Goal: Task Accomplishment & Management: Manage account settings

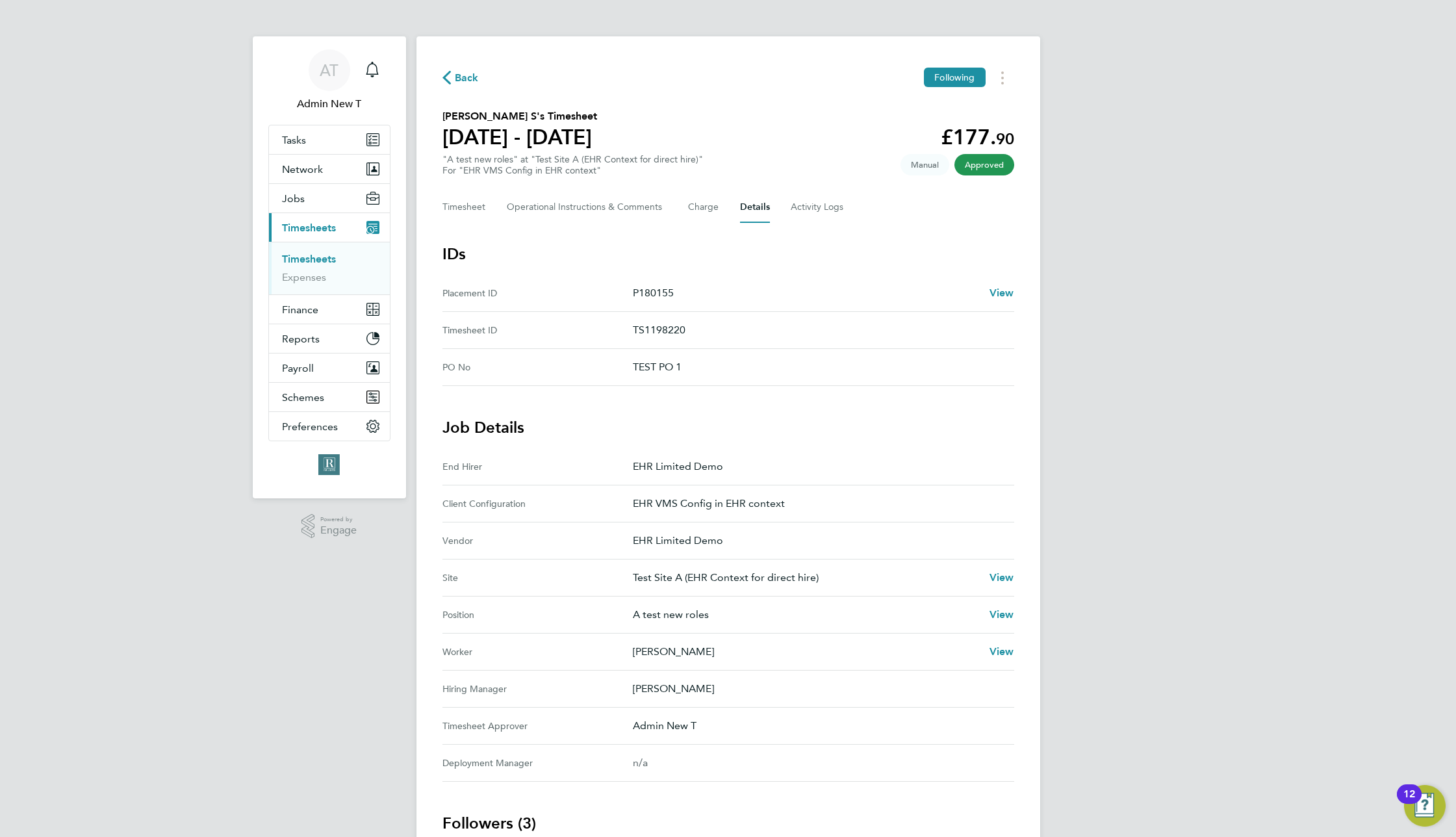
click at [296, 261] on link "Timesheets" at bounding box center [309, 259] width 54 height 13
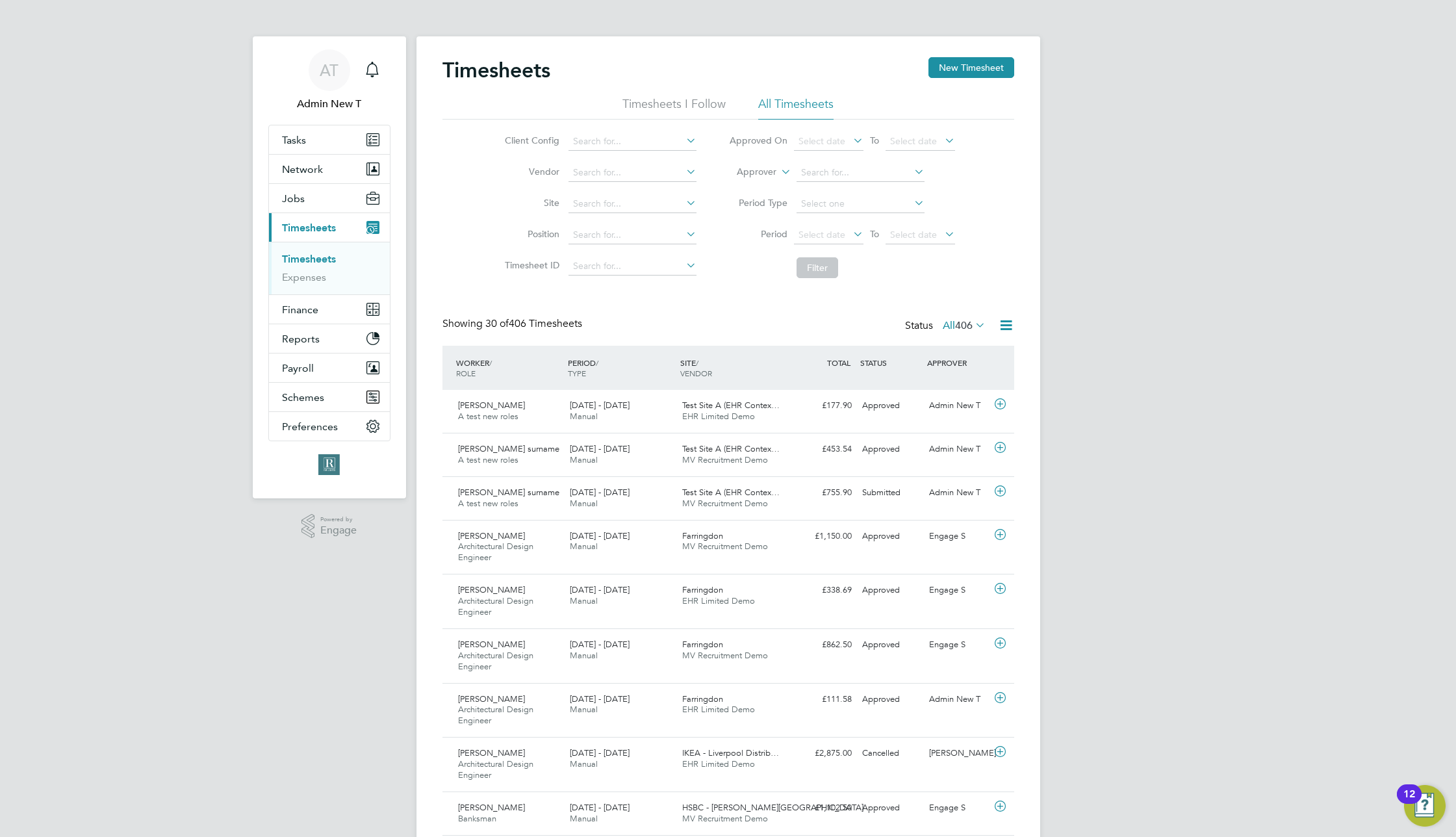
click at [1010, 329] on icon at bounding box center [1006, 325] width 16 height 16
click at [890, 357] on li "Export Timesheets" at bounding box center [925, 356] width 172 height 18
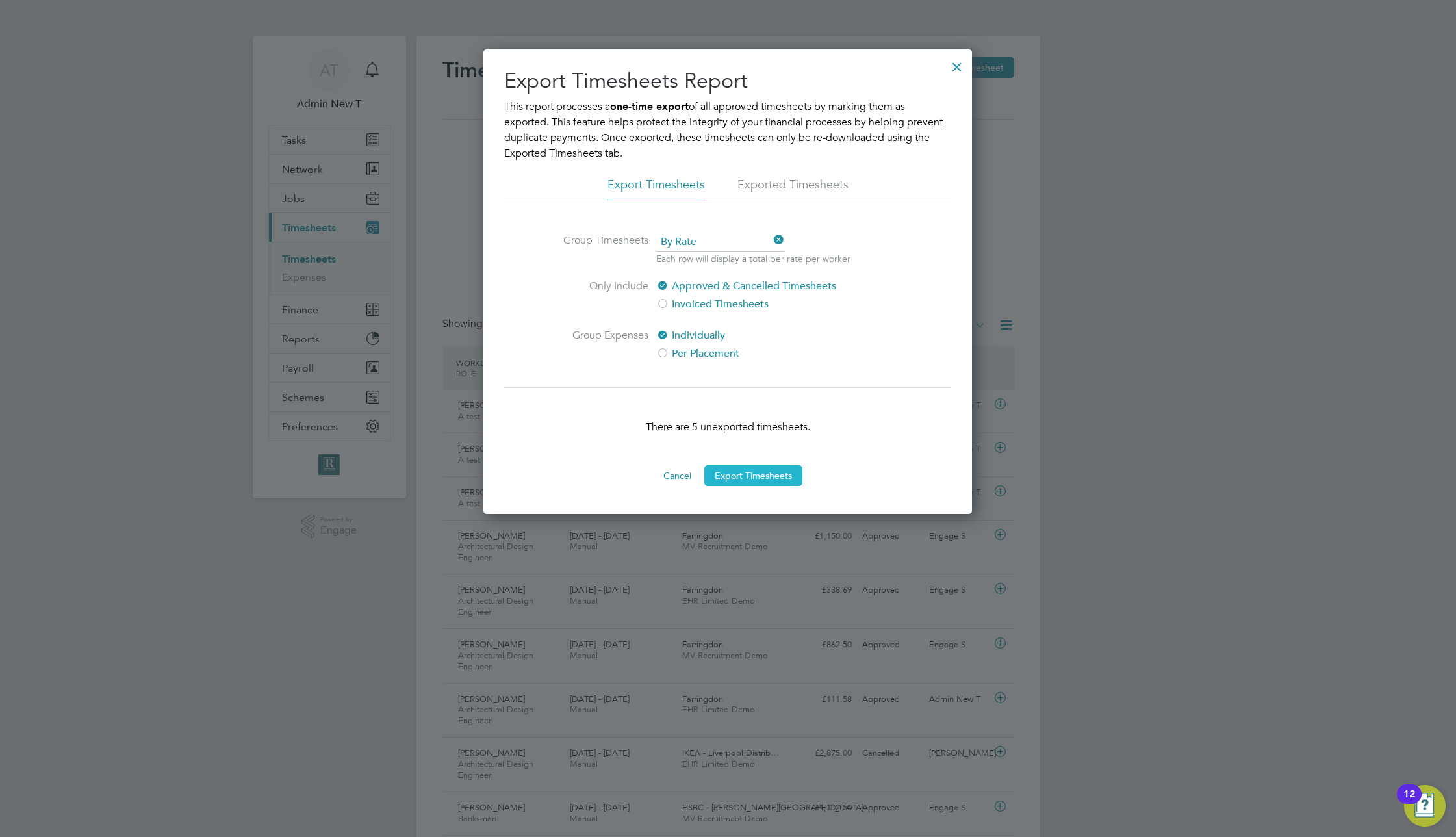
click at [742, 484] on button "Export Timesheets" at bounding box center [753, 475] width 98 height 21
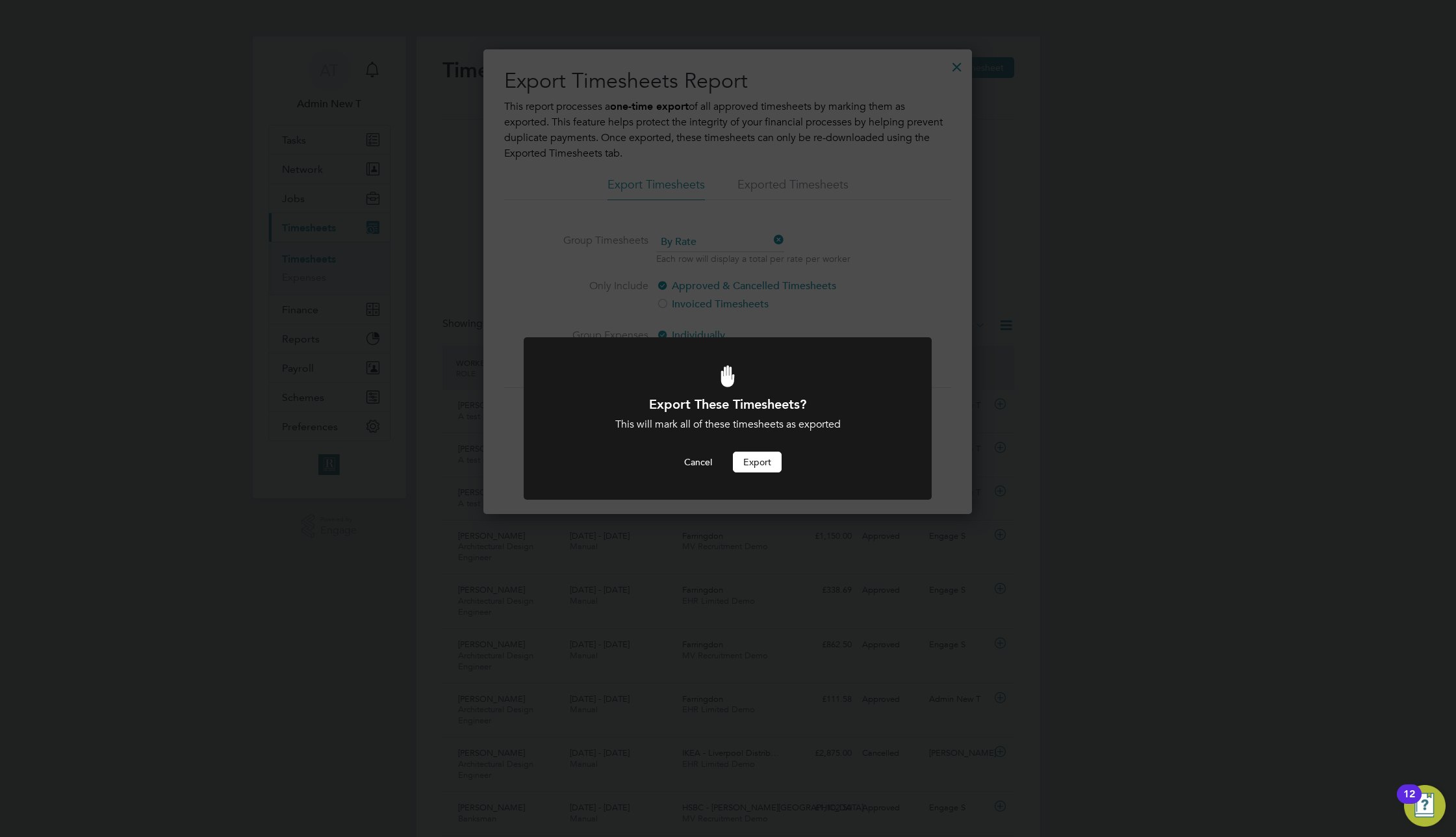
click at [756, 460] on button "Export" at bounding box center [757, 461] width 49 height 21
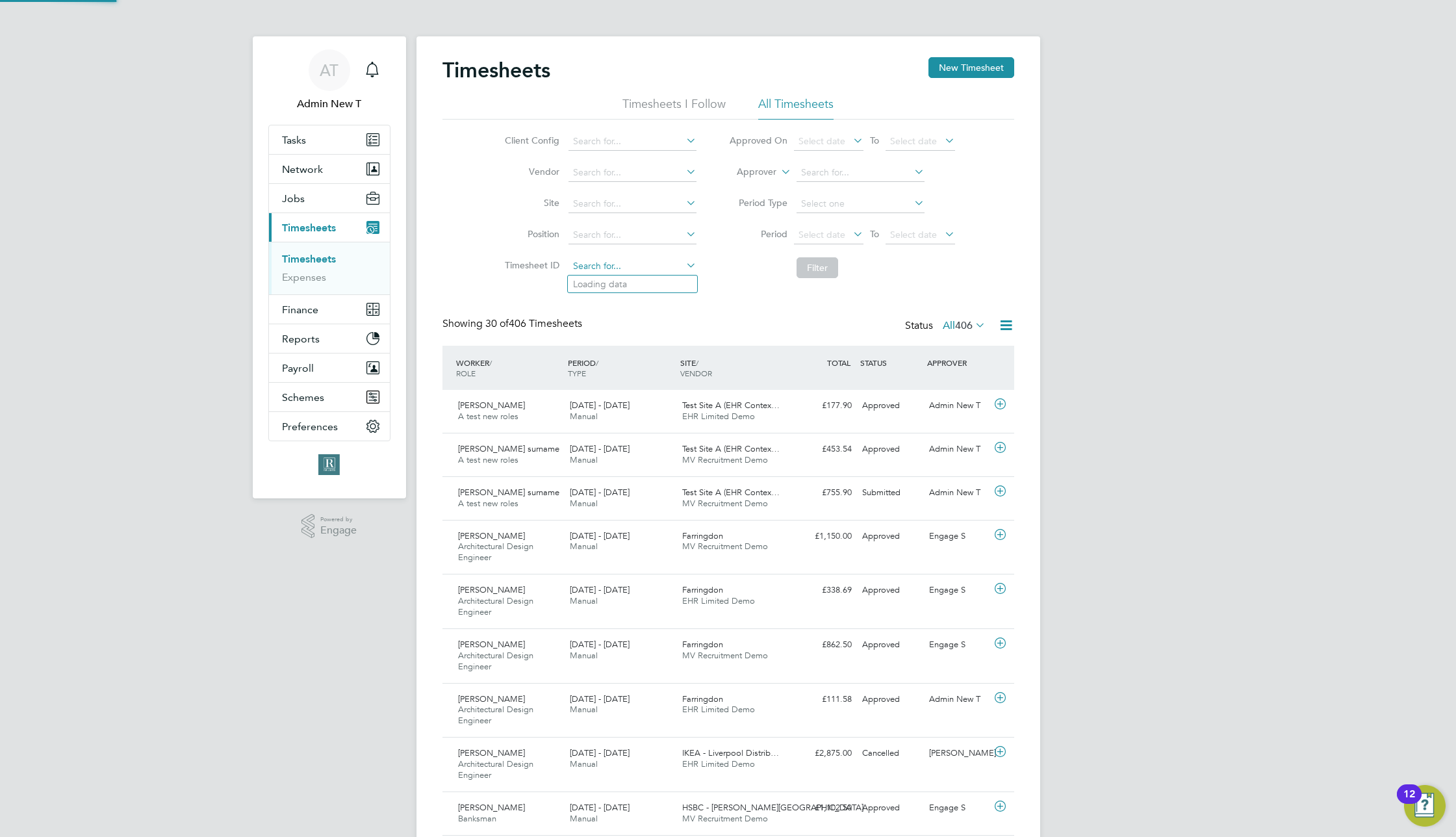
click at [651, 264] on input at bounding box center [632, 266] width 128 height 18
paste input "1198220"
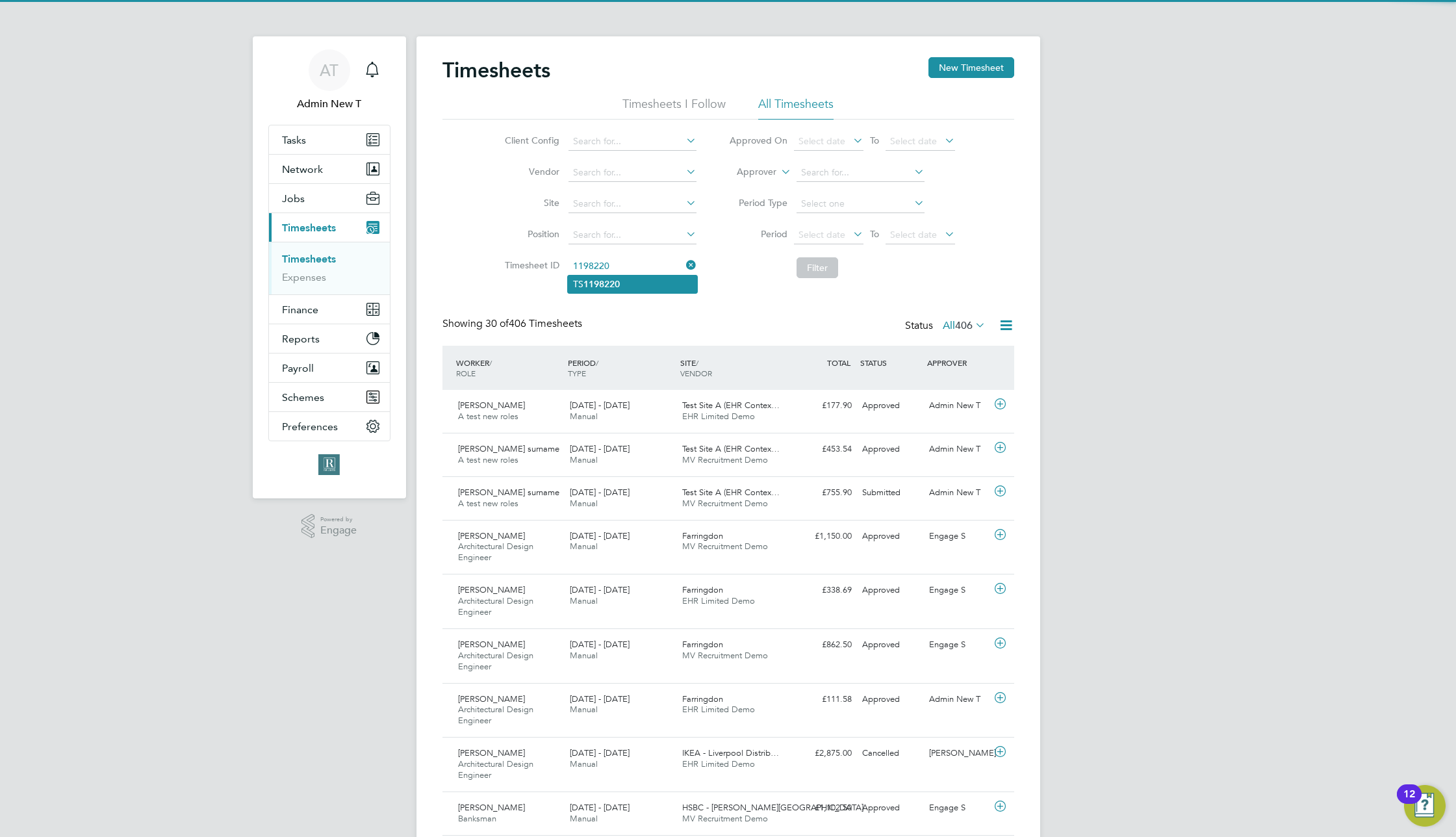
click at [635, 281] on li "TS 1198220" at bounding box center [633, 283] width 129 height 17
type input "TS1198220"
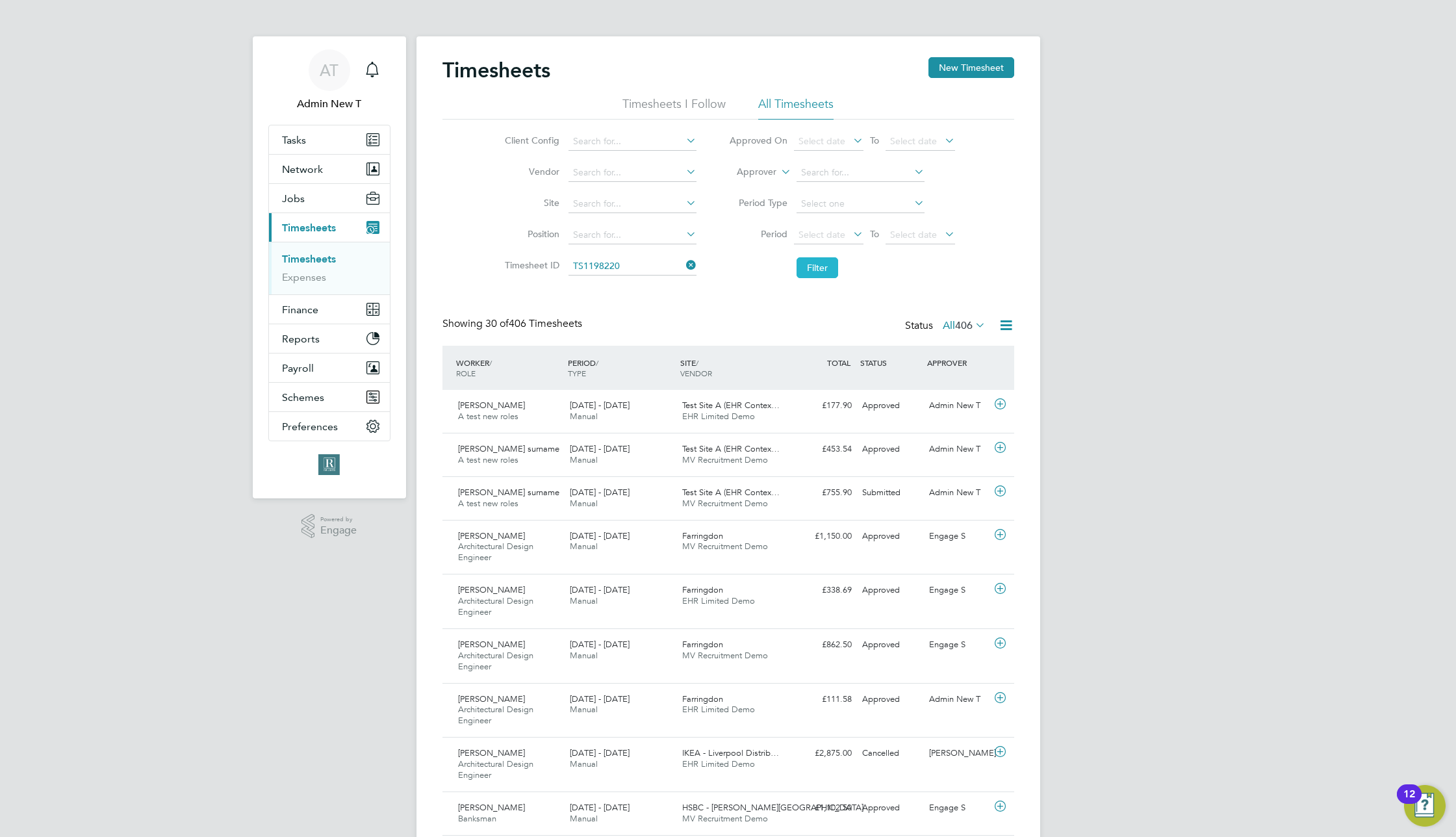
click at [830, 264] on button "Filter" at bounding box center [817, 267] width 42 height 21
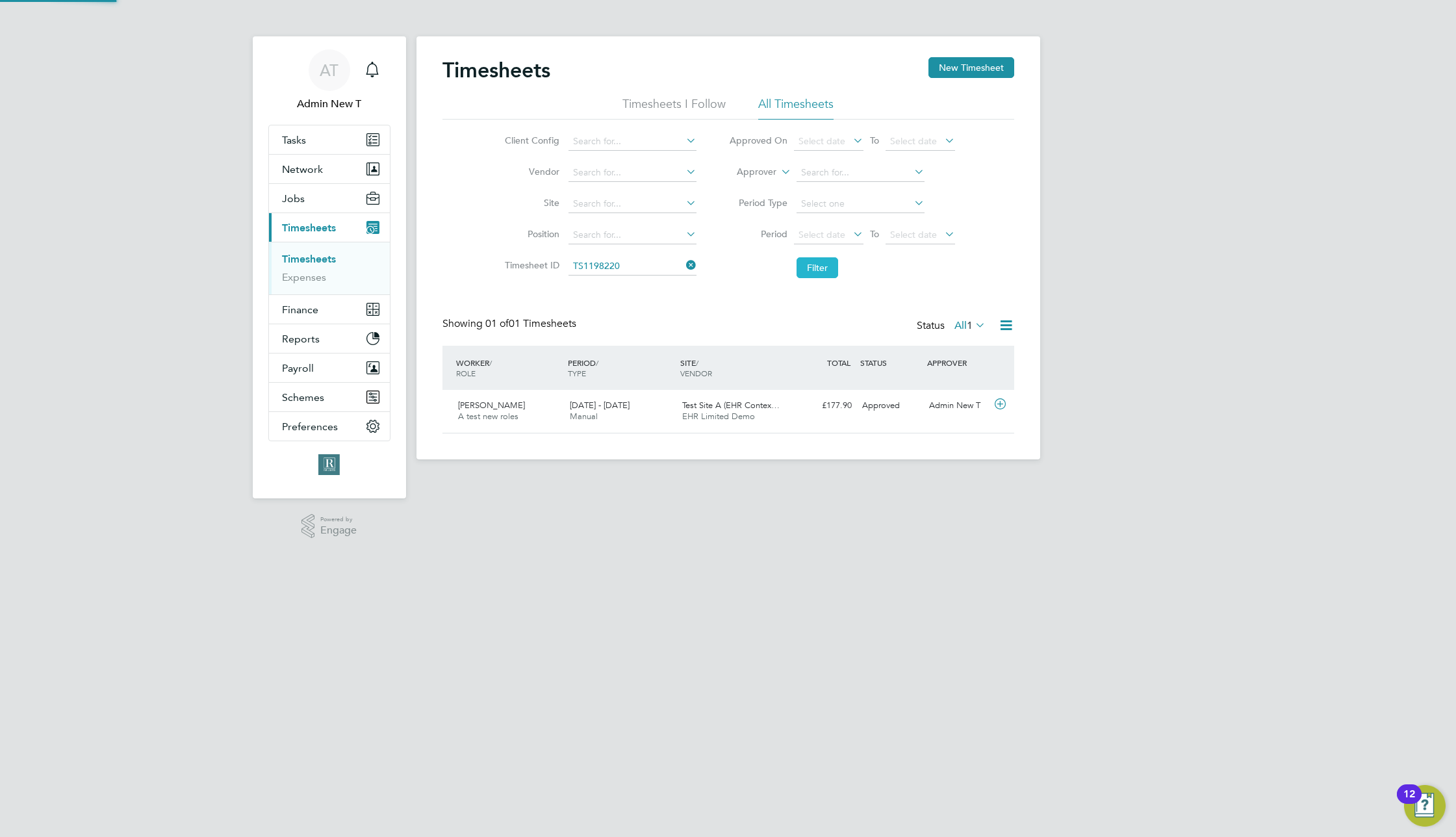
scroll to position [34, 113]
click at [723, 415] on span "EHR Limited Demo" at bounding box center [719, 416] width 73 height 11
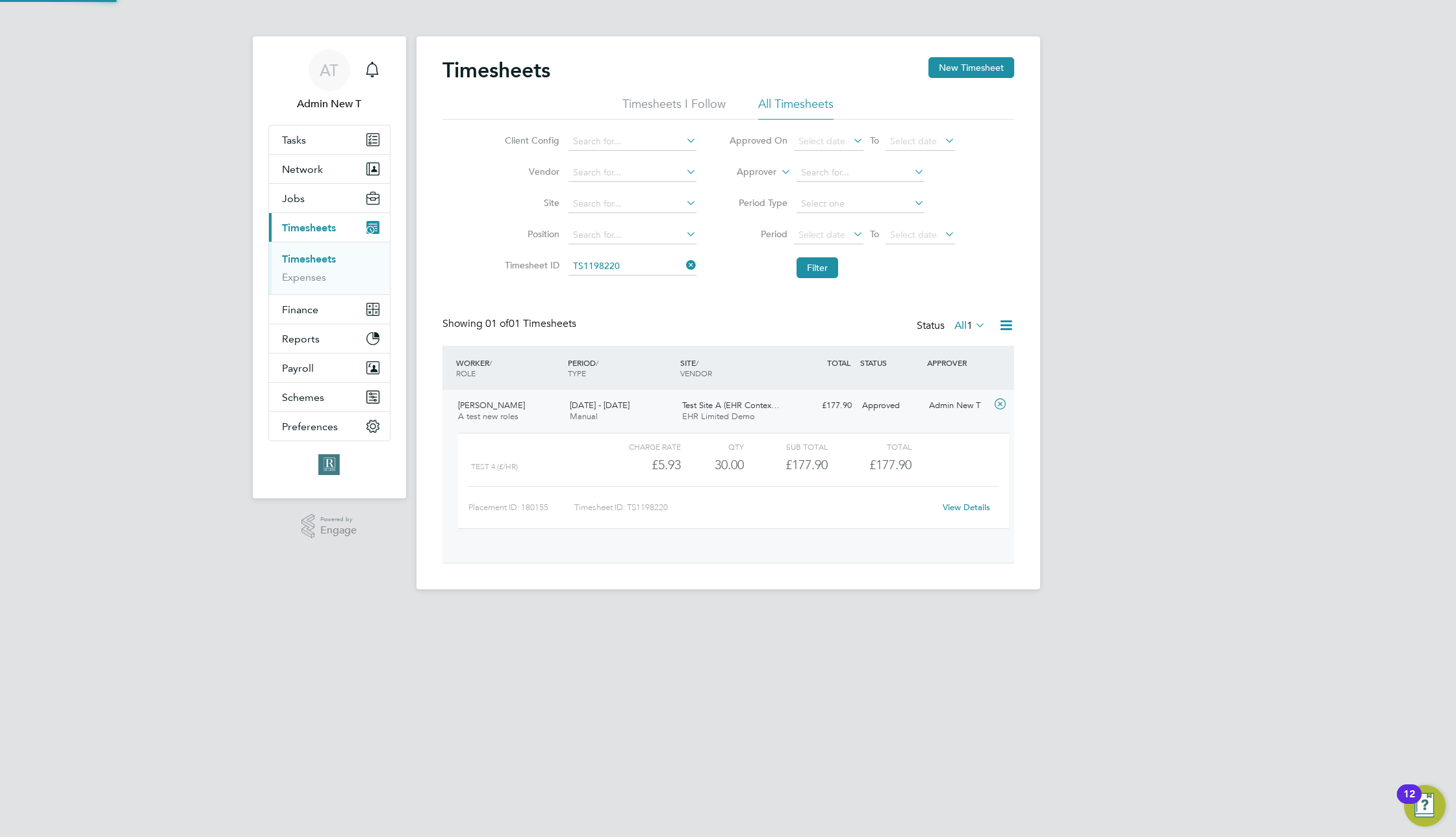
scroll to position [22, 127]
click at [974, 511] on link "View Details" at bounding box center [967, 507] width 47 height 11
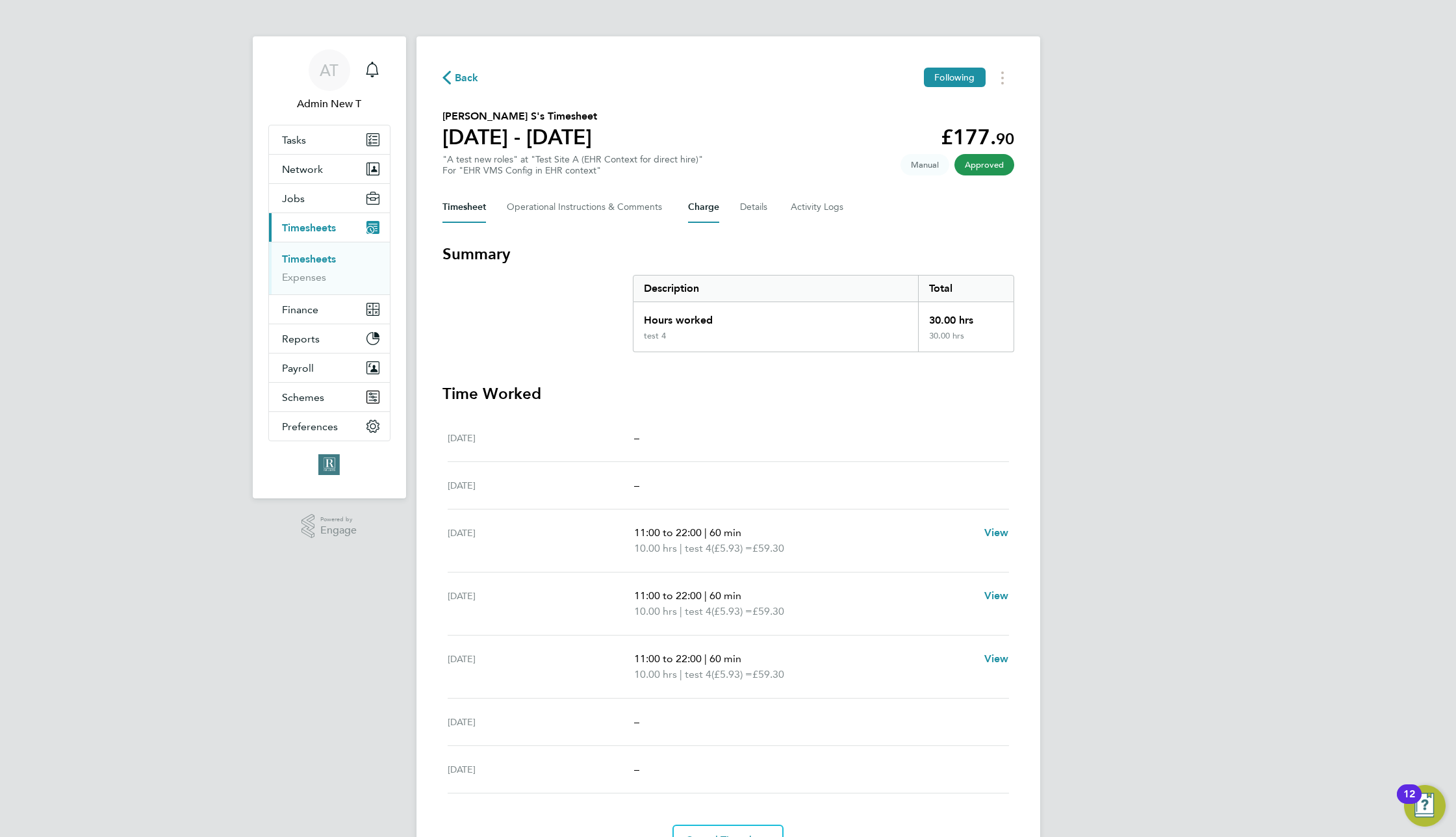
click at [707, 208] on button "Charge" at bounding box center [703, 207] width 31 height 31
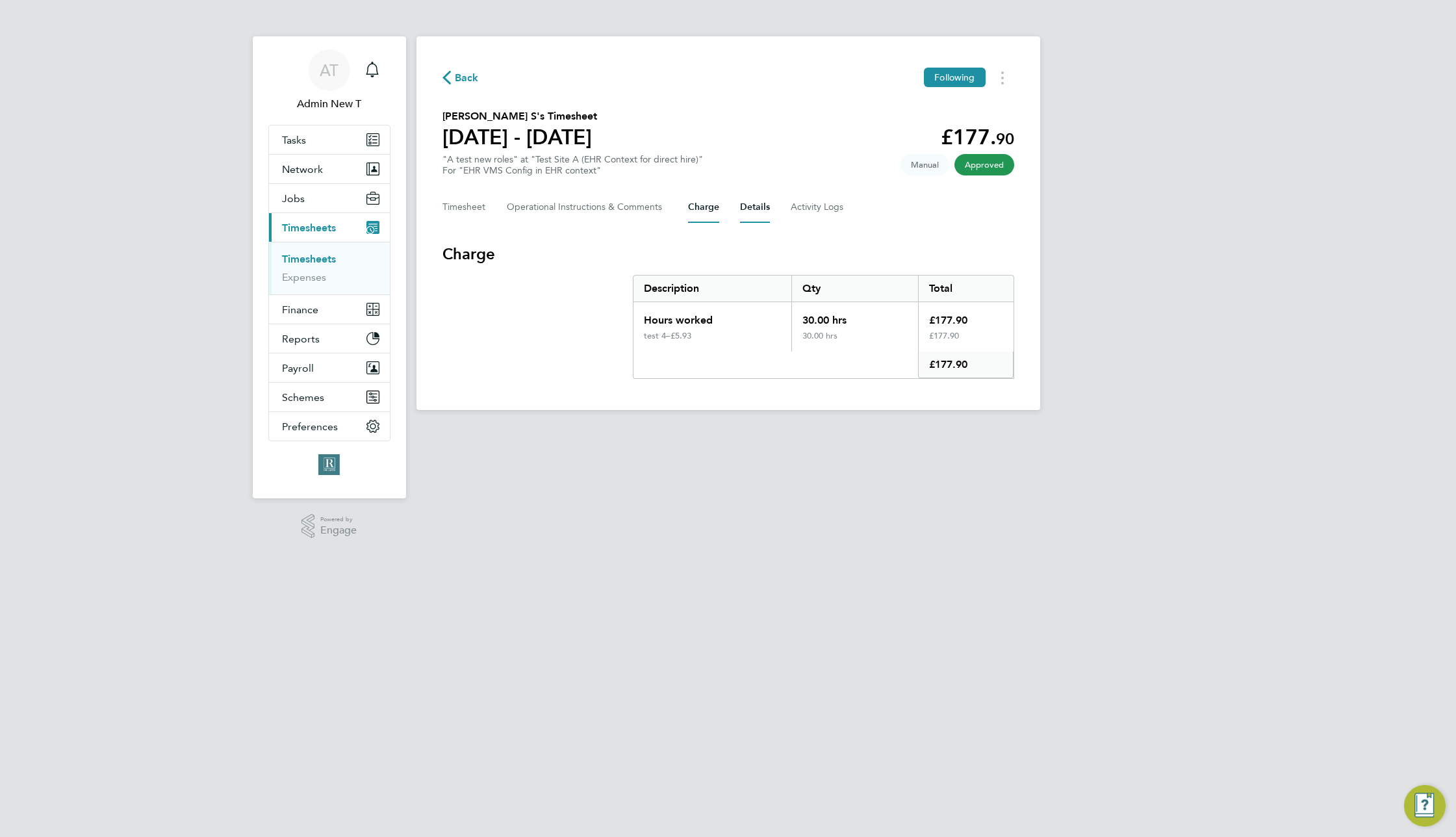
click at [758, 213] on button "Details" at bounding box center [754, 207] width 30 height 31
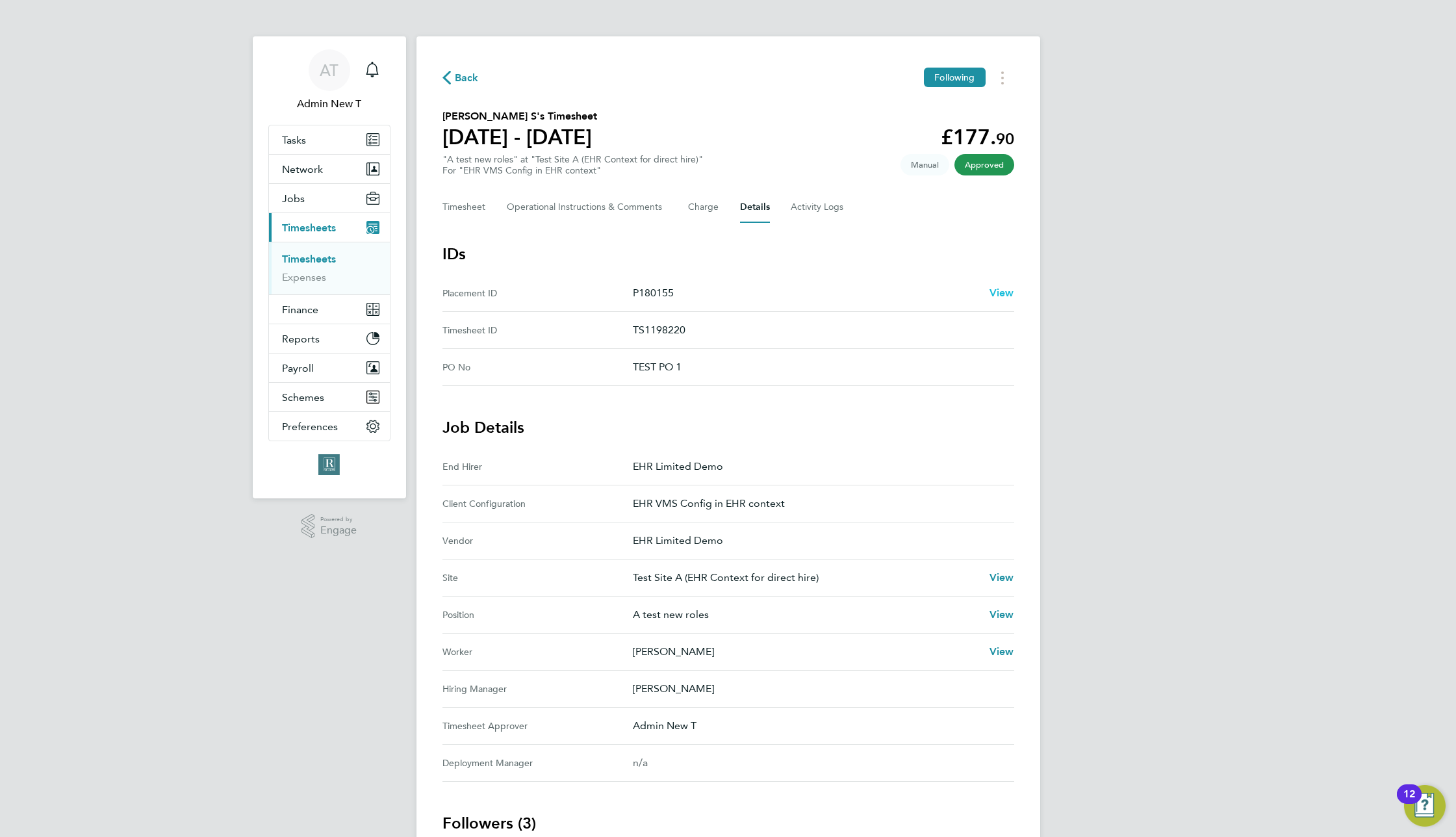
click at [999, 292] on span "View" at bounding box center [1001, 293] width 25 height 13
click at [453, 76] on span "Back" at bounding box center [460, 77] width 36 height 13
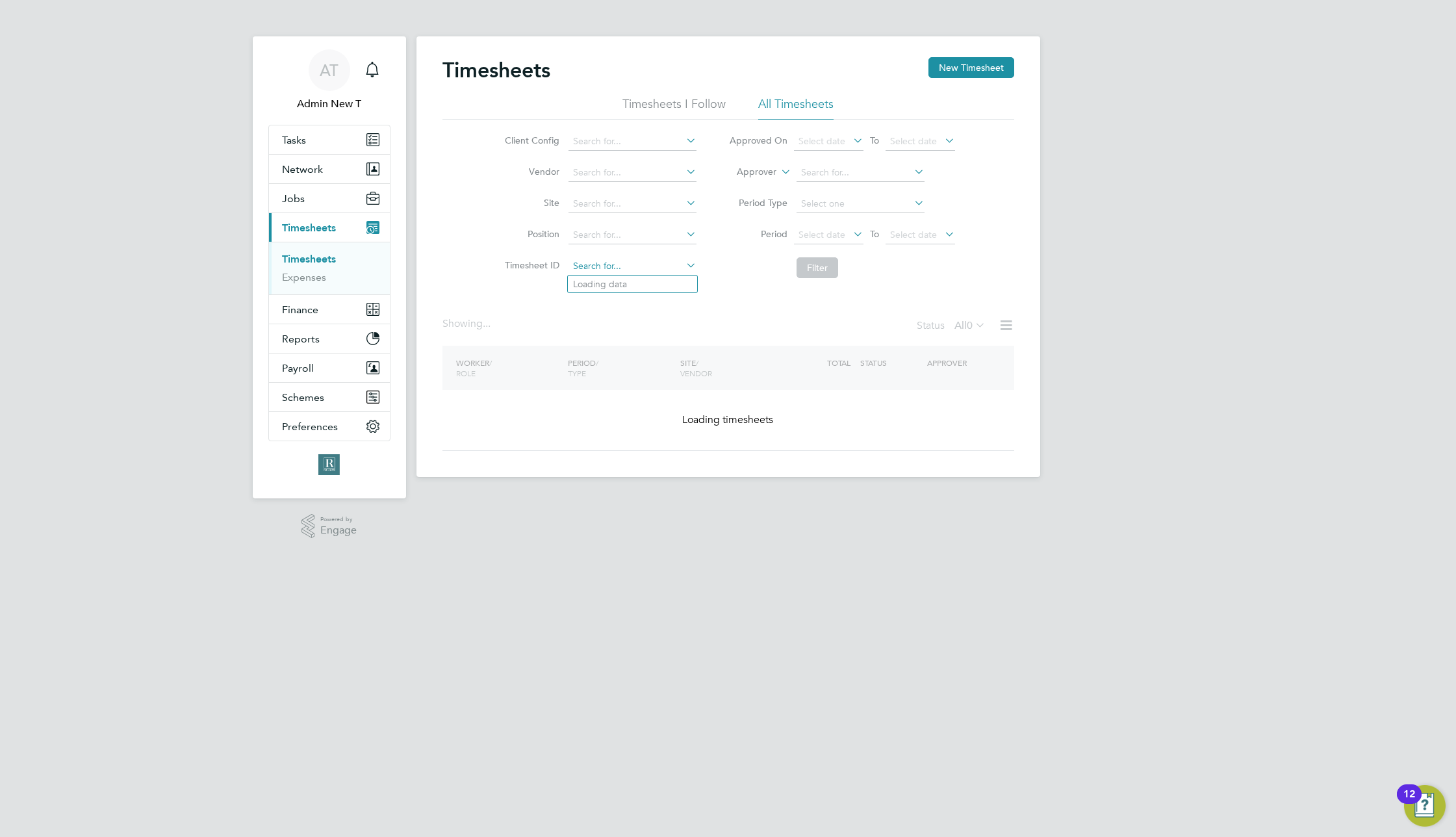
click at [642, 266] on input at bounding box center [632, 266] width 128 height 18
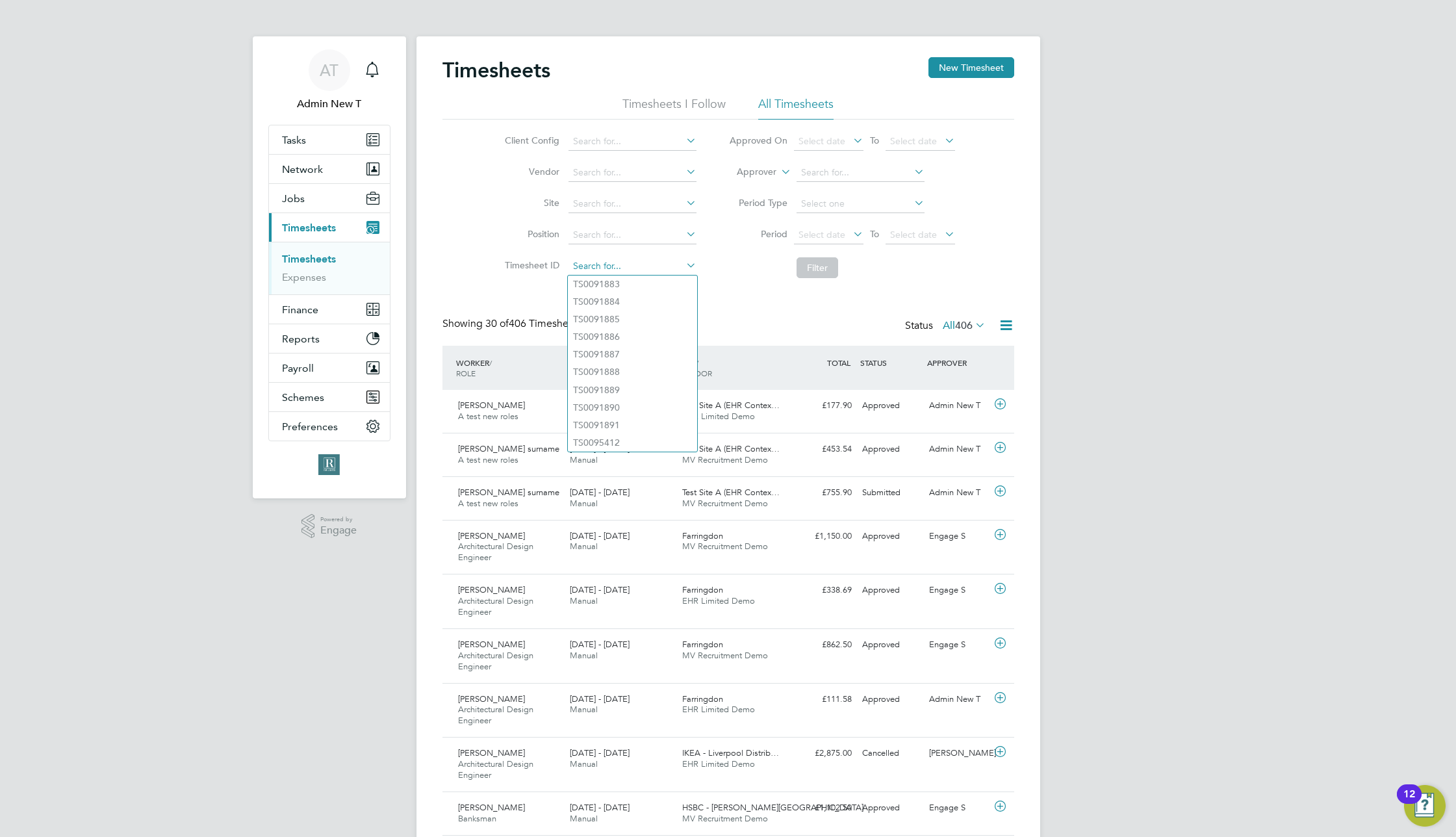
paste input "1198216"
click at [640, 282] on li "TS 1198216" at bounding box center [633, 283] width 129 height 17
type input "TS1198216"
click at [808, 261] on button "Filter" at bounding box center [817, 267] width 42 height 21
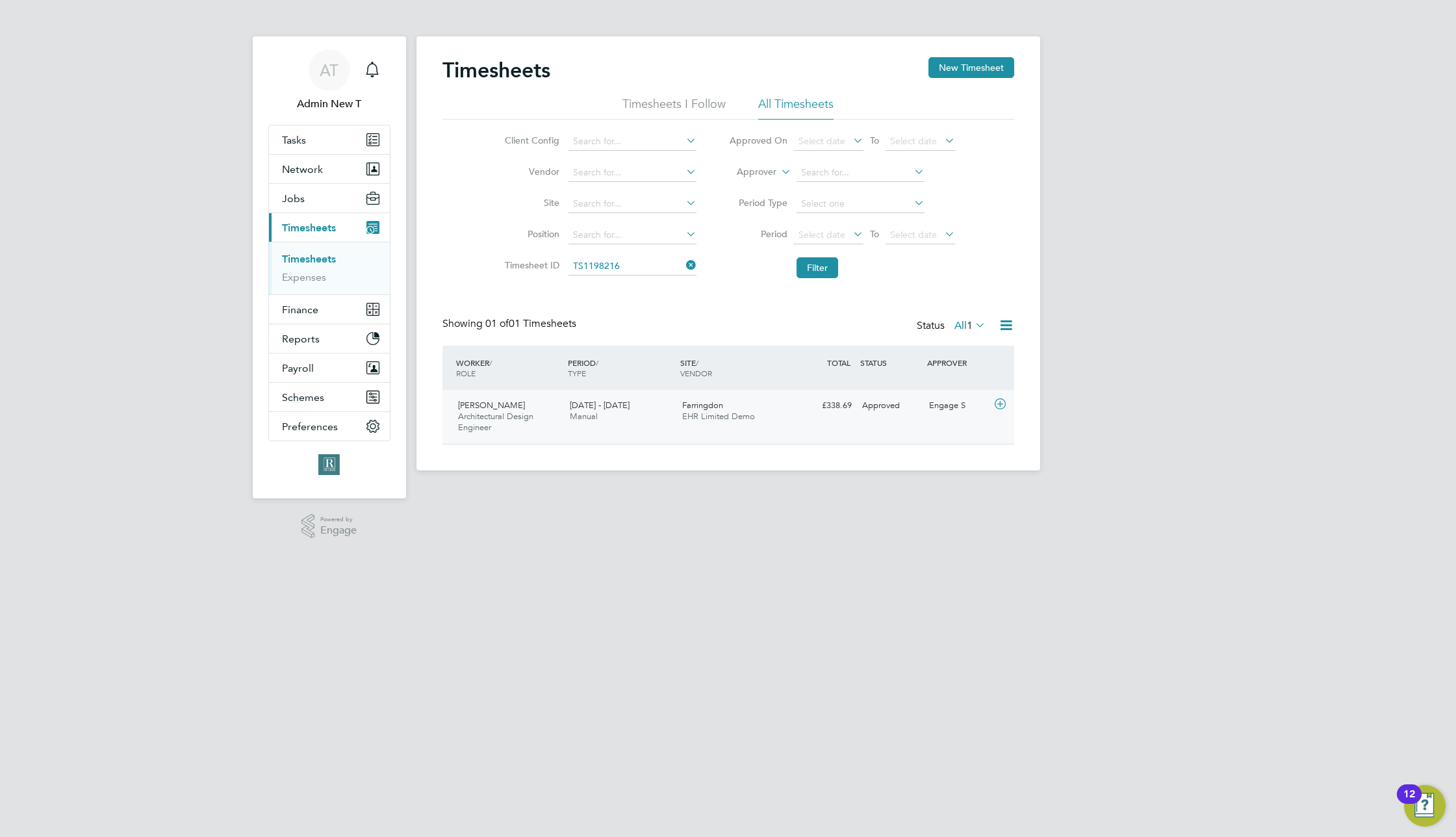
click at [727, 405] on div "Farringdon EHR Limited Demo" at bounding box center [733, 411] width 113 height 33
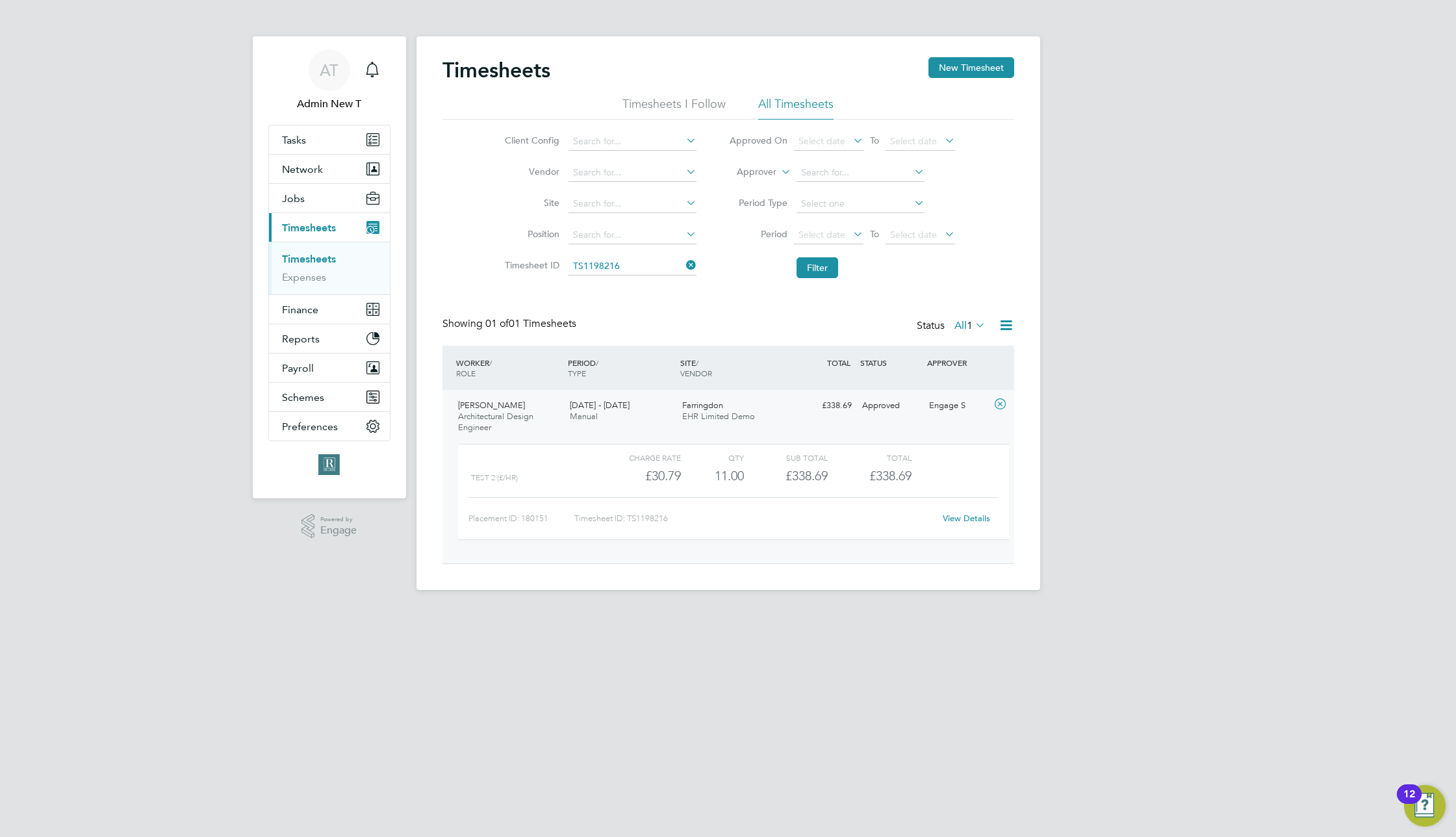
click at [979, 518] on link "View Details" at bounding box center [967, 518] width 47 height 11
click at [637, 262] on input at bounding box center [632, 266] width 128 height 18
paste input "1198214"
click at [626, 284] on li "TS 1198214" at bounding box center [633, 283] width 129 height 17
type input "TS1198214"
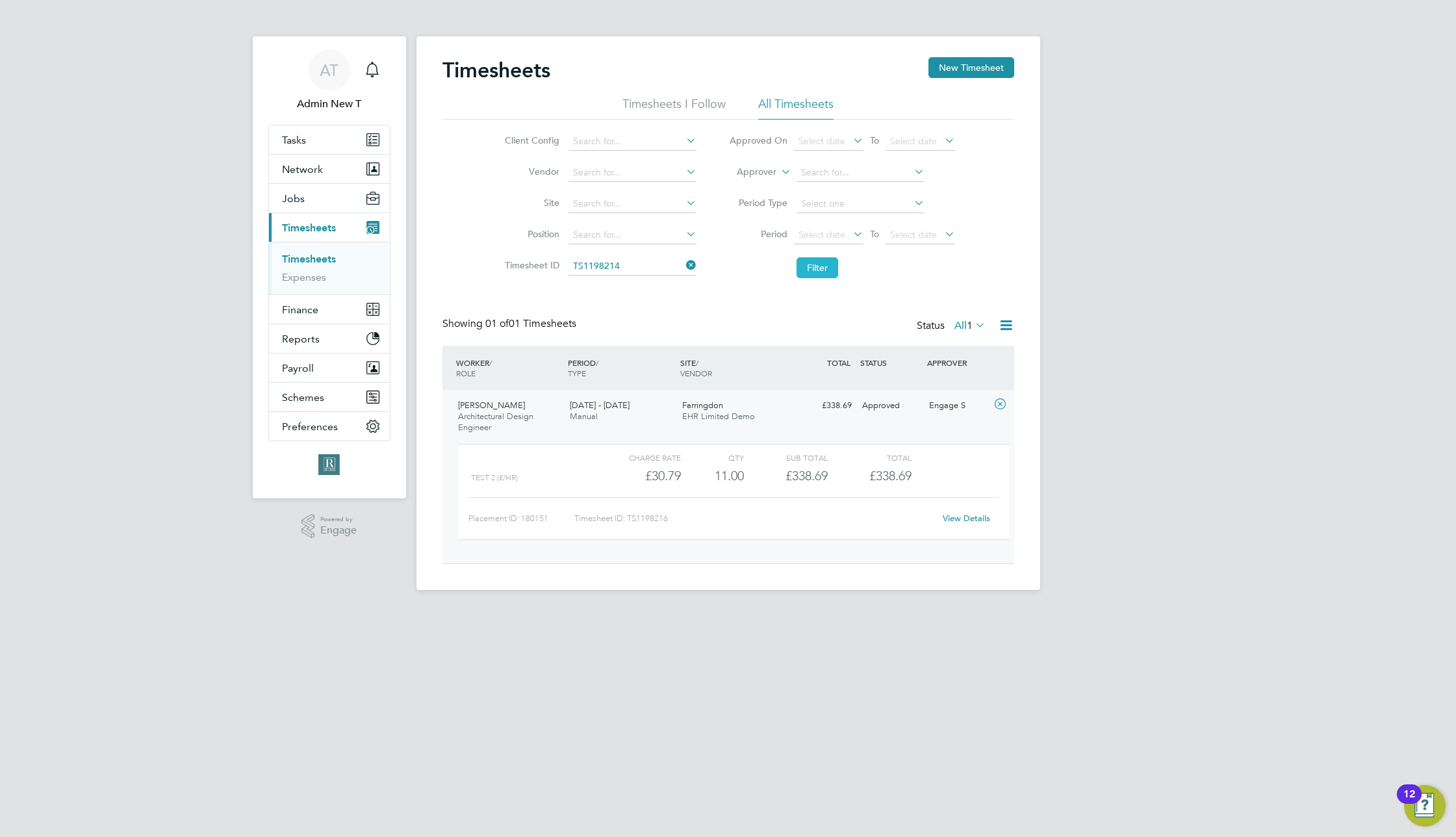
click at [833, 264] on button "Filter" at bounding box center [817, 267] width 42 height 21
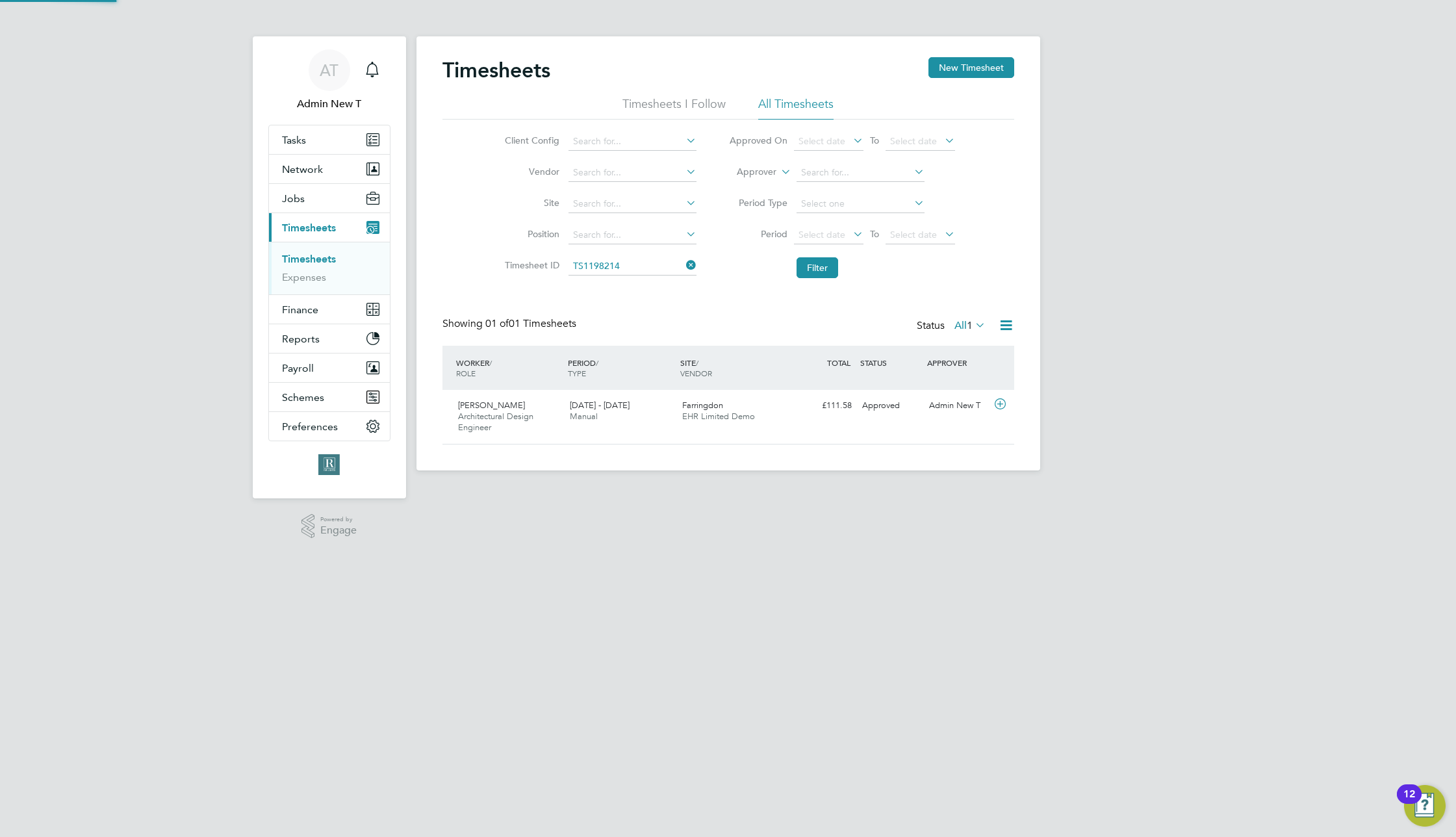
scroll to position [34, 113]
click at [705, 410] on span "EHR Limited Demo" at bounding box center [719, 416] width 73 height 11
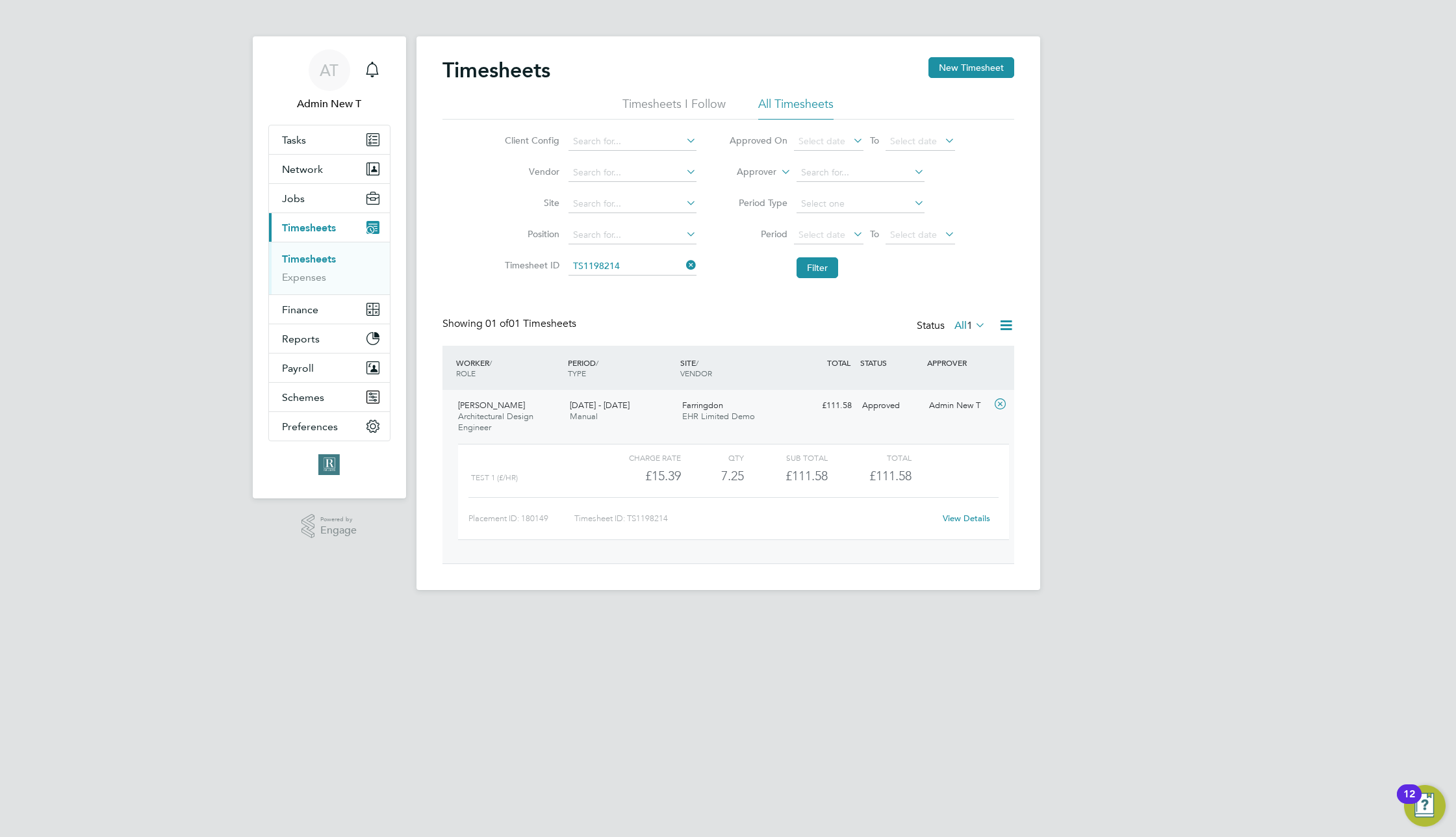
click at [973, 521] on link "View Details" at bounding box center [967, 518] width 47 height 11
click at [652, 265] on input at bounding box center [632, 266] width 128 height 18
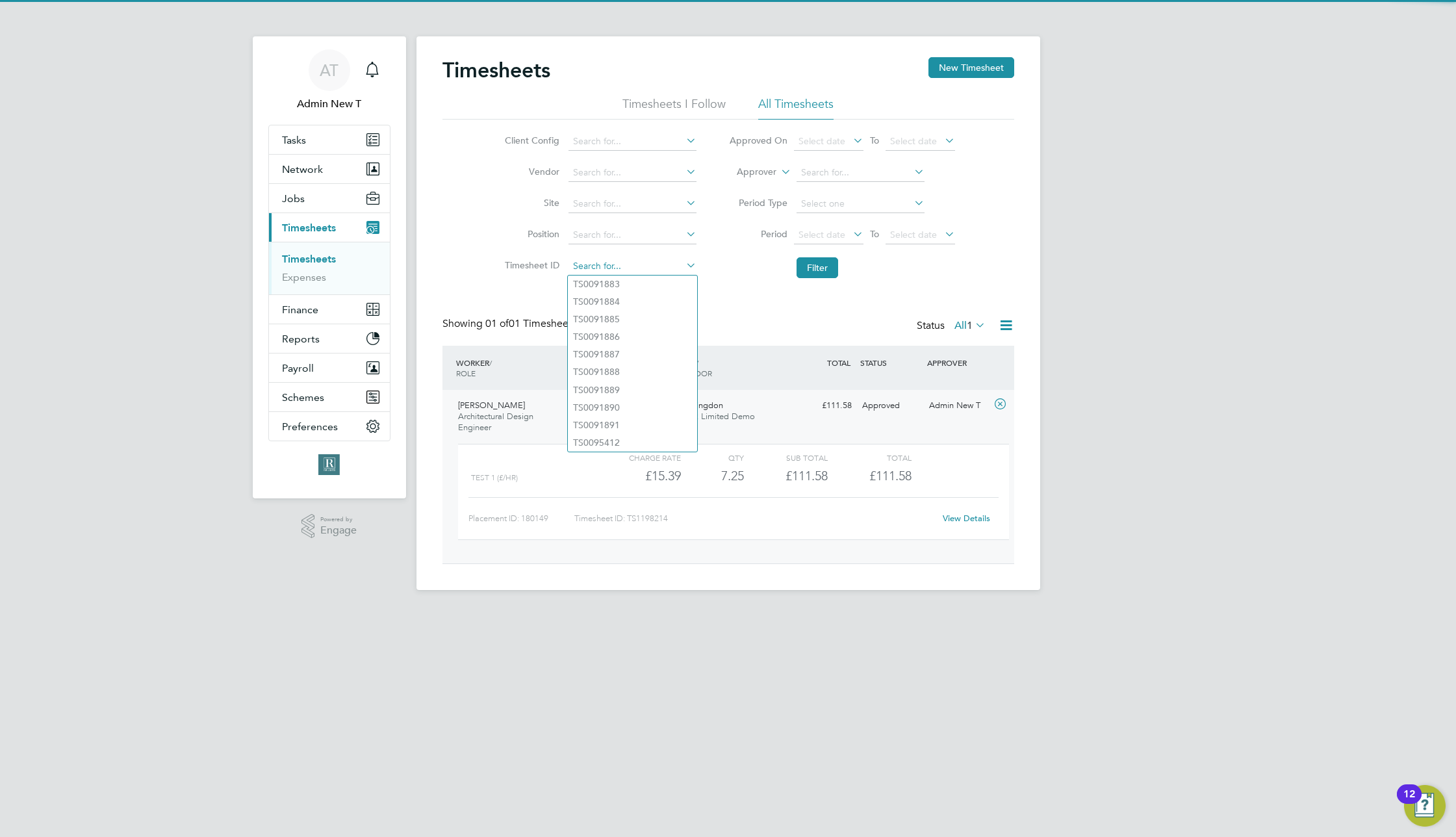
paste input "1198213"
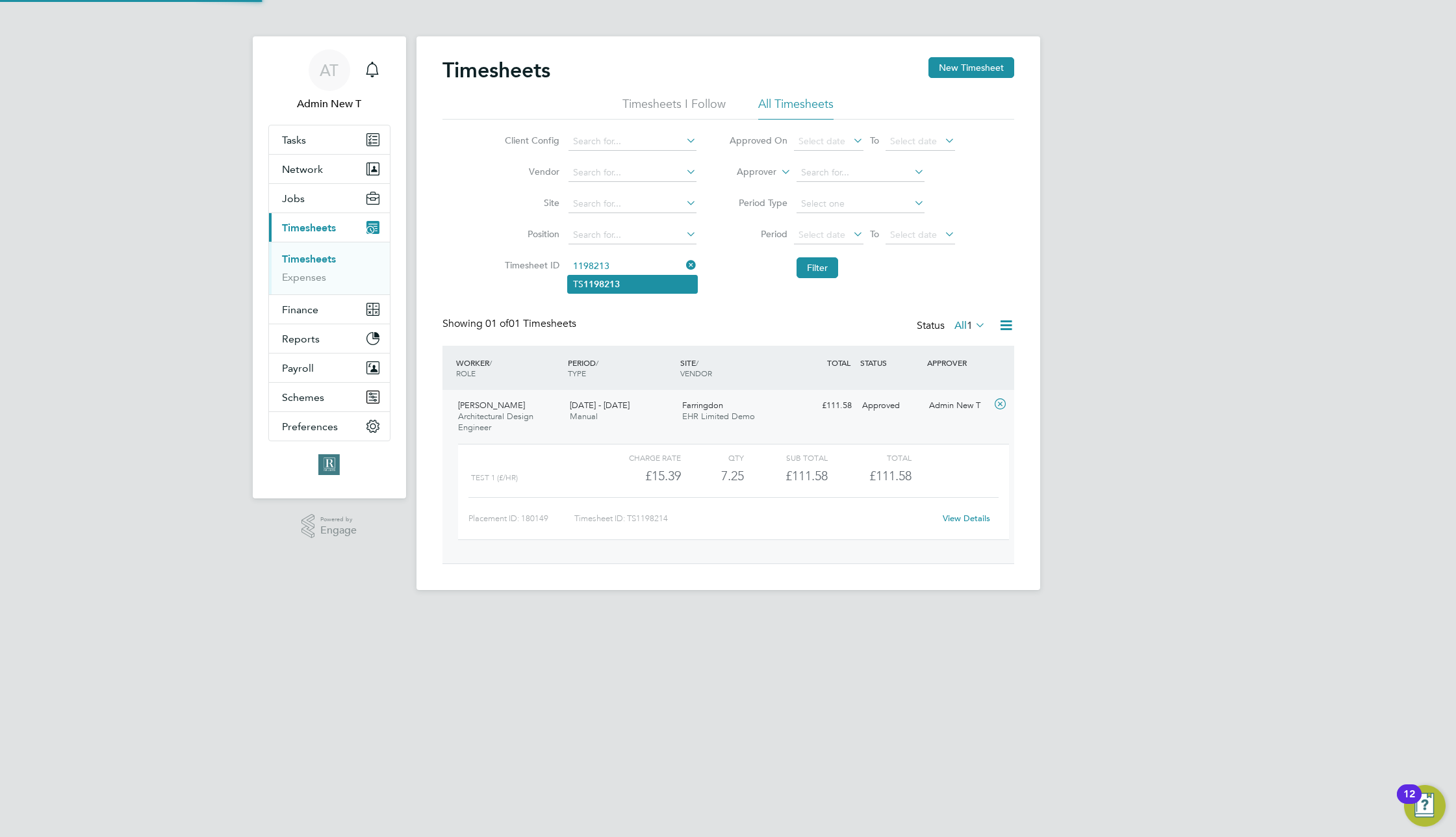
click at [637, 283] on li "TS 1198213" at bounding box center [633, 283] width 129 height 17
type input "TS1198213"
click at [802, 268] on button "Filter" at bounding box center [817, 267] width 42 height 21
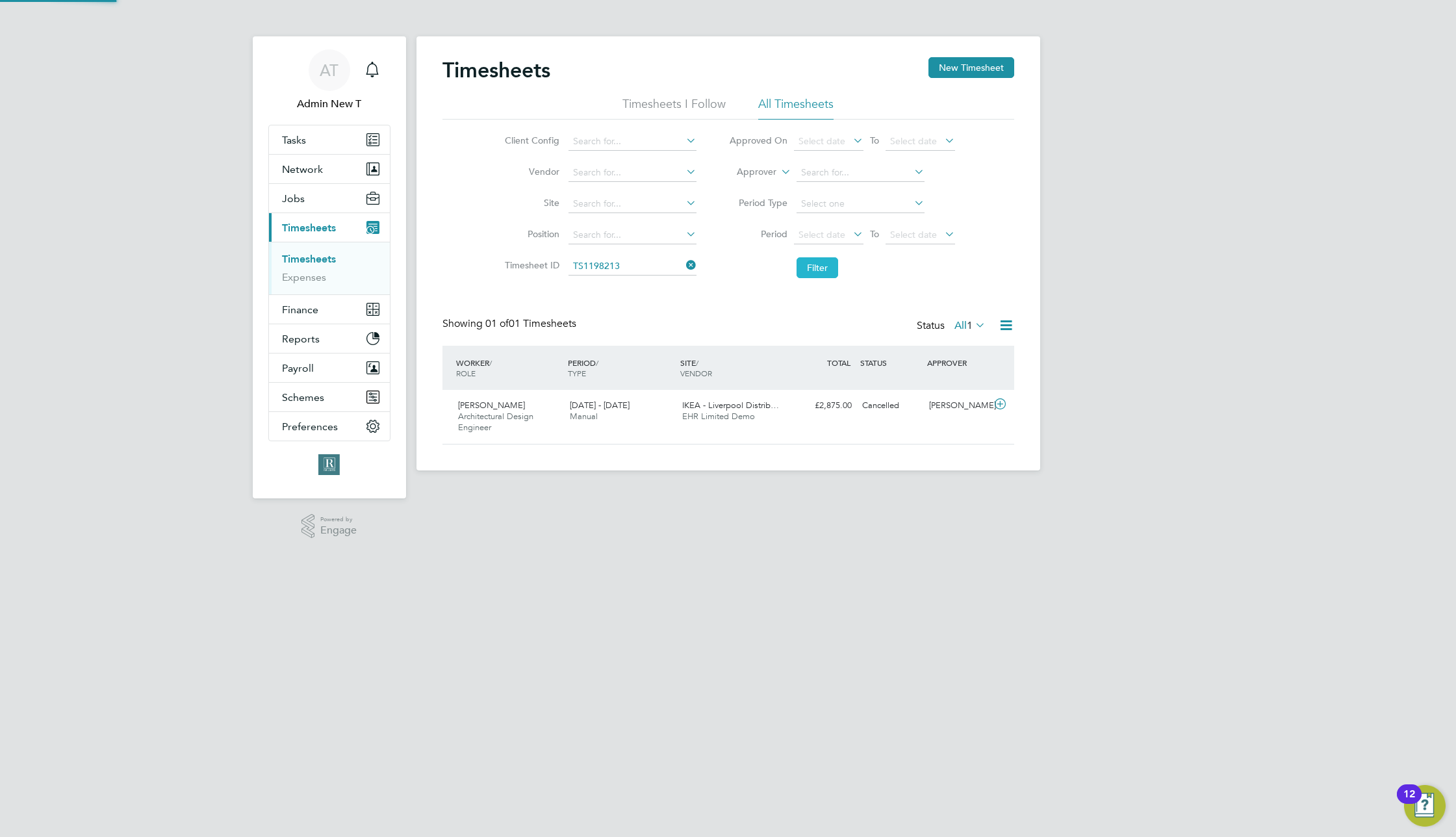
scroll to position [34, 113]
click at [695, 412] on span "EHR Limited Demo" at bounding box center [719, 416] width 73 height 11
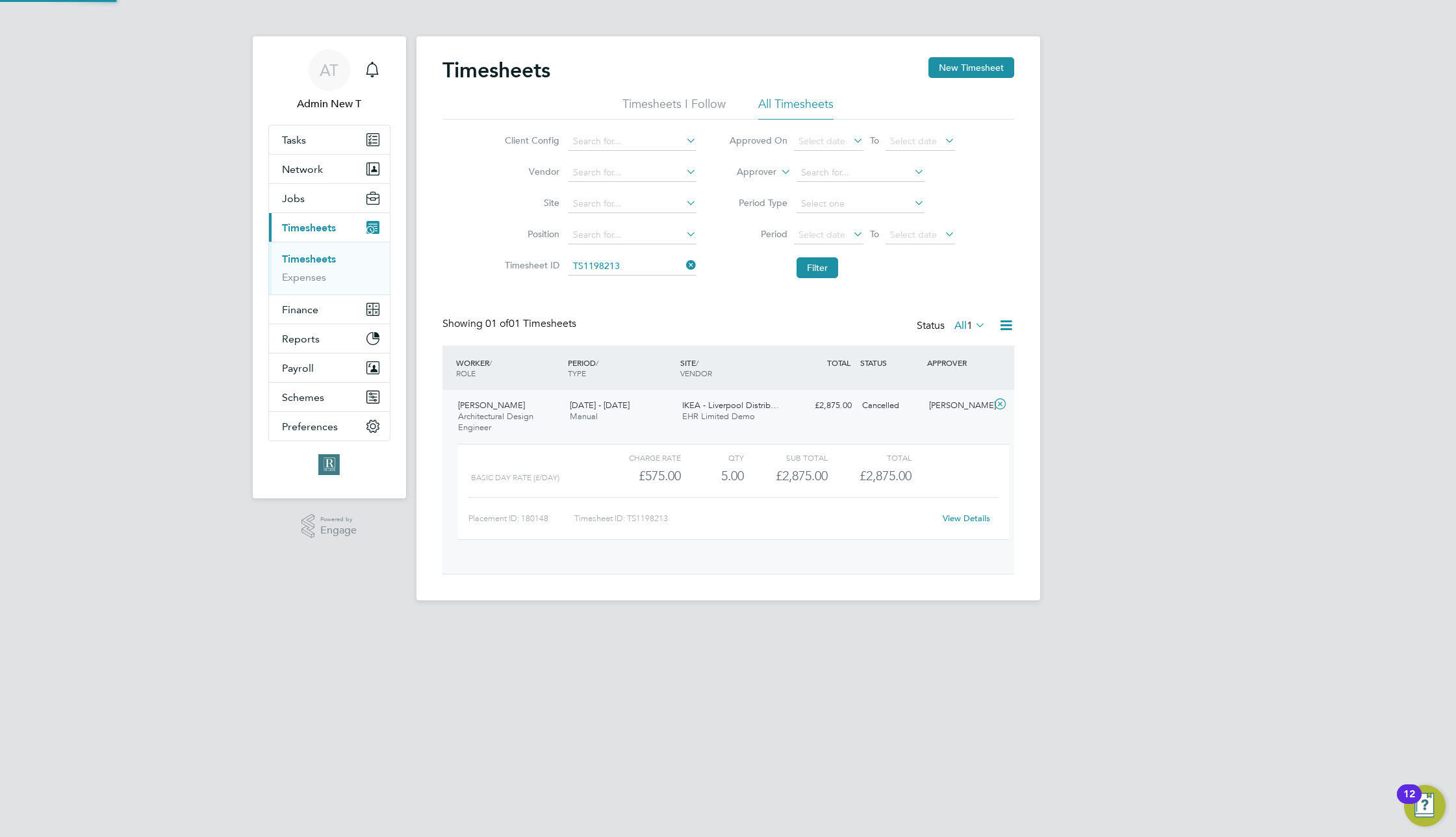
scroll to position [22, 127]
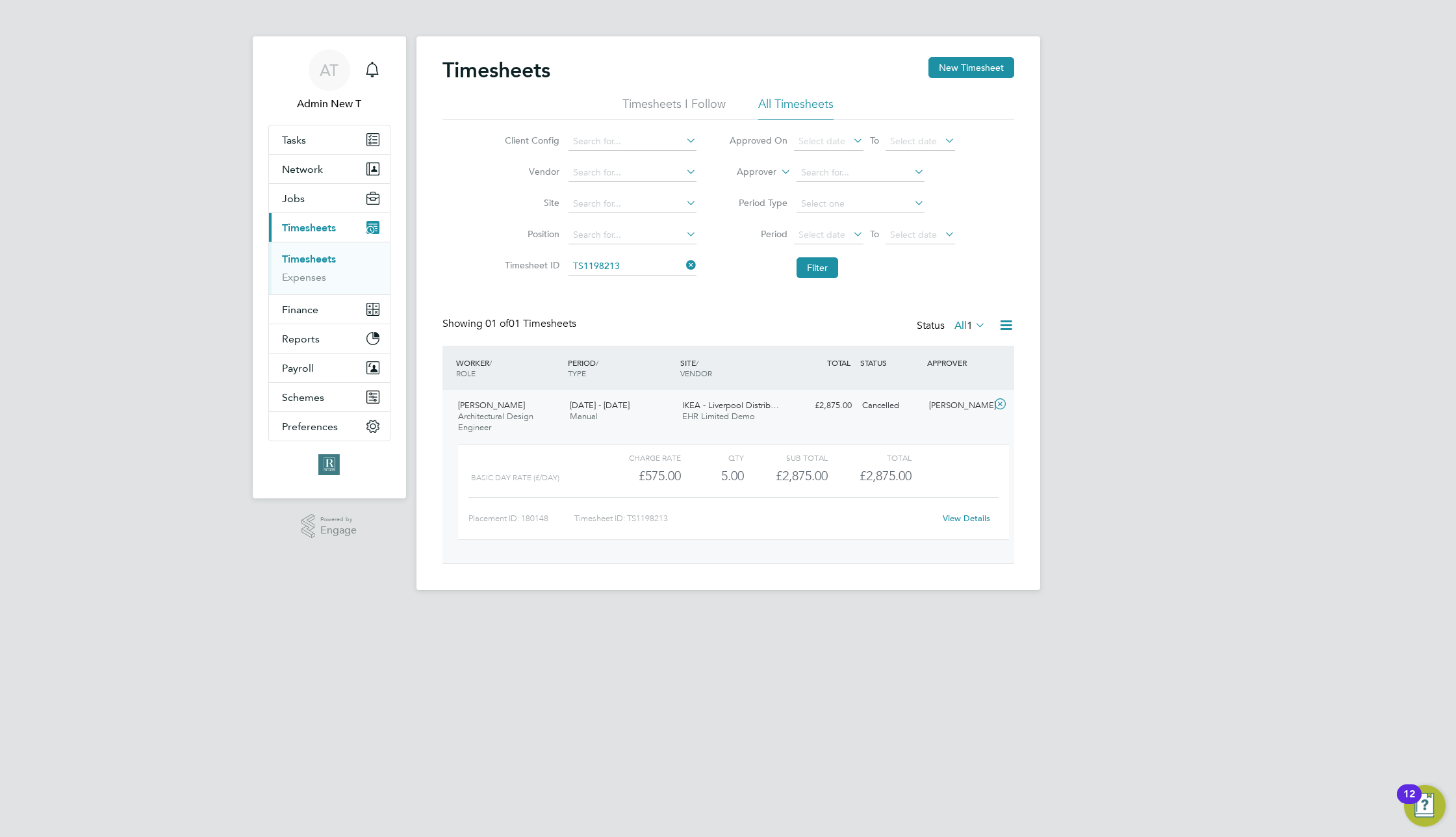
click at [961, 519] on link "View Details" at bounding box center [967, 518] width 47 height 11
click at [684, 261] on icon at bounding box center [684, 265] width 0 height 18
click at [827, 241] on span "Select date" at bounding box center [829, 235] width 70 height 17
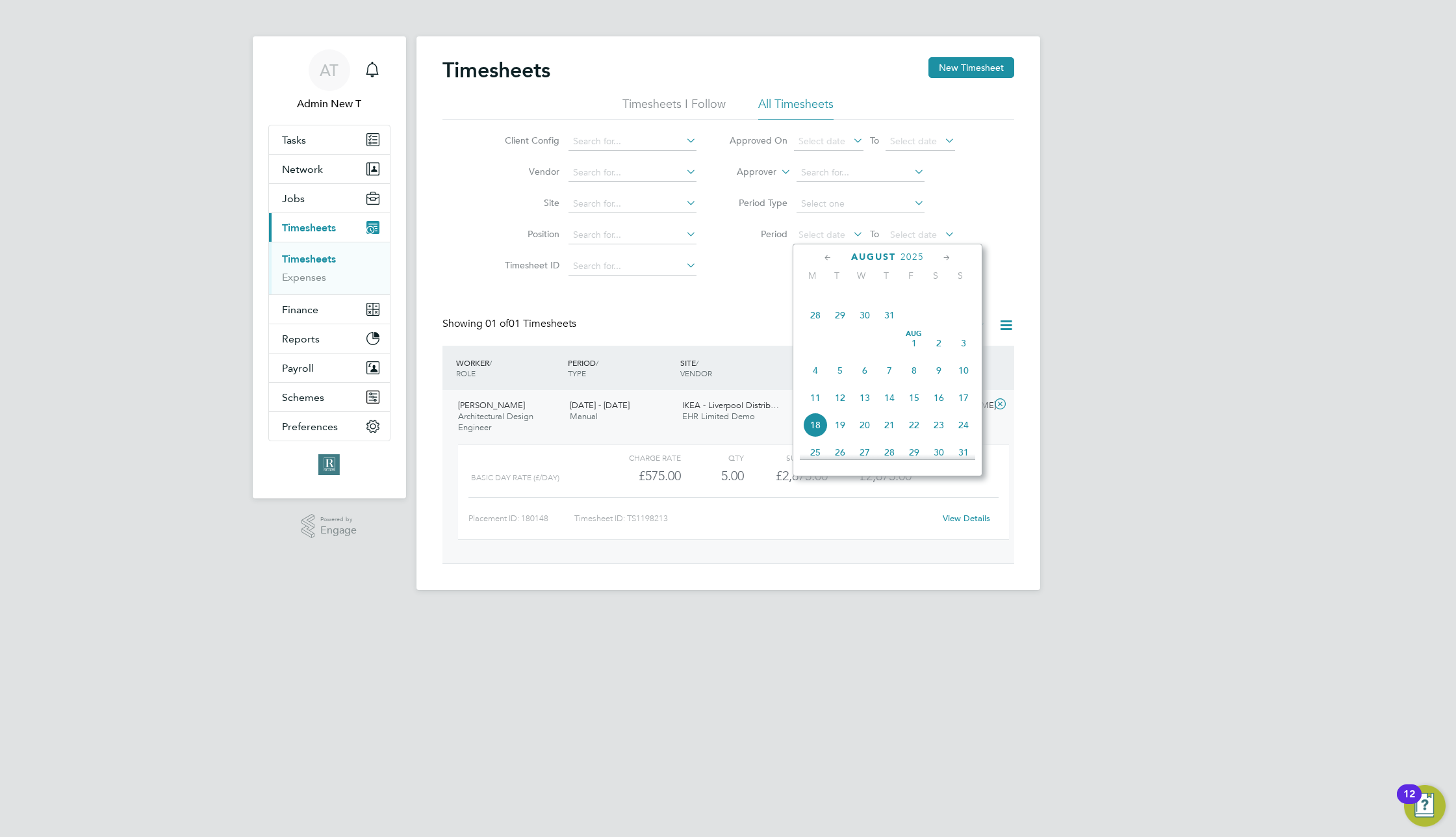
scroll to position [399, 0]
click at [815, 301] on span "21" at bounding box center [815, 290] width 25 height 25
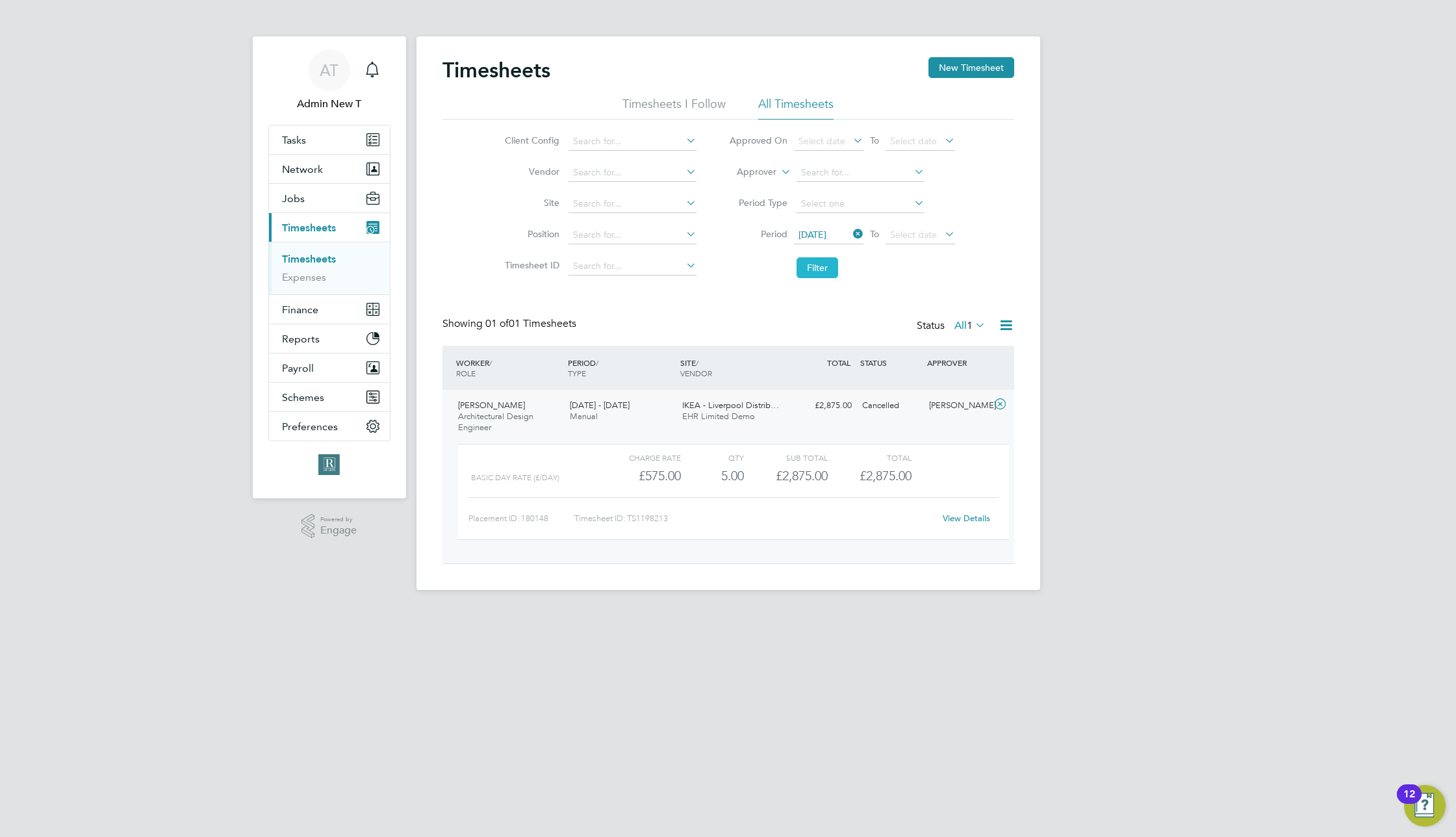
click at [813, 264] on button "Filter" at bounding box center [817, 267] width 42 height 21
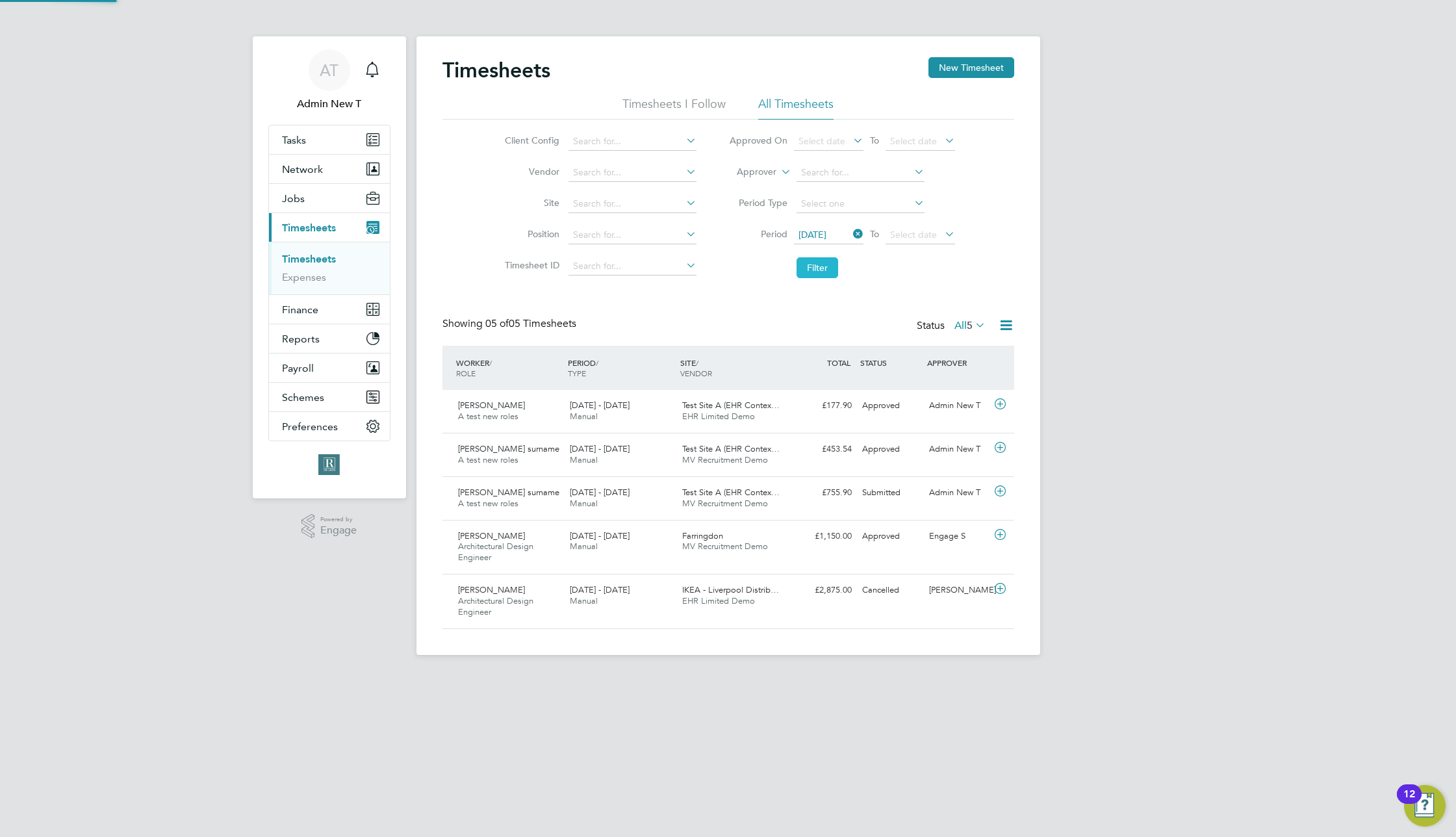
scroll to position [34, 113]
click at [1009, 318] on icon at bounding box center [1006, 325] width 16 height 16
click at [900, 354] on li "Export Timesheets" at bounding box center [925, 356] width 172 height 18
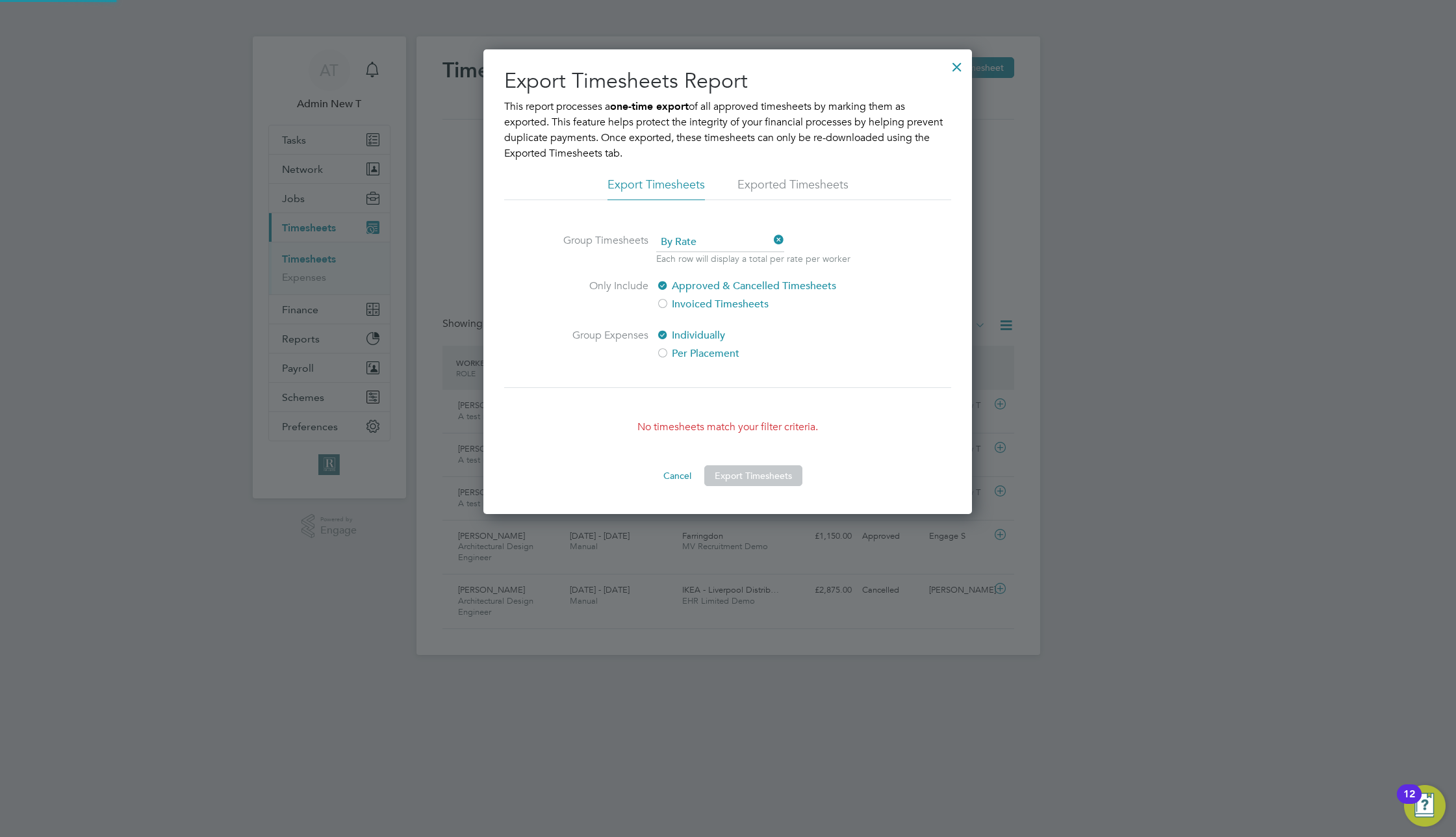
scroll to position [465, 489]
click at [820, 189] on li "Exported Timesheets" at bounding box center [792, 189] width 111 height 24
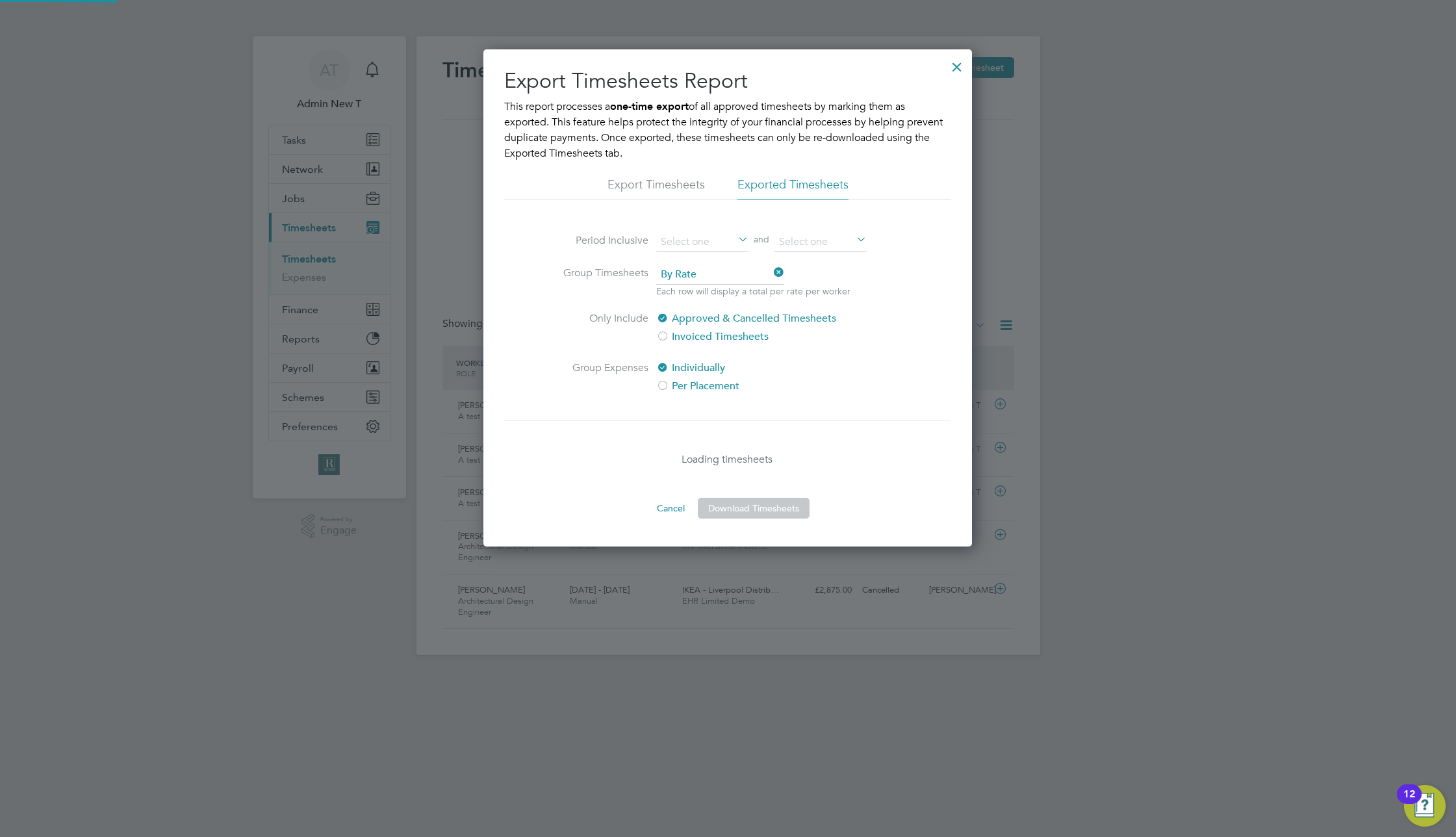
scroll to position [6, 6]
click at [746, 510] on button "Download Timesheets" at bounding box center [753, 507] width 112 height 21
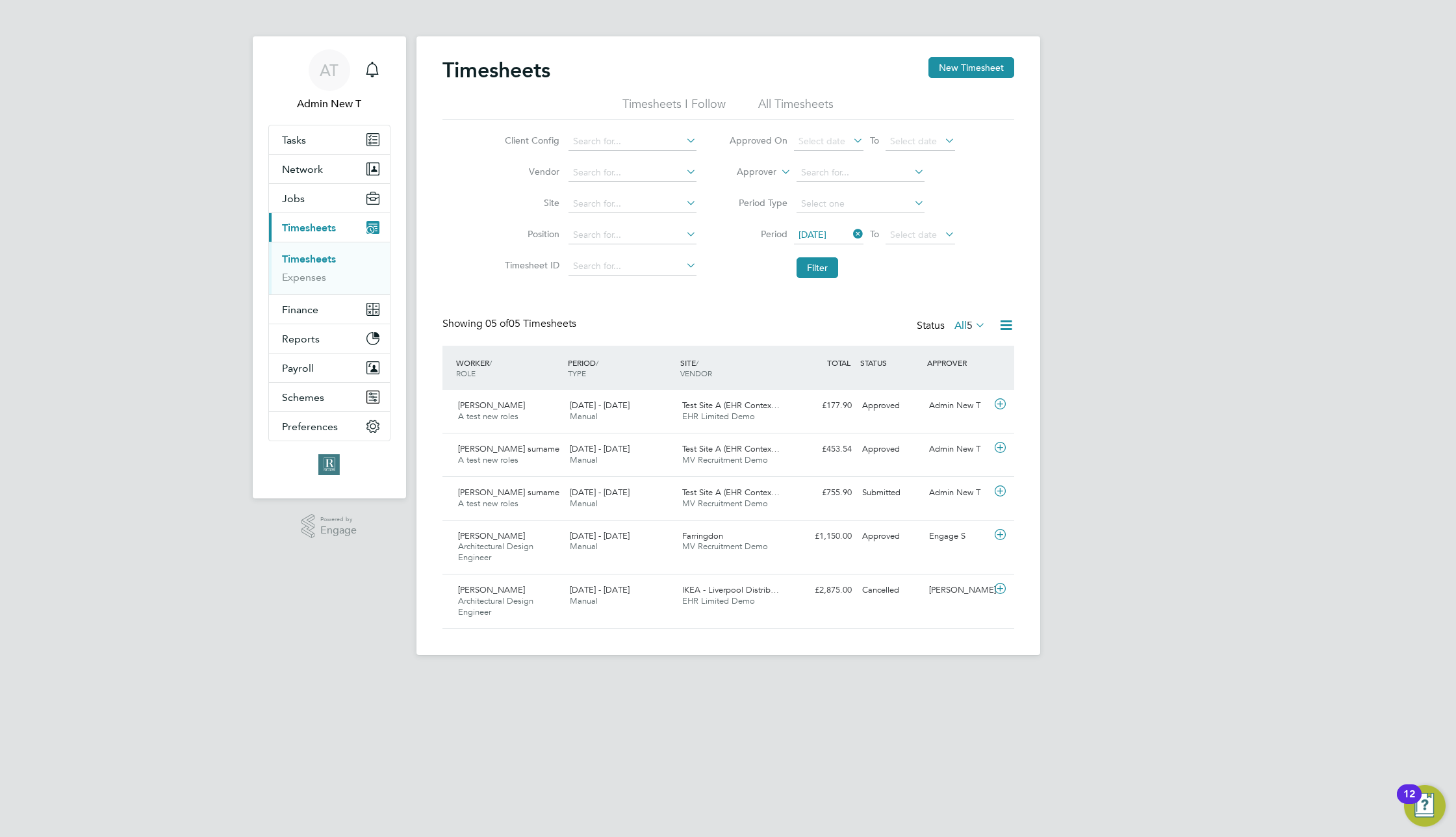
scroll to position [34, 113]
click at [1005, 325] on icon at bounding box center [1006, 325] width 16 height 16
click at [891, 356] on li "Export Timesheets" at bounding box center [925, 356] width 172 height 18
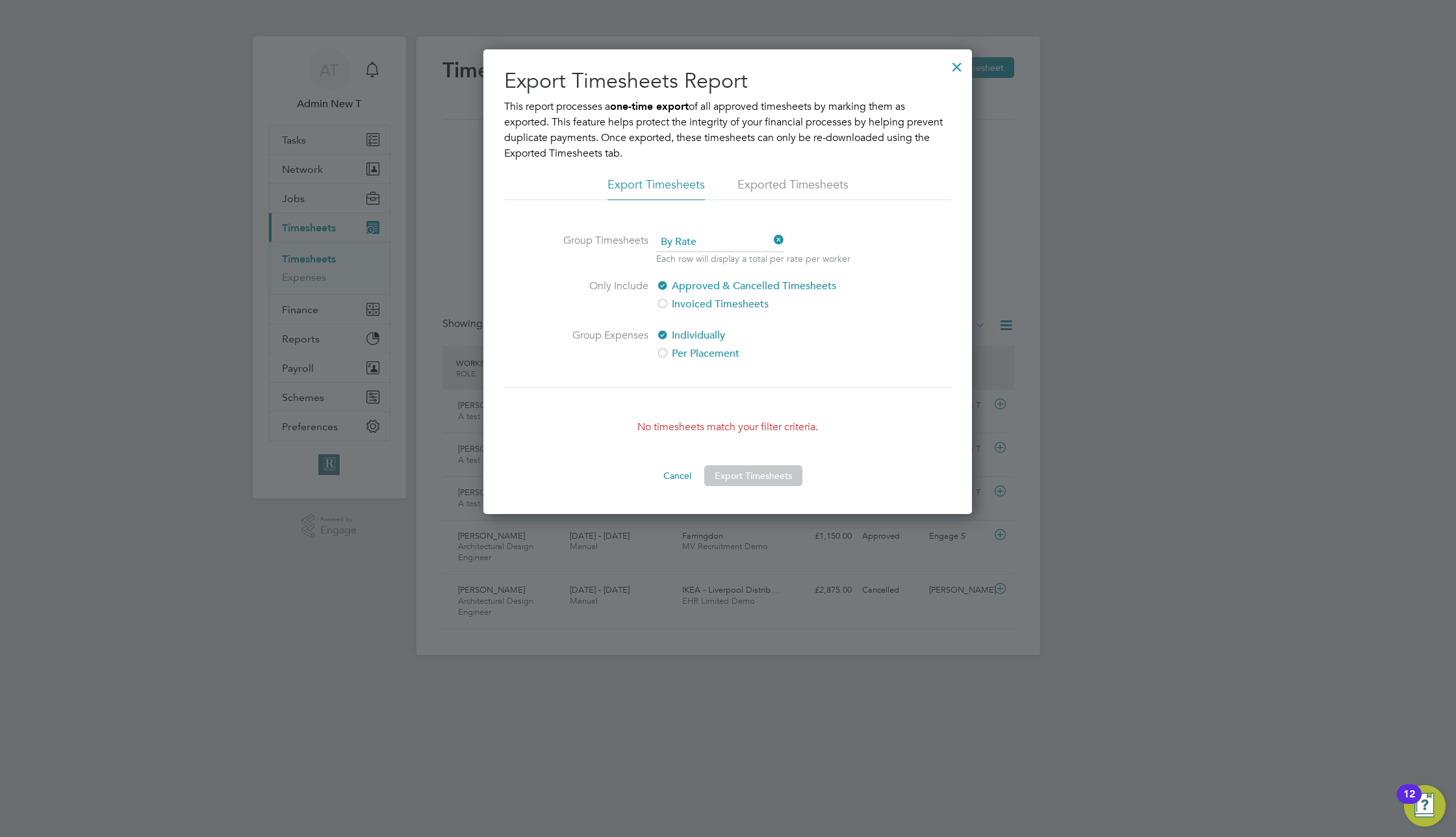
click at [675, 350] on label "Per Placement" at bounding box center [765, 353] width 218 height 15
click at [691, 338] on label "Individually" at bounding box center [765, 335] width 218 height 15
click at [799, 182] on li "Exported Timesheets" at bounding box center [792, 189] width 111 height 24
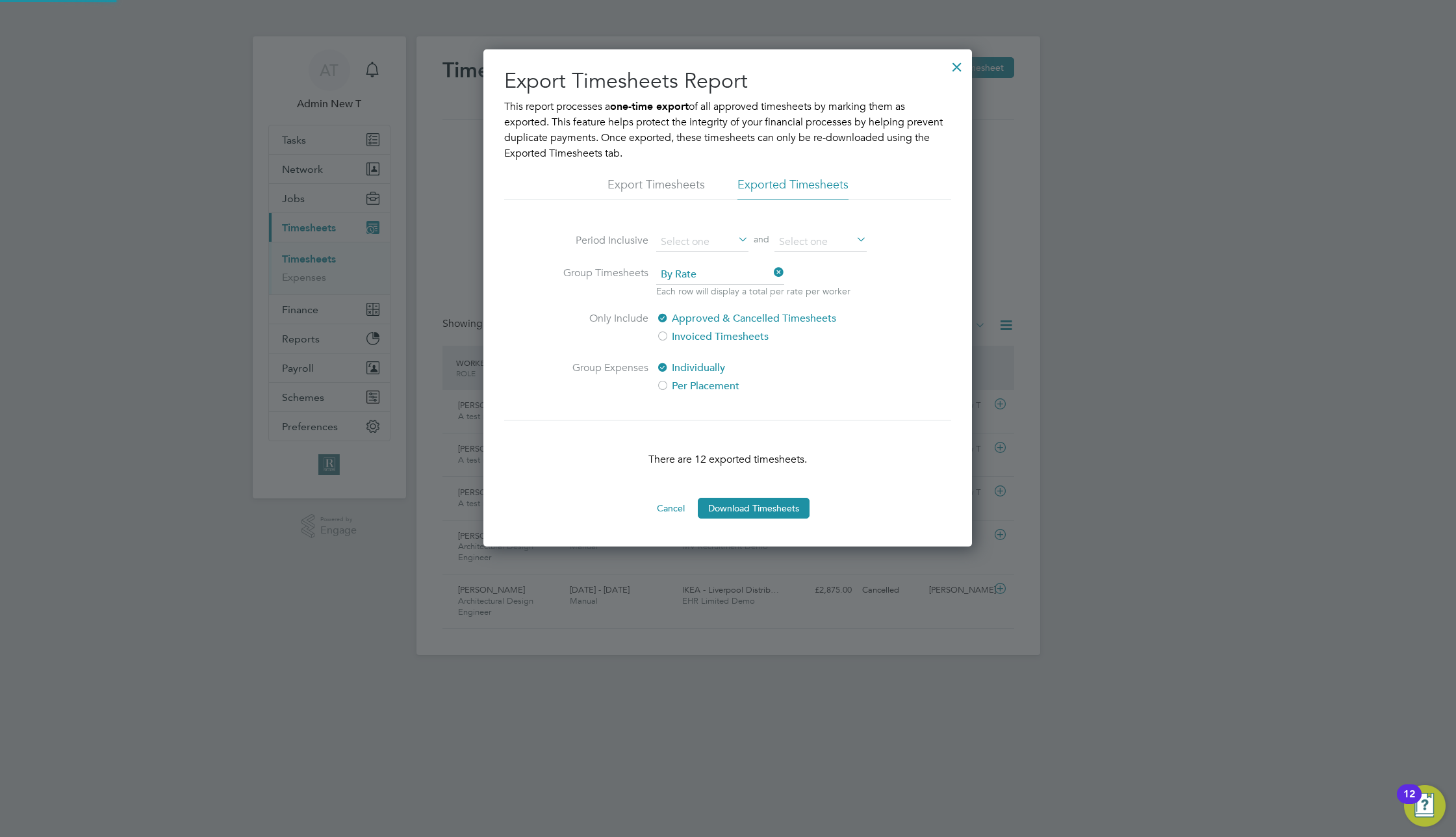
click at [675, 379] on label "Per Placement" at bounding box center [765, 386] width 218 height 15
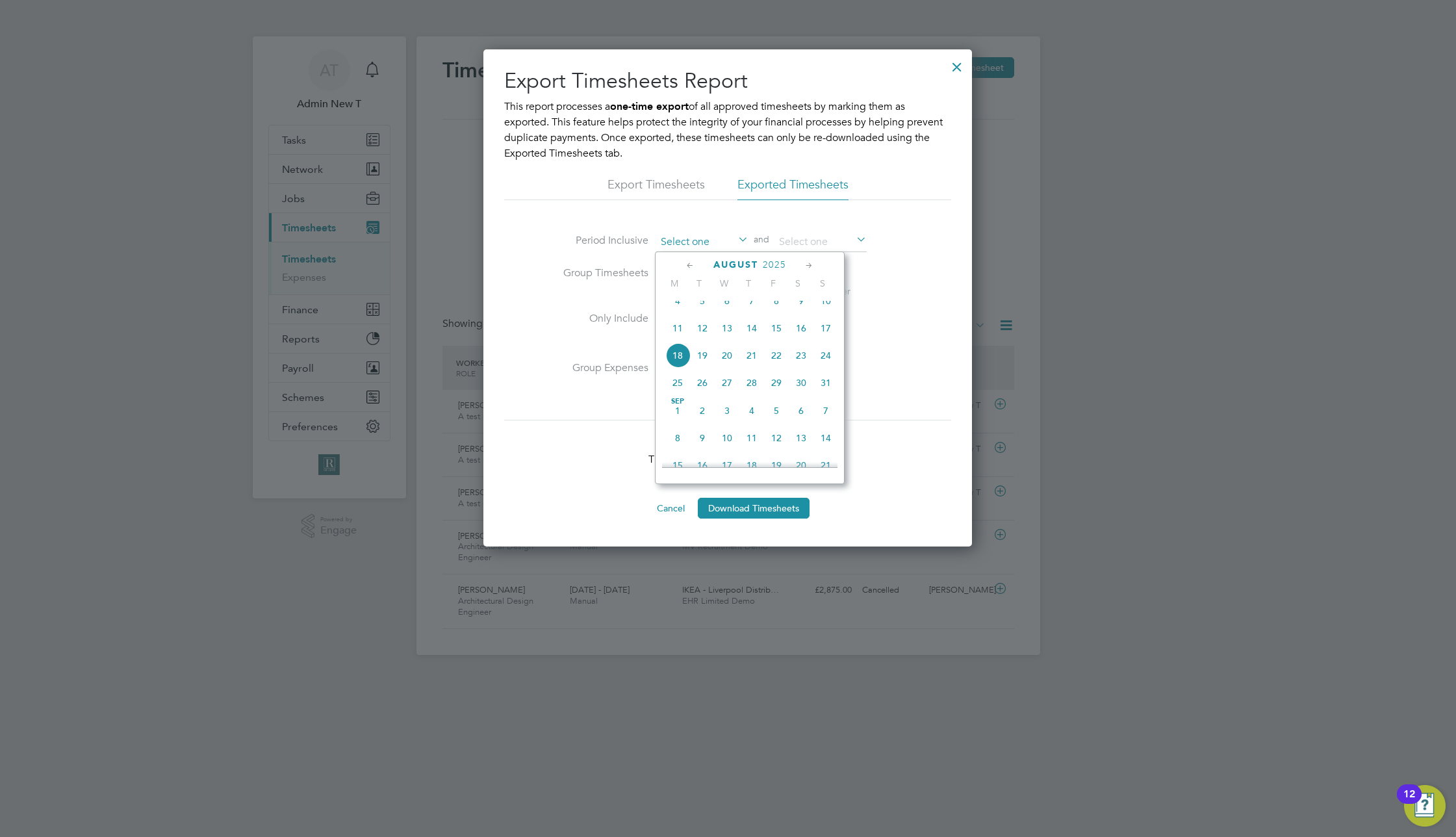
click at [716, 241] on input at bounding box center [703, 241] width 93 height 19
click at [888, 376] on li "Group Expenses Individually Per Placement" at bounding box center [727, 385] width 353 height 49
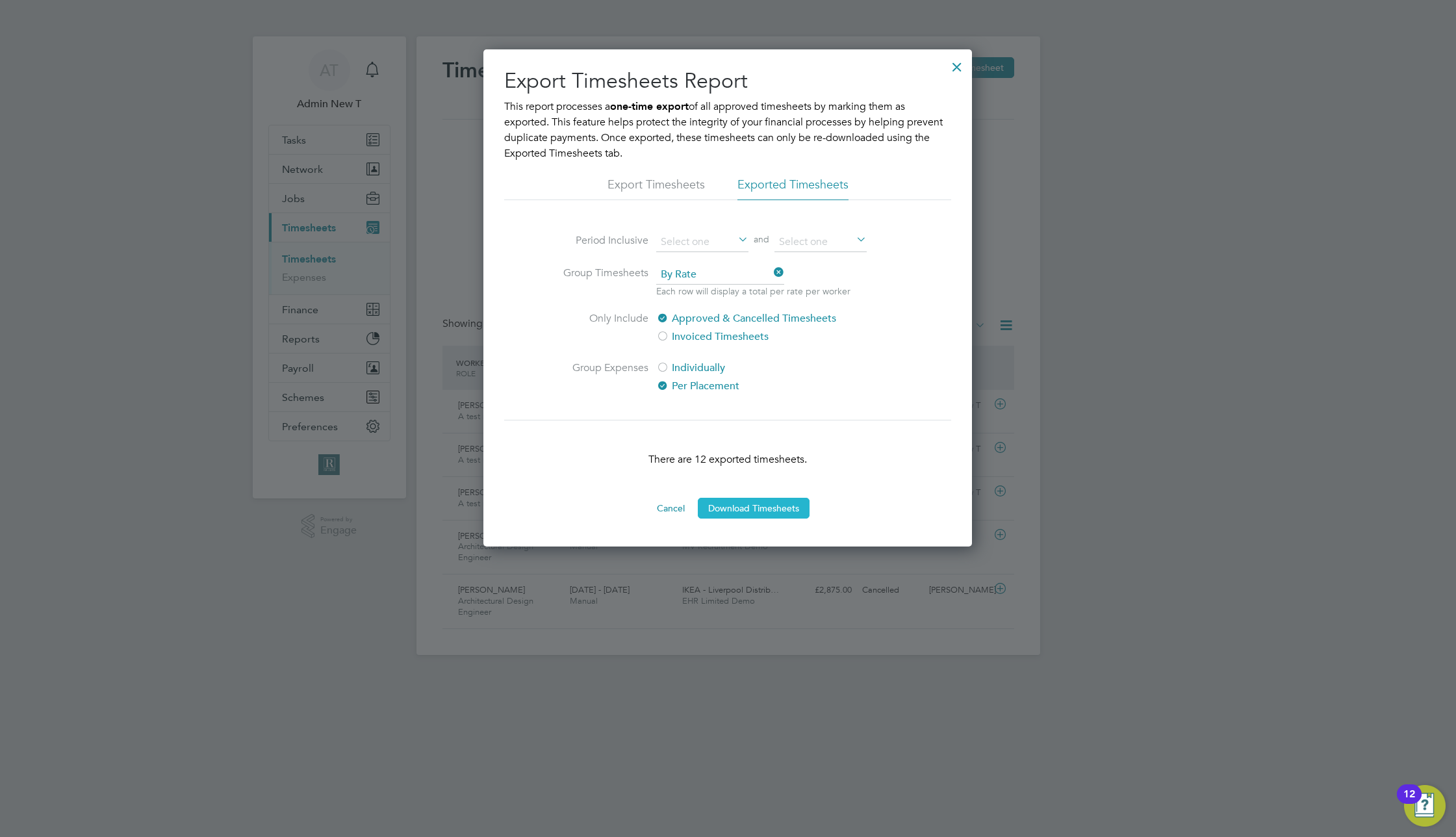
click at [754, 511] on button "Download Timesheets" at bounding box center [753, 507] width 112 height 21
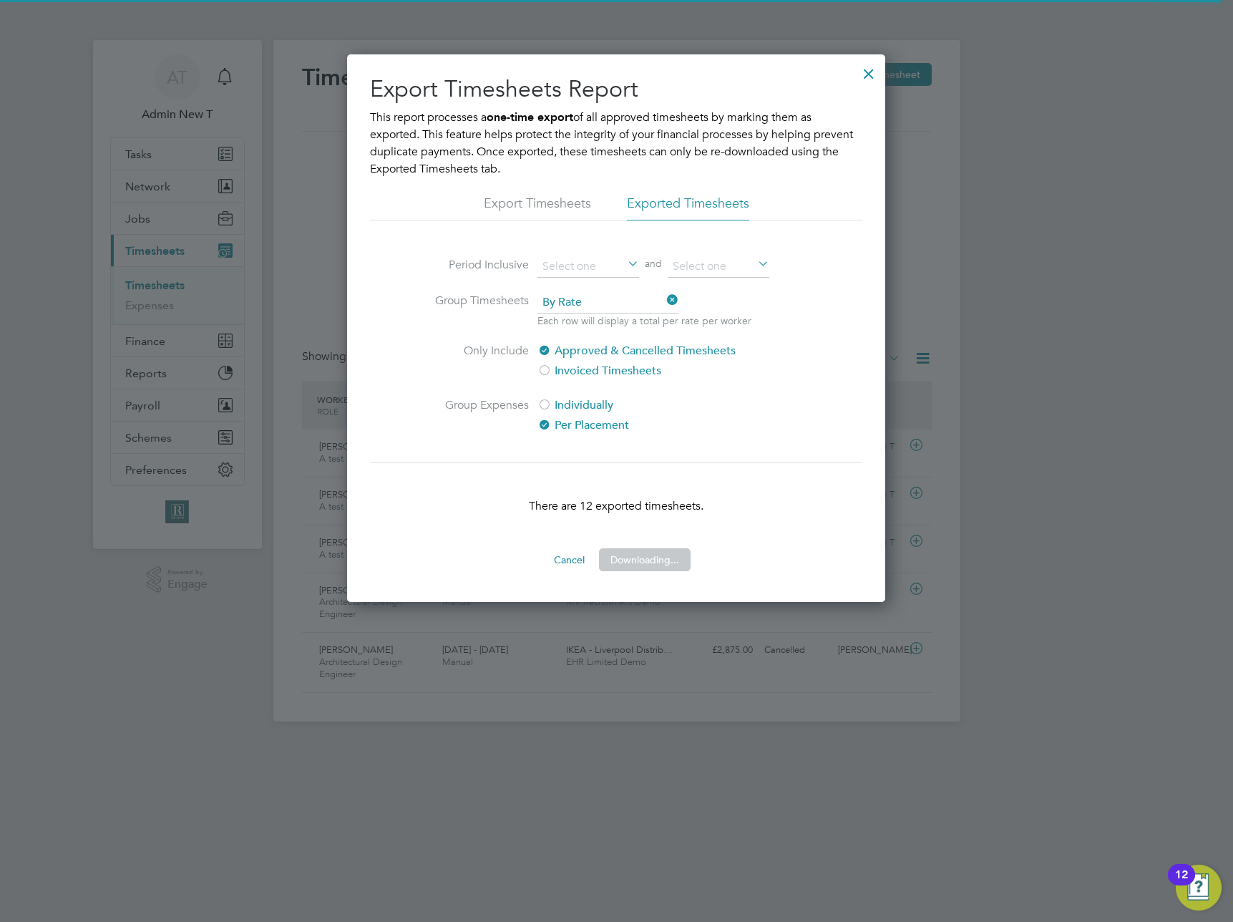
click at [867, 76] on div at bounding box center [869, 70] width 26 height 26
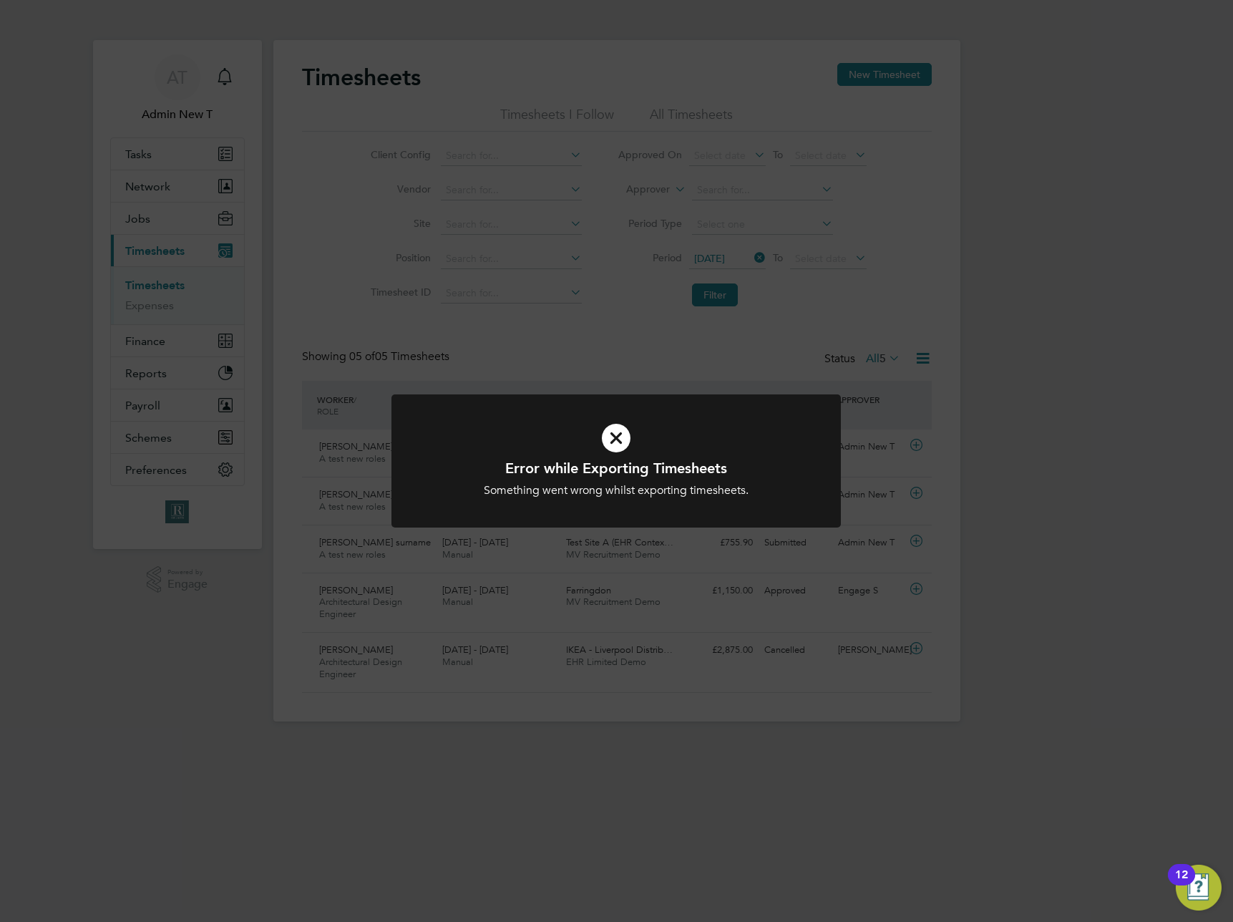
click at [936, 304] on div "Error while Exporting Timesheets Something went wrong whilst exporting timeshee…" at bounding box center [616, 461] width 1233 height 922
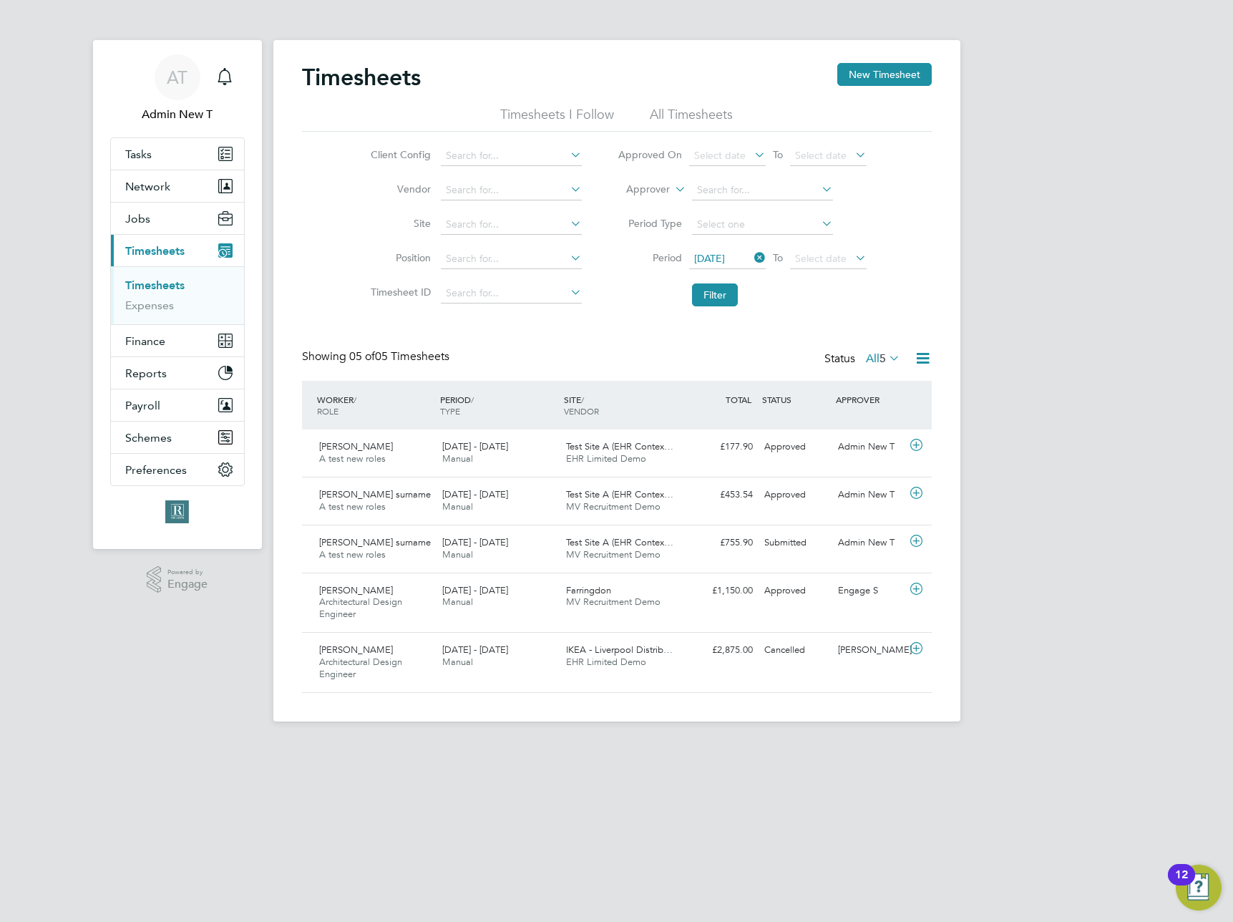
click at [936, 304] on div "Error while Exporting Timesheets Something went wrong whilst exporting timeshee…" at bounding box center [616, 461] width 1233 height 922
click at [936, 304] on div "Timesheets New Timesheet Timesheets I Follow All Timesheets Client Config Vendo…" at bounding box center [616, 380] width 687 height 681
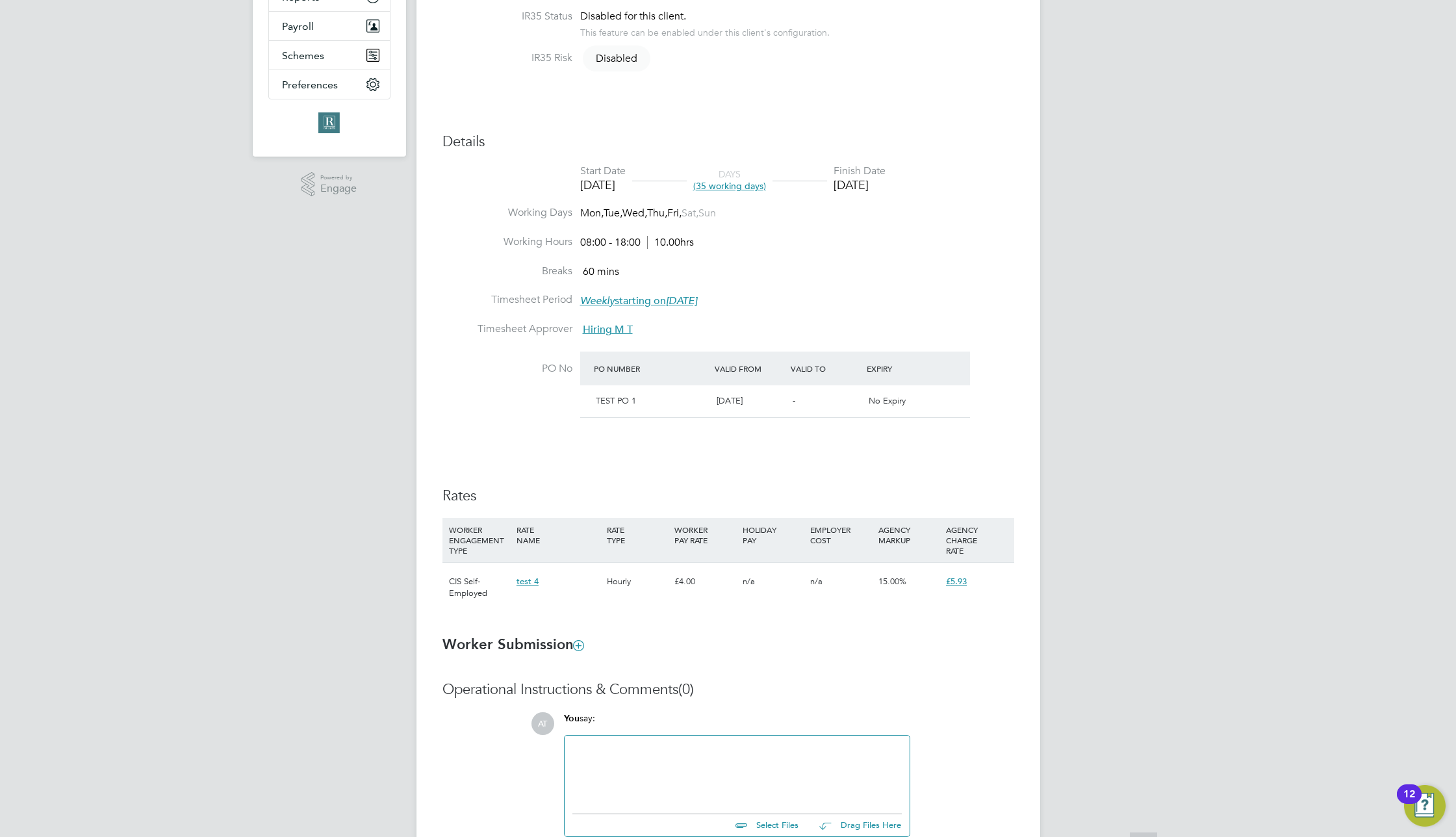
scroll to position [458, 0]
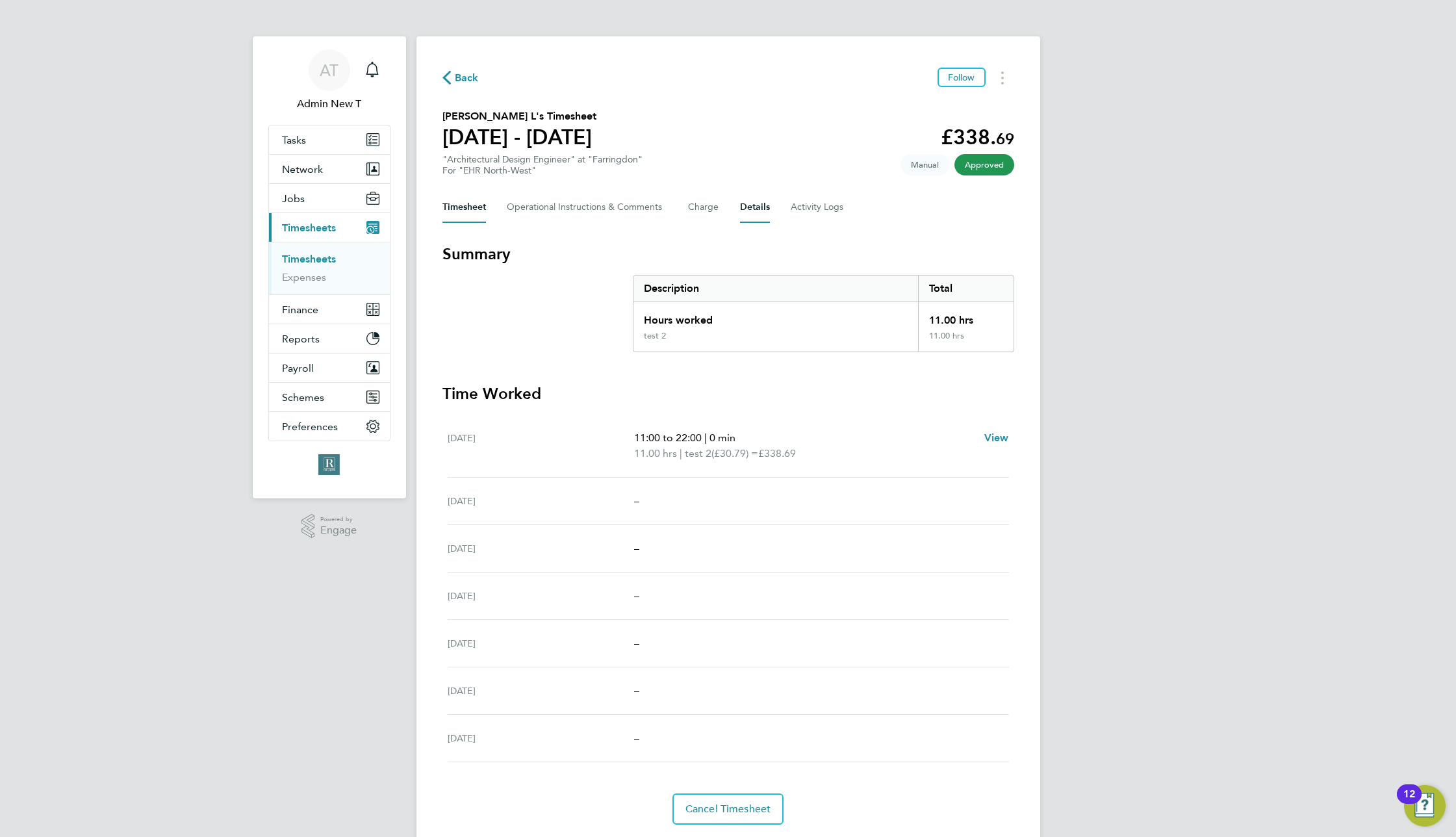
click at [749, 208] on button "Details" at bounding box center [754, 207] width 30 height 31
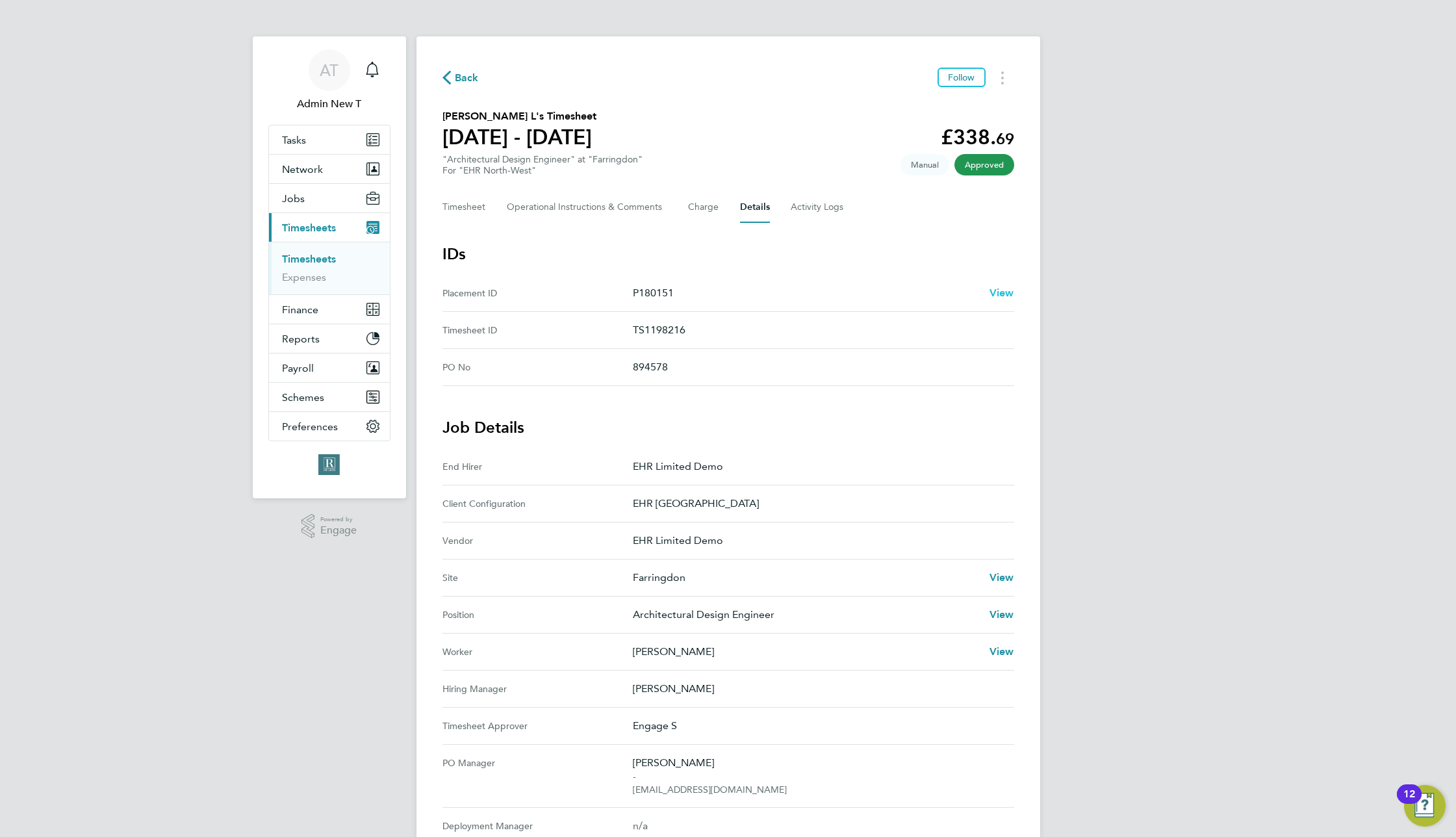
click at [1000, 294] on span "View" at bounding box center [1001, 293] width 25 height 13
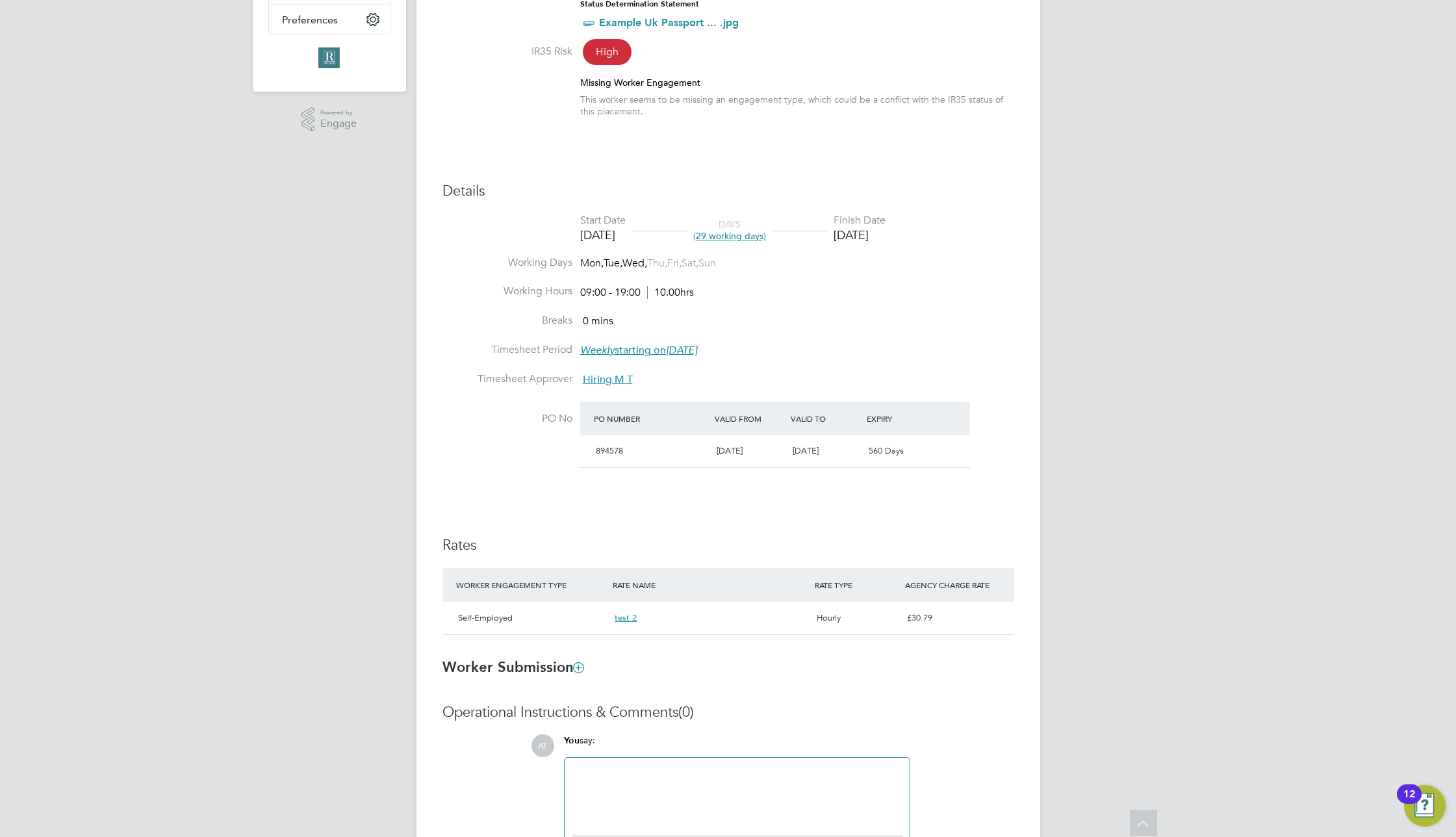
click at [1402, 216] on div "AT Admin New T Notifications Applications: Tasks Network Team Members Businesse…" at bounding box center [728, 266] width 1456 height 1382
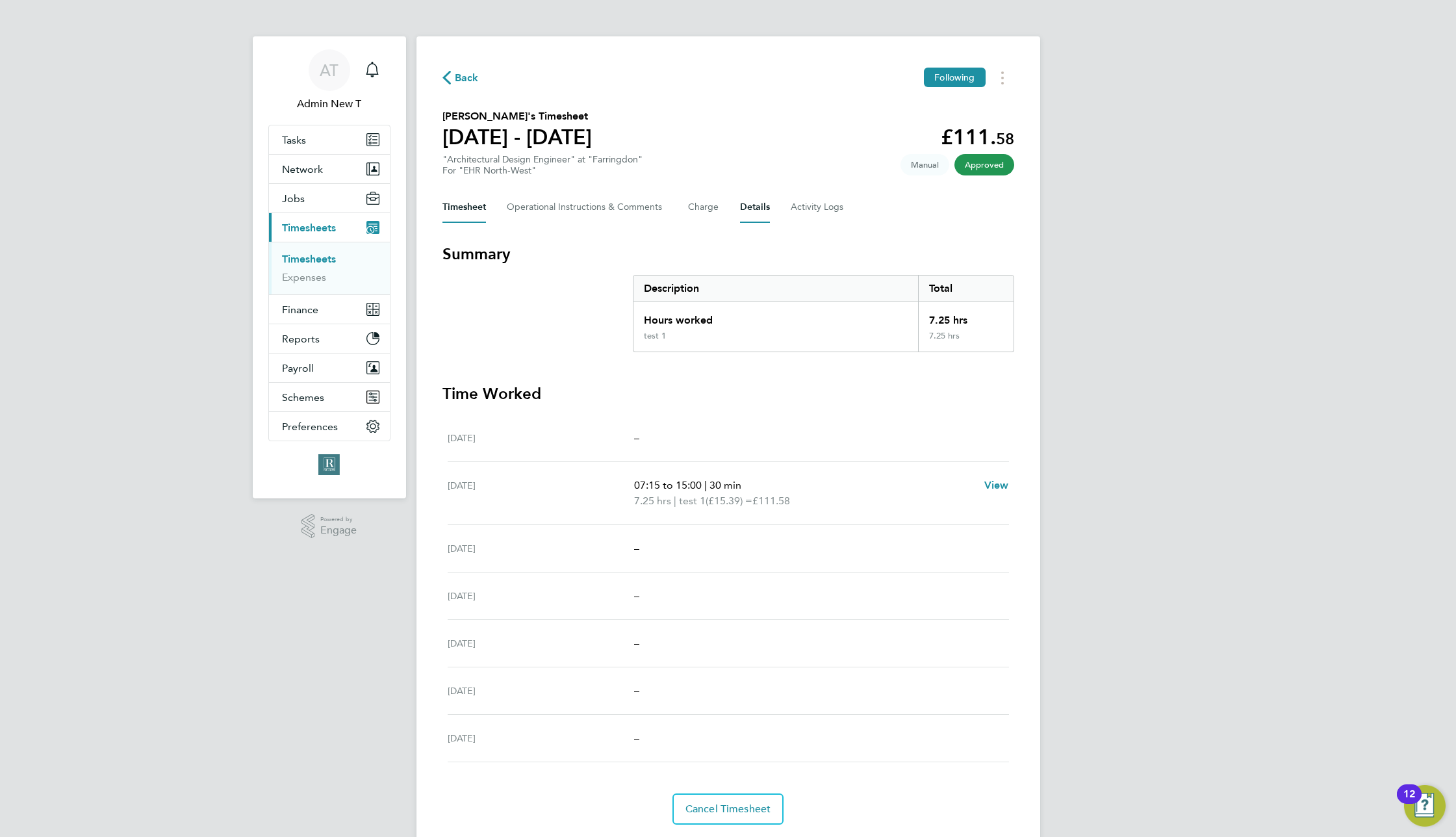
click at [743, 205] on button "Details" at bounding box center [754, 207] width 30 height 31
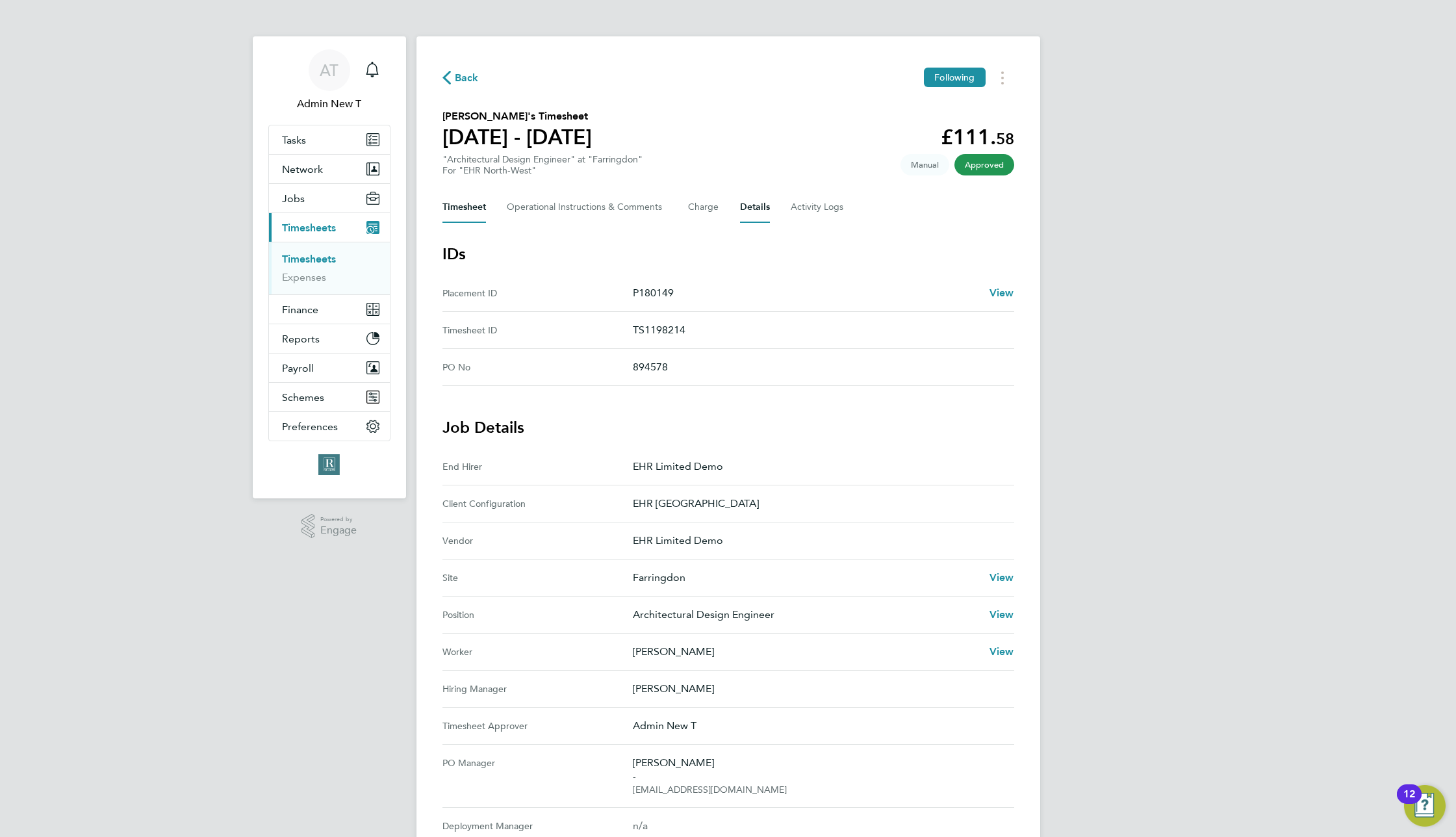
click at [467, 213] on button "Timesheet" at bounding box center [464, 207] width 44 height 31
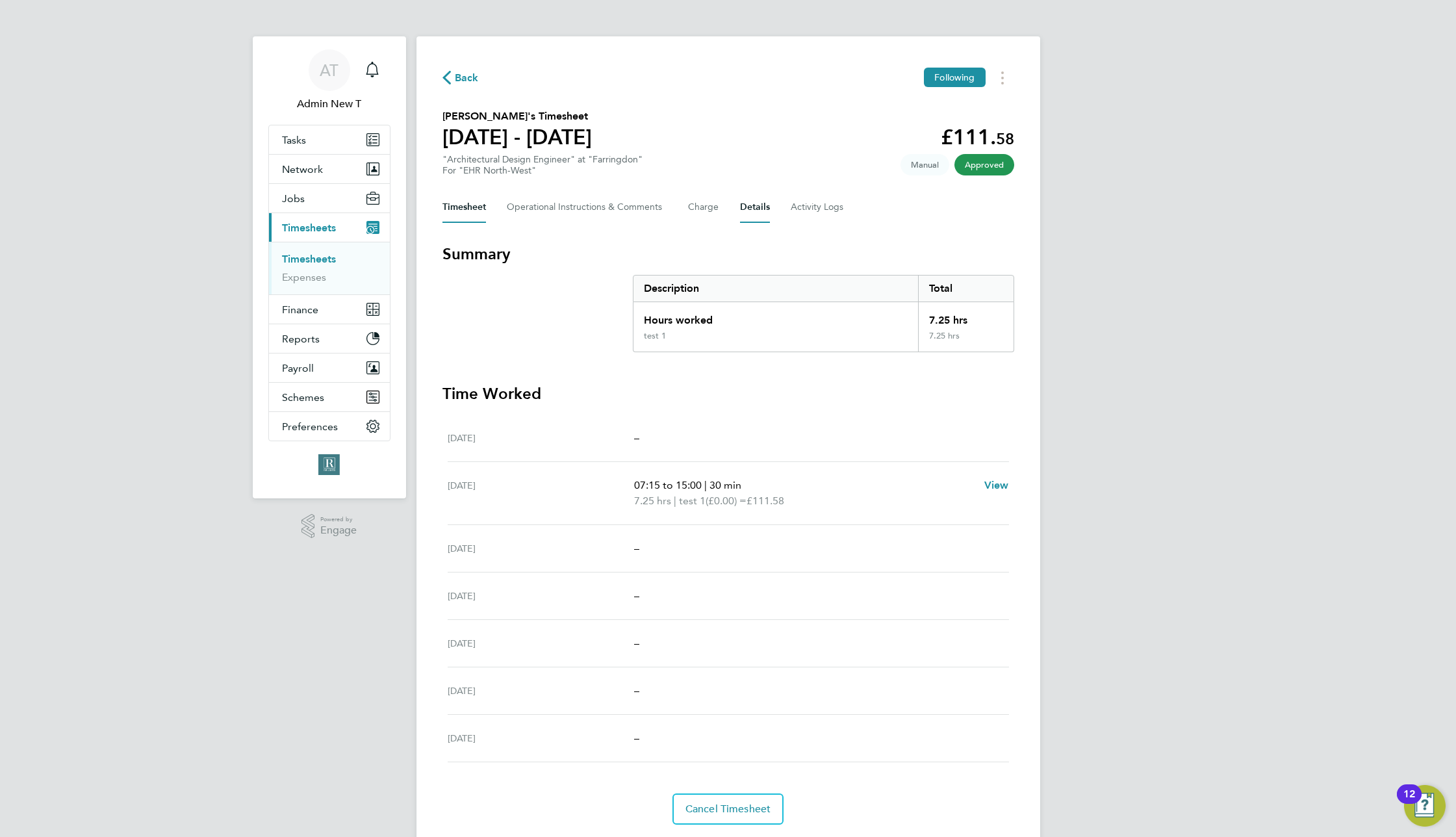
click at [753, 221] on button "Details" at bounding box center [754, 207] width 30 height 31
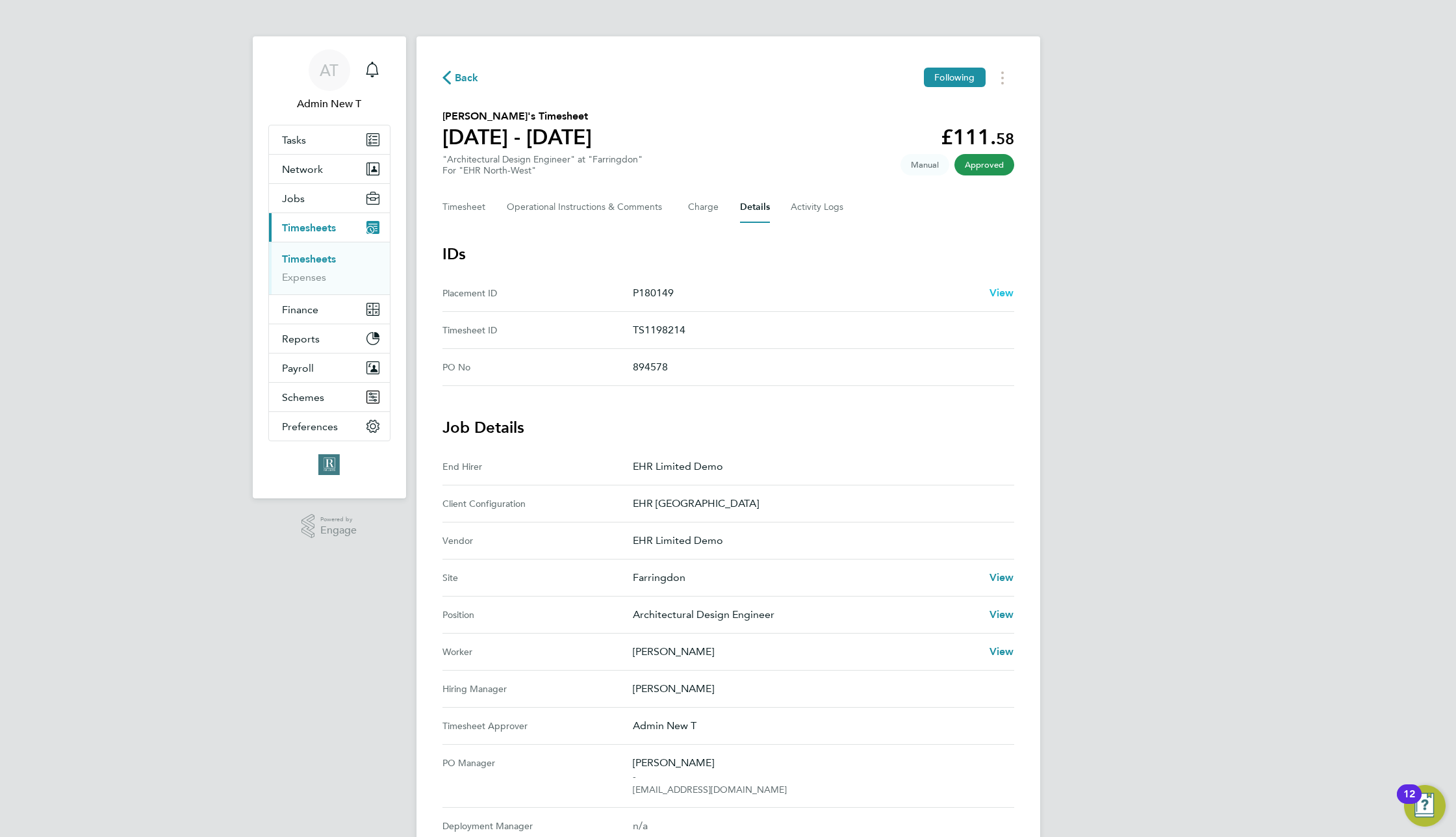
click at [1000, 296] on span "View" at bounding box center [1001, 293] width 25 height 13
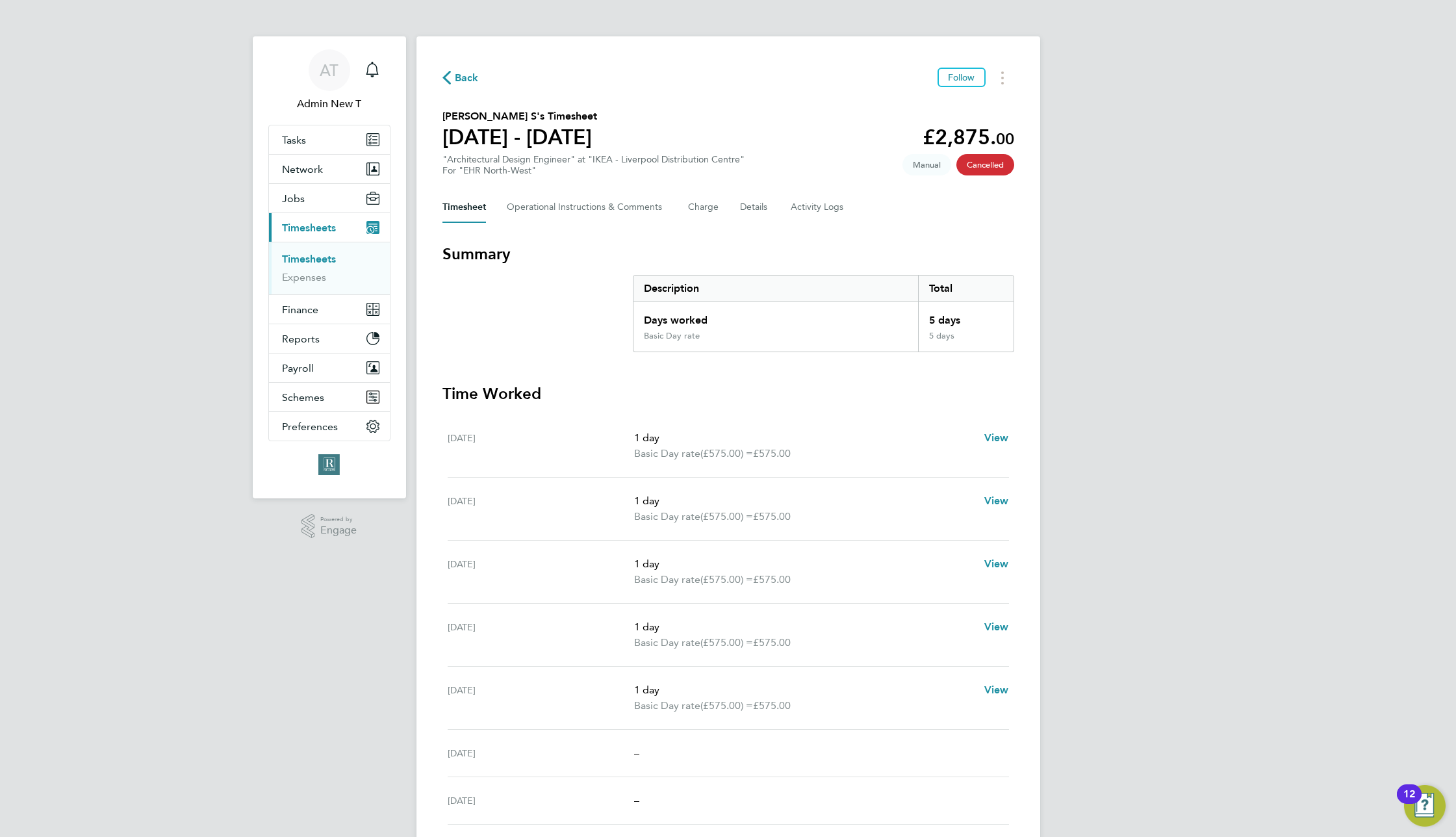
click at [737, 209] on div "Timesheet Operational Instructions & Comments Charge Details Activity Logs" at bounding box center [728, 207] width 572 height 31
click at [758, 205] on button "Details" at bounding box center [754, 207] width 30 height 31
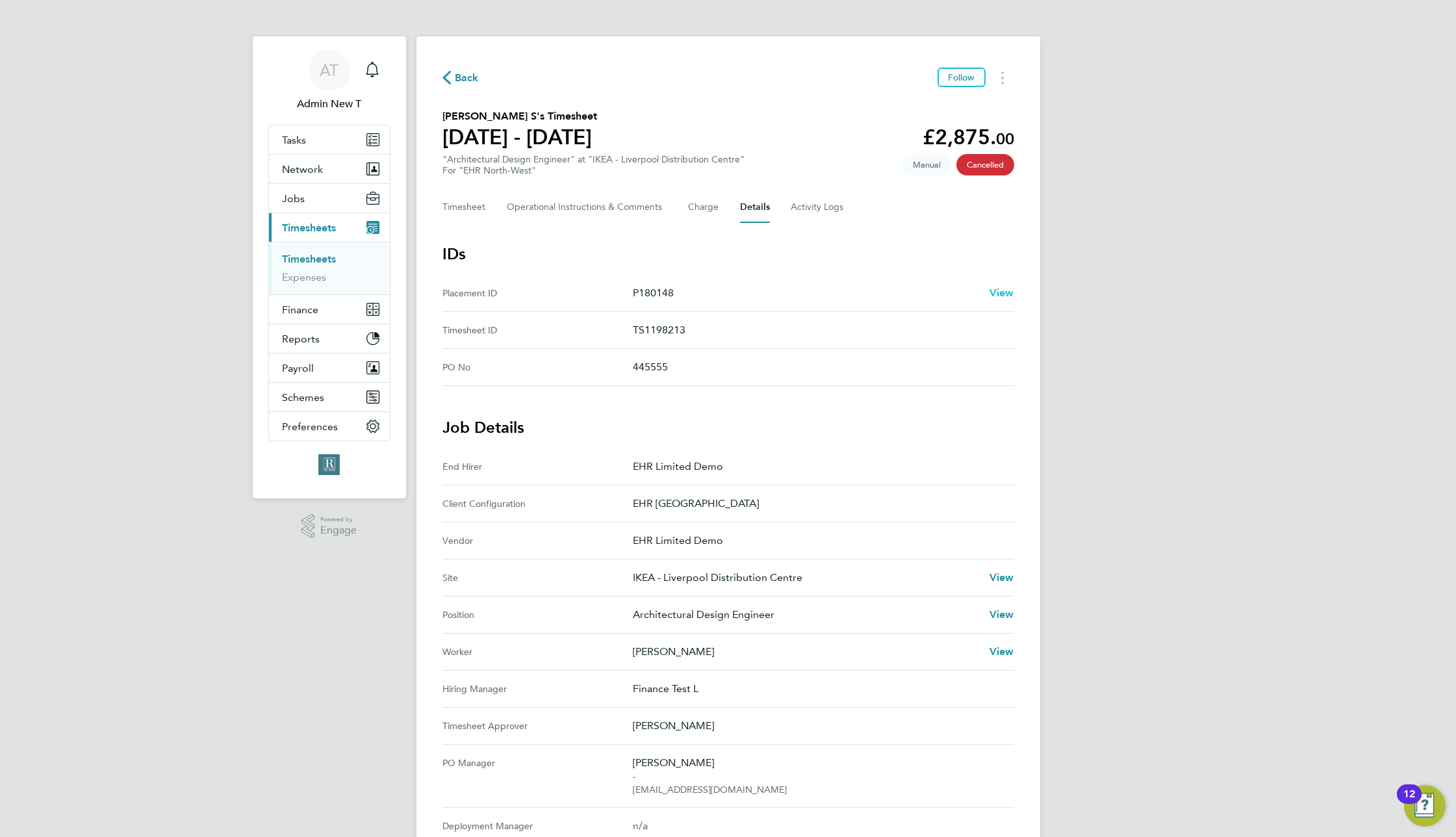
click at [1002, 296] on span "View" at bounding box center [1001, 293] width 25 height 13
click at [313, 312] on span "Finance" at bounding box center [300, 310] width 36 height 13
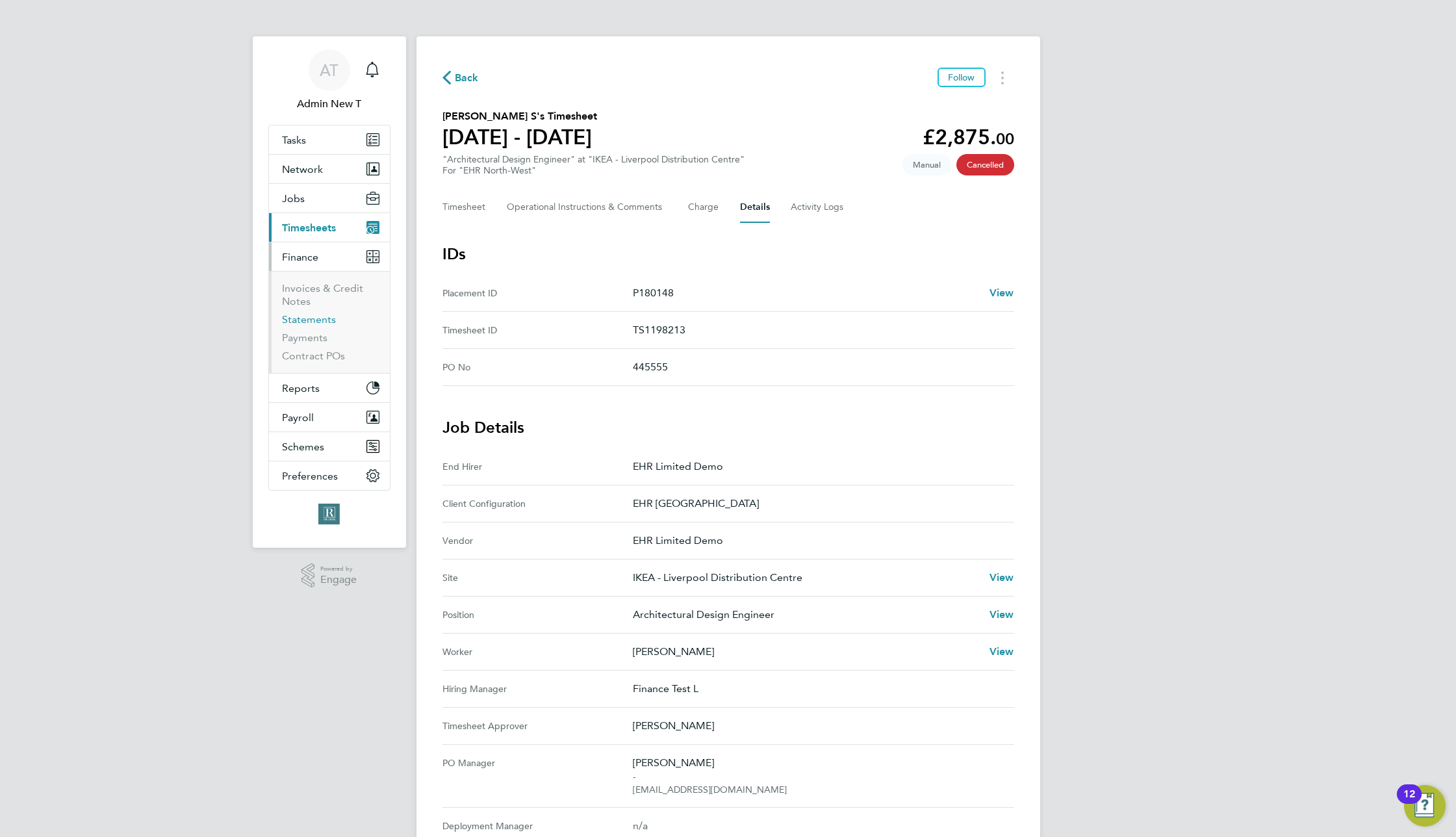
click at [323, 322] on link "Statements" at bounding box center [309, 320] width 54 height 13
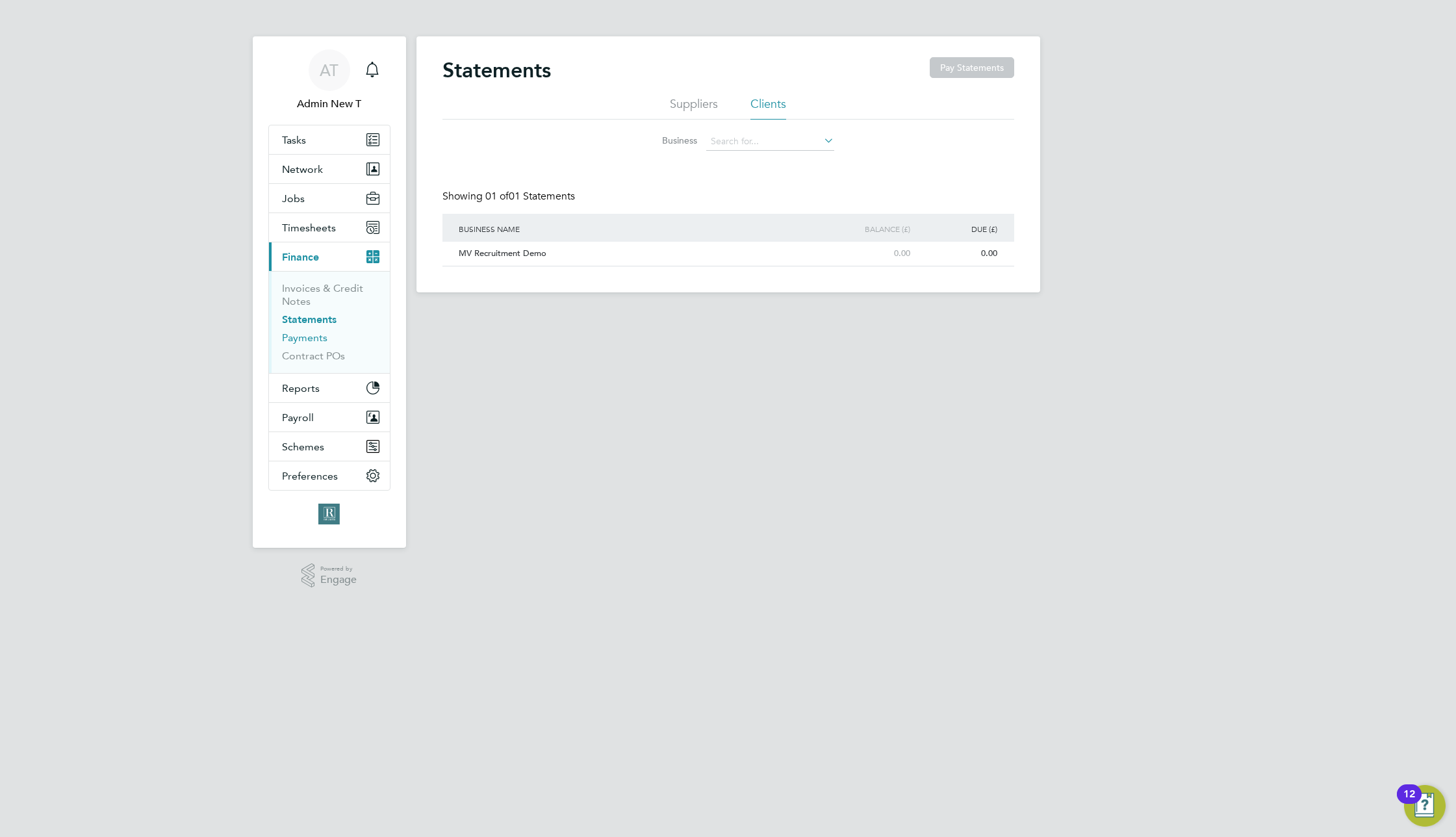
click at [314, 337] on link "Payments" at bounding box center [305, 338] width 45 height 13
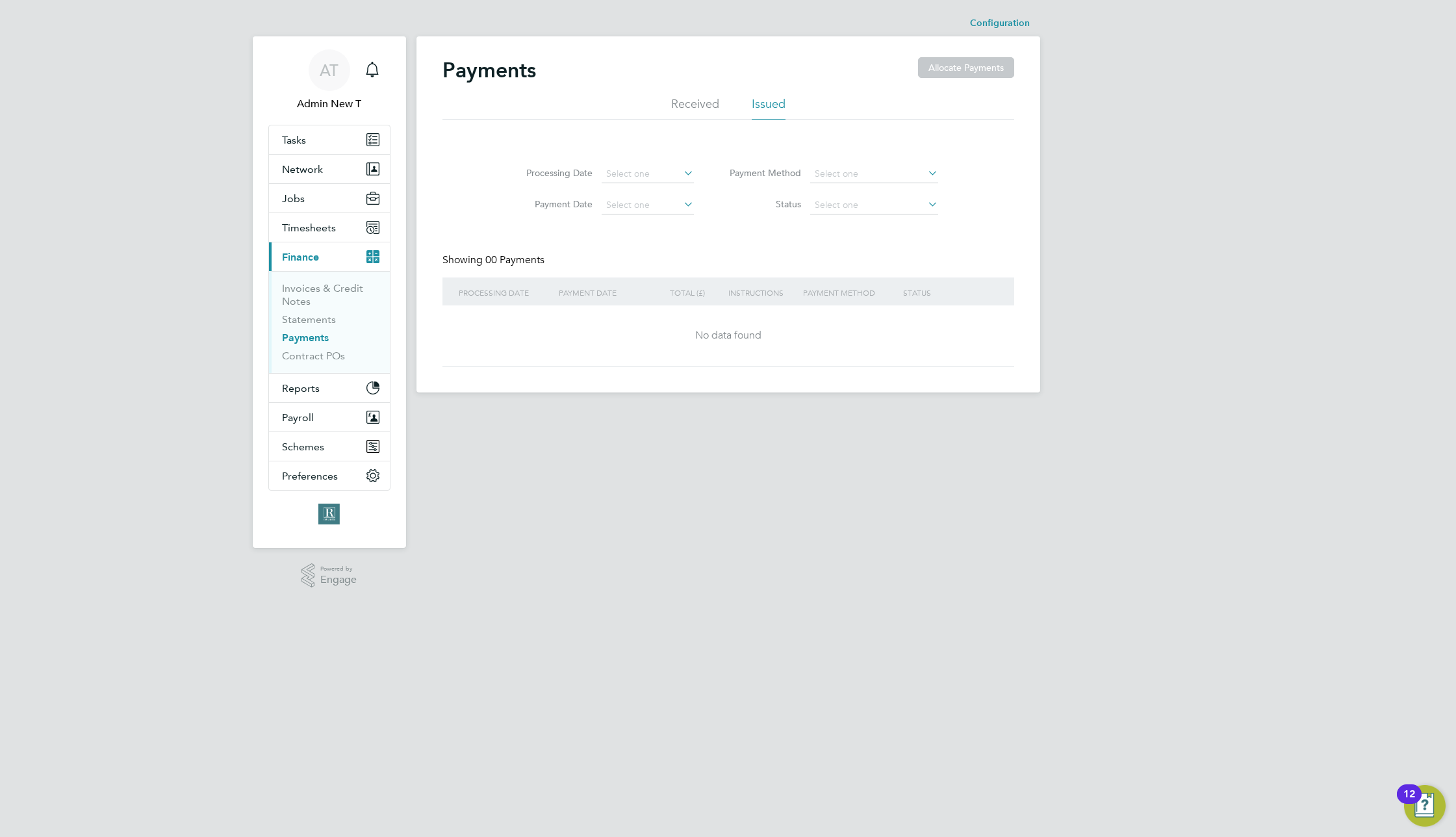
click at [688, 116] on li "Received" at bounding box center [694, 108] width 48 height 24
click at [330, 356] on link "Contract POs" at bounding box center [313, 356] width 63 height 13
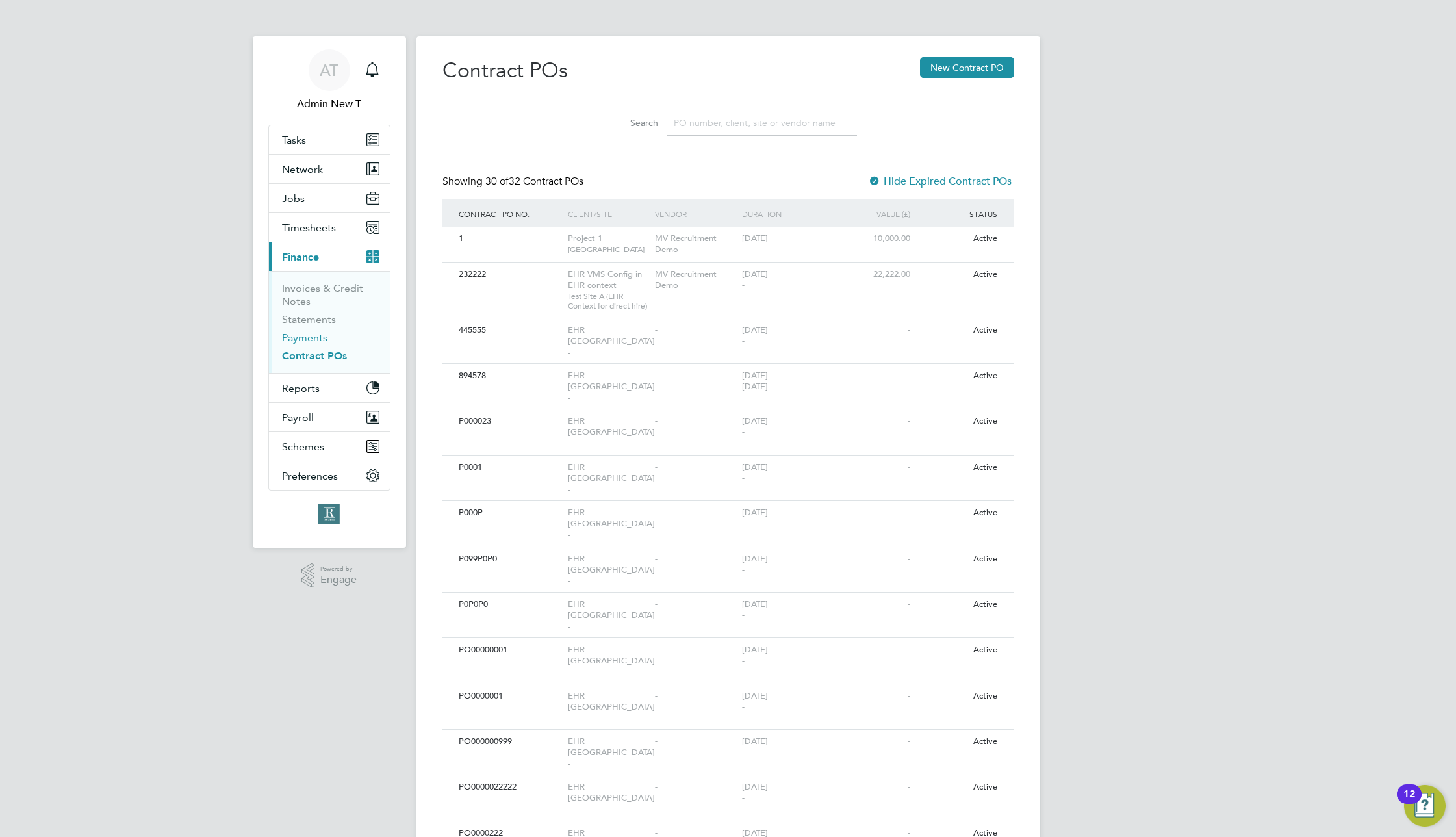
click at [317, 340] on link "Payments" at bounding box center [305, 338] width 45 height 13
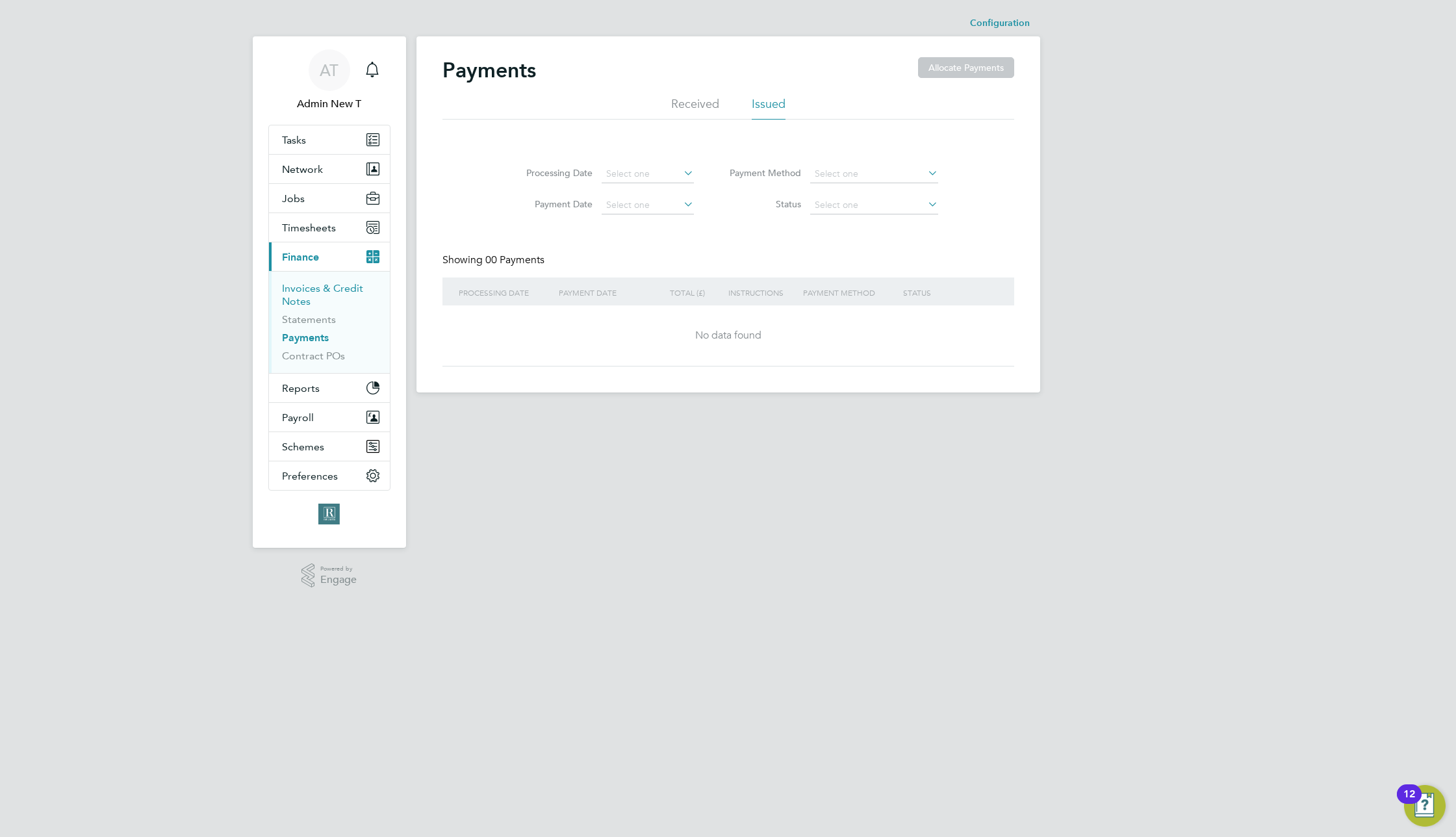
click at [310, 284] on link "Invoices & Credit Notes" at bounding box center [322, 295] width 81 height 25
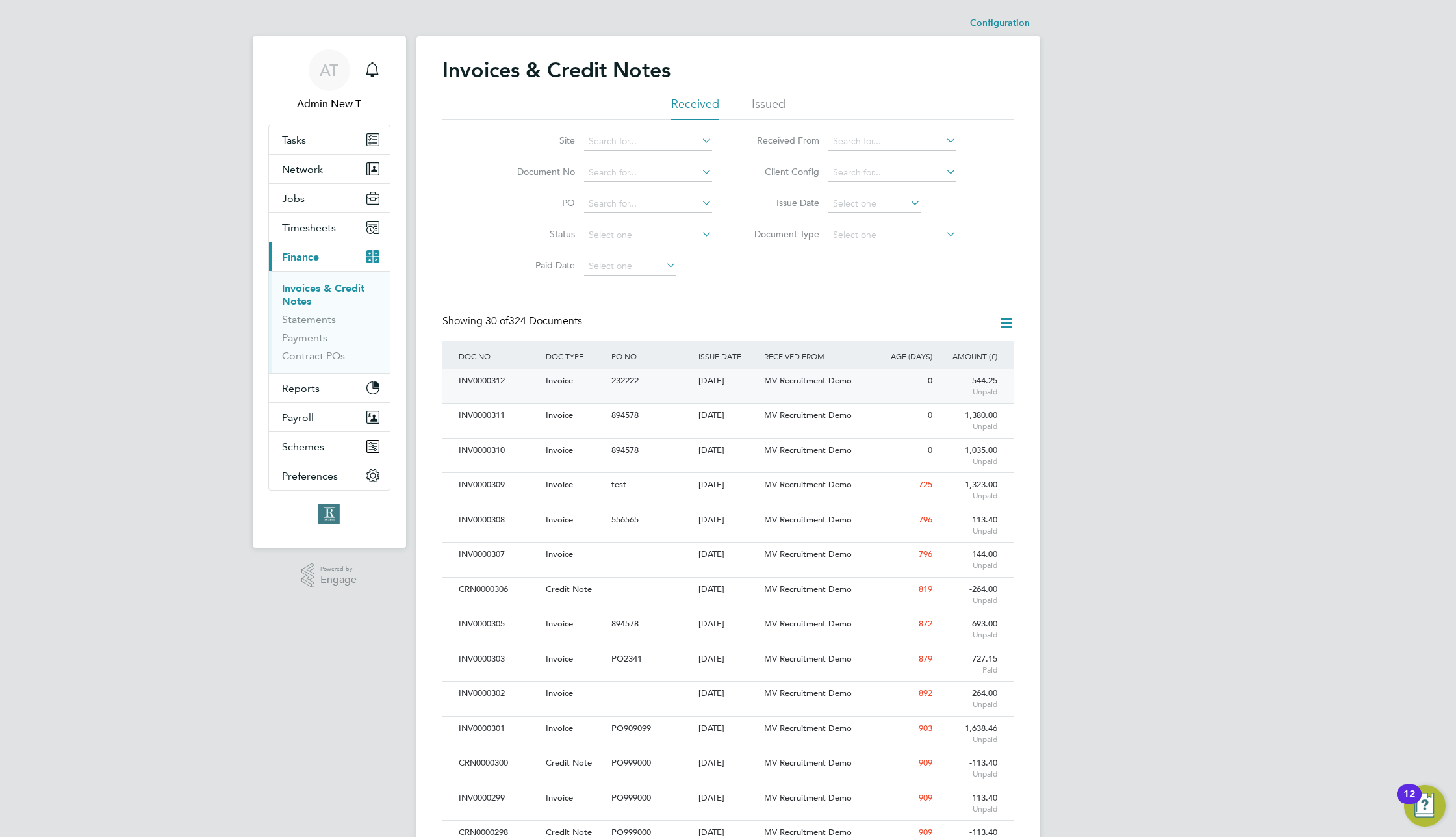
click at [821, 382] on span "MV Recruitment Demo" at bounding box center [808, 380] width 88 height 11
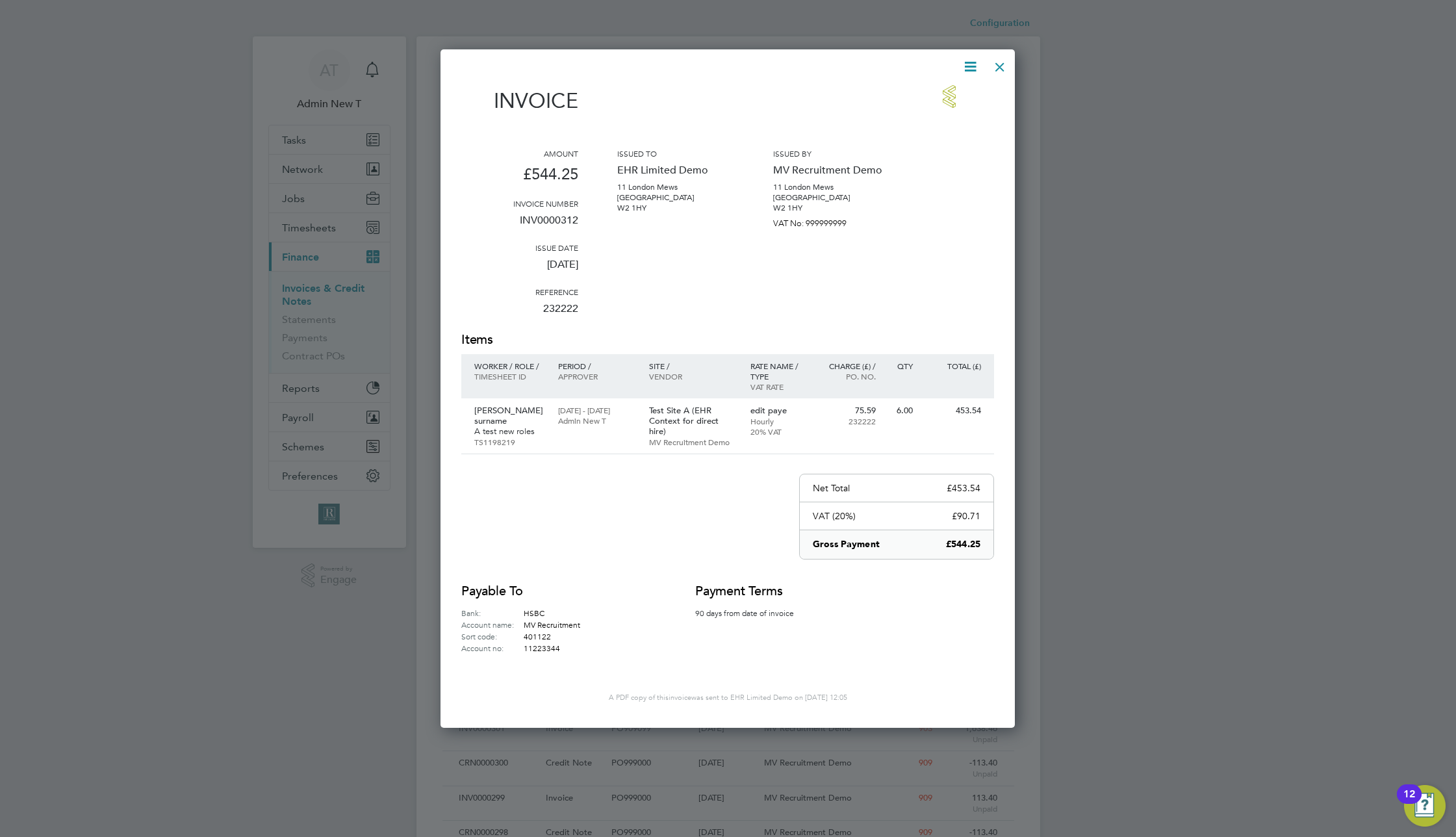
click at [971, 69] on icon at bounding box center [970, 66] width 16 height 16
click at [910, 133] on li "Pay invoice" at bounding box center [930, 133] width 90 height 18
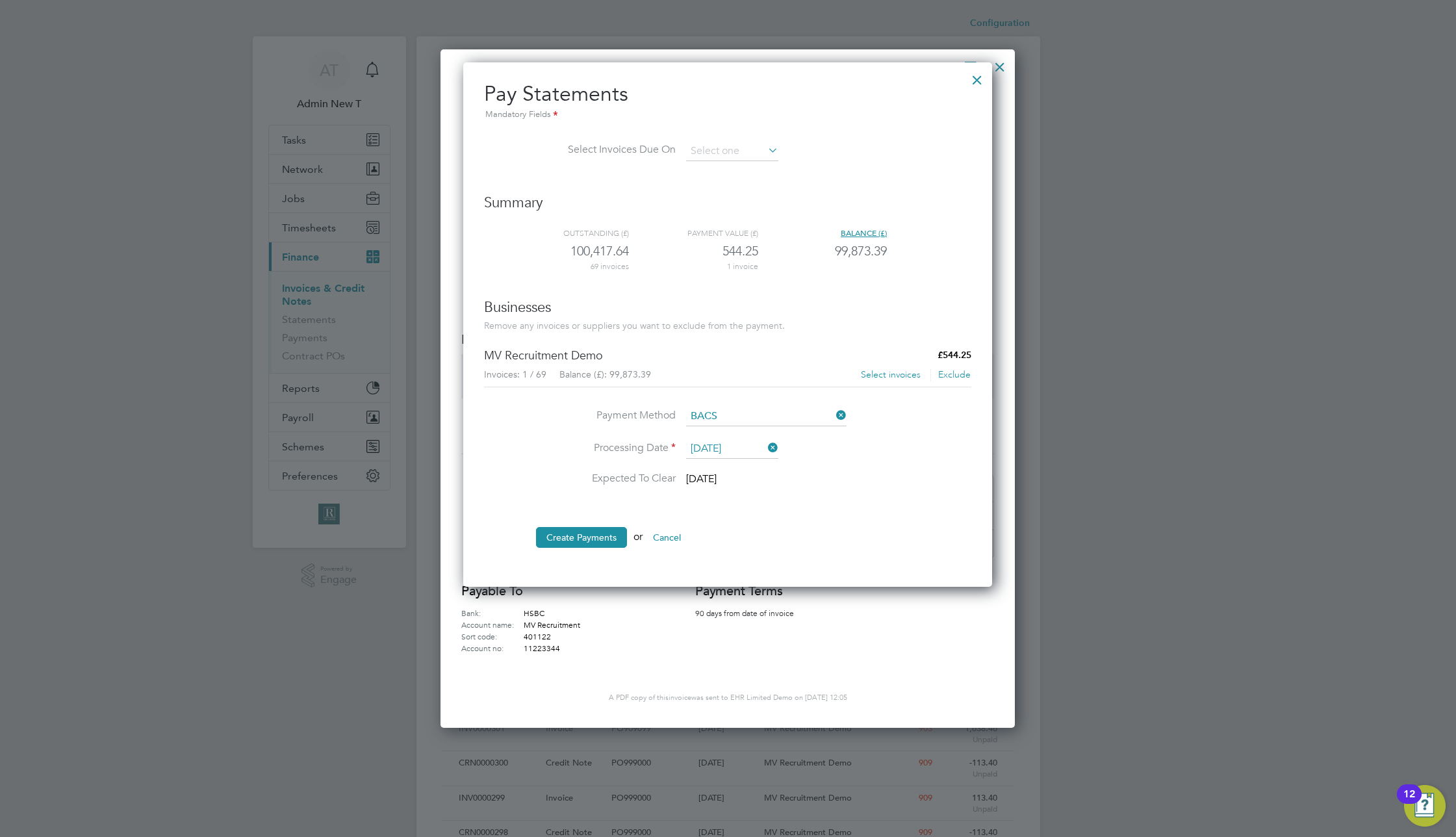
click at [886, 379] on button "Select invoices" at bounding box center [890, 375] width 61 height 13
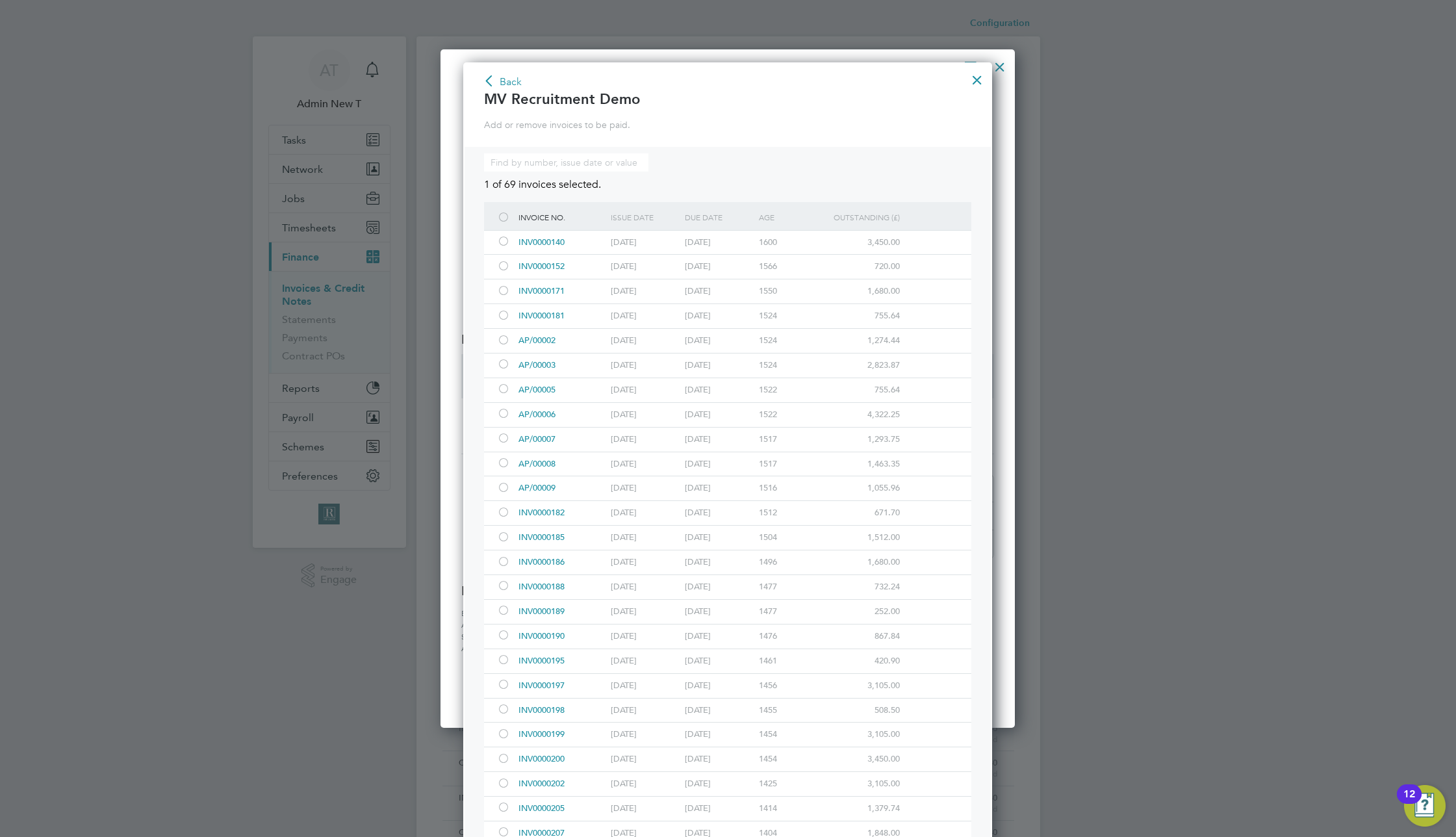
drag, startPoint x: 508, startPoint y: 238, endPoint x: 504, endPoint y: 266, distance: 28.3
click at [507, 239] on div at bounding box center [504, 242] width 13 height 10
drag, startPoint x: 502, startPoint y: 276, endPoint x: 507, endPoint y: 284, distance: 9.4
click at [502, 278] on div at bounding box center [507, 267] width 18 height 24
click at [497, 88] on icon at bounding box center [489, 82] width 16 height 19
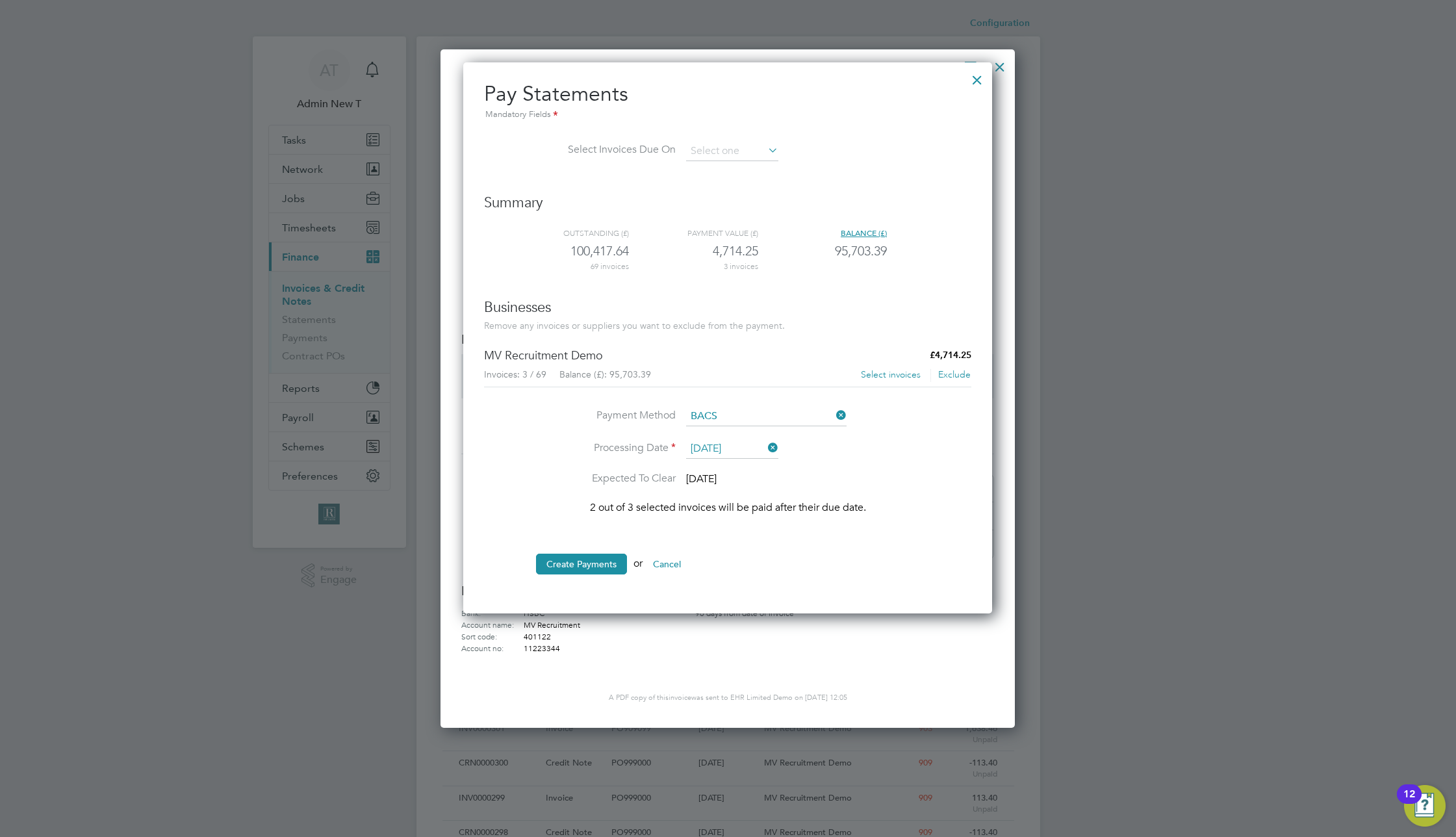
scroll to position [552, 529]
click at [580, 563] on button "Create Payments" at bounding box center [581, 564] width 91 height 21
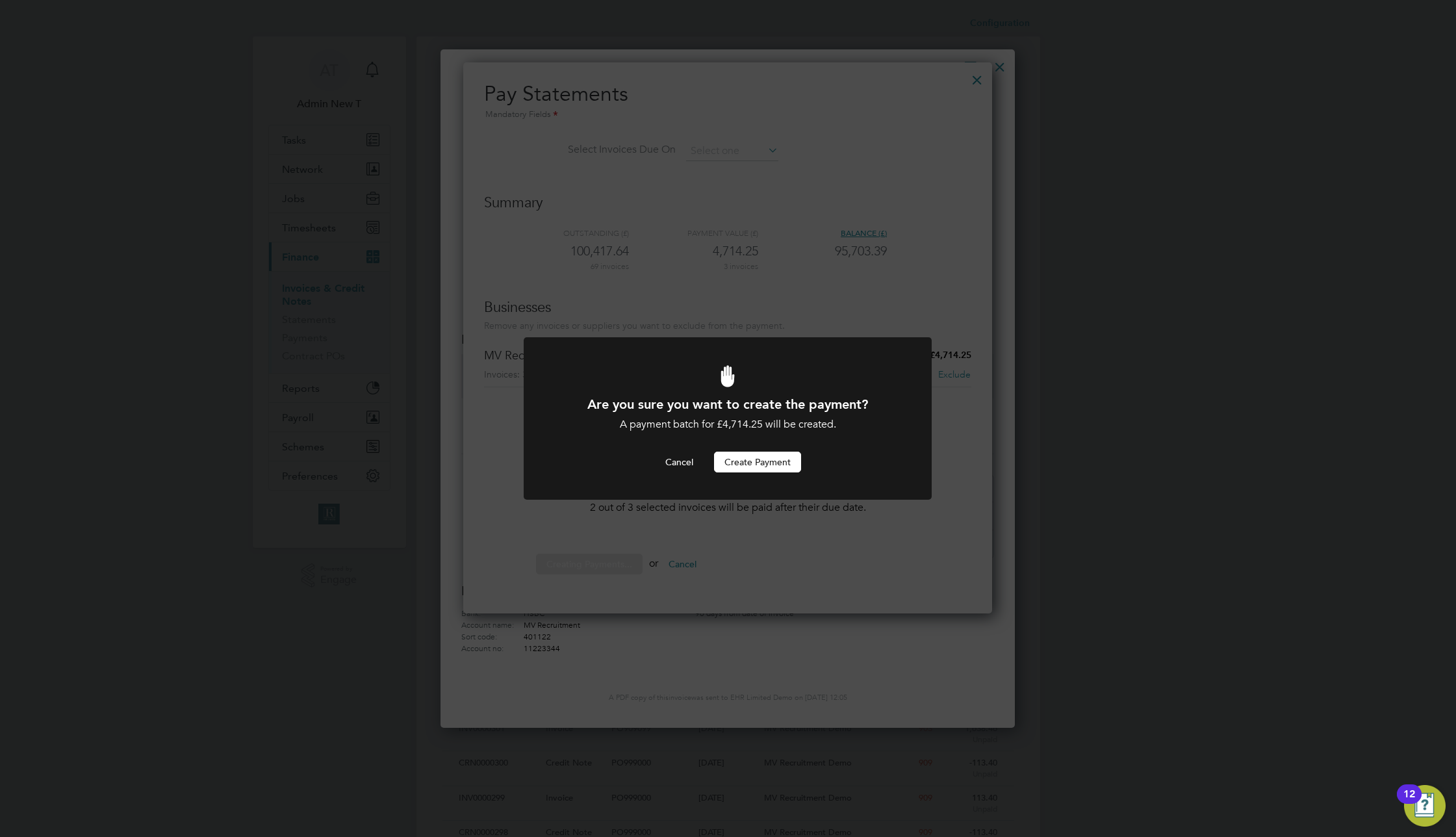
click at [753, 462] on button "Create Payment" at bounding box center [758, 461] width 87 height 21
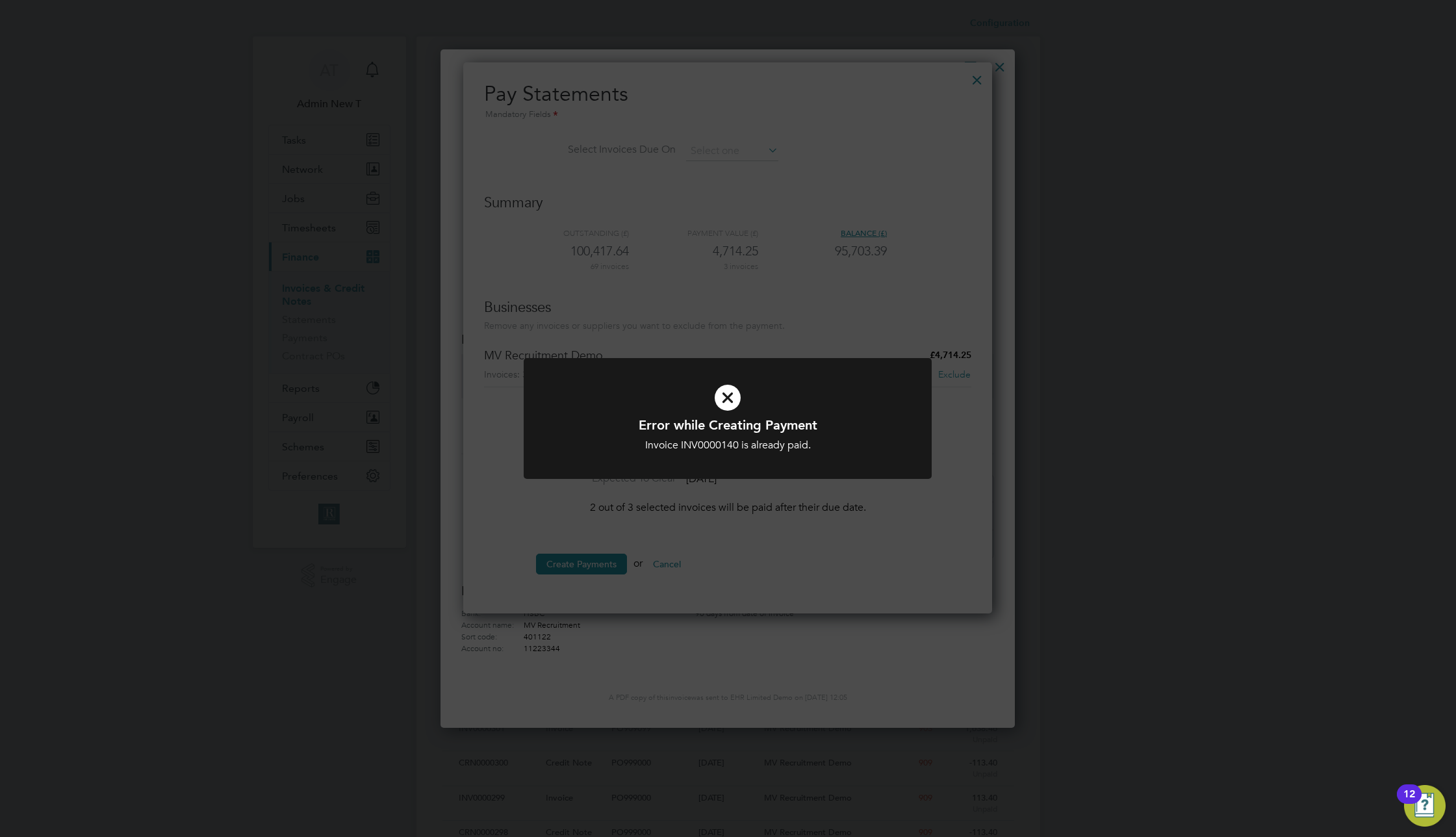
click at [838, 300] on div "Error while Creating Payment Invoice INV0000140 is already paid. Cancel Okay" at bounding box center [728, 418] width 1456 height 837
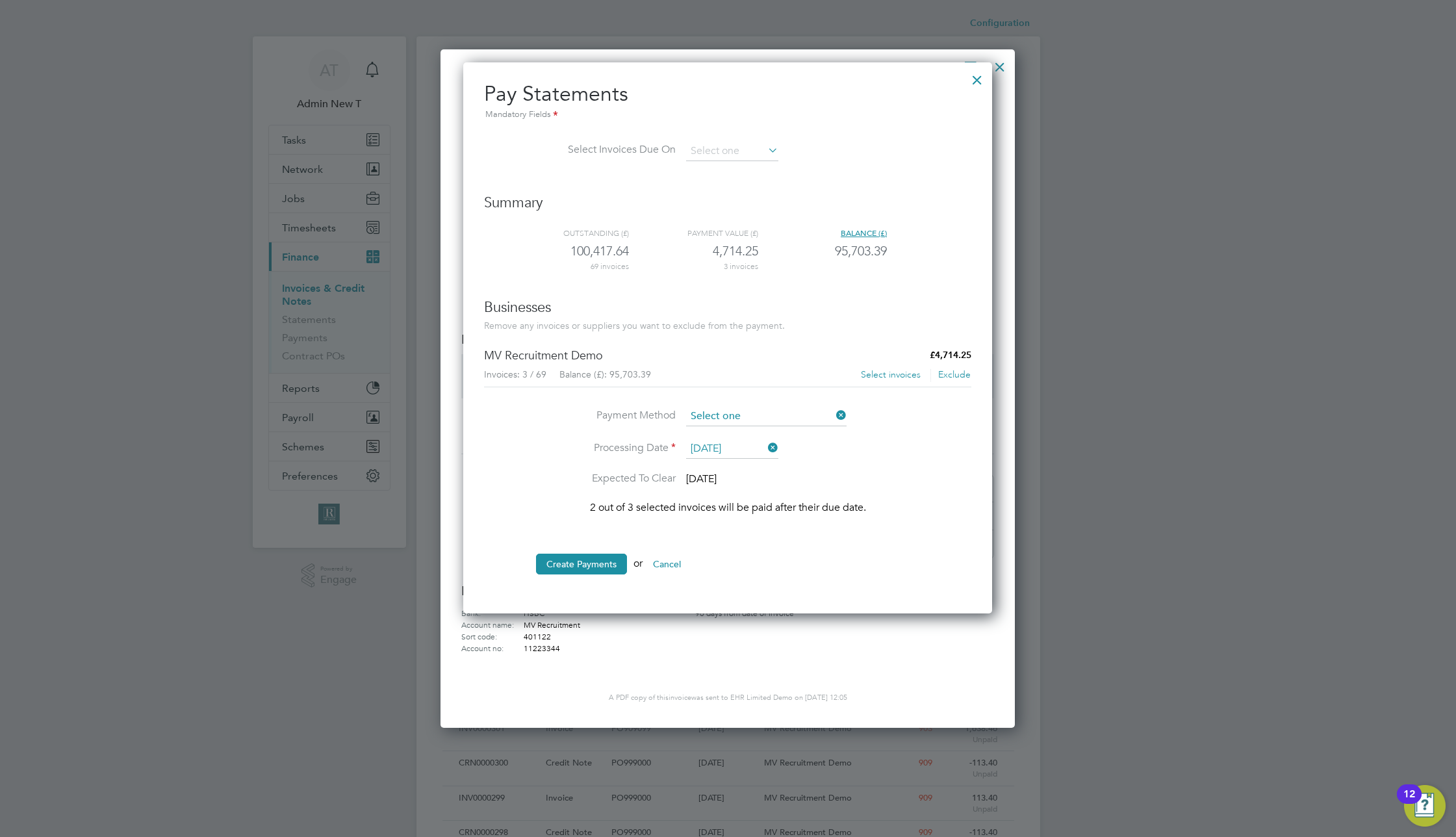
click at [737, 418] on input at bounding box center [766, 416] width 161 height 19
drag, startPoint x: 874, startPoint y: 263, endPoint x: 956, endPoint y: 100, distance: 182.5
click at [882, 251] on div "Outstanding (£) Payment value (£) Balance (£) 100,417.64 4,714.25 95,703.39 69 …" at bounding box center [727, 254] width 487 height 86
click at [984, 85] on div at bounding box center [978, 77] width 24 height 24
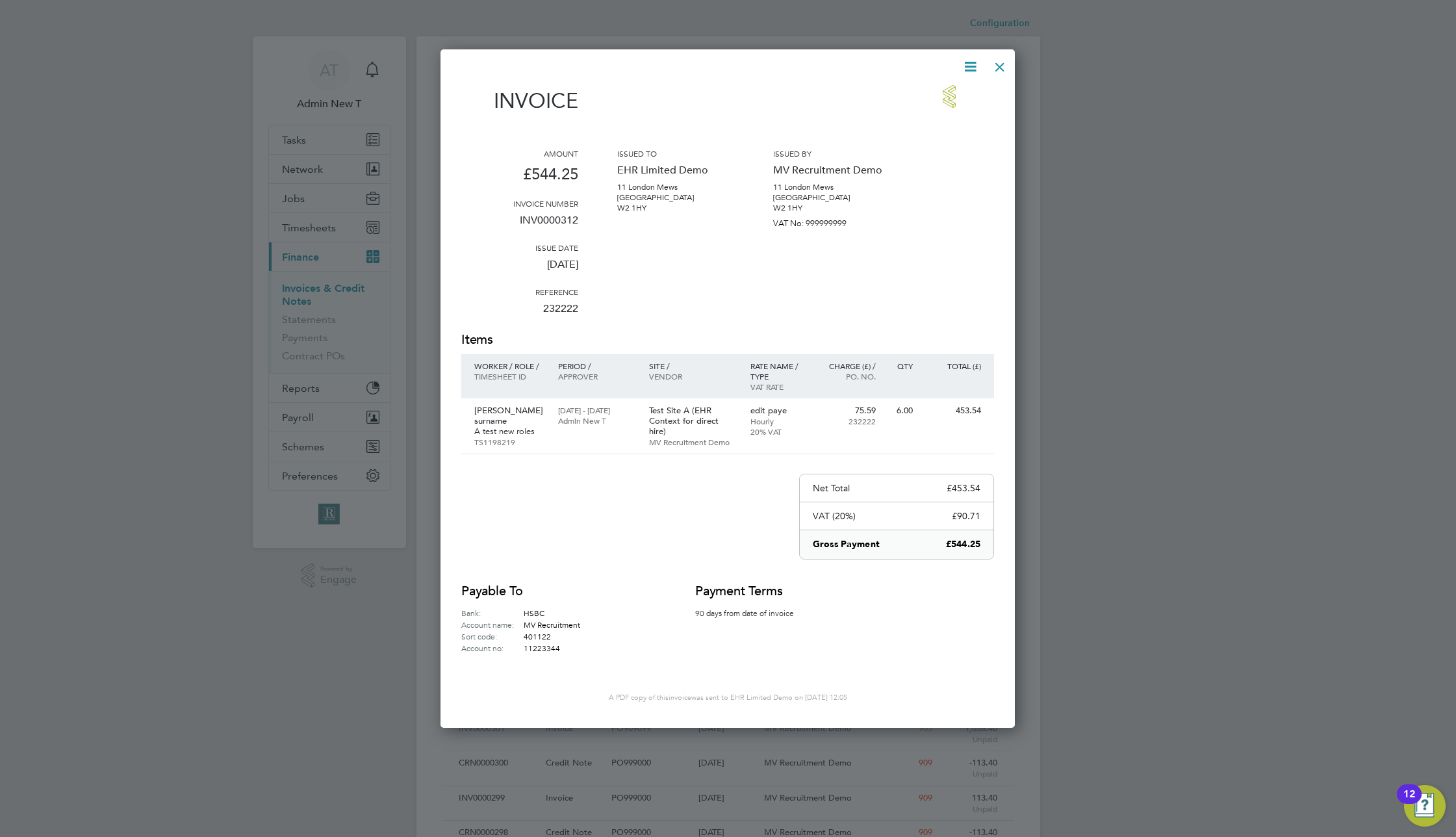
click at [963, 66] on icon at bounding box center [970, 66] width 16 height 16
click at [824, 98] on div "Invoice" at bounding box center [727, 105] width 533 height 41
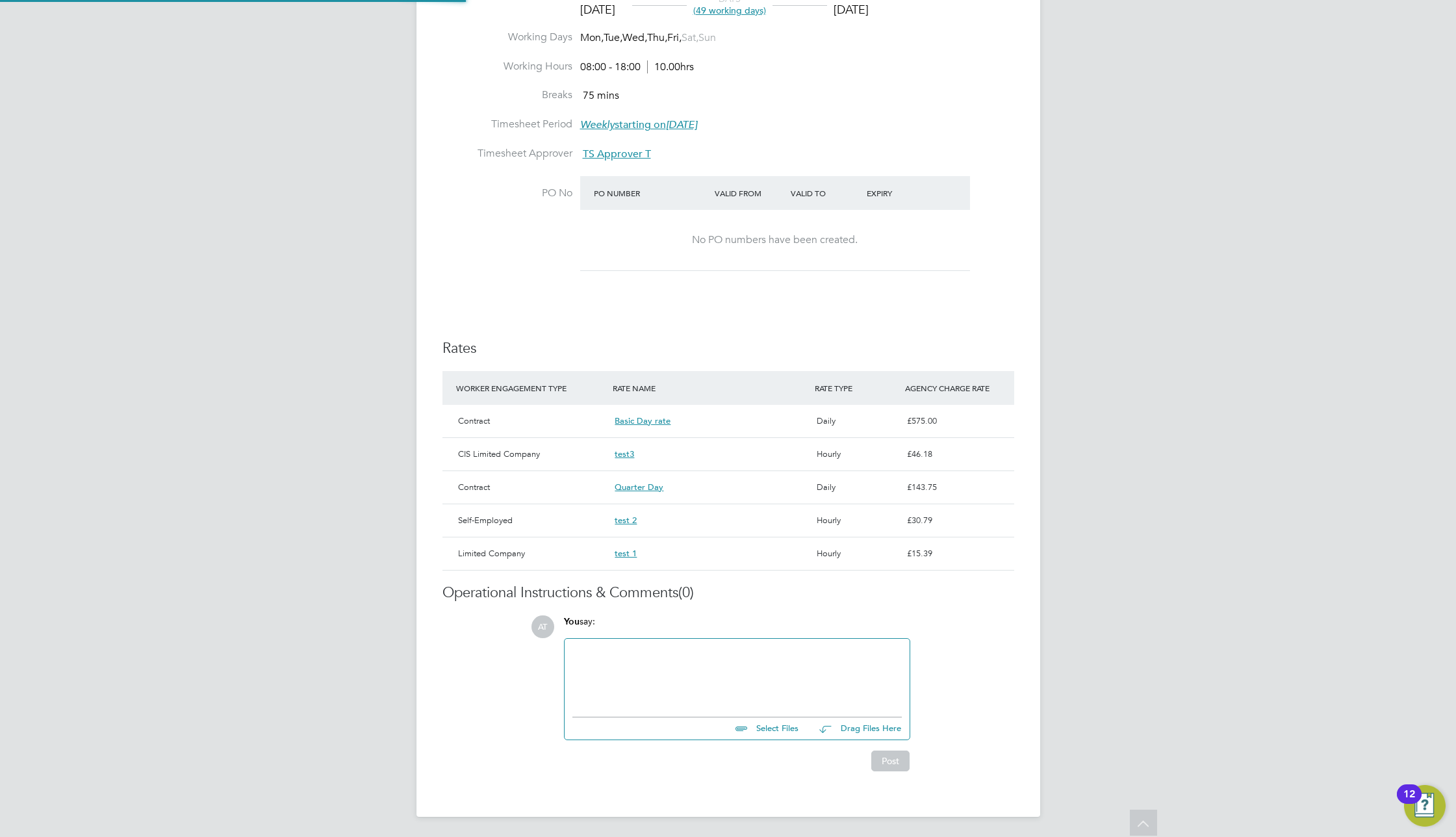
type input "Finance Test L"
type input "TS Approver T"
type input "01 Jul 2025"
type input "07 Sep 2025"
type input "08:00"
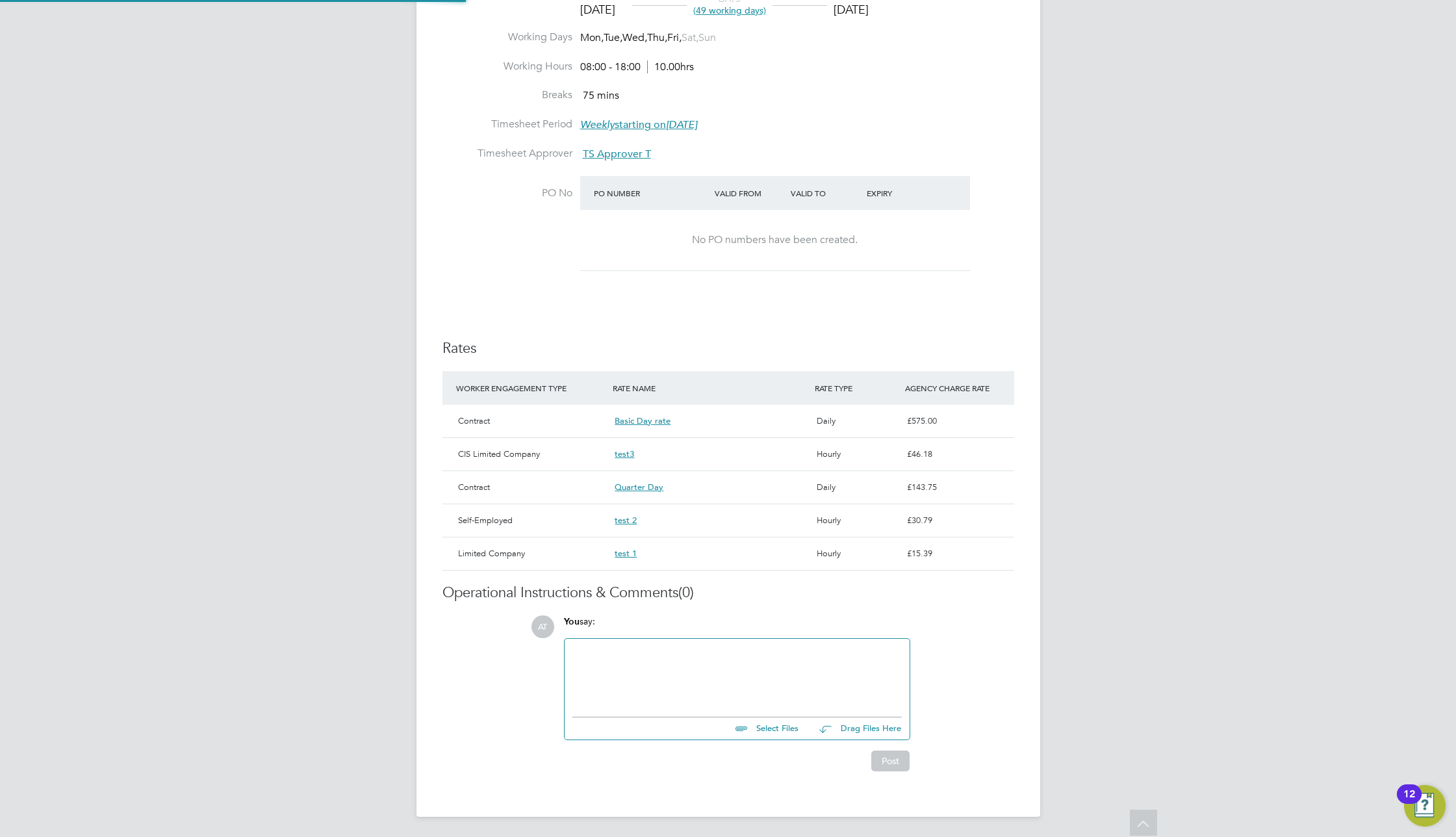
type input "18:00"
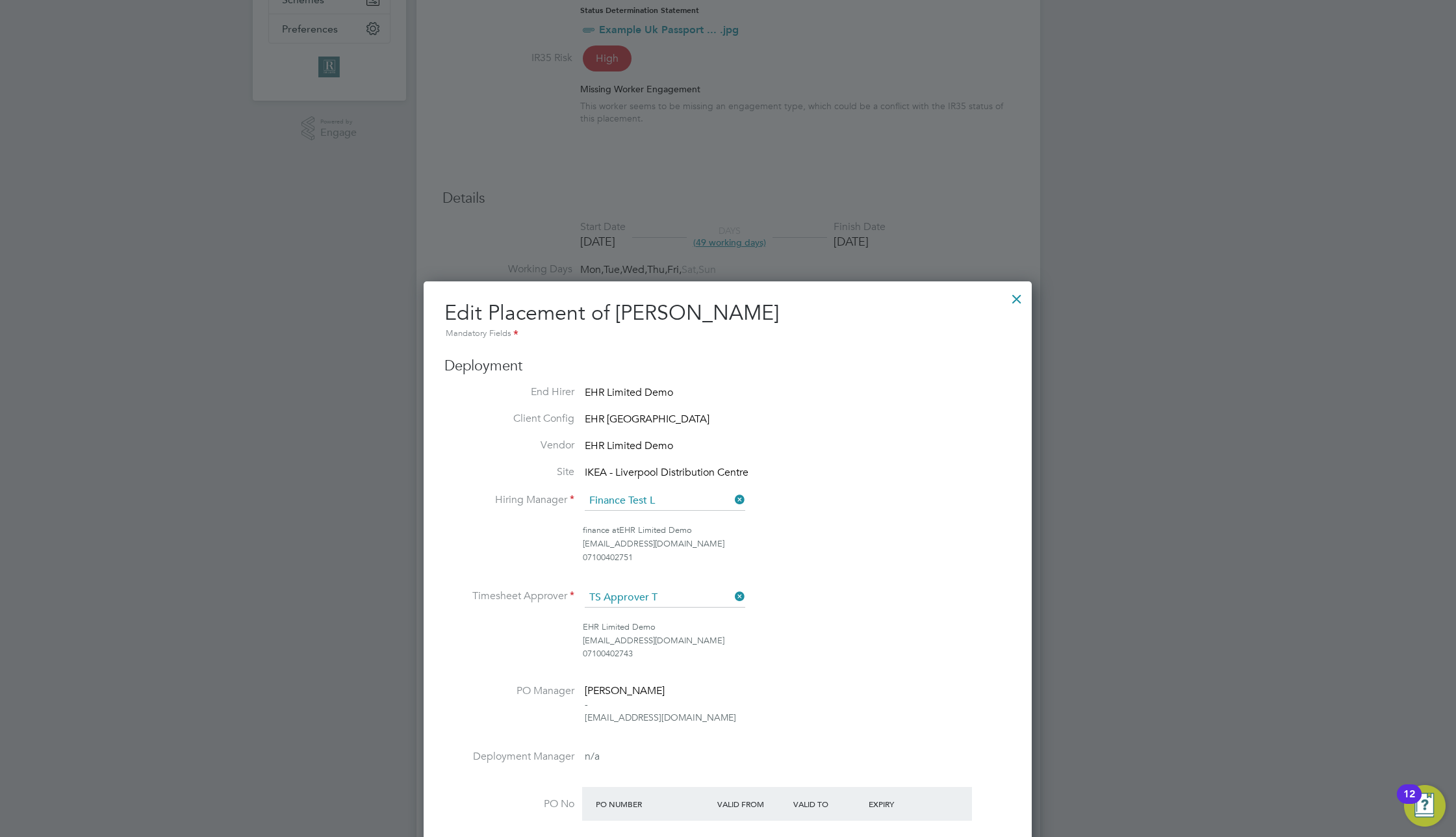
scroll to position [428, 0]
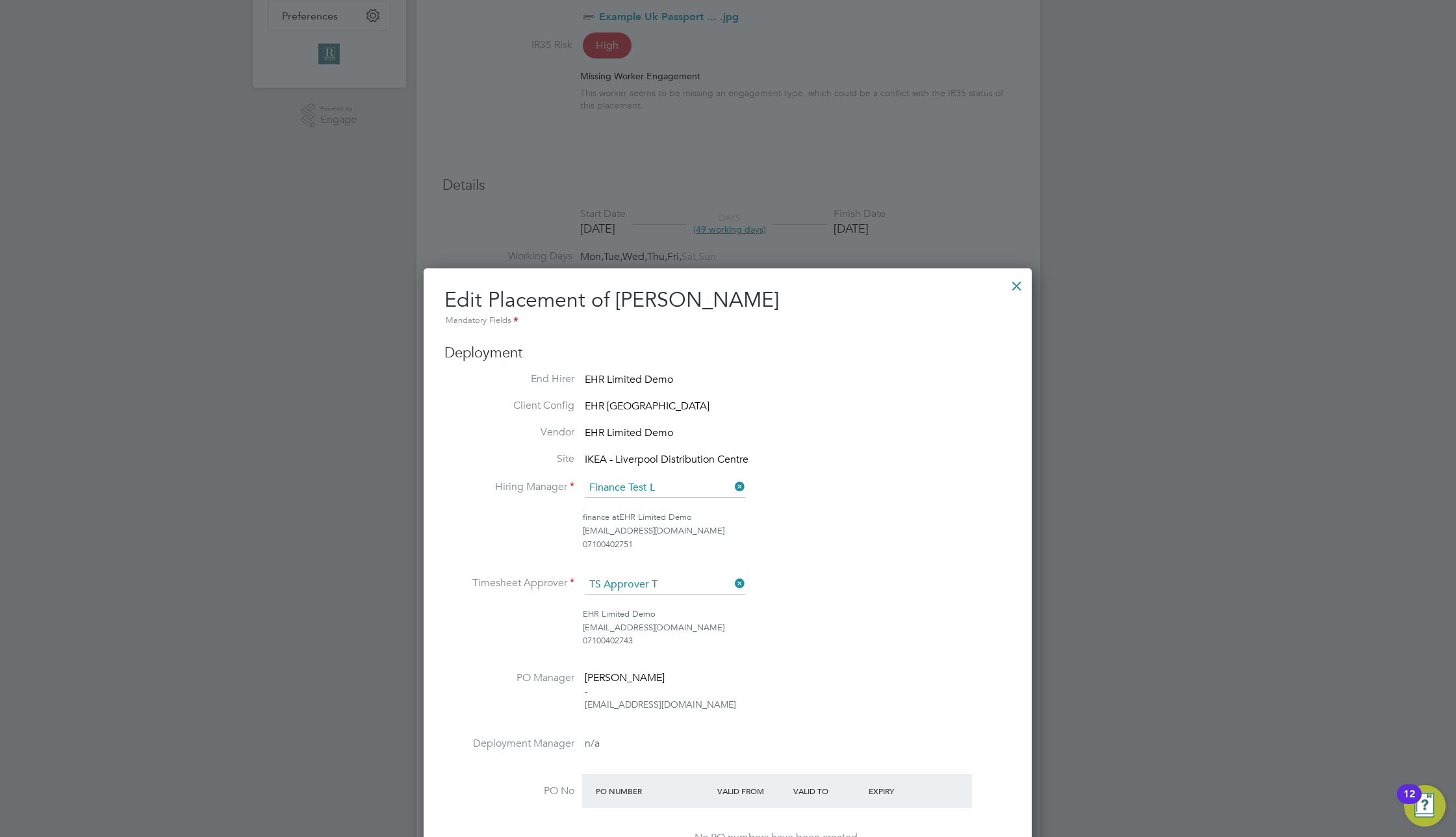
click at [1016, 283] on div at bounding box center [1017, 282] width 24 height 24
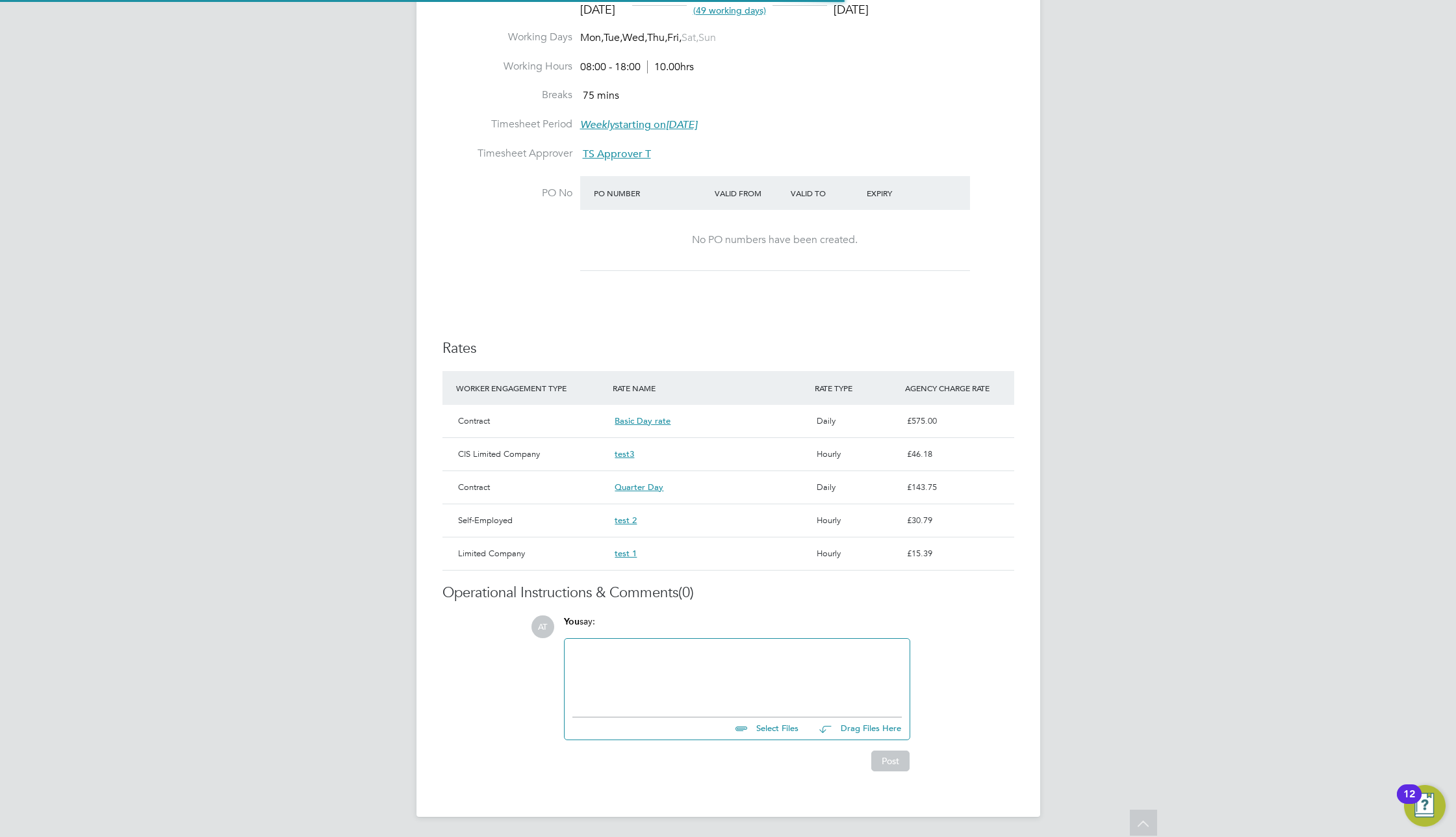
scroll to position [6, 6]
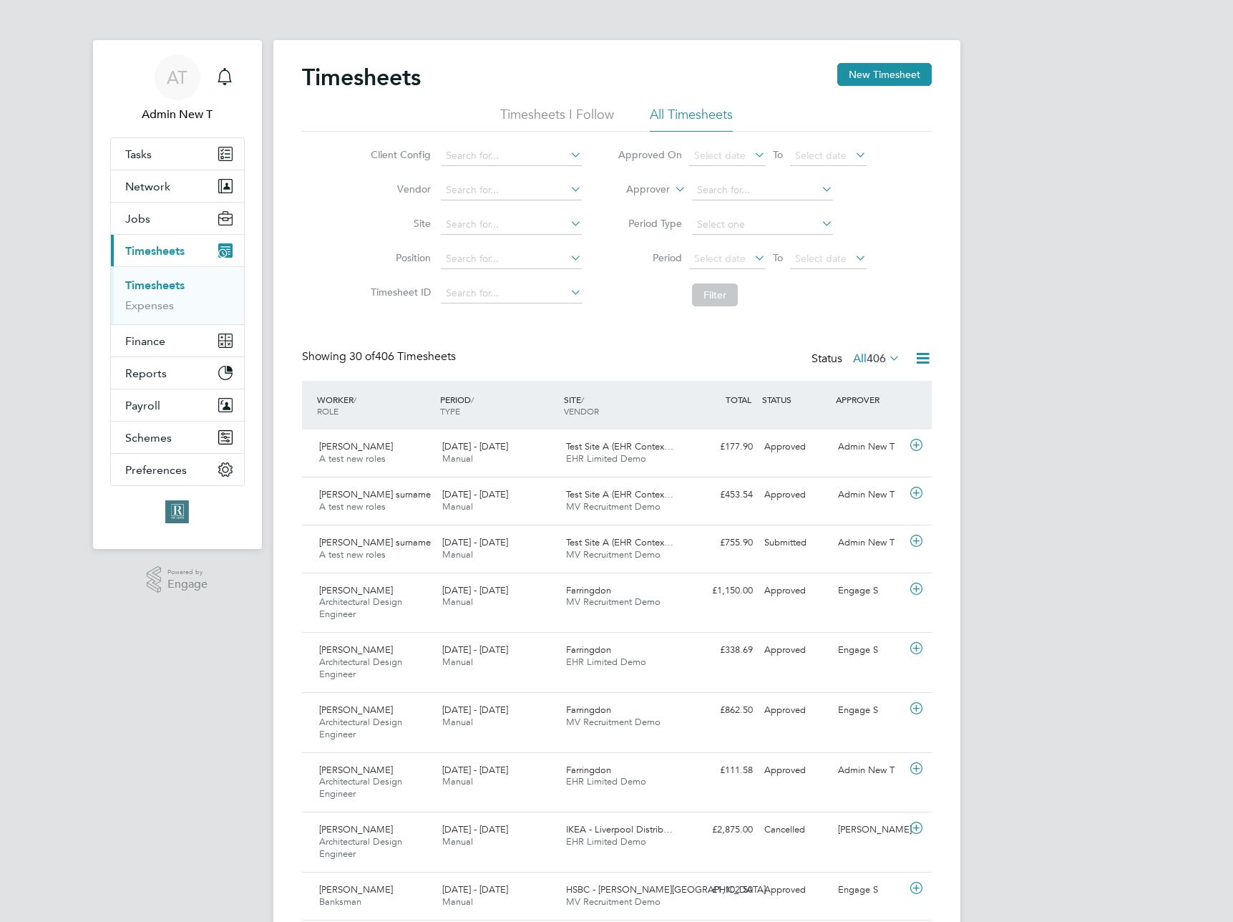
click at [930, 358] on icon at bounding box center [923, 358] width 18 height 18
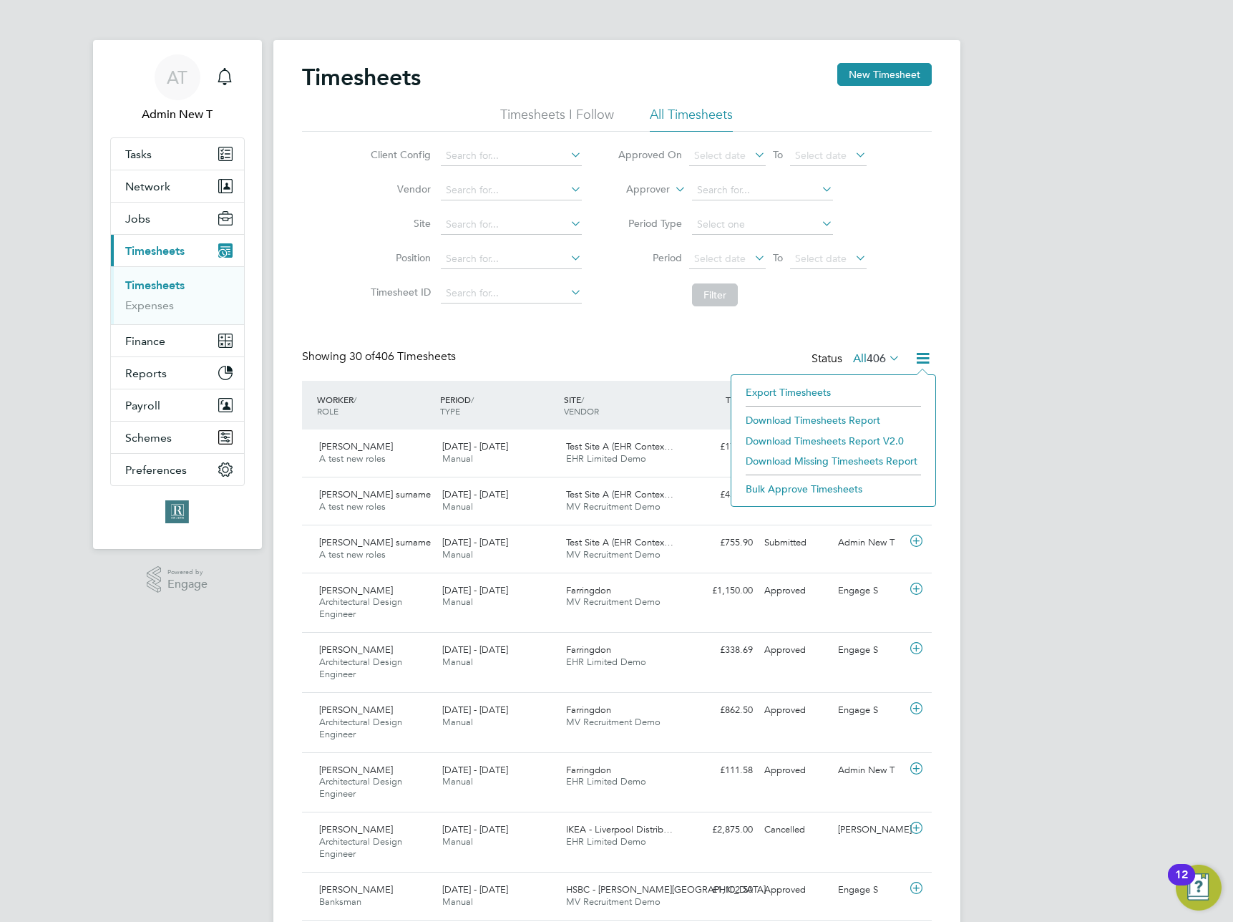
click at [811, 389] on li "Export Timesheets" at bounding box center [834, 392] width 190 height 20
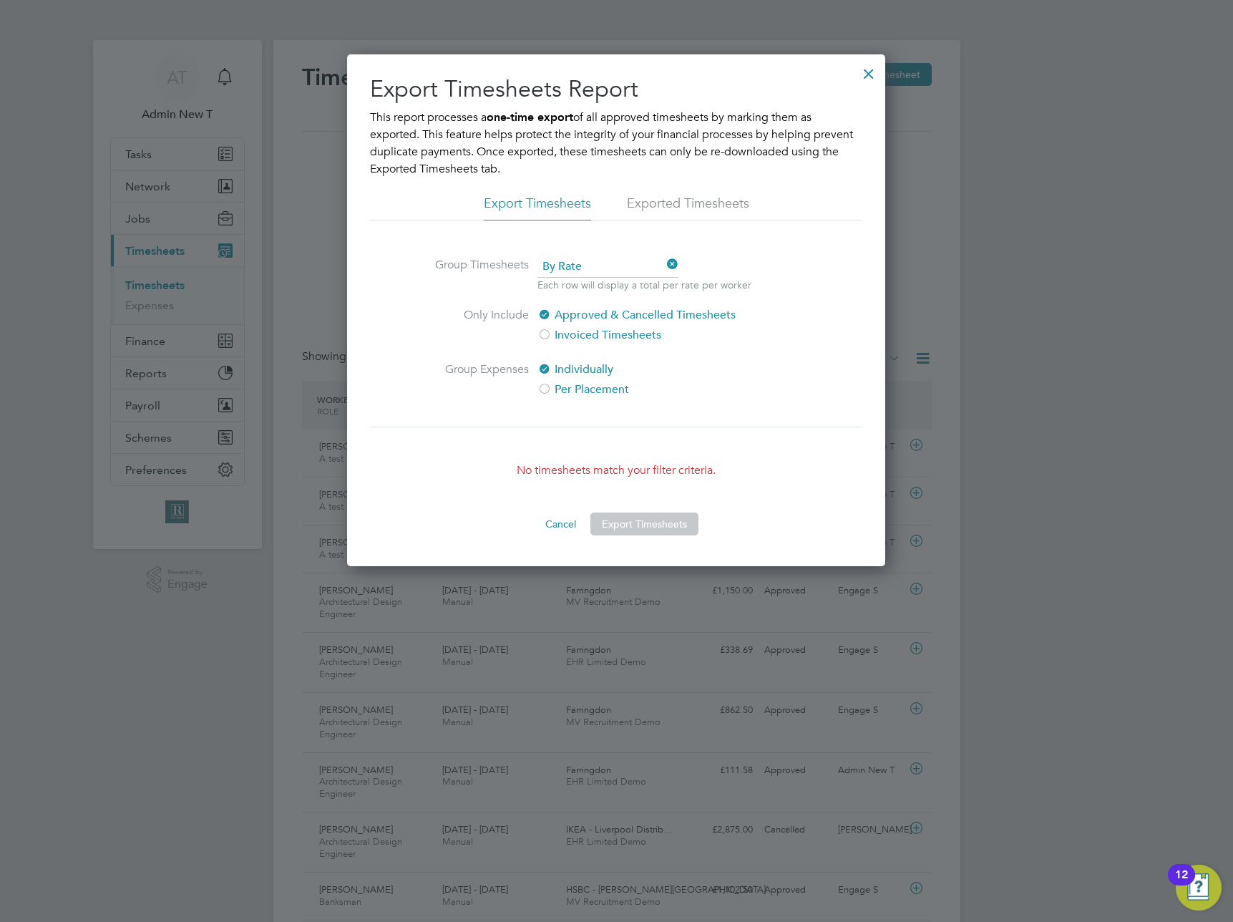
click at [687, 195] on li "Exported Timesheets" at bounding box center [688, 208] width 122 height 26
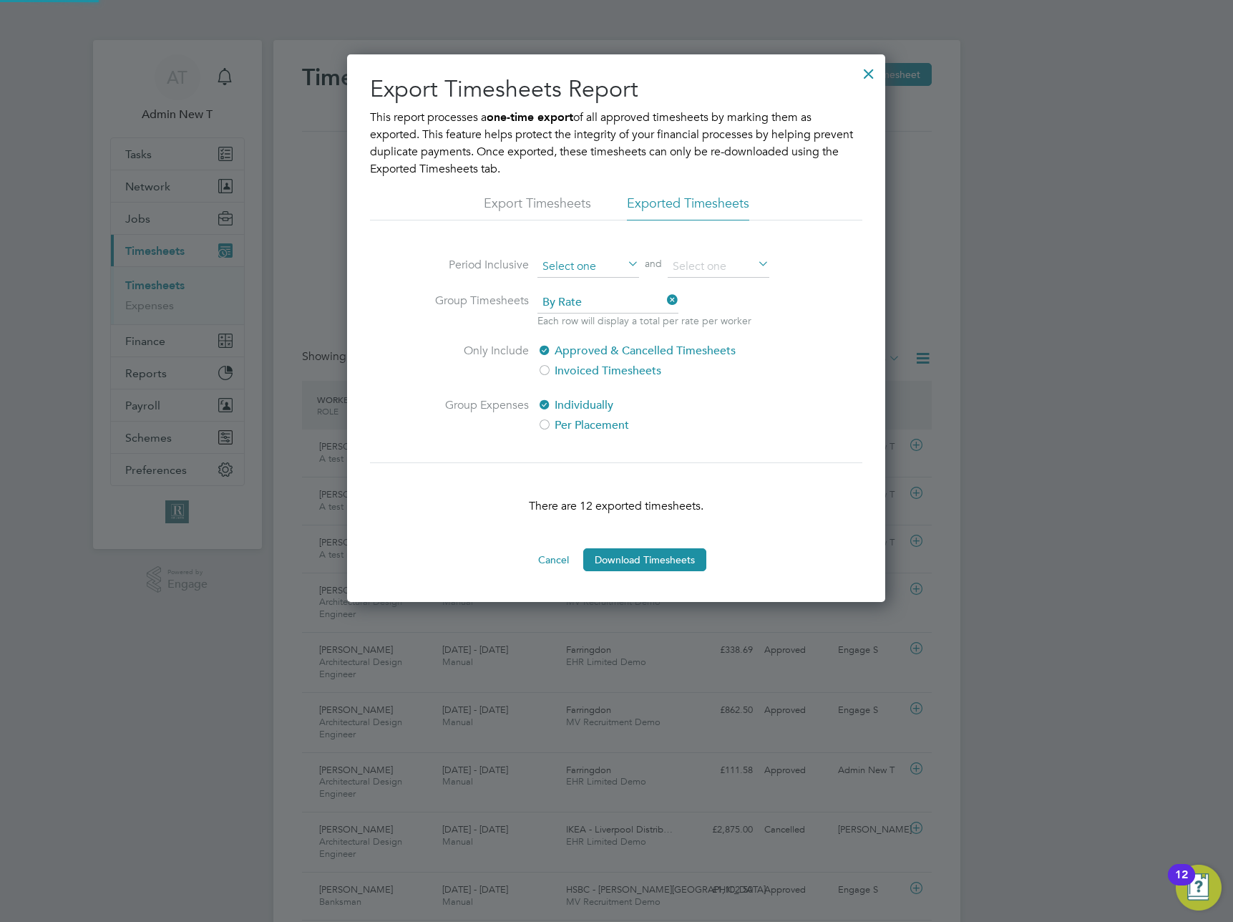
click at [603, 269] on input at bounding box center [589, 266] width 102 height 21
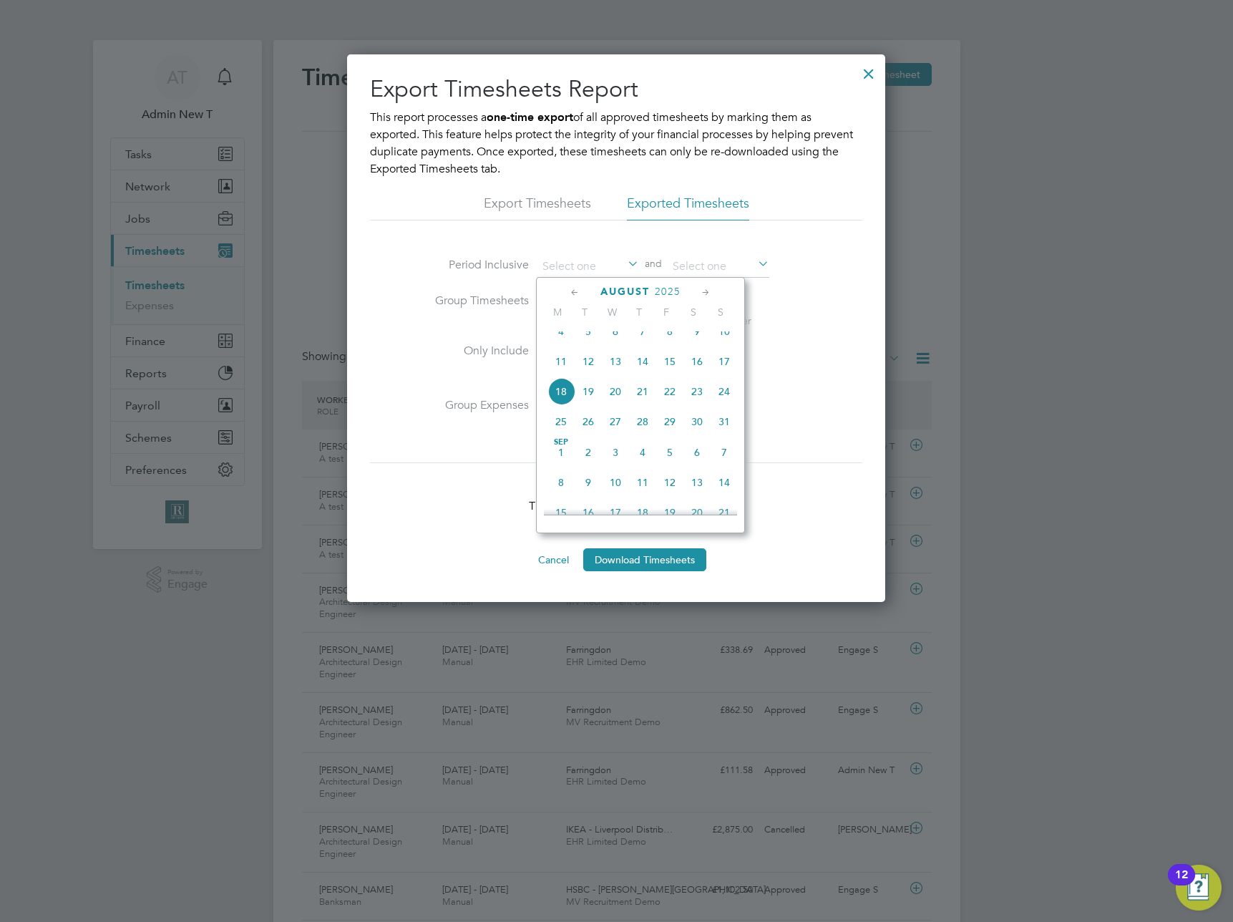
click at [720, 371] on span "17" at bounding box center [724, 361] width 27 height 27
type input "17 Aug 2025"
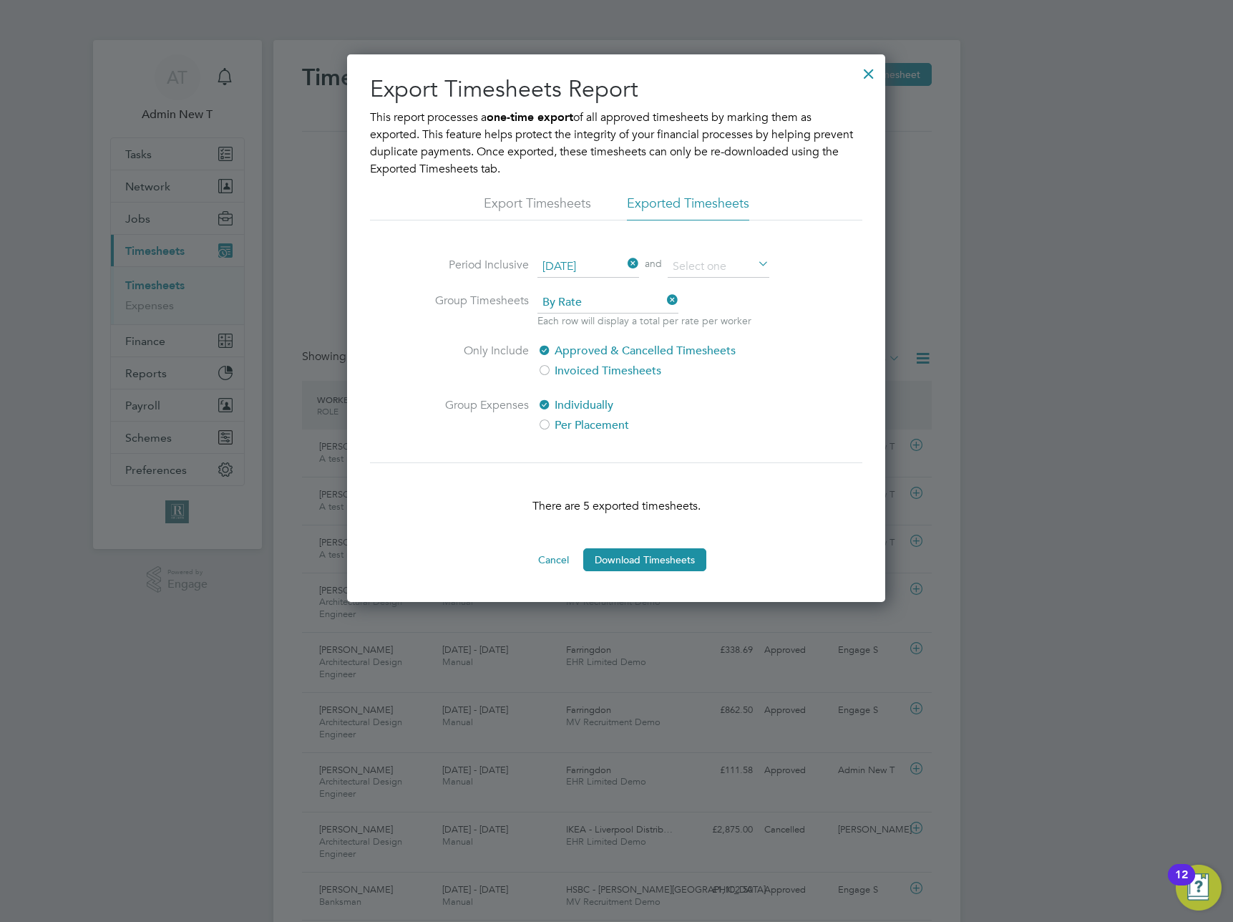
click at [563, 424] on label "Per Placement" at bounding box center [658, 425] width 240 height 17
click at [647, 558] on button "Download Timesheets" at bounding box center [644, 559] width 123 height 23
click at [407, 88] on h2 "Export Timesheets Report" at bounding box center [616, 89] width 492 height 30
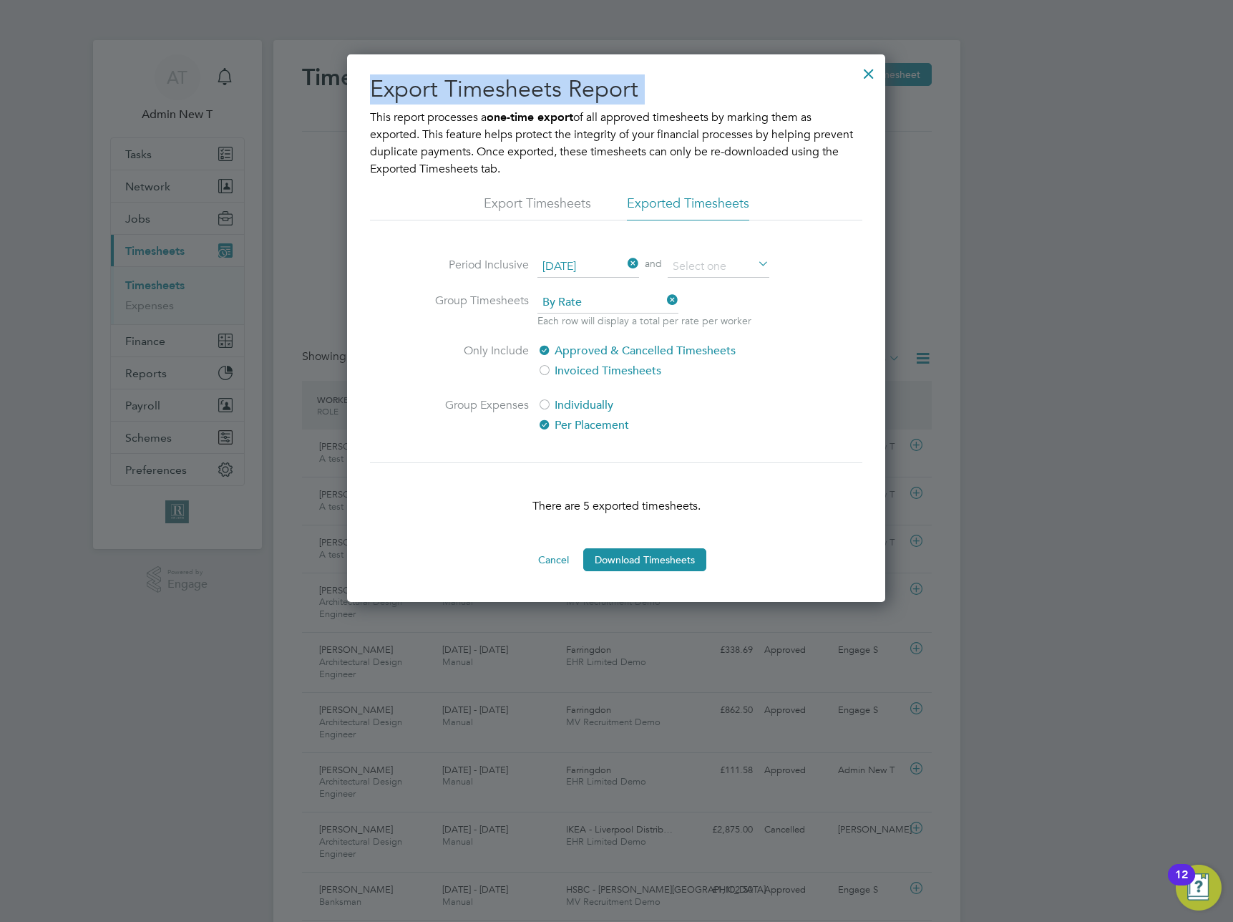
click at [545, 97] on h2 "Export Timesheets Report" at bounding box center [616, 89] width 492 height 30
click at [872, 78] on div at bounding box center [869, 70] width 26 height 26
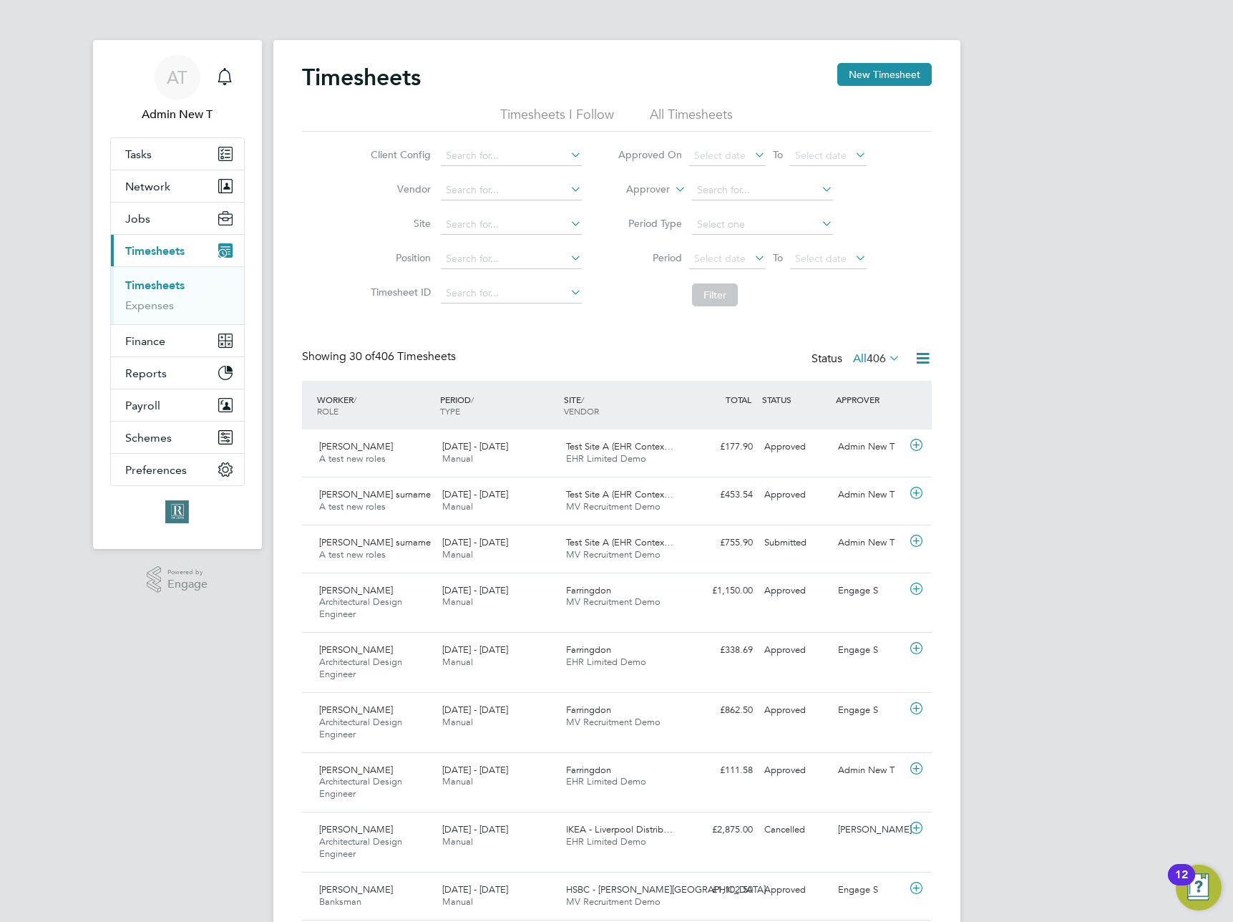
scroll to position [37, 125]
click at [171, 344] on button "Finance" at bounding box center [177, 340] width 133 height 31
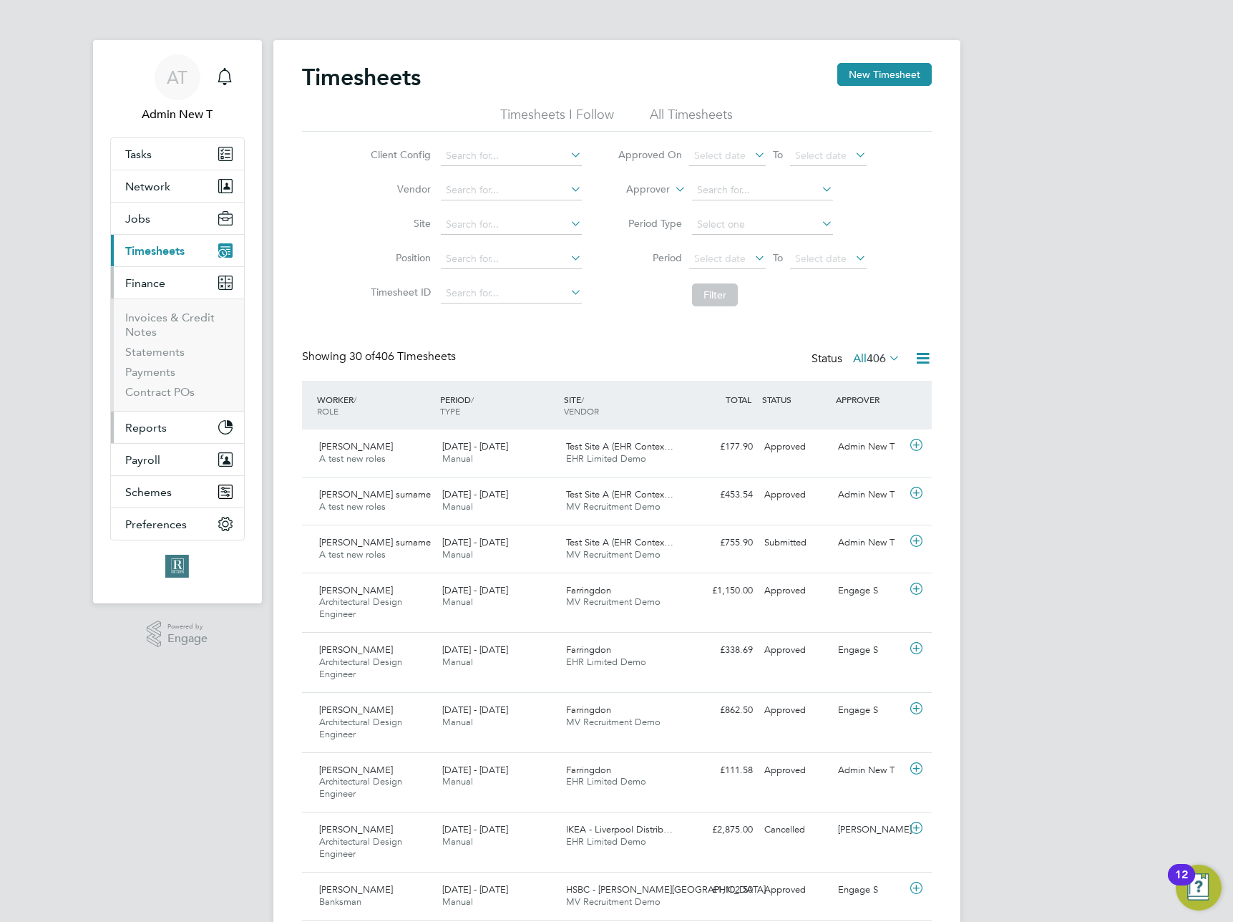
click at [152, 431] on span "Reports" at bounding box center [146, 428] width 42 height 14
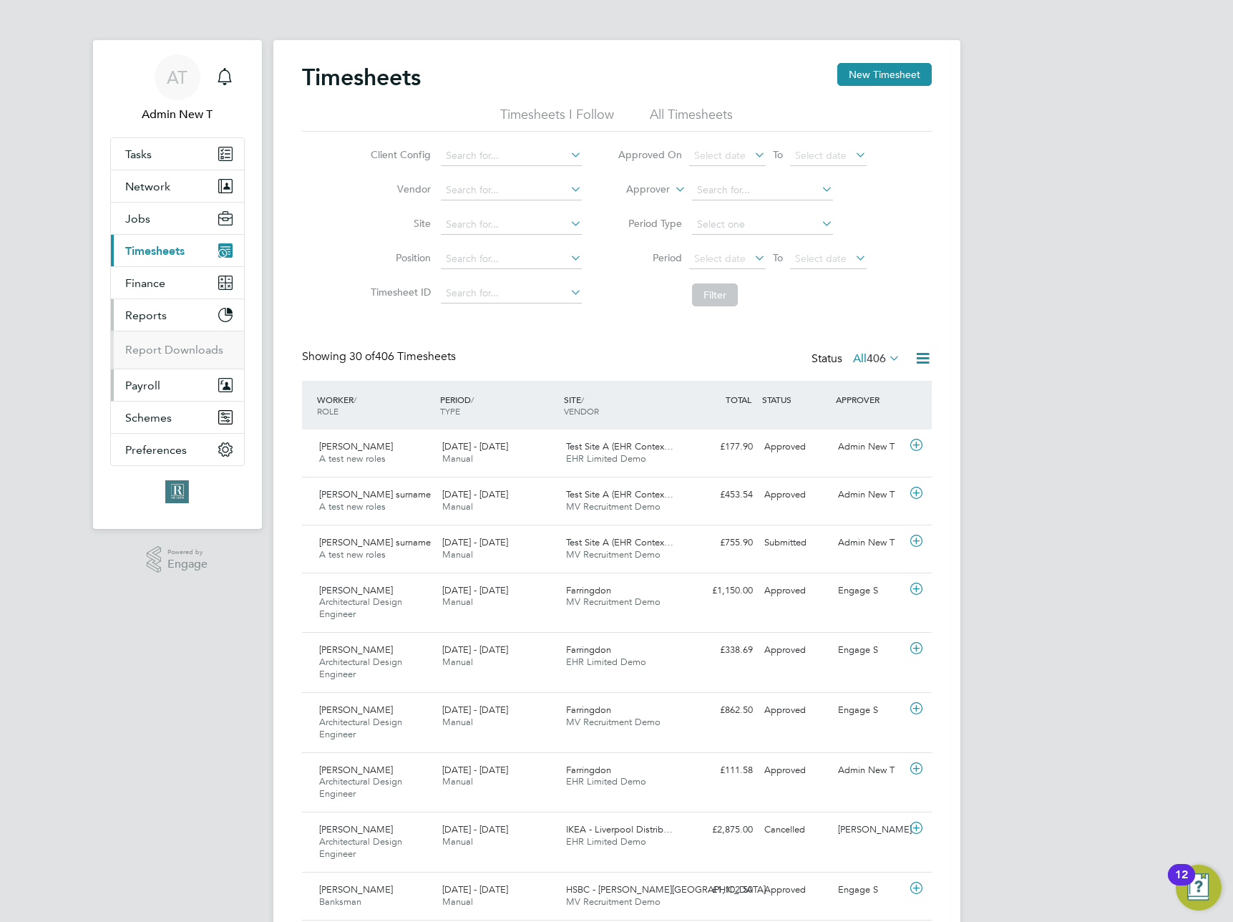
click at [155, 379] on span "Payroll" at bounding box center [142, 386] width 35 height 14
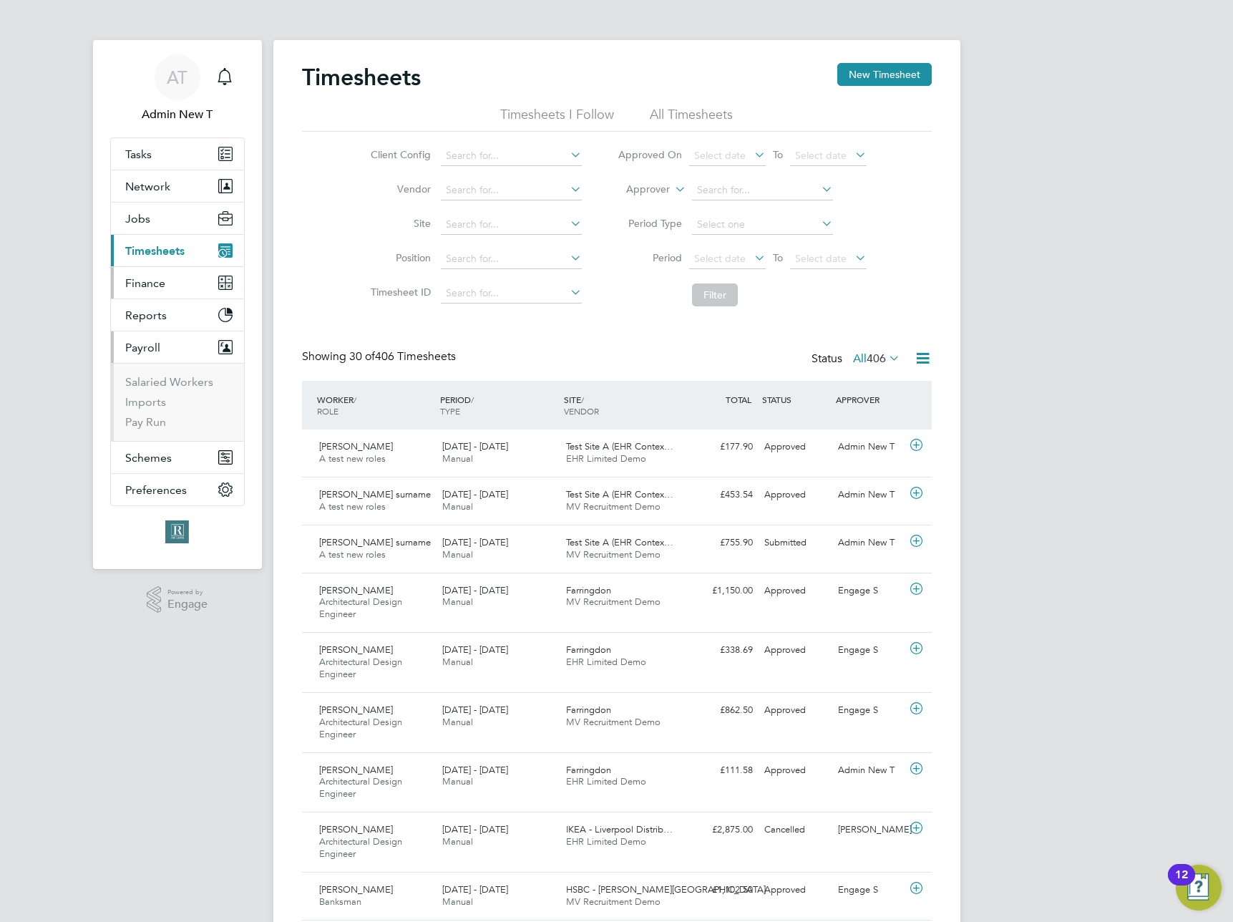
click at [145, 291] on button "Finance" at bounding box center [177, 282] width 133 height 31
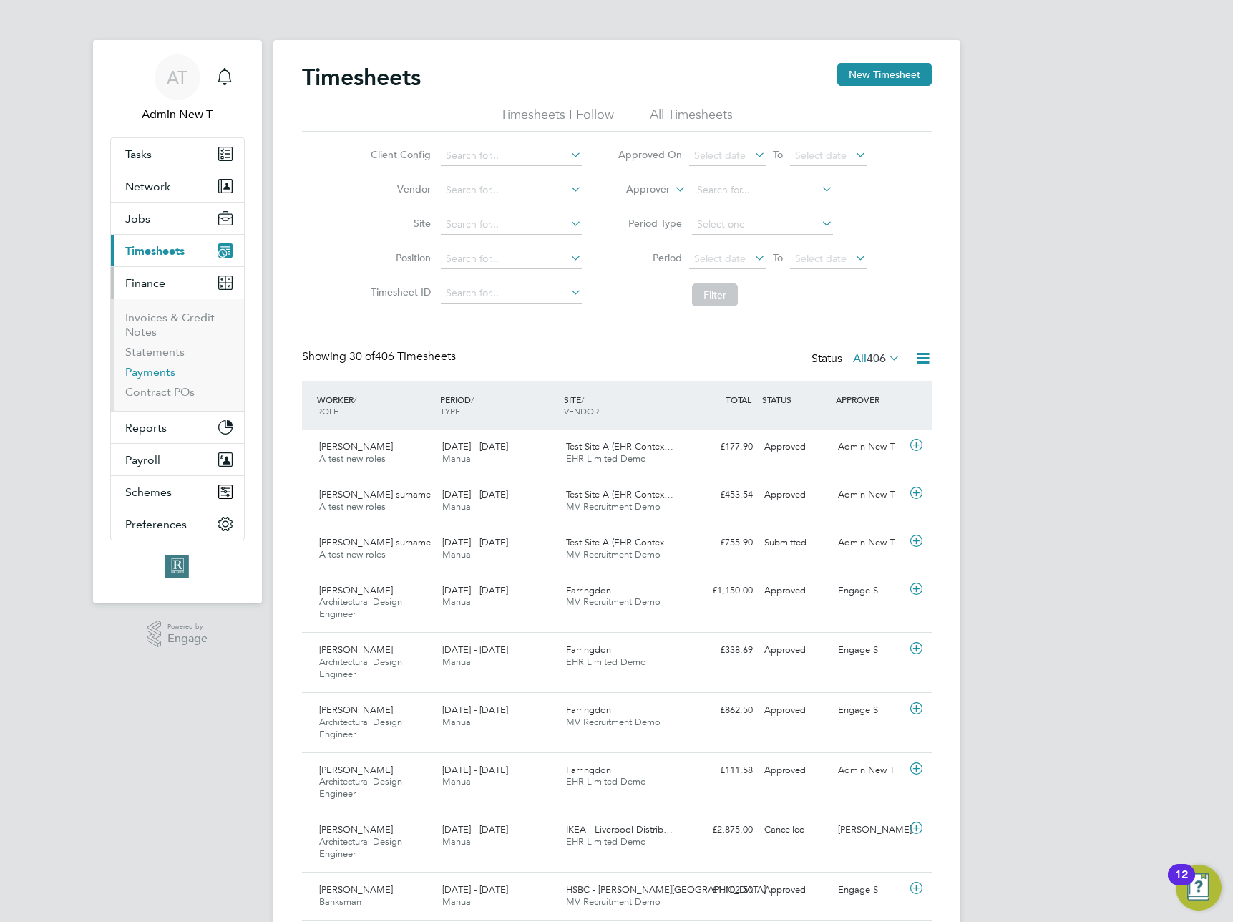
click at [148, 371] on link "Payments" at bounding box center [150, 372] width 50 height 14
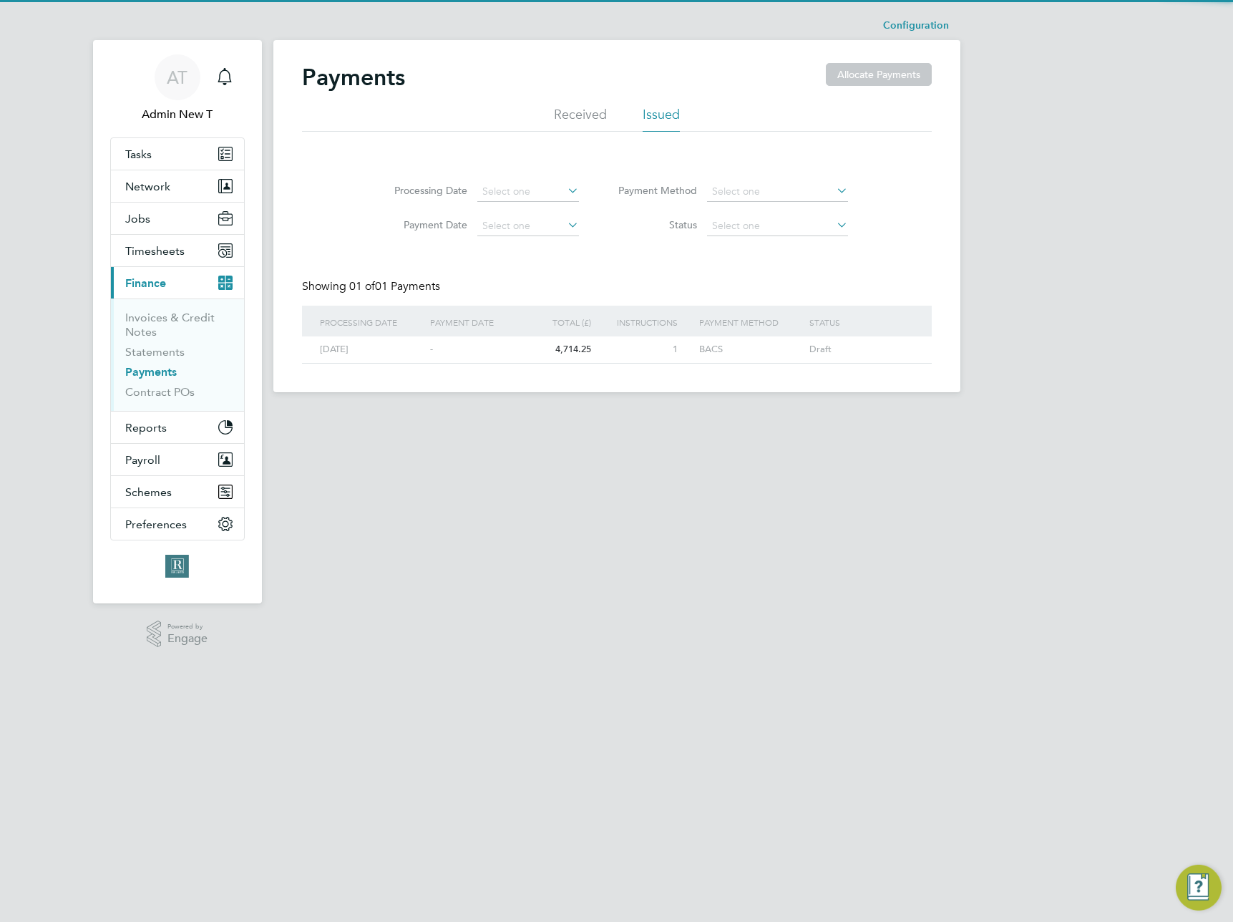
click at [581, 107] on li "Received" at bounding box center [580, 119] width 53 height 26
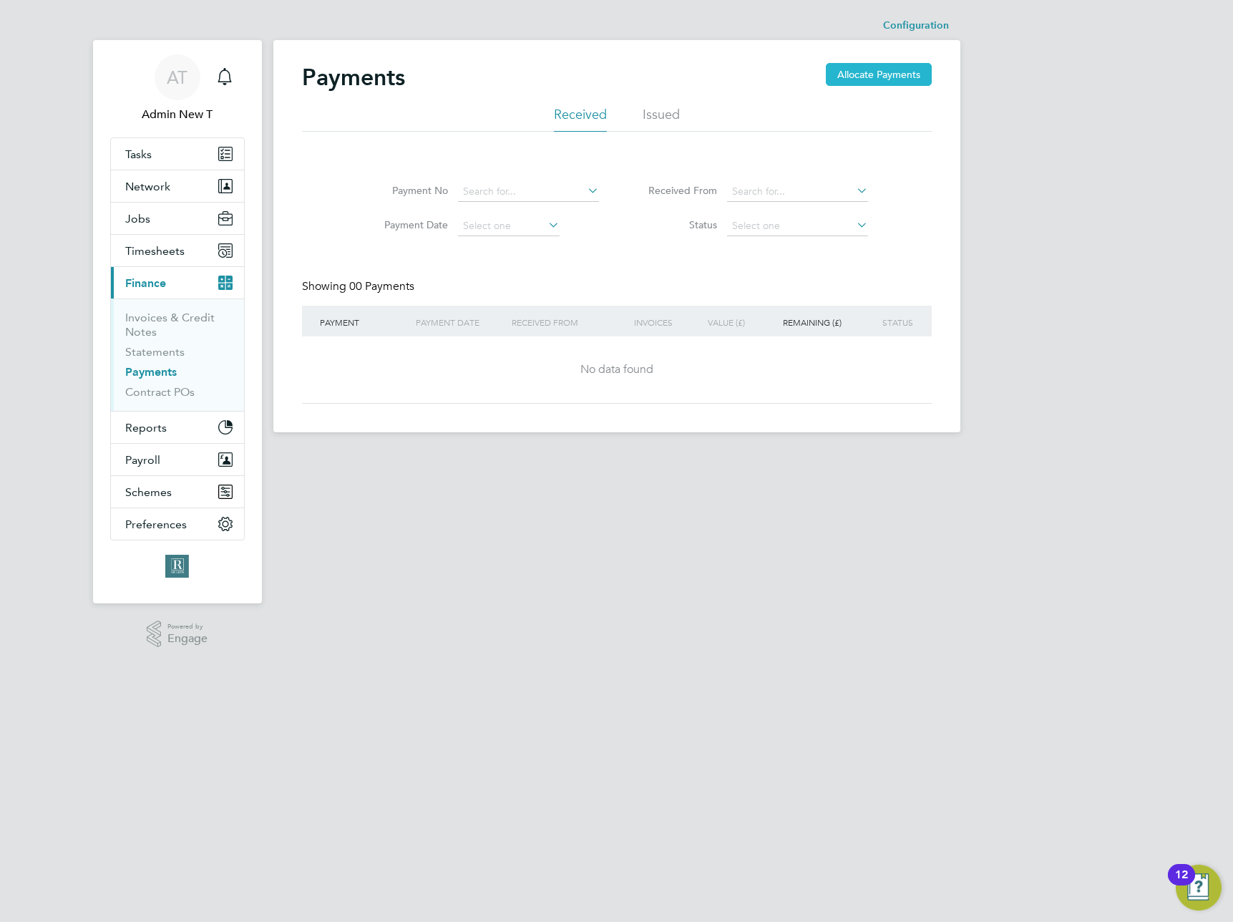
click at [888, 77] on button "Allocate Payments" at bounding box center [879, 74] width 106 height 23
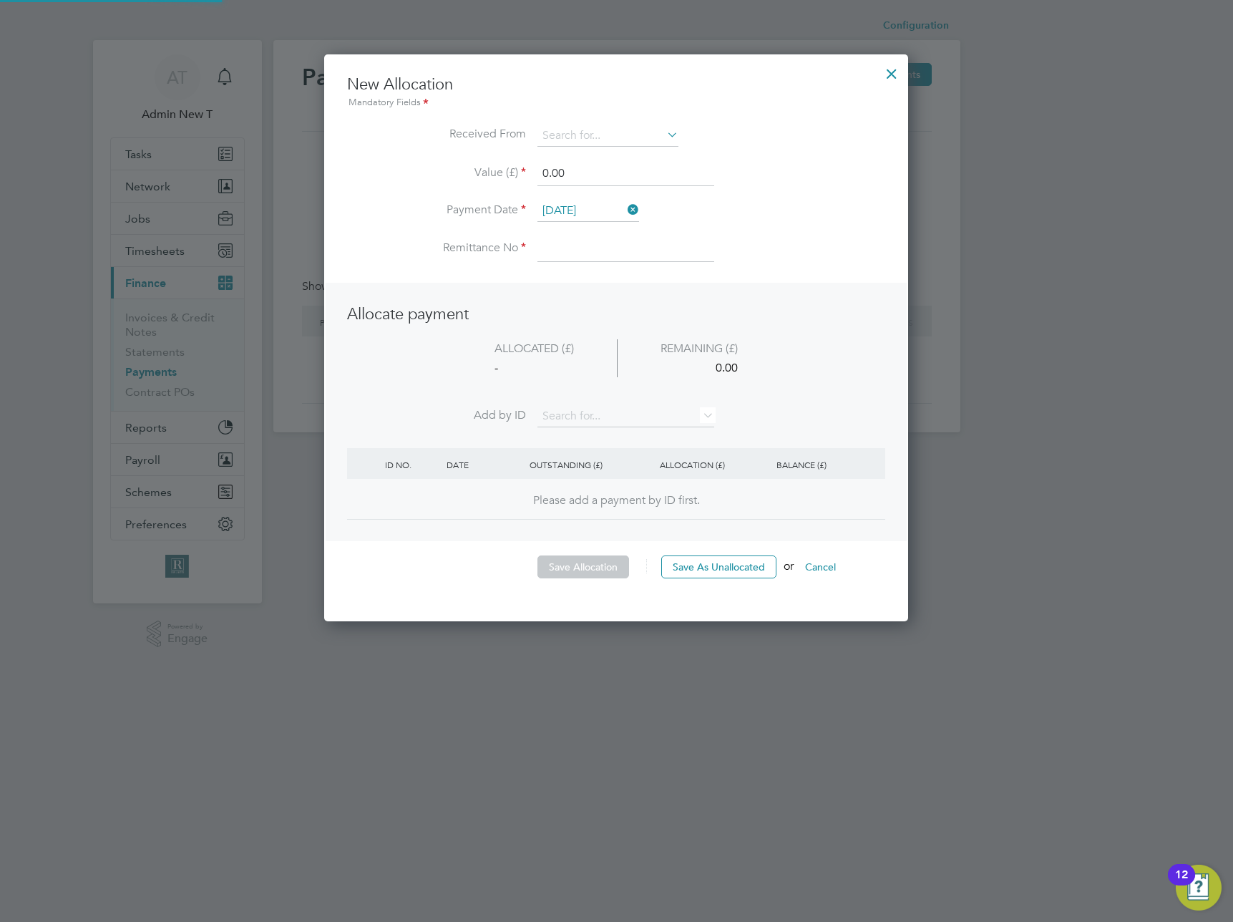
scroll to position [568, 585]
click at [616, 505] on div "Please add a payment by ID first." at bounding box center [616, 500] width 510 height 15
click at [700, 414] on icon at bounding box center [700, 415] width 0 height 20
click at [830, 567] on button "Cancel" at bounding box center [821, 566] width 54 height 23
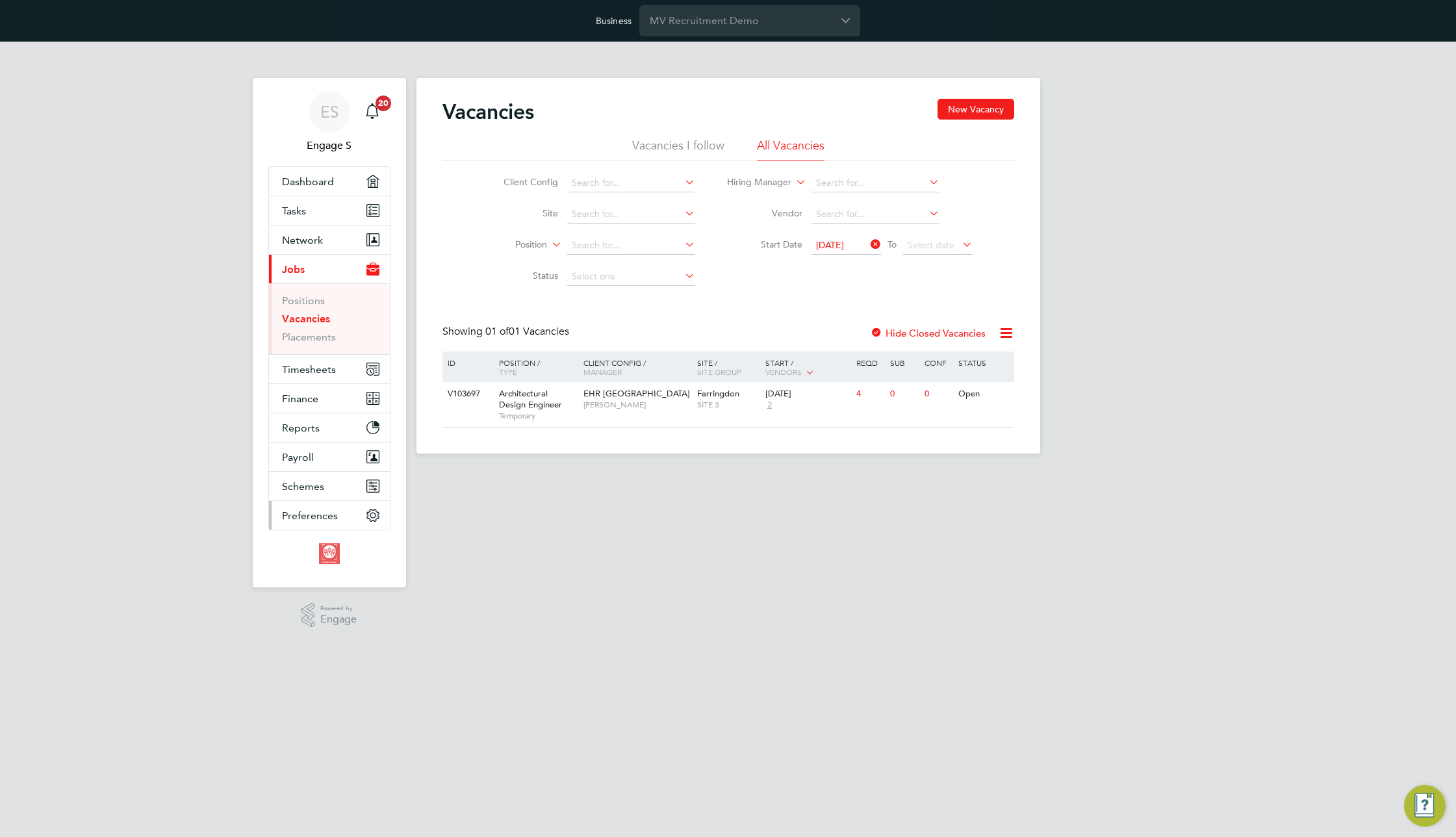
click at [322, 515] on span "Preferences" at bounding box center [310, 516] width 56 height 13
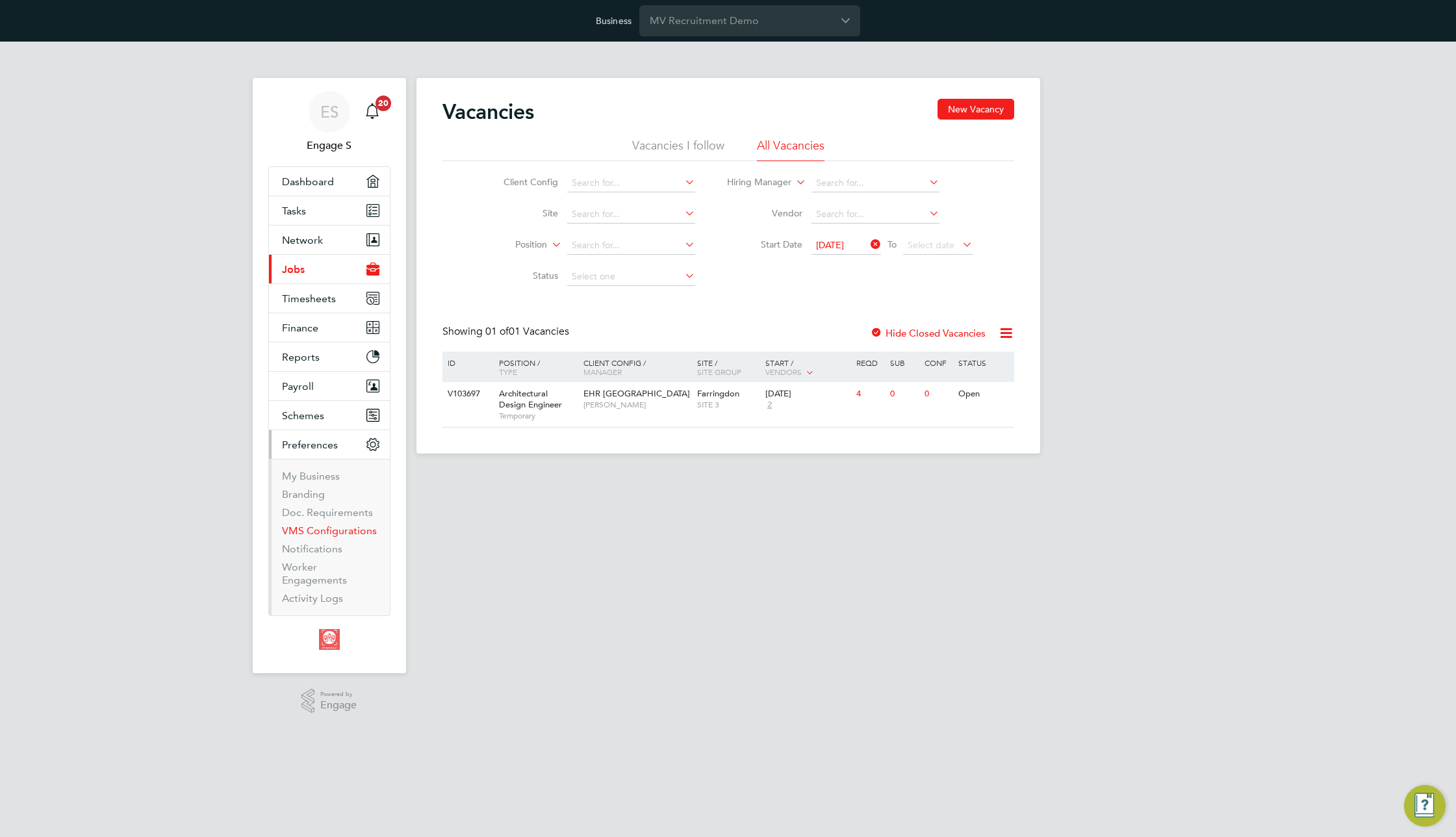
click at [313, 529] on link "VMS Configurations" at bounding box center [330, 531] width 94 height 13
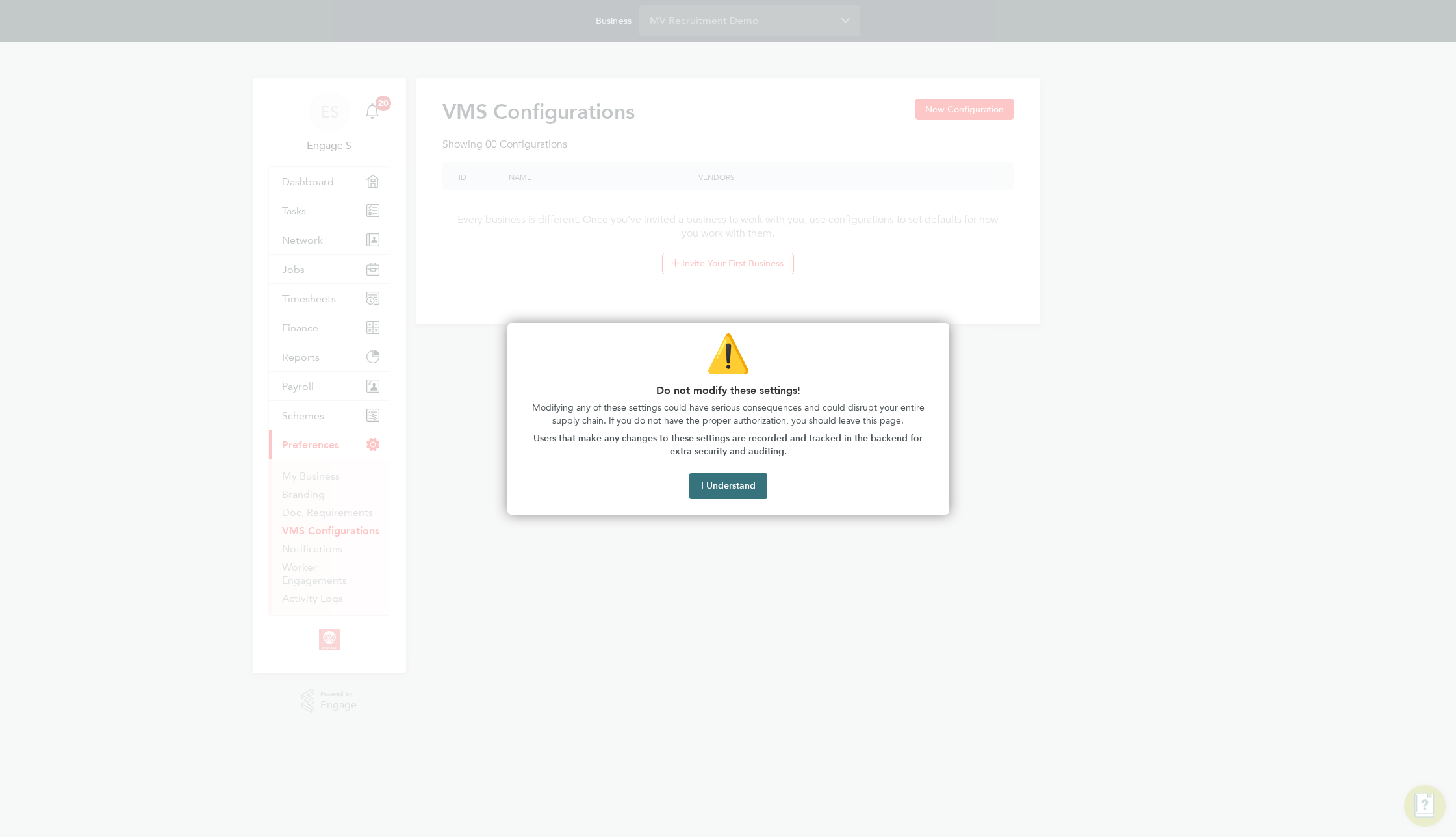
click at [736, 492] on button "I Understand" at bounding box center [728, 486] width 78 height 26
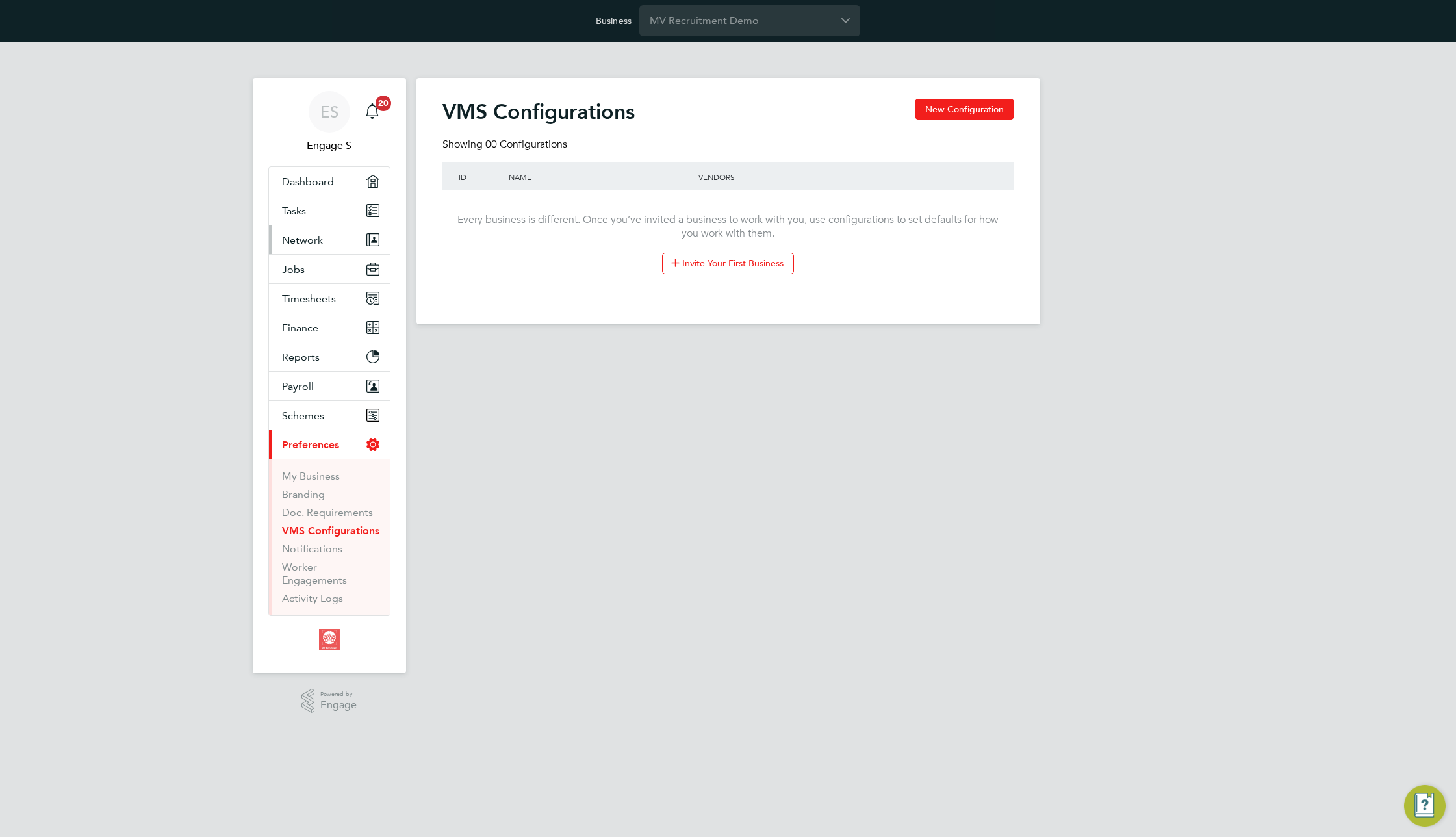
click at [309, 242] on span "Network" at bounding box center [302, 241] width 41 height 13
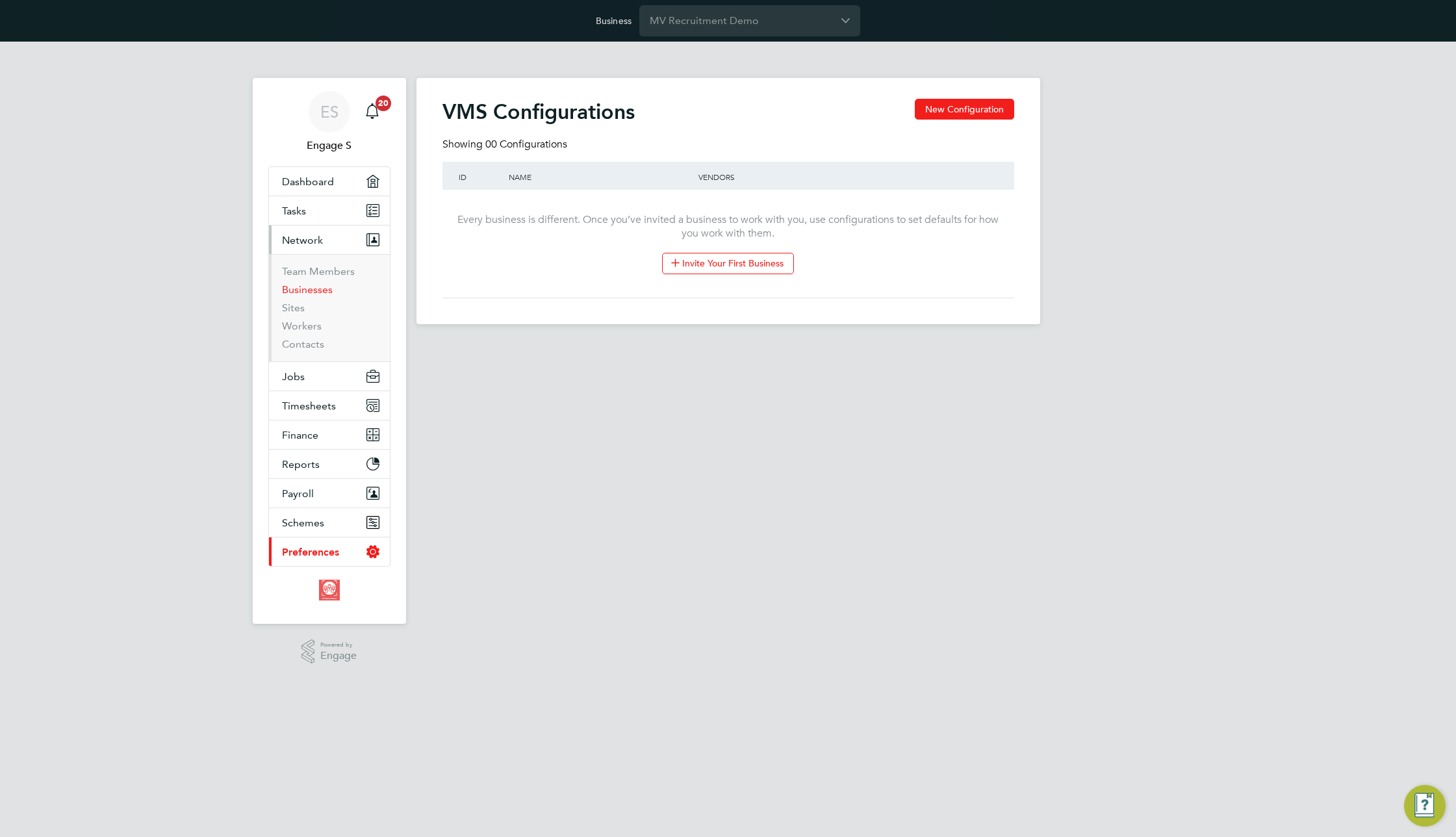
click at [307, 290] on link "Businesses" at bounding box center [308, 290] width 51 height 13
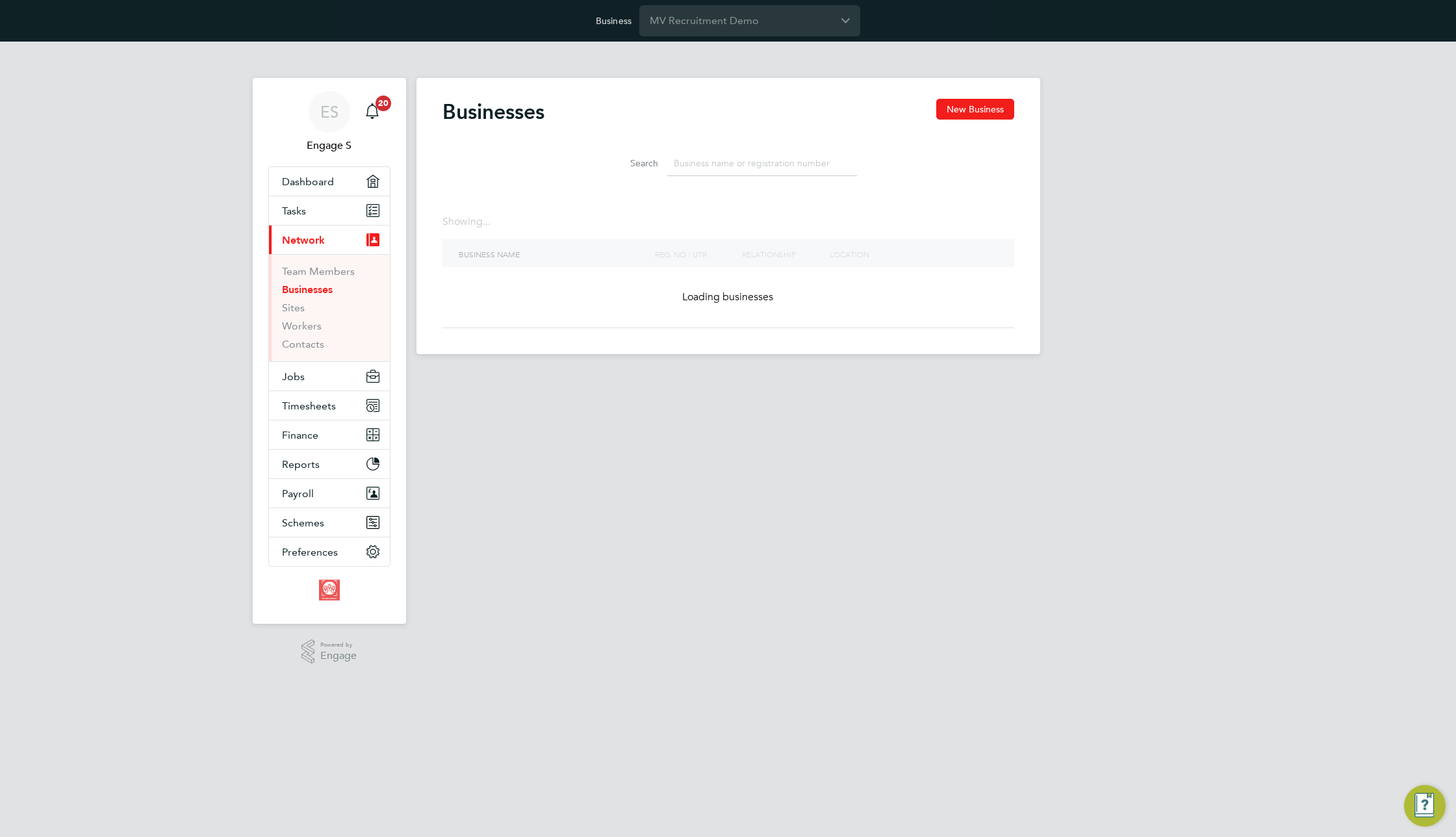
click at [714, 160] on input at bounding box center [762, 163] width 190 height 25
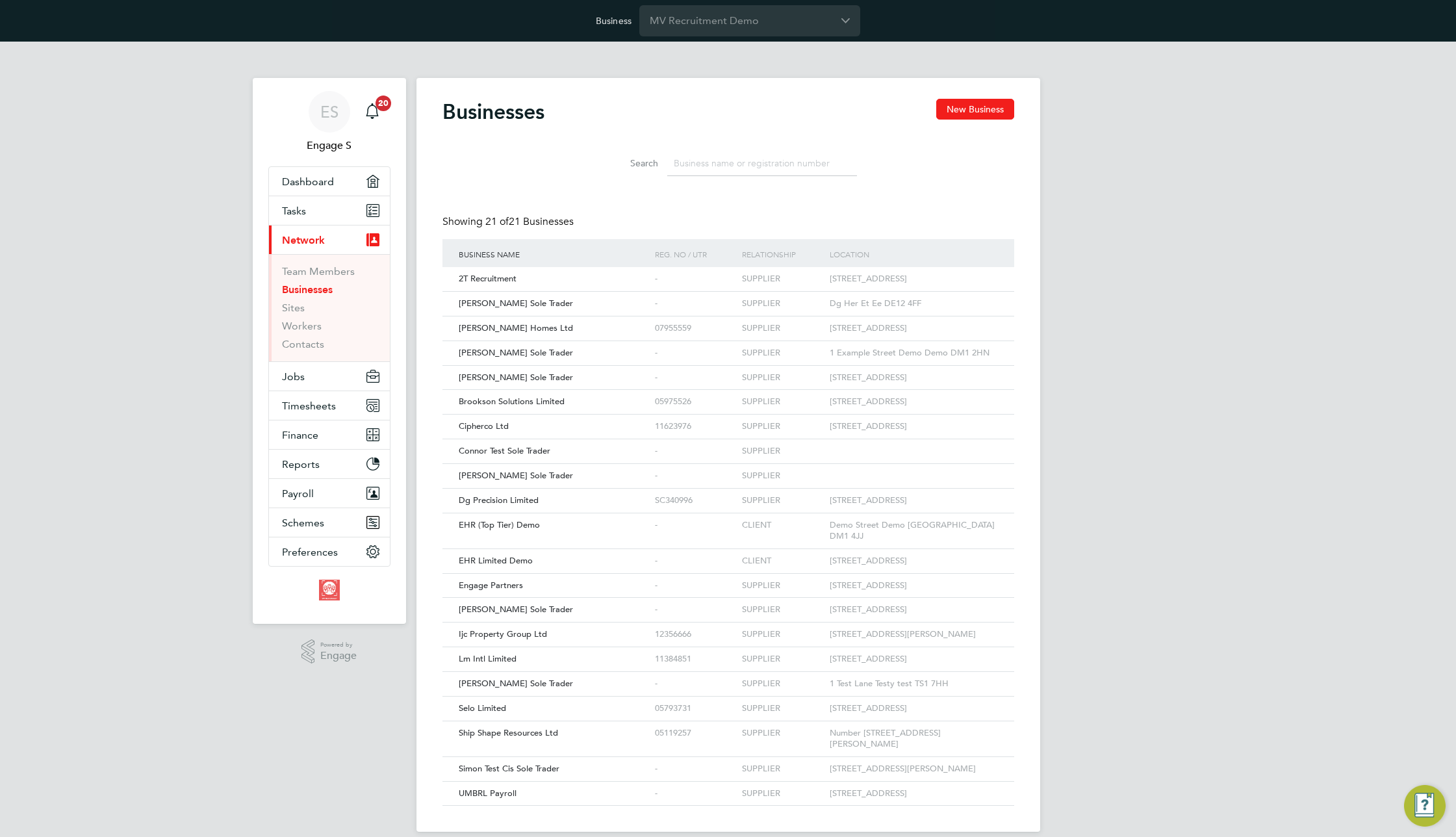
click at [714, 160] on input at bounding box center [762, 163] width 190 height 25
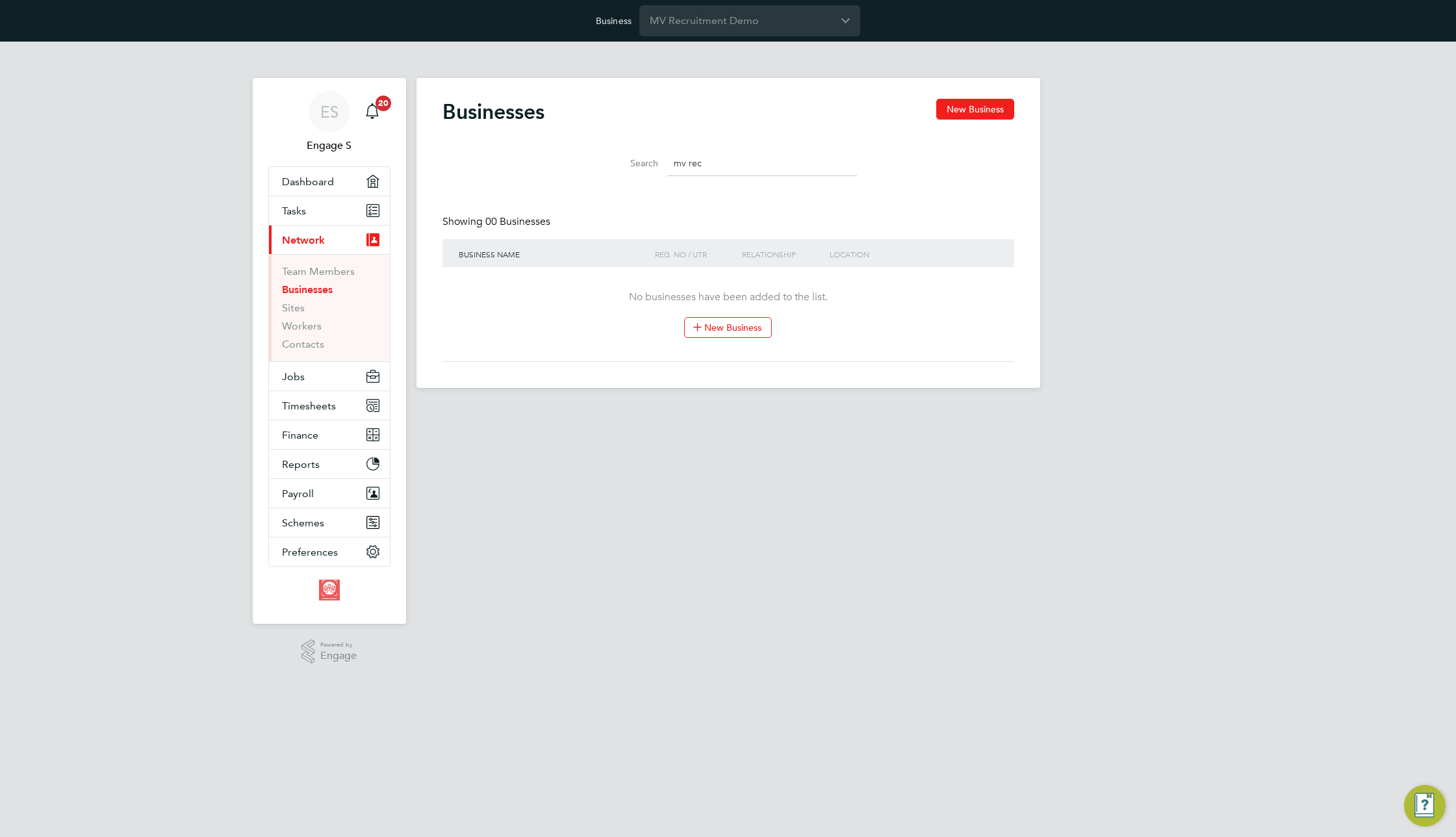
click at [788, 168] on input "mv rec" at bounding box center [762, 163] width 190 height 25
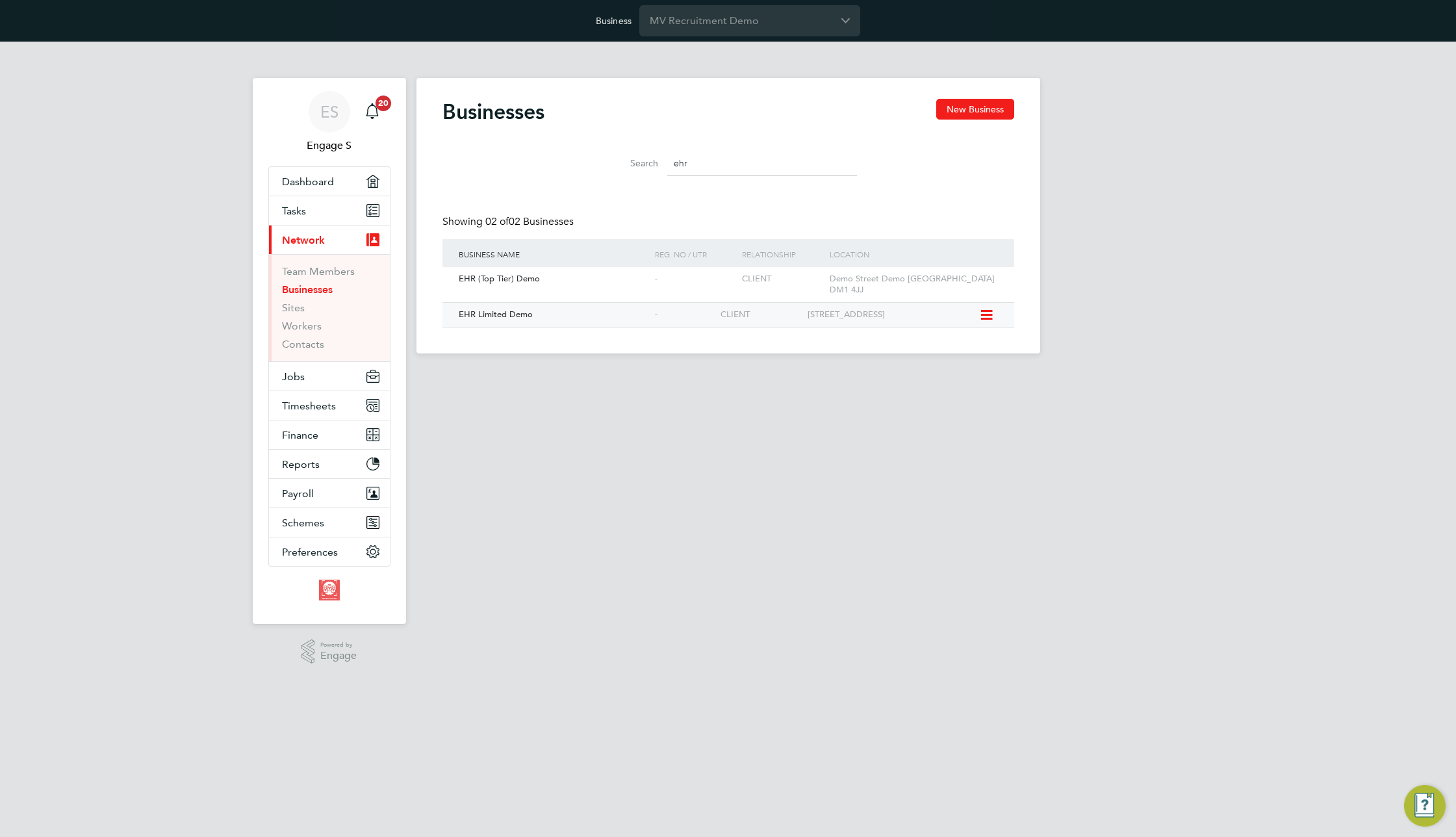
type input "ehr"
click at [828, 303] on div "11 London Mews London W2 1HY" at bounding box center [891, 315] width 175 height 24
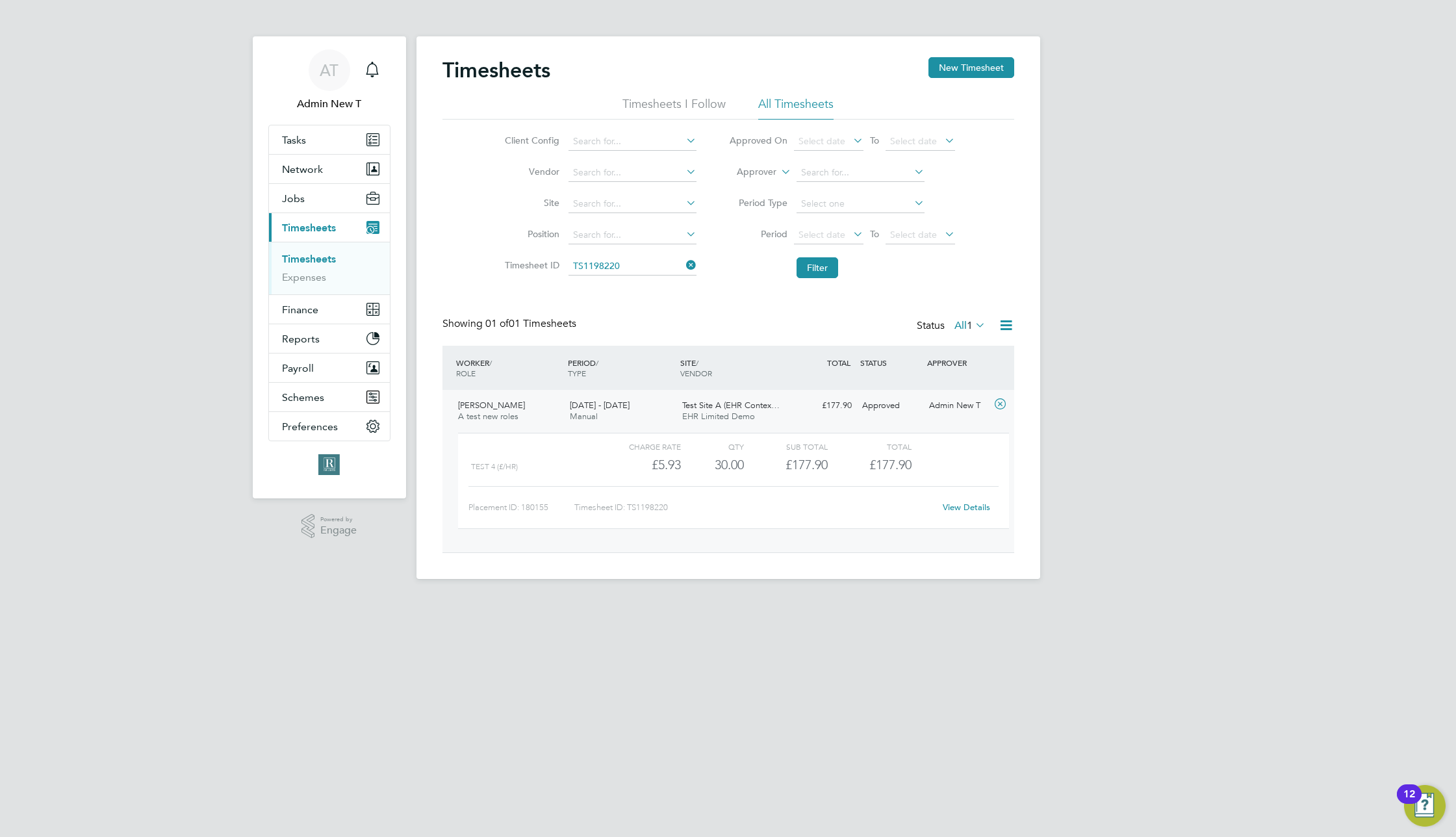
scroll to position [22, 127]
click at [319, 198] on button "Jobs" at bounding box center [329, 198] width 121 height 28
click at [326, 200] on button "Jobs" at bounding box center [329, 198] width 121 height 28
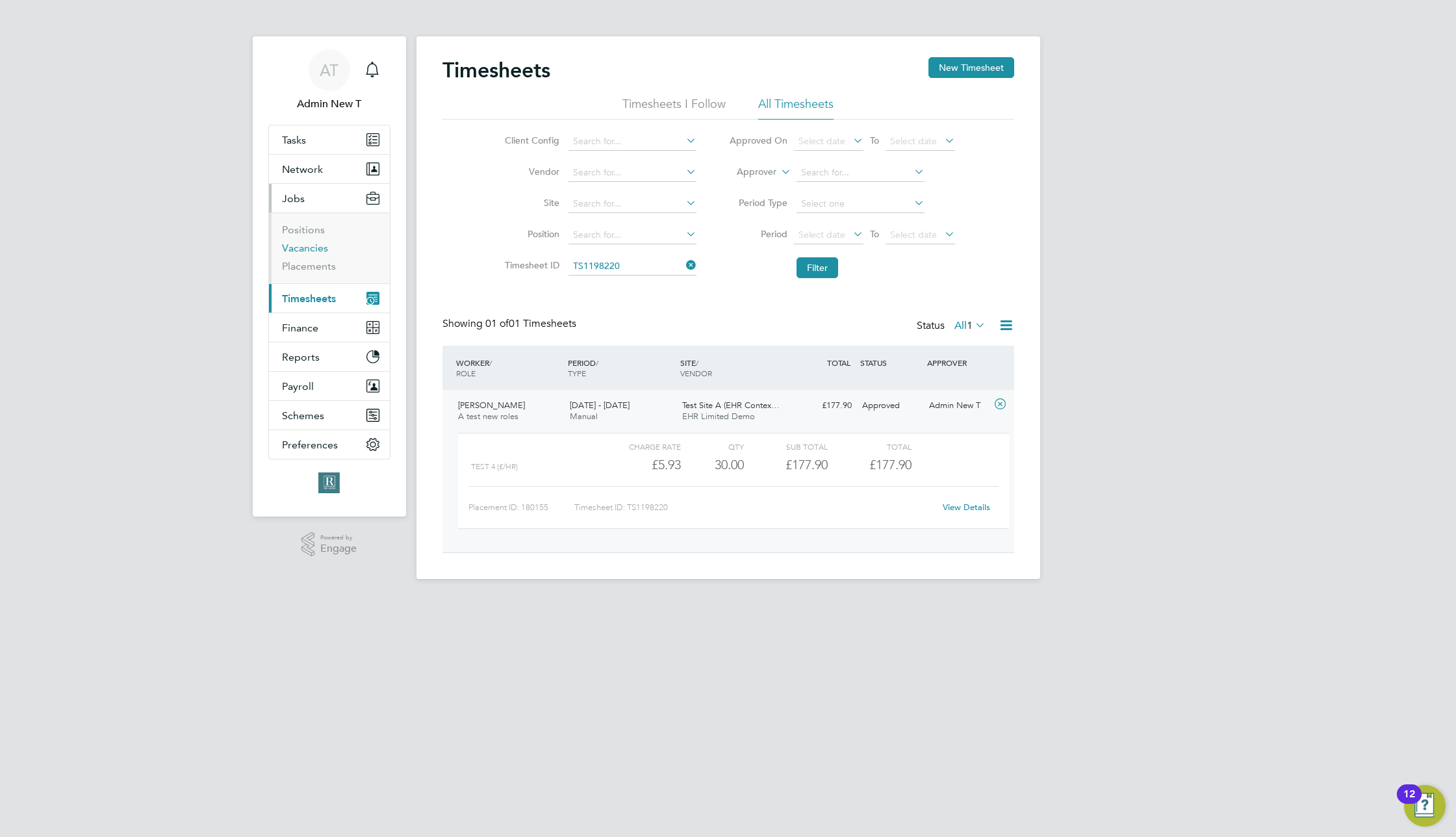
click at [305, 248] on link "Vacancies" at bounding box center [305, 248] width 46 height 13
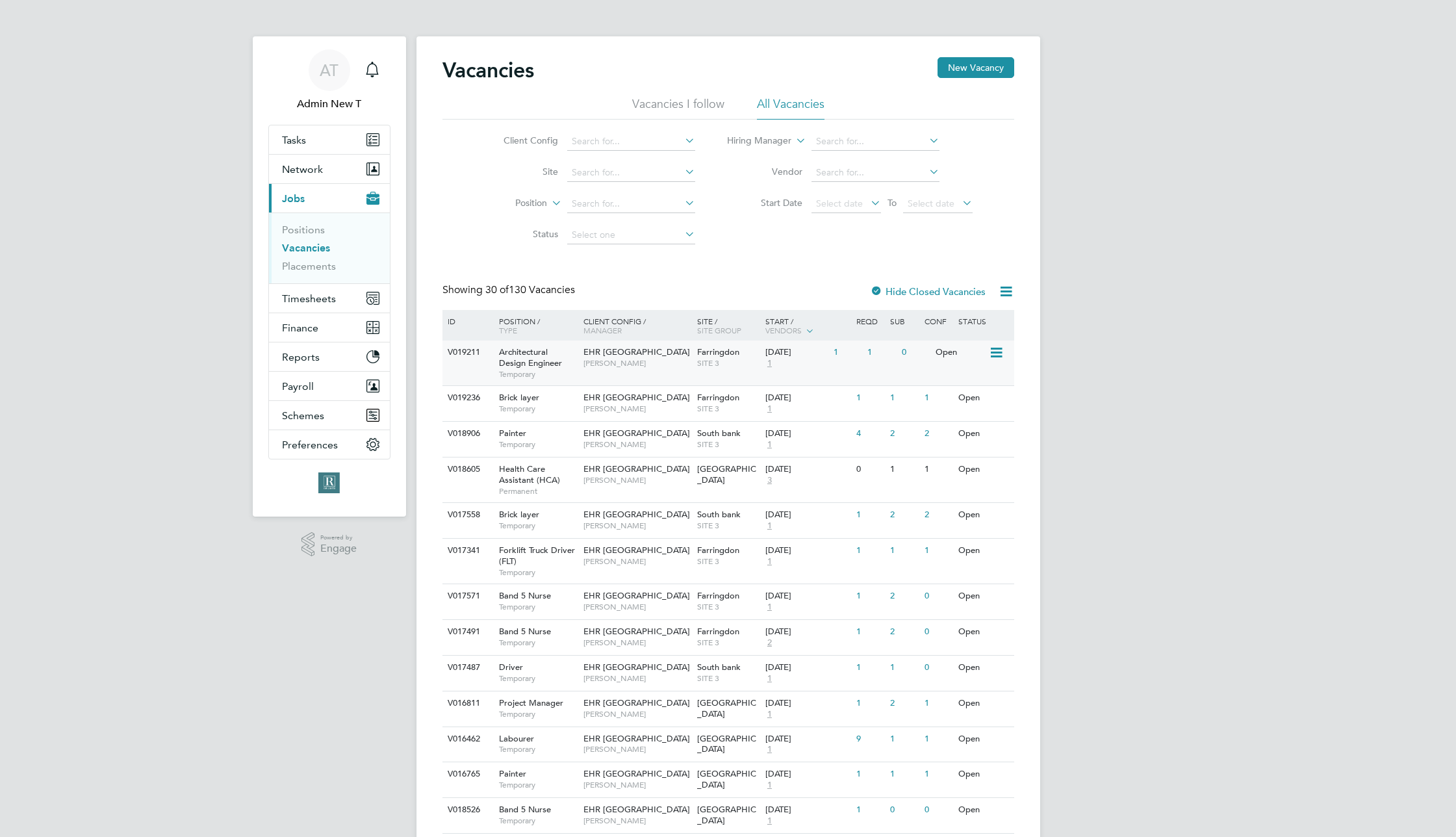
click at [725, 365] on span "SITE 3" at bounding box center [728, 362] width 62 height 10
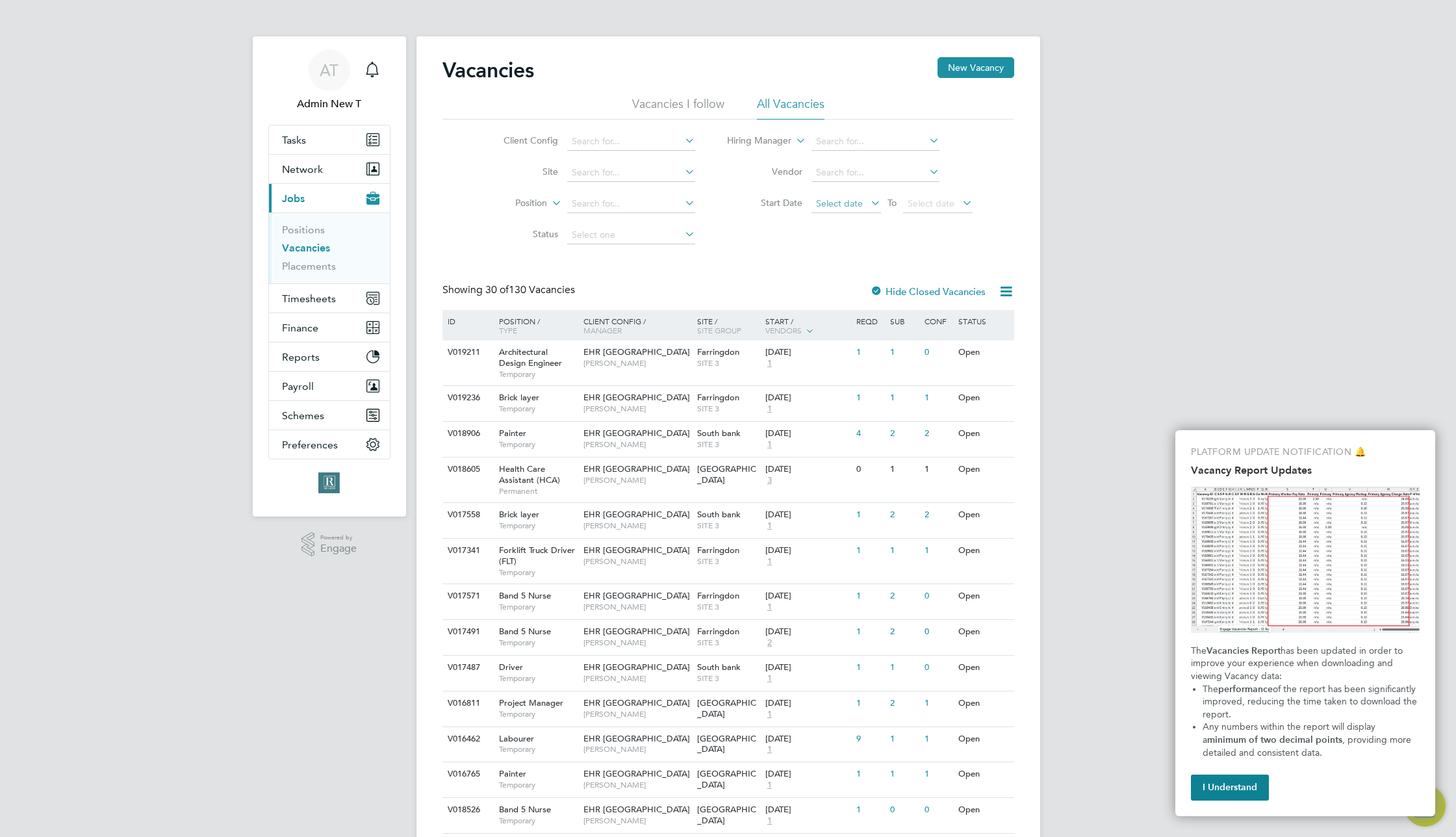
click at [840, 206] on span "Select date" at bounding box center [840, 203] width 47 height 12
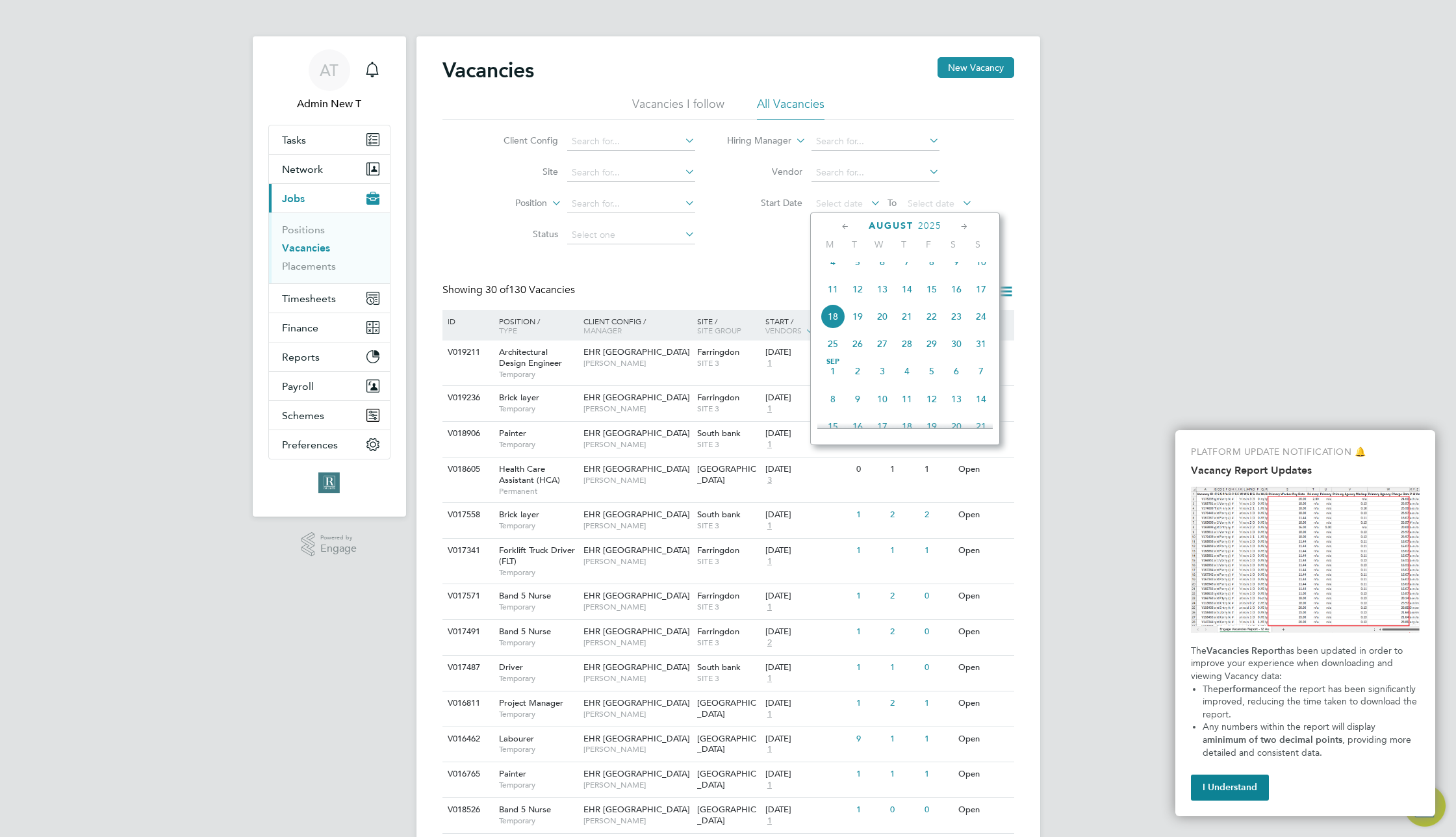
click at [831, 273] on span "4" at bounding box center [832, 261] width 25 height 25
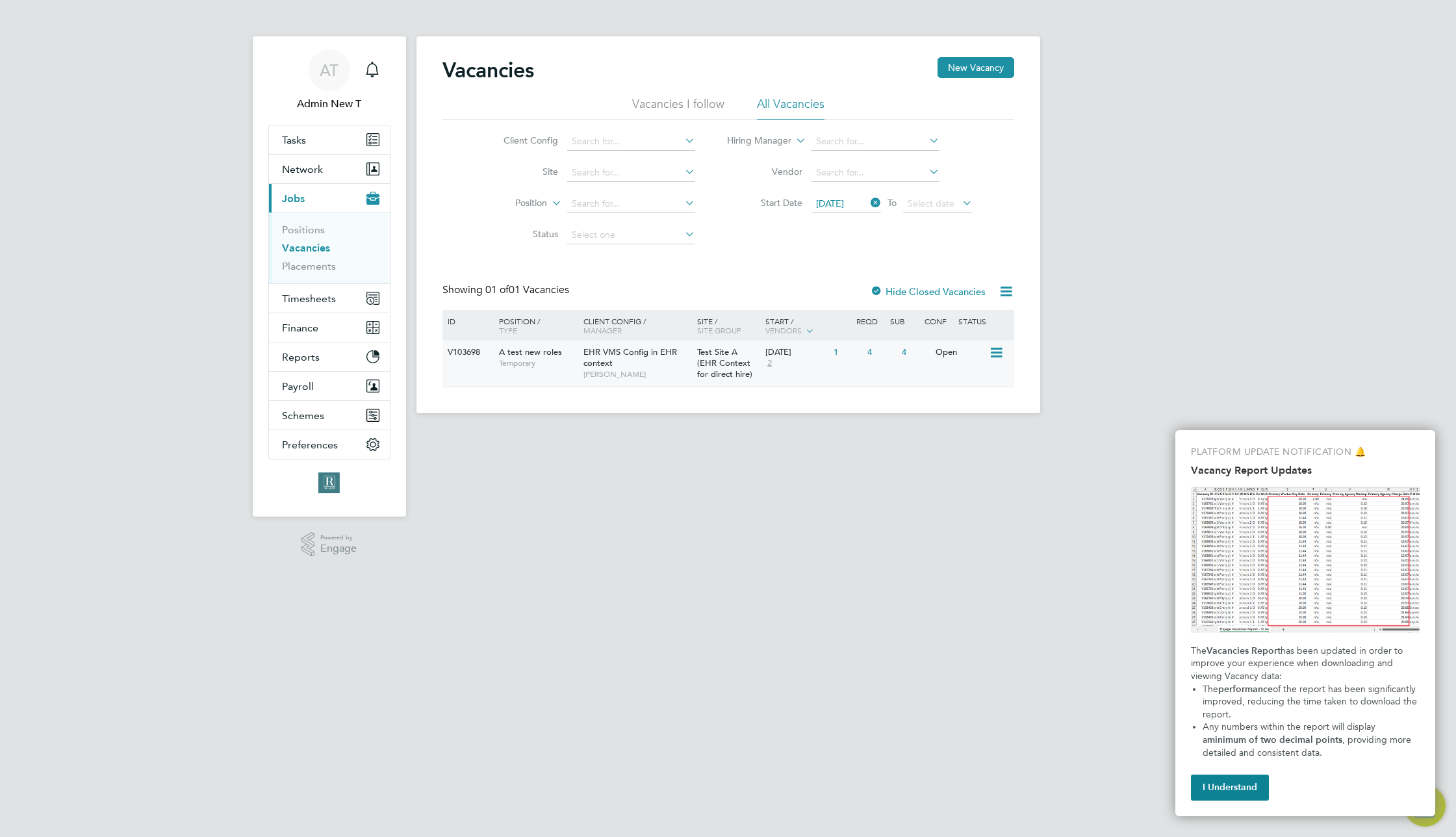
click at [817, 360] on div "04 Aug 2025 2" at bounding box center [796, 358] width 68 height 35
click at [821, 206] on span "[DATE]" at bounding box center [830, 203] width 28 height 12
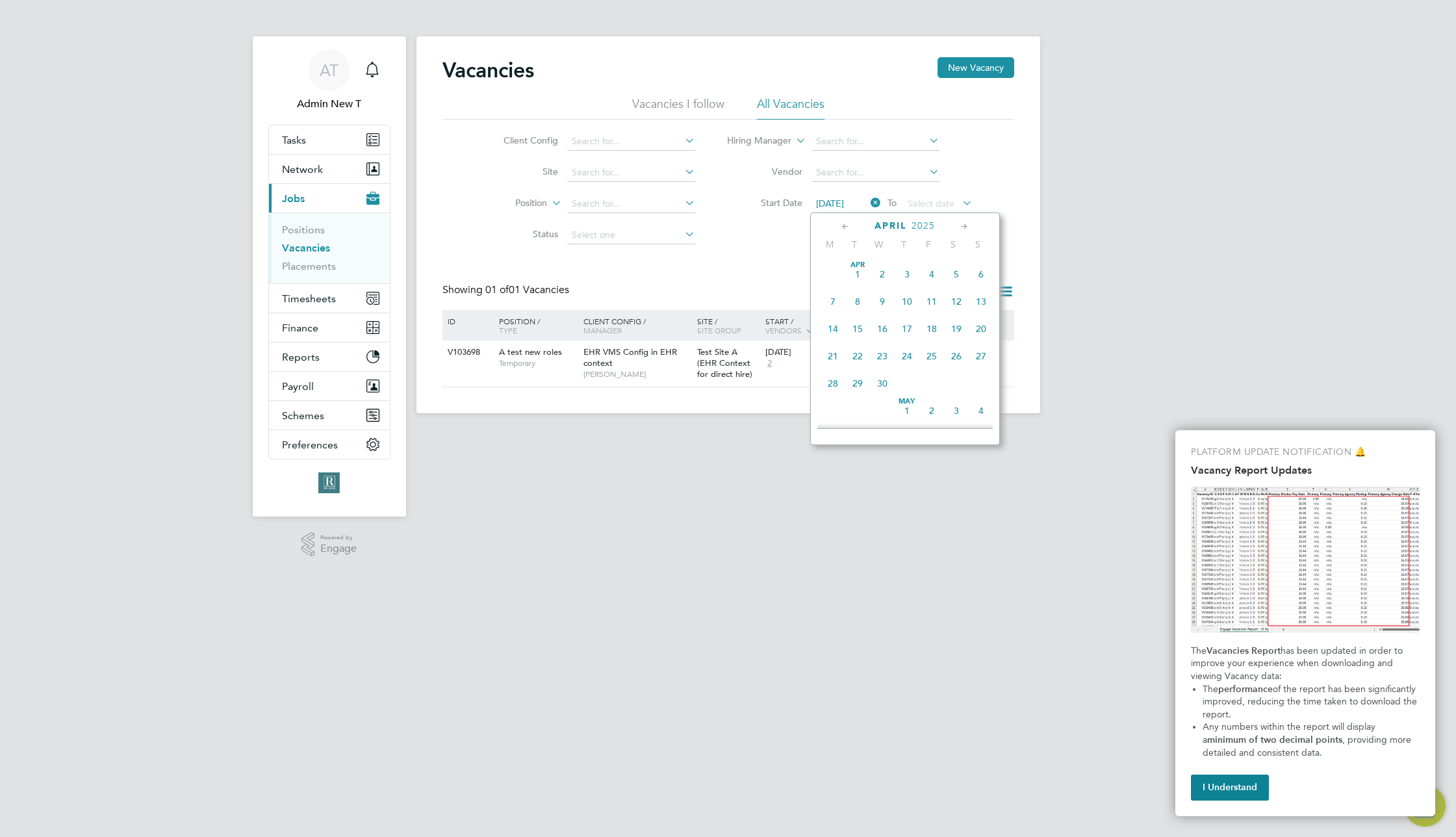
click at [868, 271] on span "Apr 1" at bounding box center [857, 273] width 25 height 25
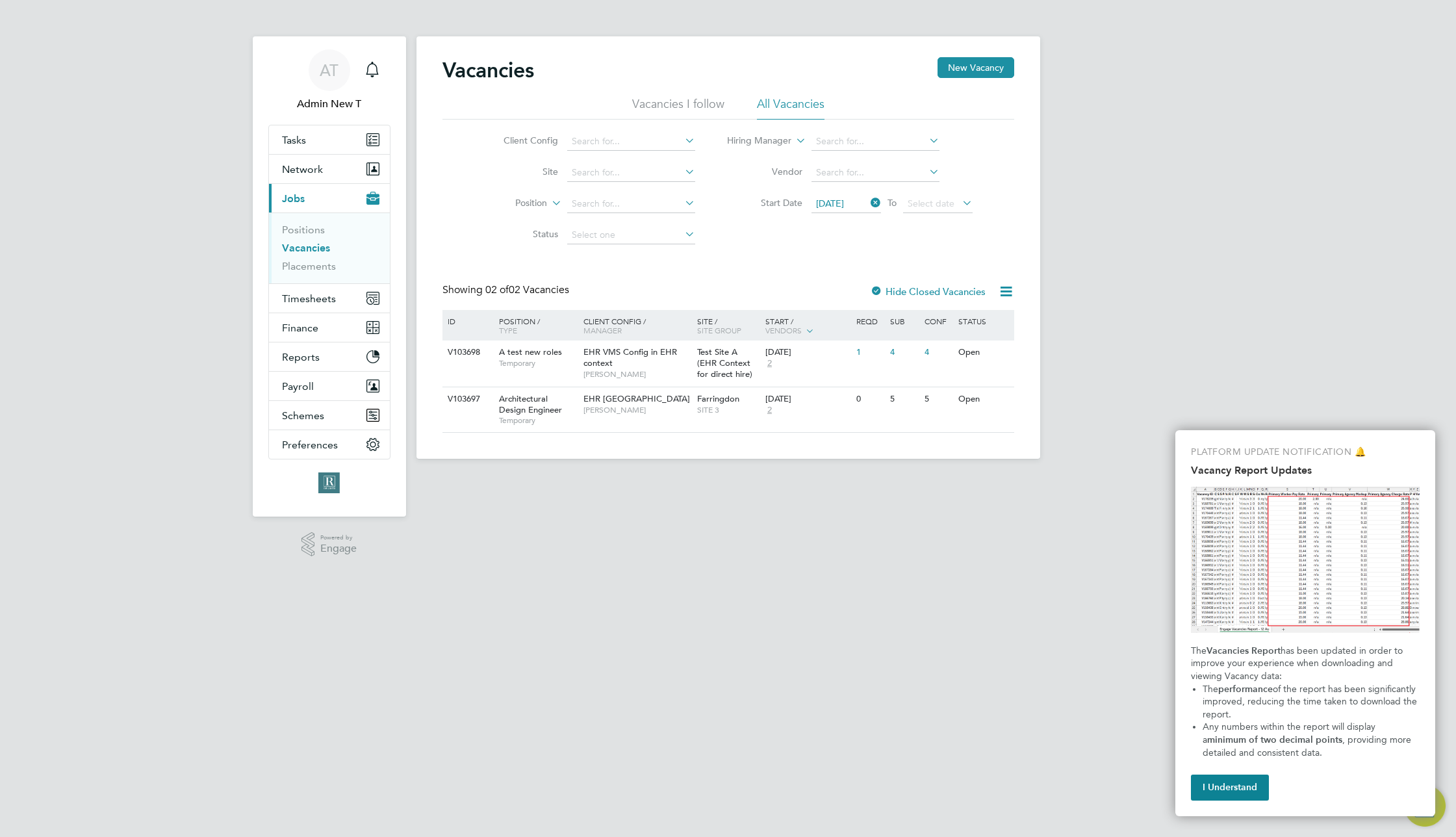
click at [868, 203] on icon at bounding box center [868, 202] width 0 height 18
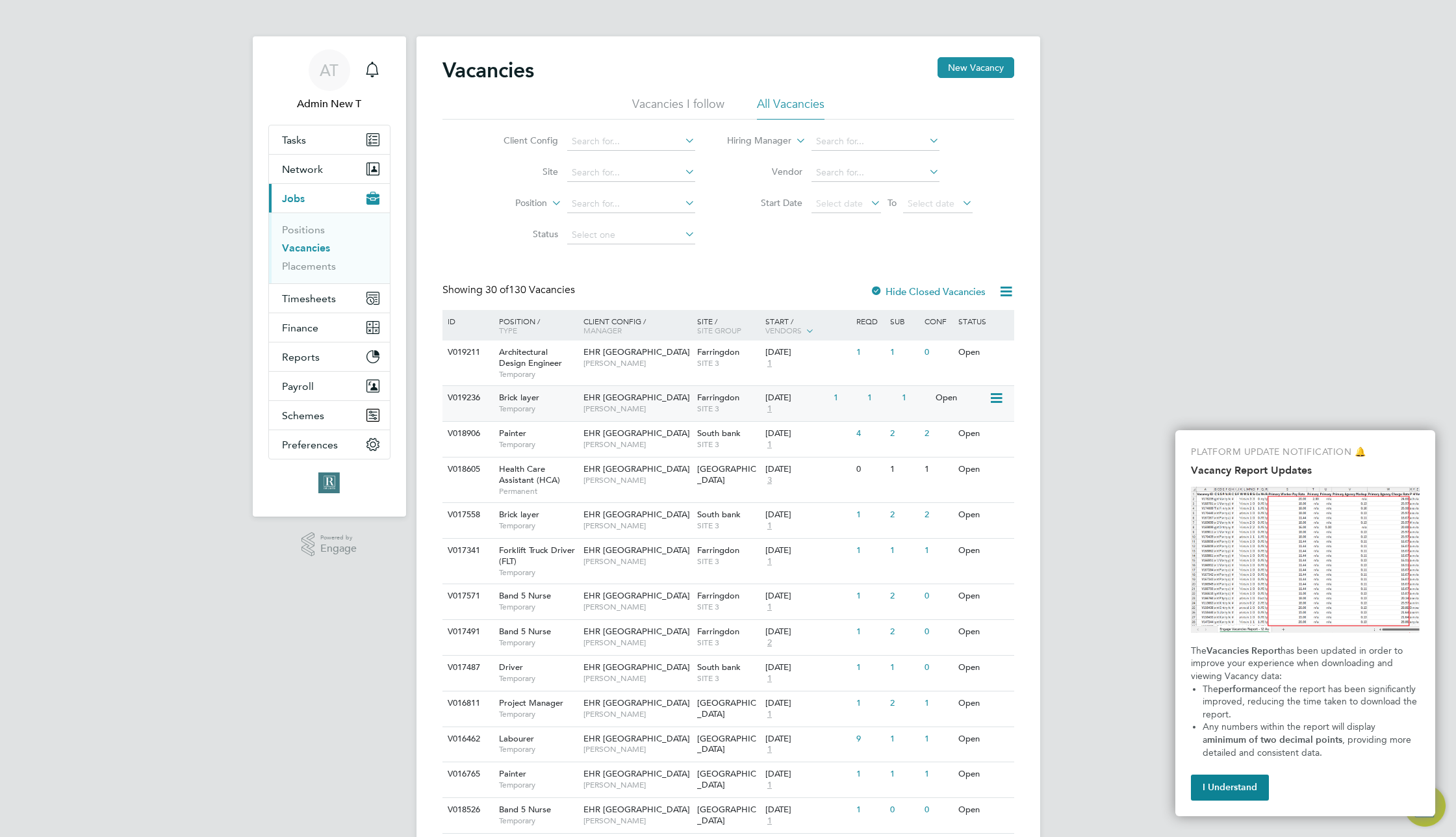
click at [796, 392] on div "14 Dec 2020" at bounding box center [796, 398] width 62 height 11
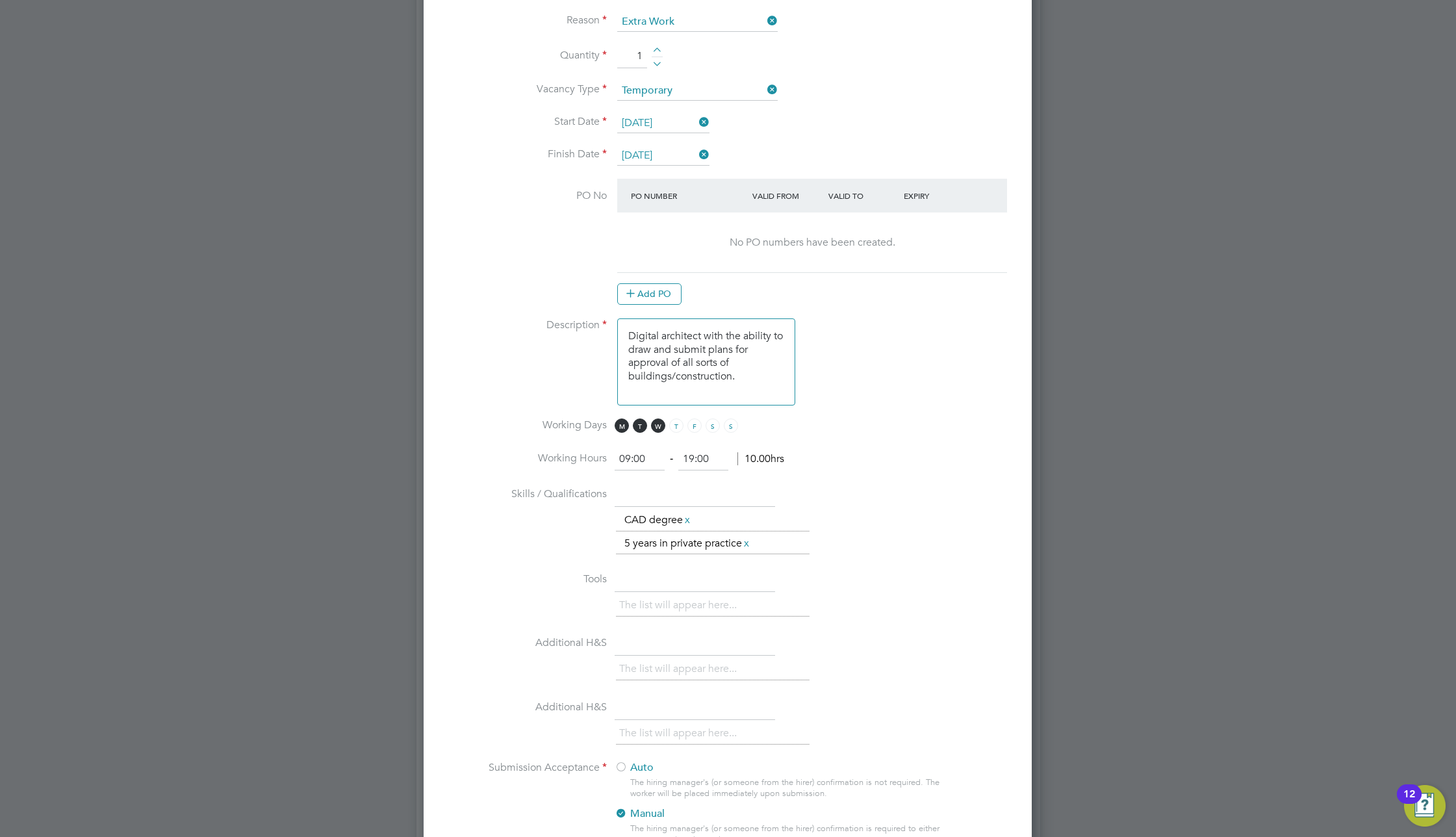
scroll to position [960, 0]
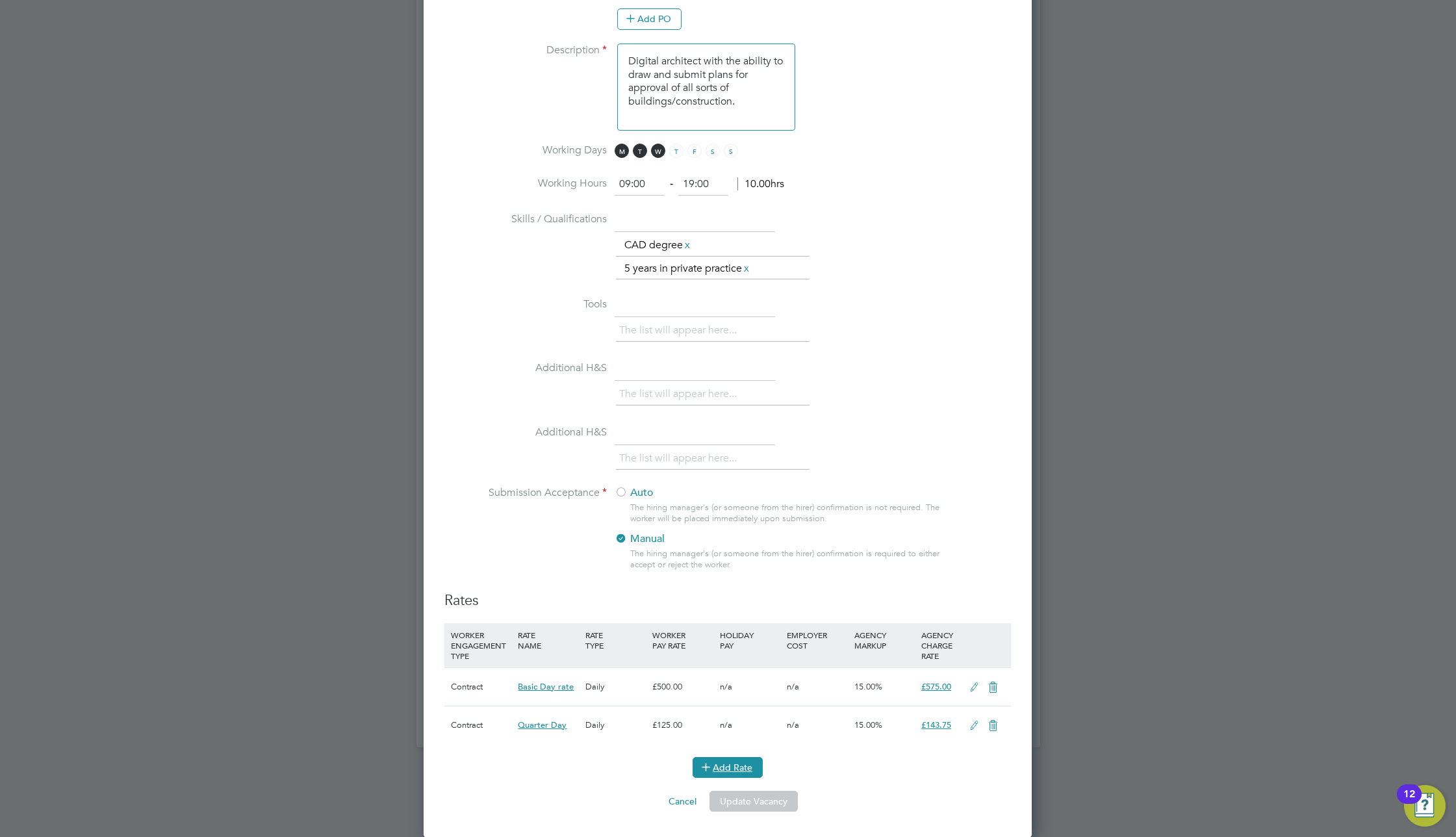
click at [716, 758] on button "Add Rate" at bounding box center [727, 767] width 70 height 21
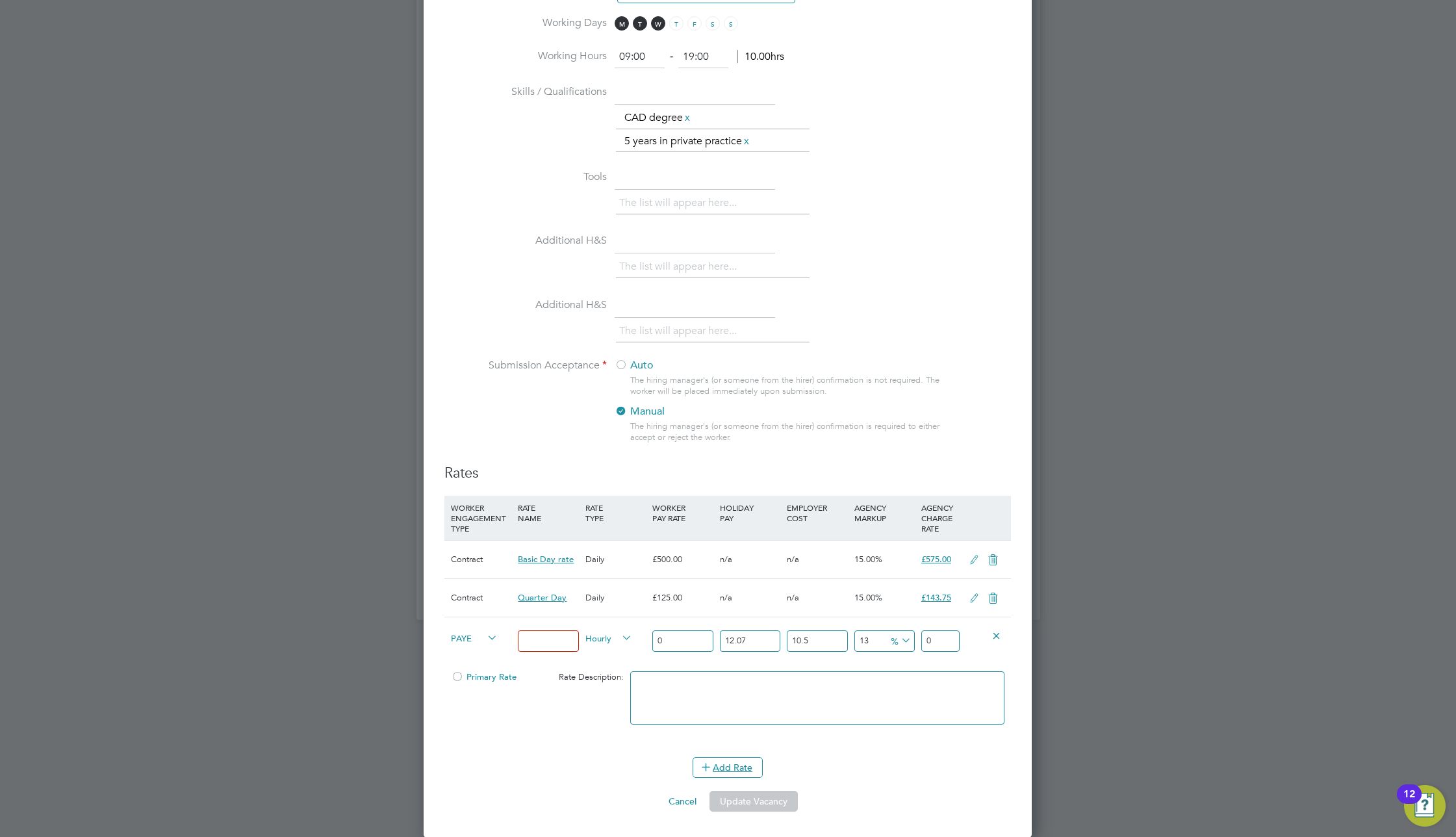
click at [470, 639] on span "PAYE" at bounding box center [475, 637] width 47 height 15
click at [632, 592] on div "Daily" at bounding box center [615, 598] width 67 height 38
click at [973, 600] on icon at bounding box center [974, 597] width 16 height 10
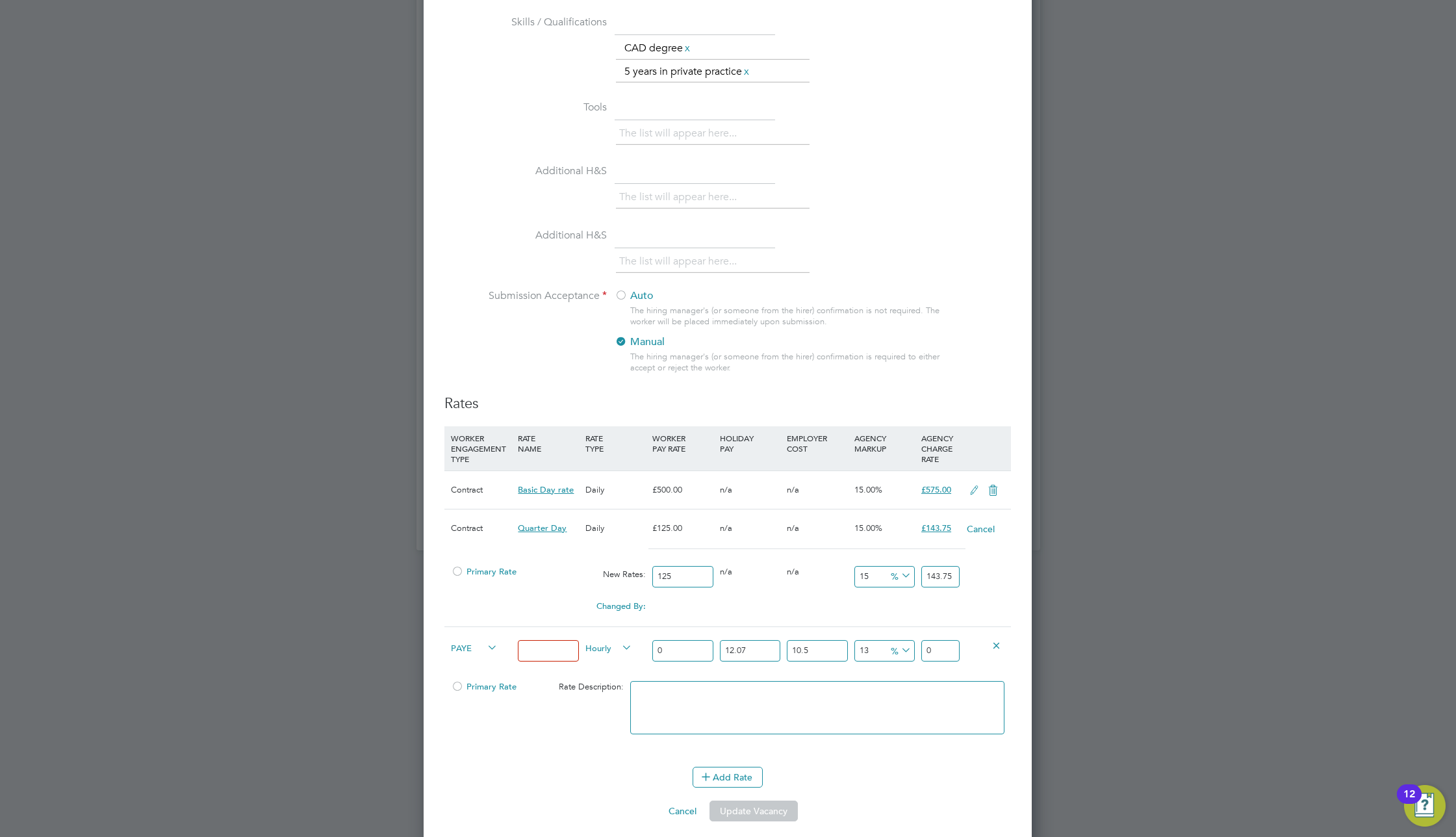
scroll to position [1167, 0]
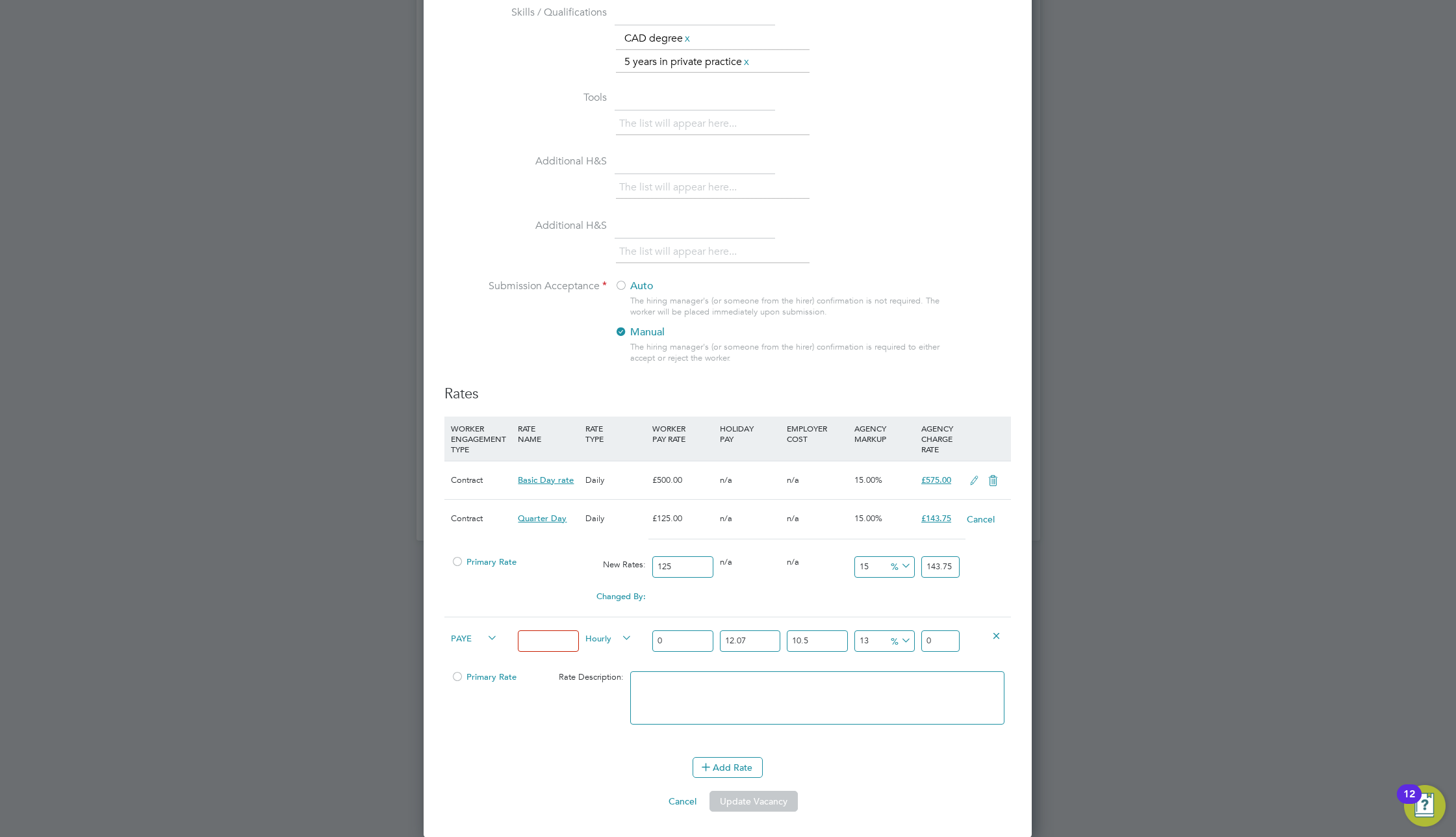
click at [607, 641] on span "Hourly" at bounding box center [609, 637] width 47 height 15
click at [484, 640] on span "PAYE" at bounding box center [475, 637] width 47 height 15
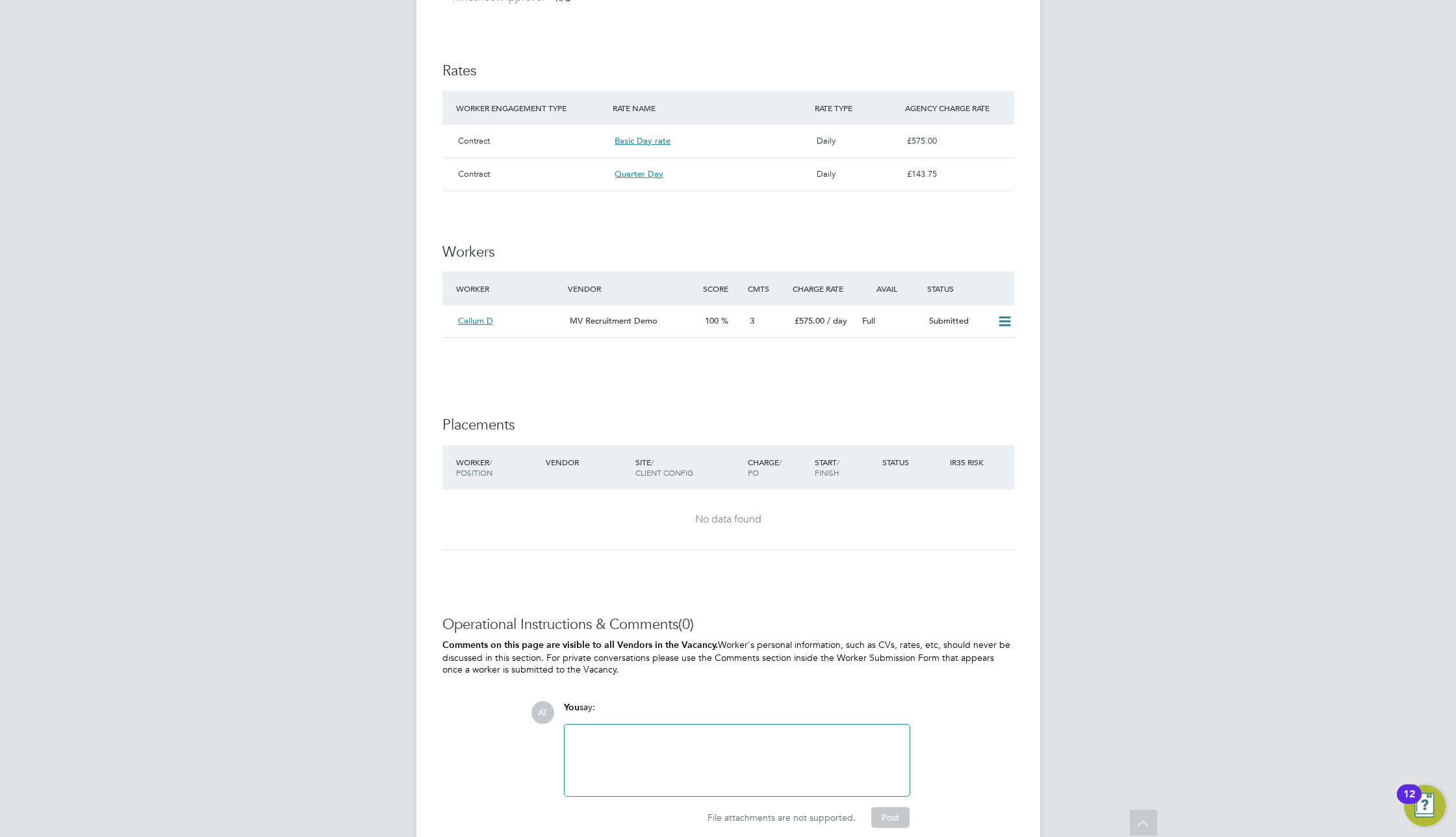
scroll to position [891, 0]
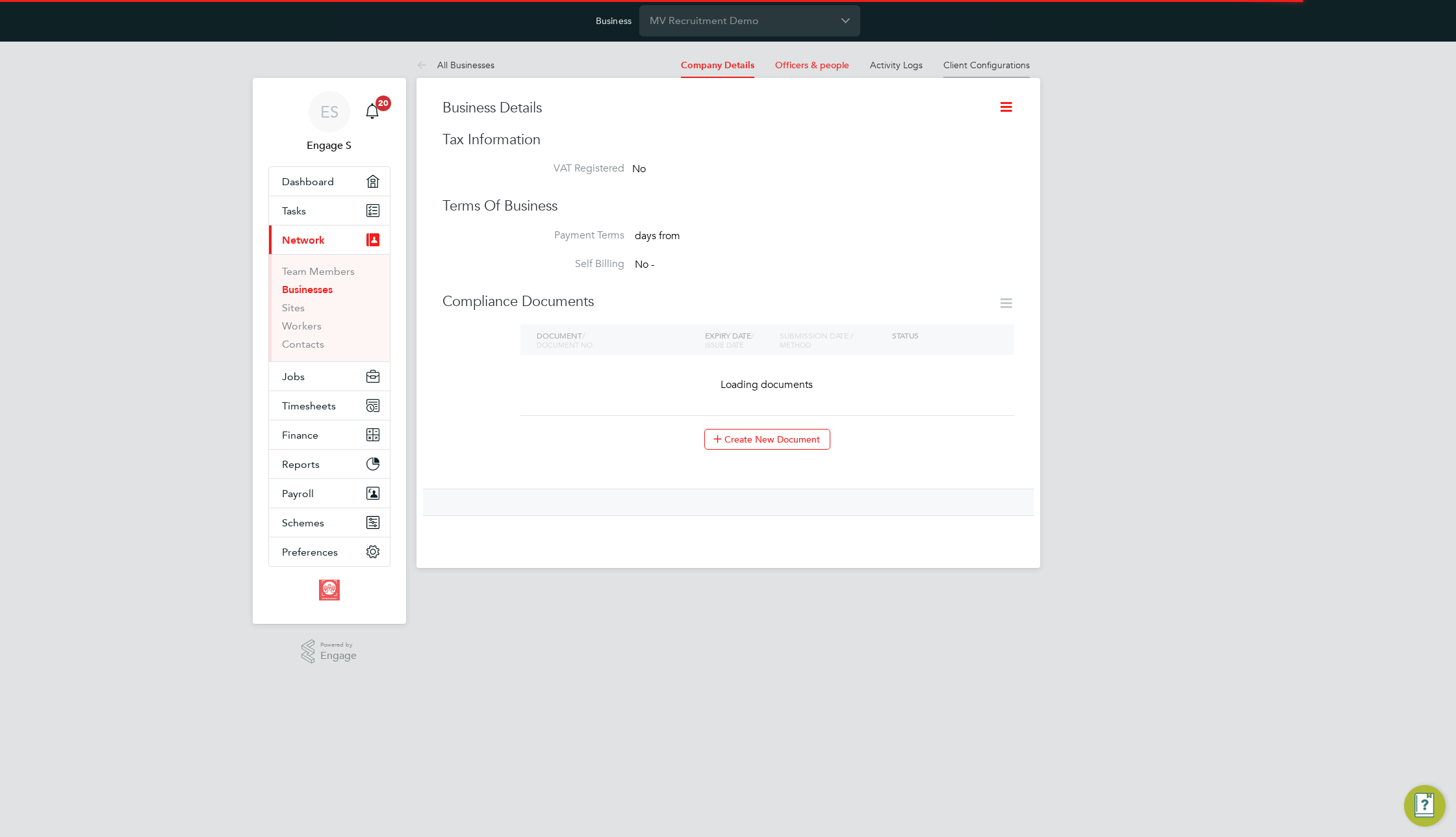
click at [1018, 67] on link "Client Configurations" at bounding box center [986, 64] width 86 height 12
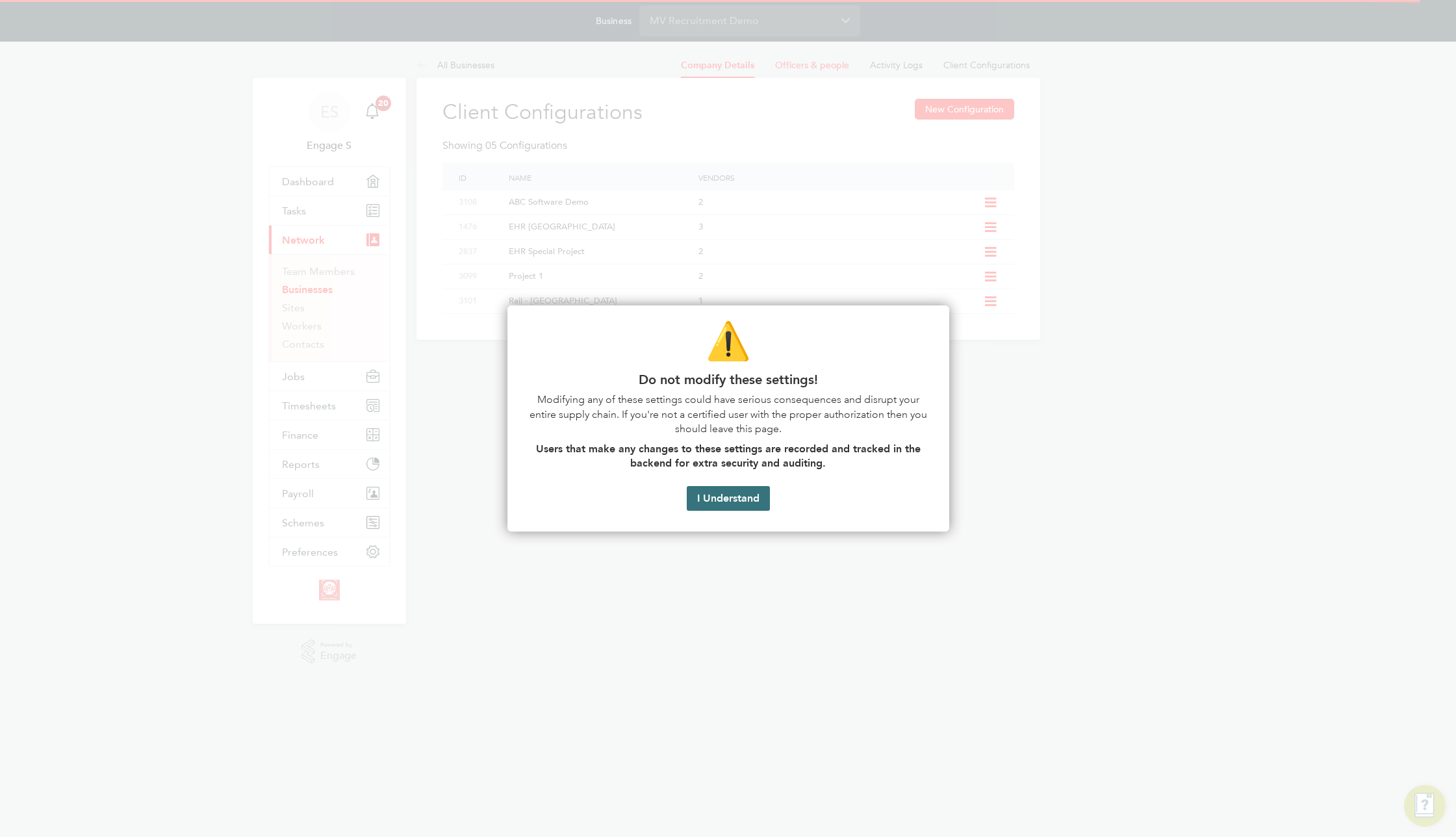
click at [740, 500] on button "I Understand" at bounding box center [729, 497] width 84 height 25
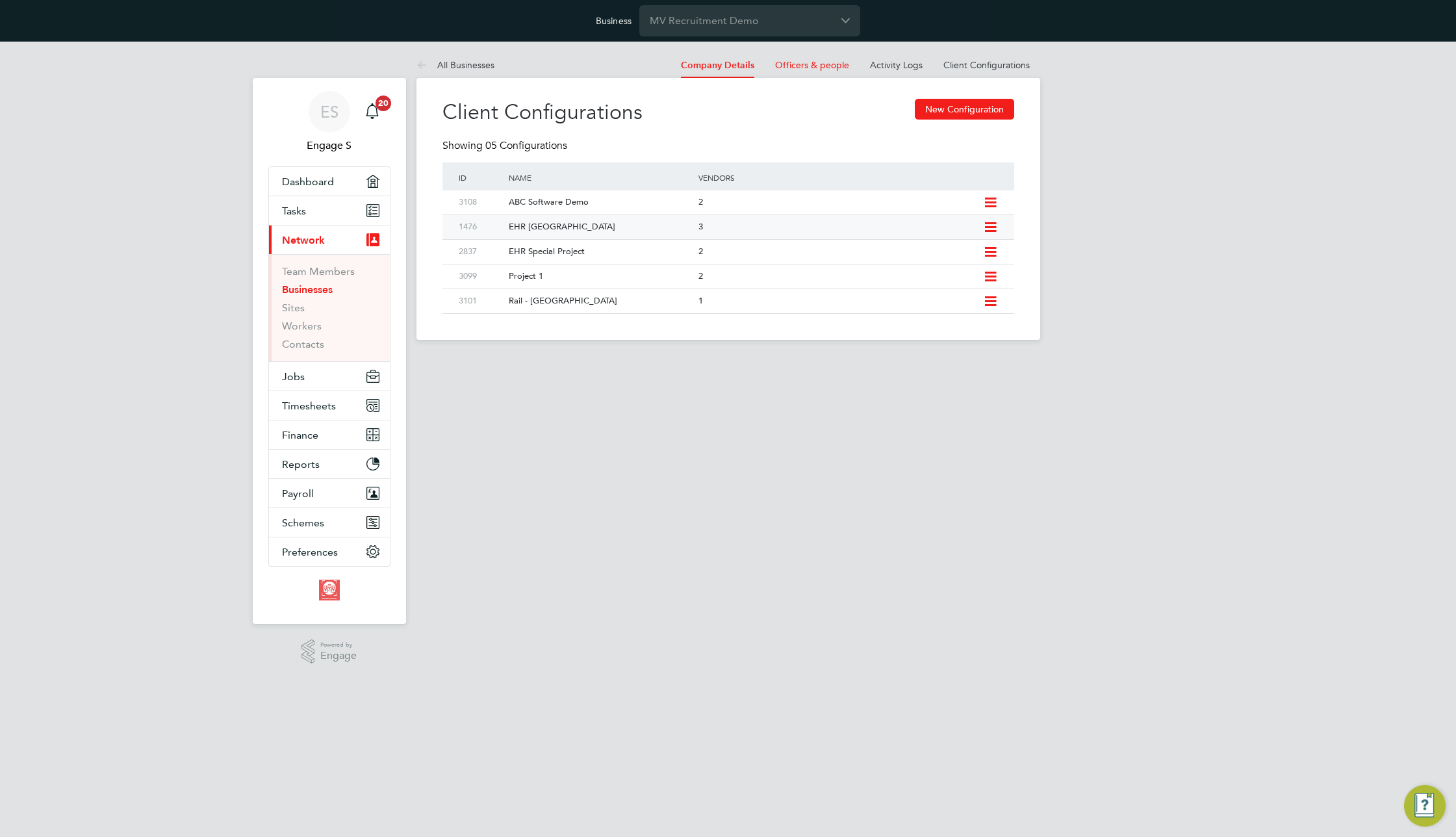
click at [989, 222] on icon at bounding box center [990, 227] width 16 height 10
click at [949, 251] on li "Edit Client Configuration" at bounding box center [930, 255] width 129 height 18
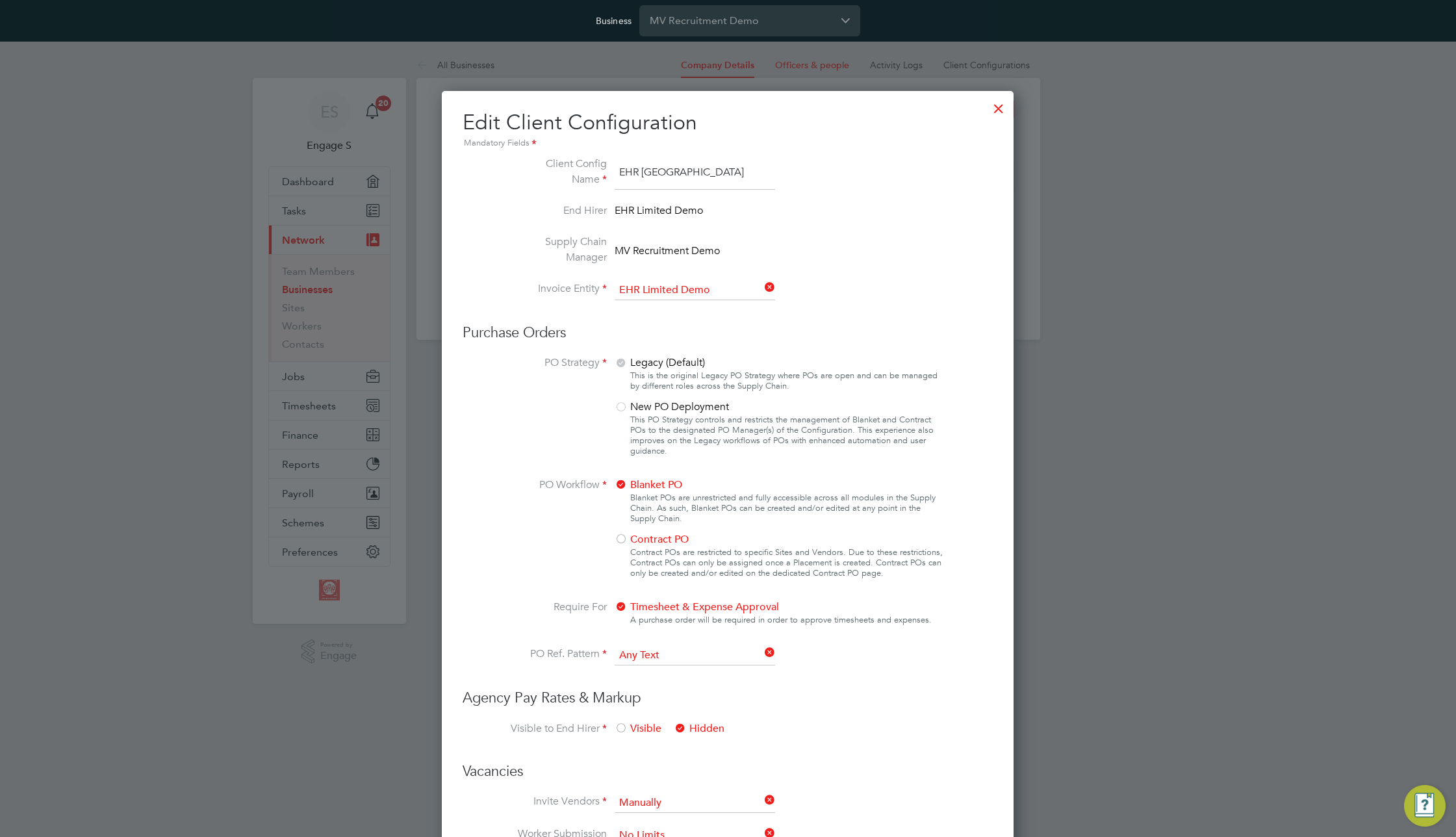
click at [1001, 104] on div at bounding box center [999, 105] width 24 height 24
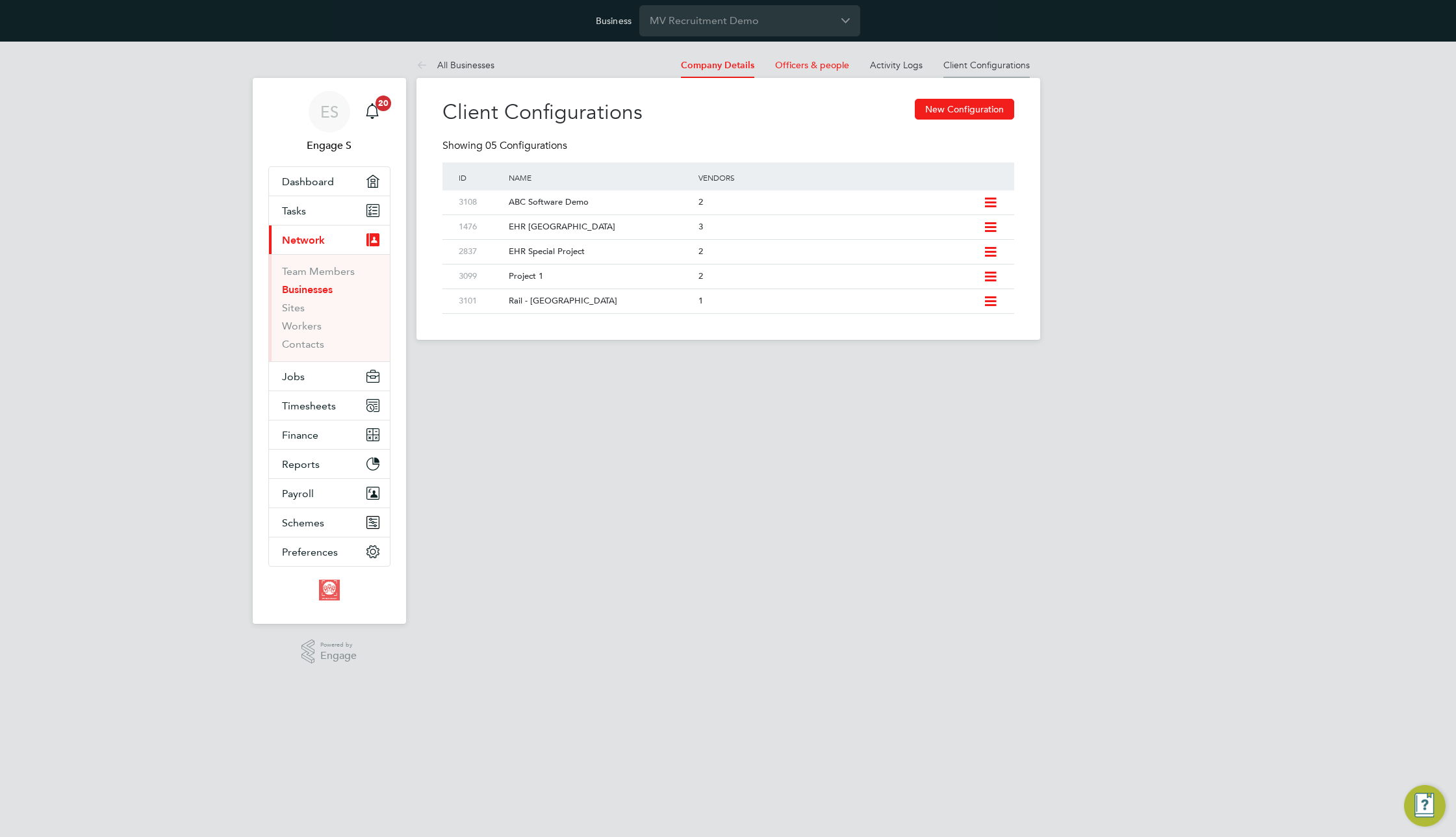
click at [976, 67] on link "Client Configurations" at bounding box center [986, 64] width 86 height 12
click at [543, 228] on div "EHR [GEOGRAPHIC_DATA]" at bounding box center [597, 227] width 196 height 24
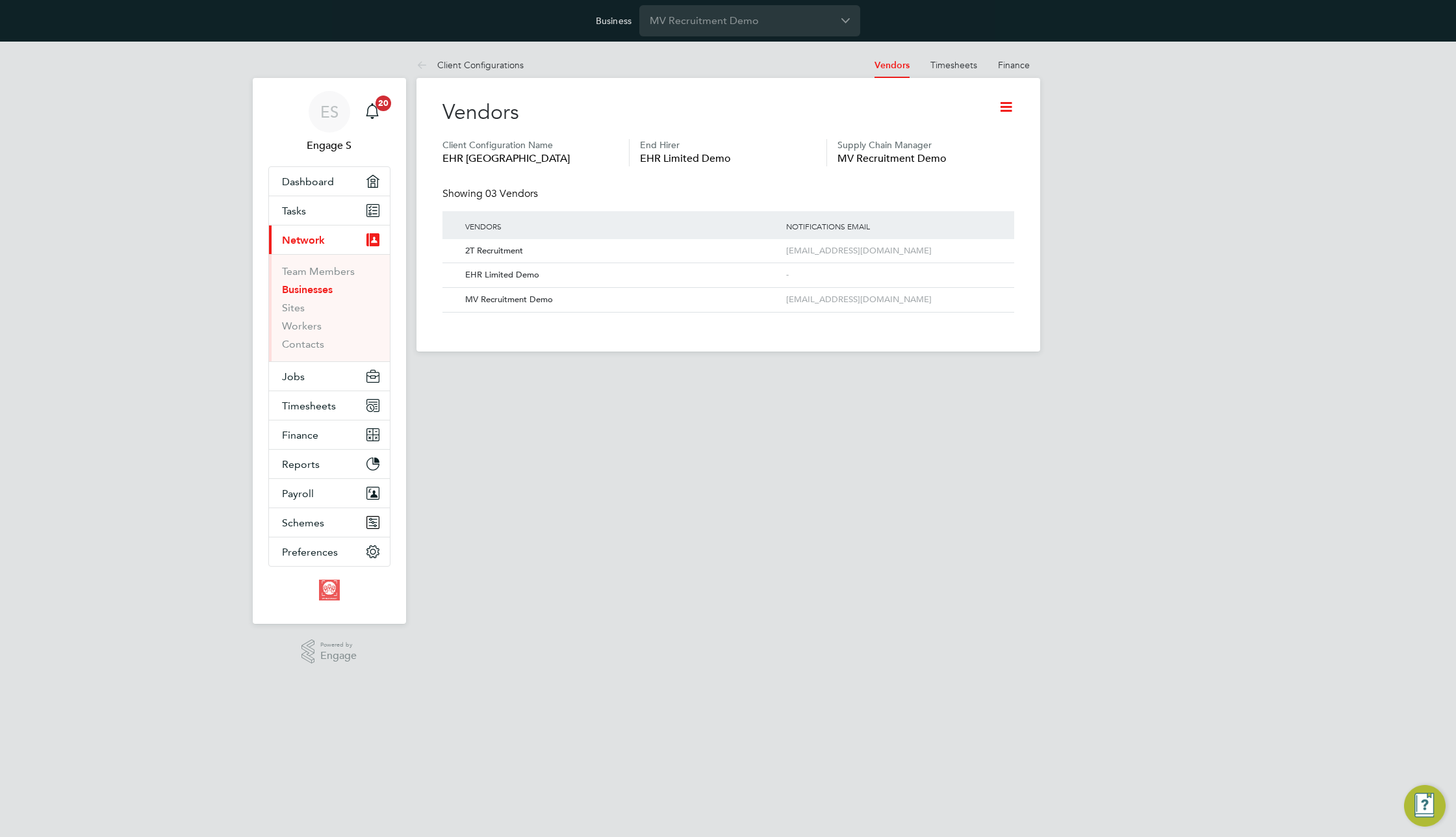
click at [1032, 58] on at-navigation-tab "Finance" at bounding box center [1014, 64] width 53 height 12
click at [1016, 65] on link "Finance" at bounding box center [1013, 64] width 32 height 12
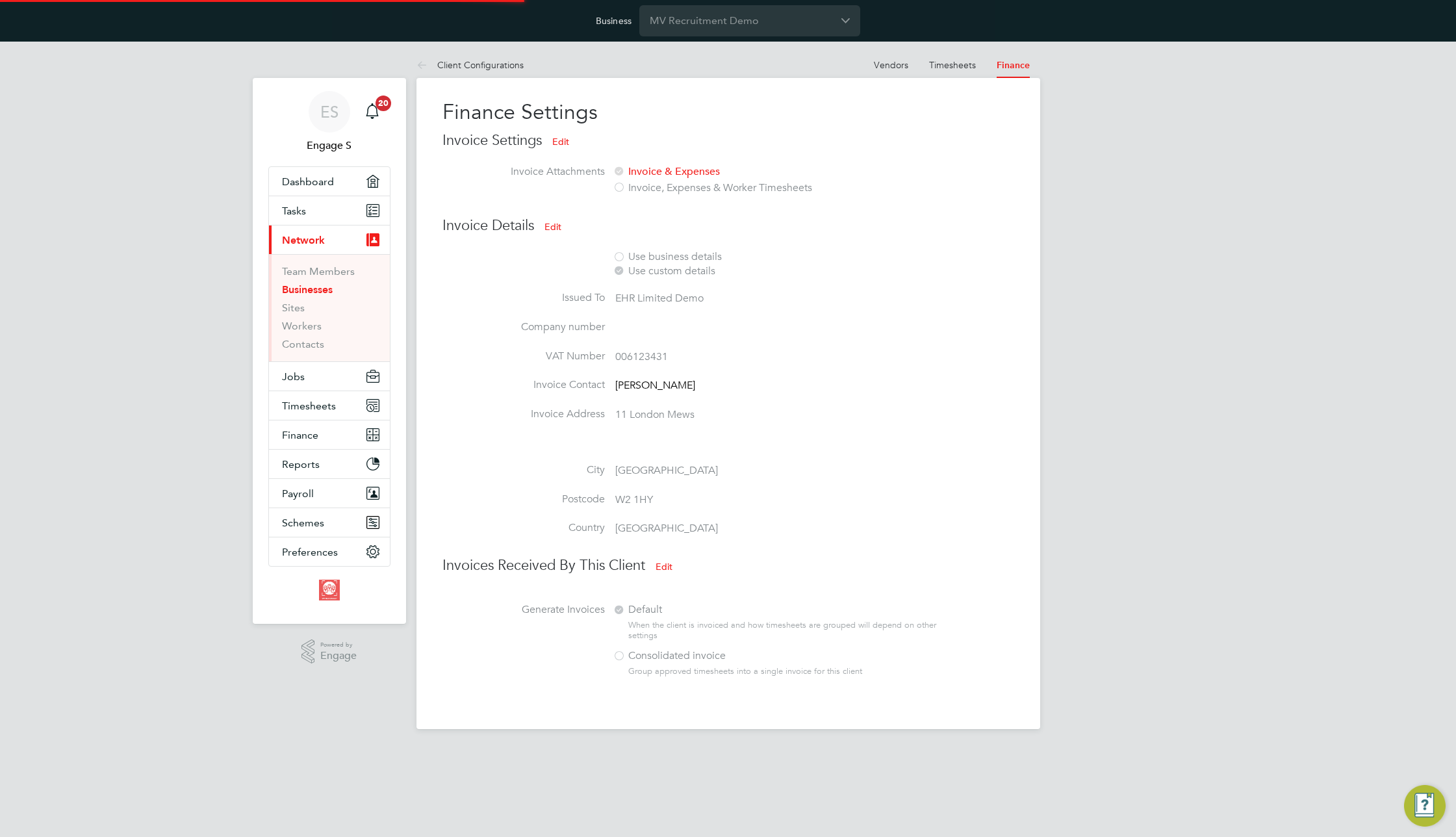
click at [1007, 120] on h2 "Finance Settings" at bounding box center [728, 113] width 572 height 27
click at [928, 193] on div "Invoice Settings Edit Invoice Attachments Invoice & Expenses Invoice, Expenses …" at bounding box center [728, 172] width 572 height 80
click at [851, 232] on h3 "Invoice Details Edit" at bounding box center [728, 226] width 572 height 21
click at [662, 564] on button "Edit" at bounding box center [664, 566] width 38 height 21
click at [877, 451] on li at bounding box center [707, 449] width 531 height 26
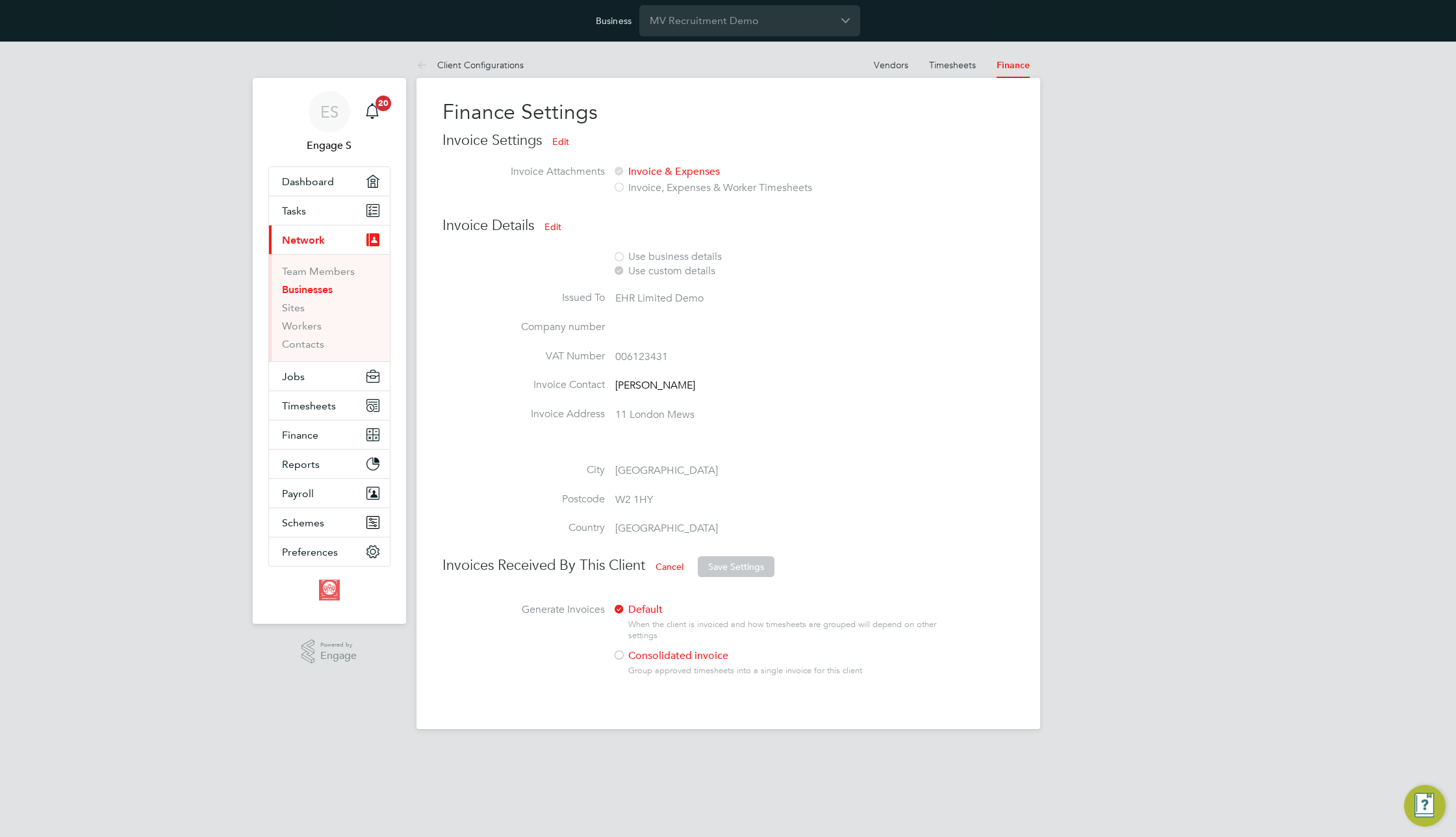
click at [979, 64] on at-navigation-tab "Timesheets" at bounding box center [952, 64] width 67 height 12
click at [893, 64] on link "Vendors" at bounding box center [891, 64] width 34 height 12
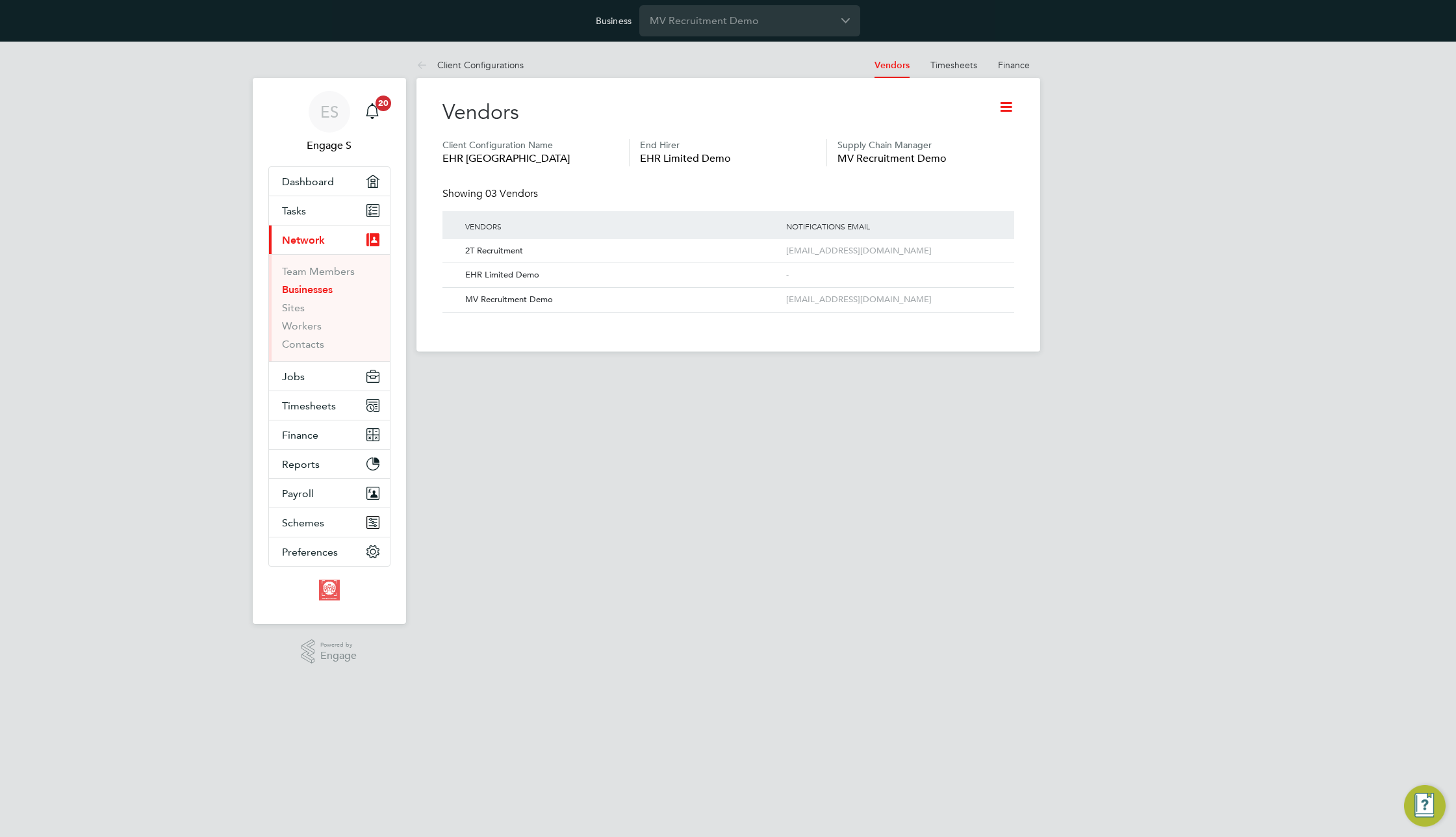
click at [1002, 106] on icon at bounding box center [1006, 107] width 16 height 16
click at [961, 140] on li "Edit Client Configuration" at bounding box center [951, 138] width 119 height 18
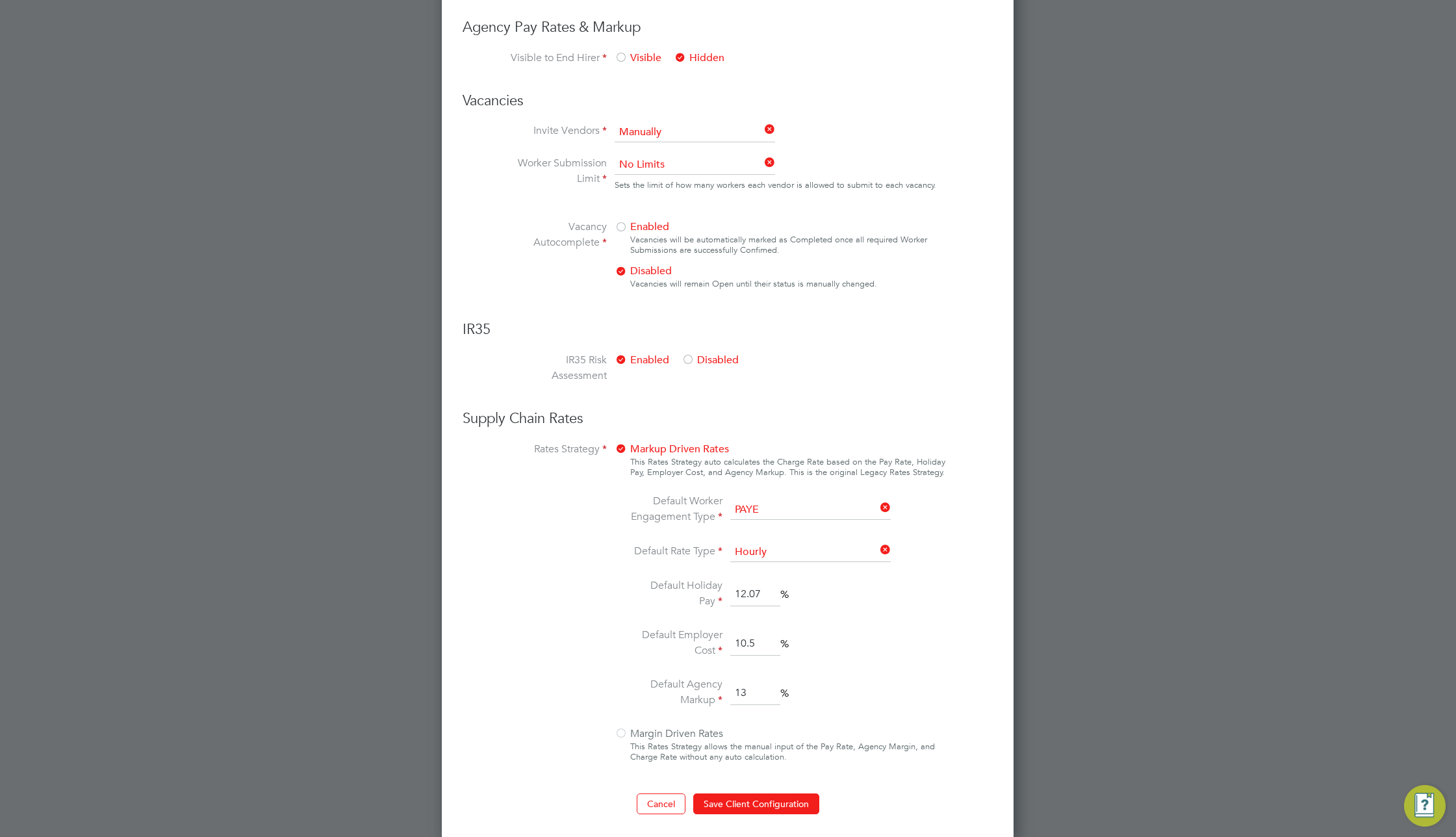
scroll to position [674, 0]
click at [654, 804] on button "Cancel" at bounding box center [661, 800] width 49 height 21
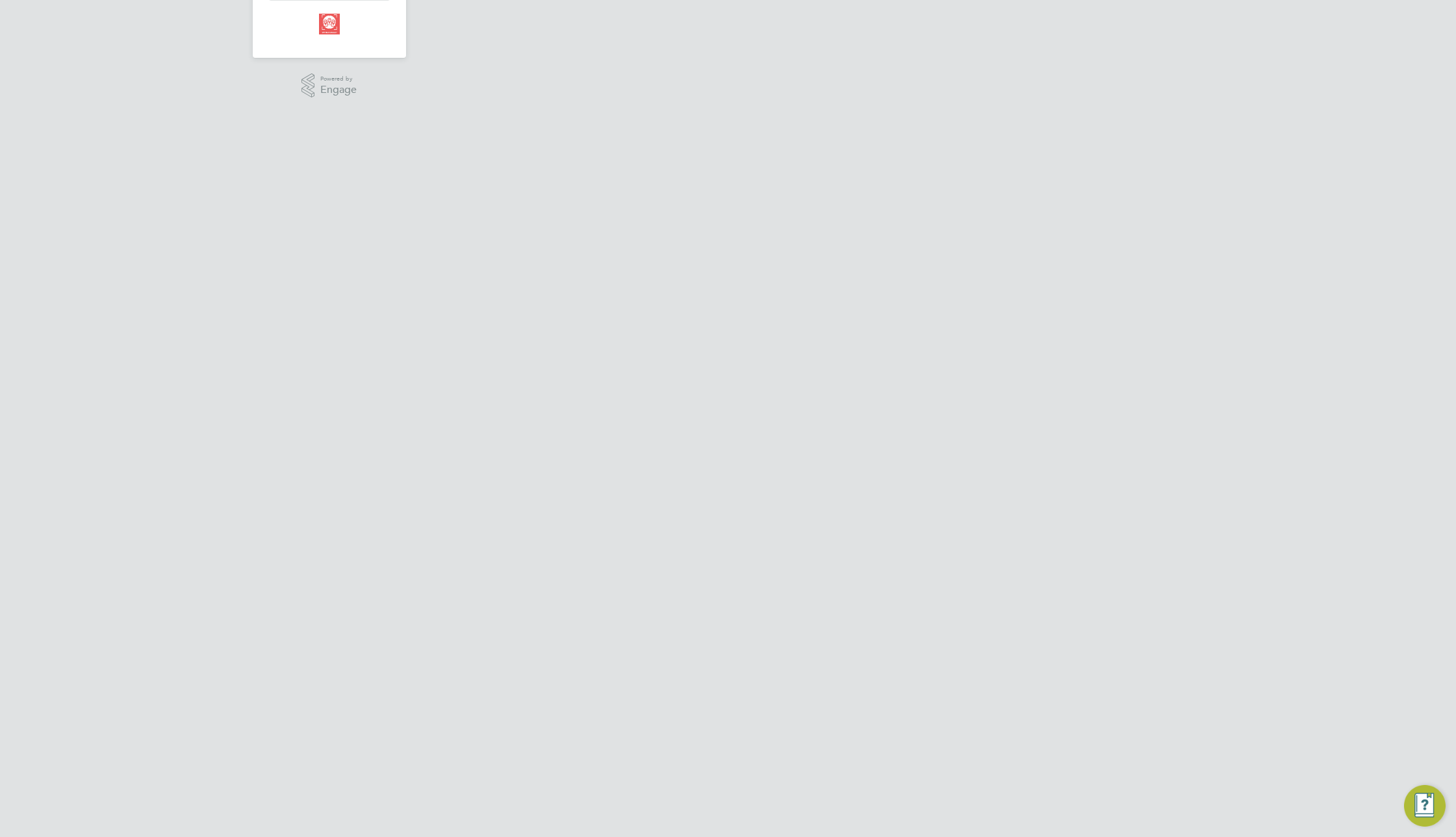
scroll to position [0, 0]
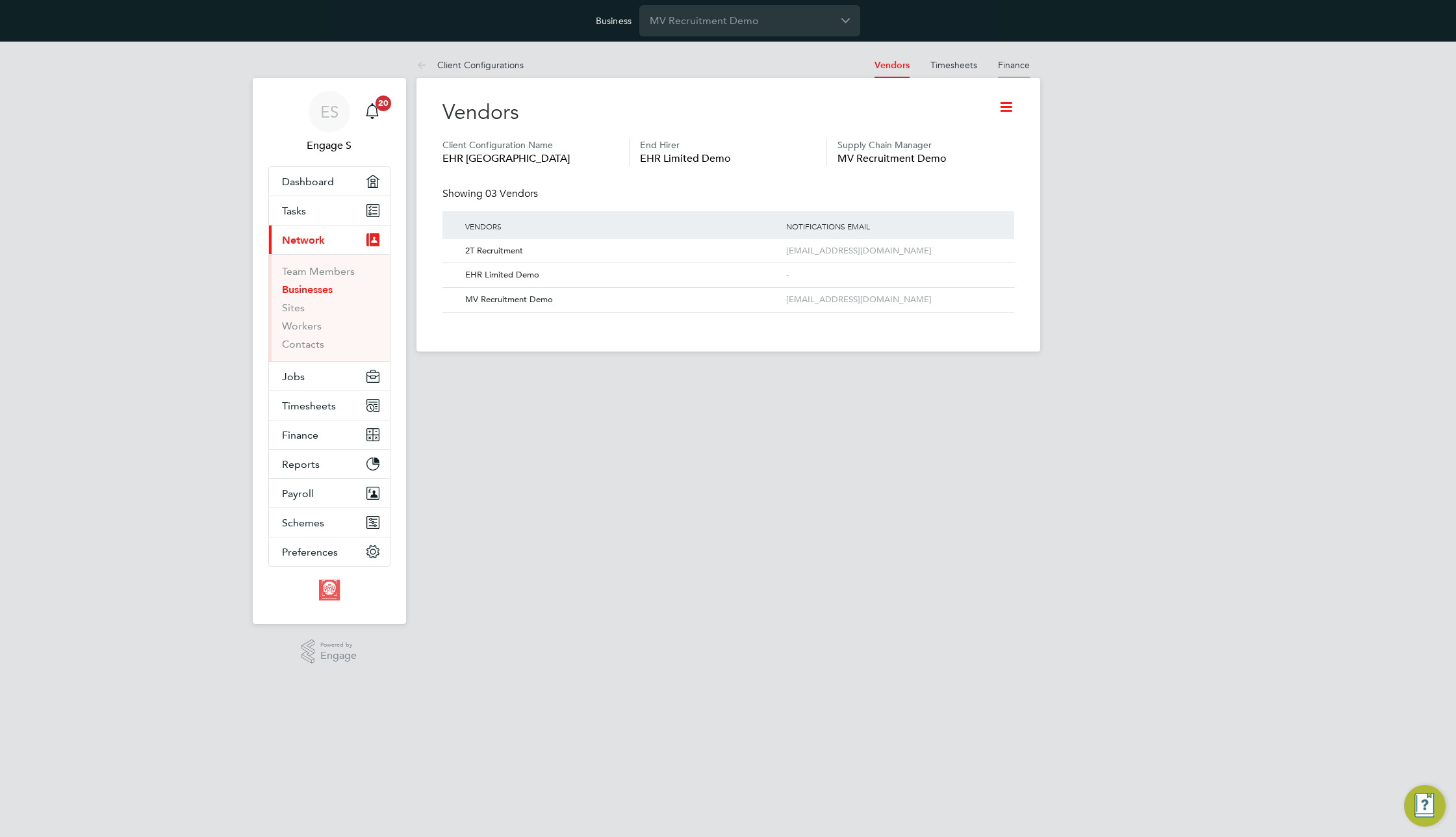
click at [1011, 64] on link "Finance" at bounding box center [1013, 64] width 32 height 12
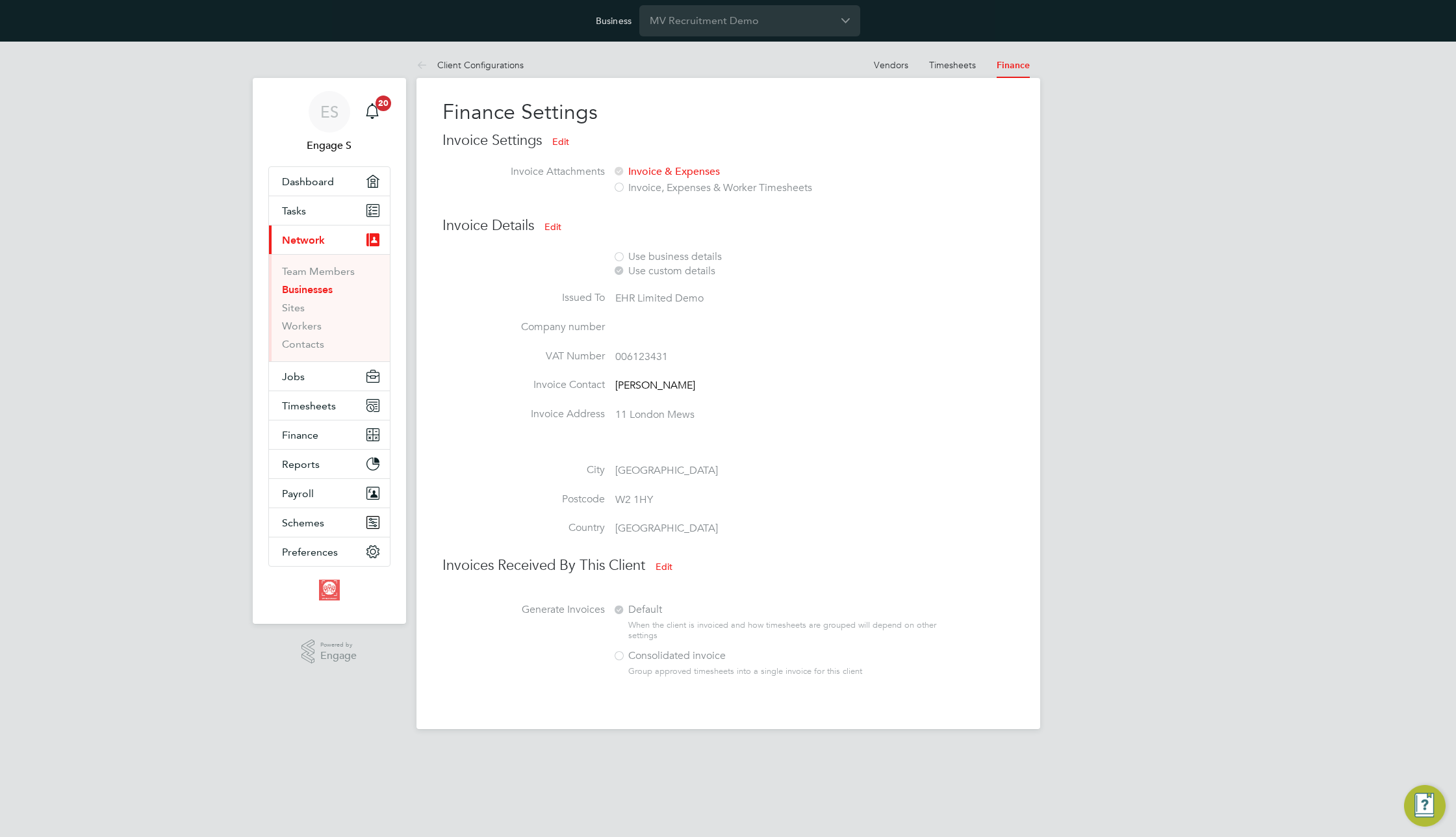
click at [549, 230] on button "Edit" at bounding box center [553, 226] width 38 height 21
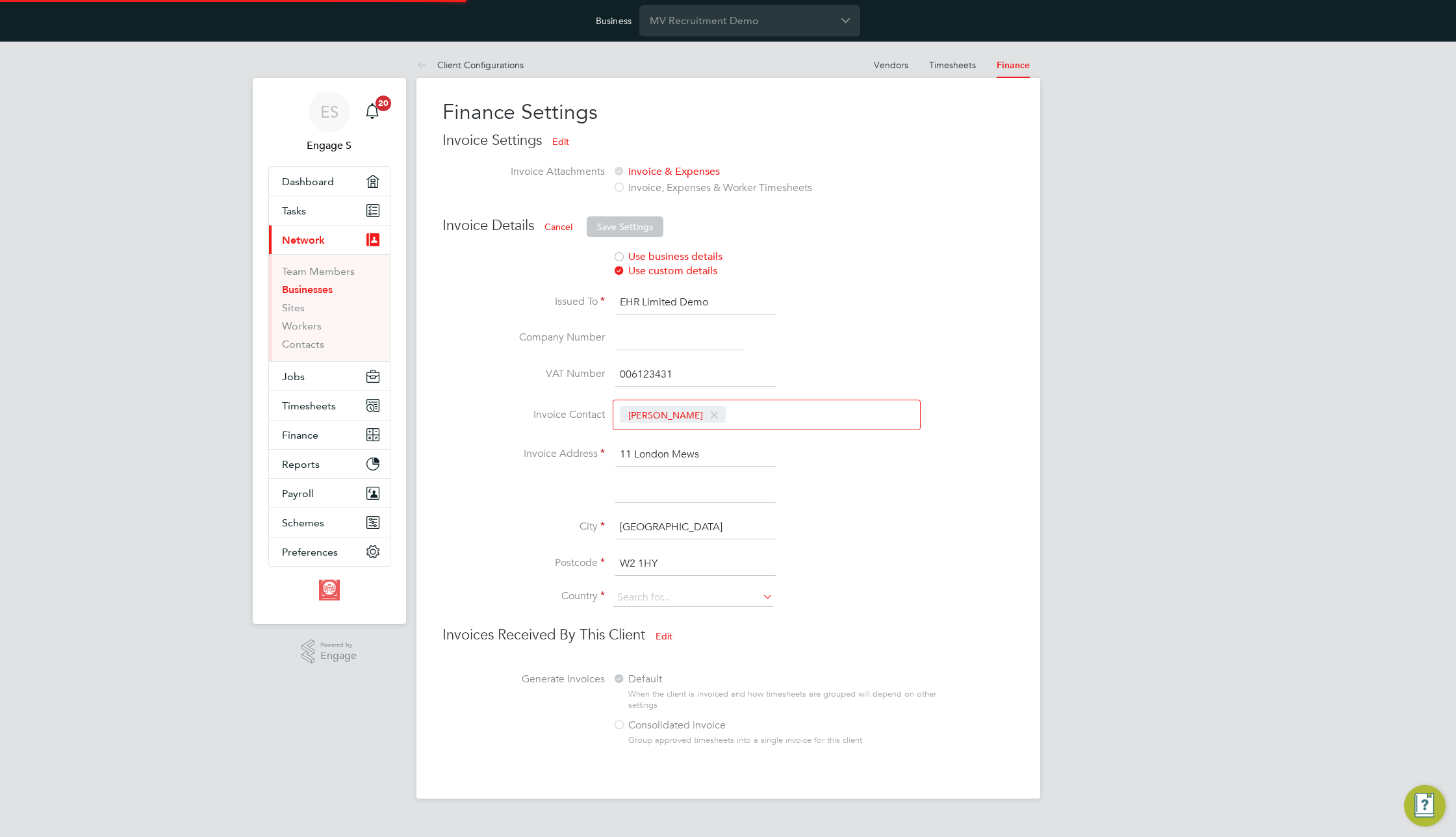
type input "United Kingdom"
click at [565, 143] on button "Edit" at bounding box center [561, 142] width 38 height 21
click at [947, 60] on link "Timesheets" at bounding box center [953, 64] width 47 height 12
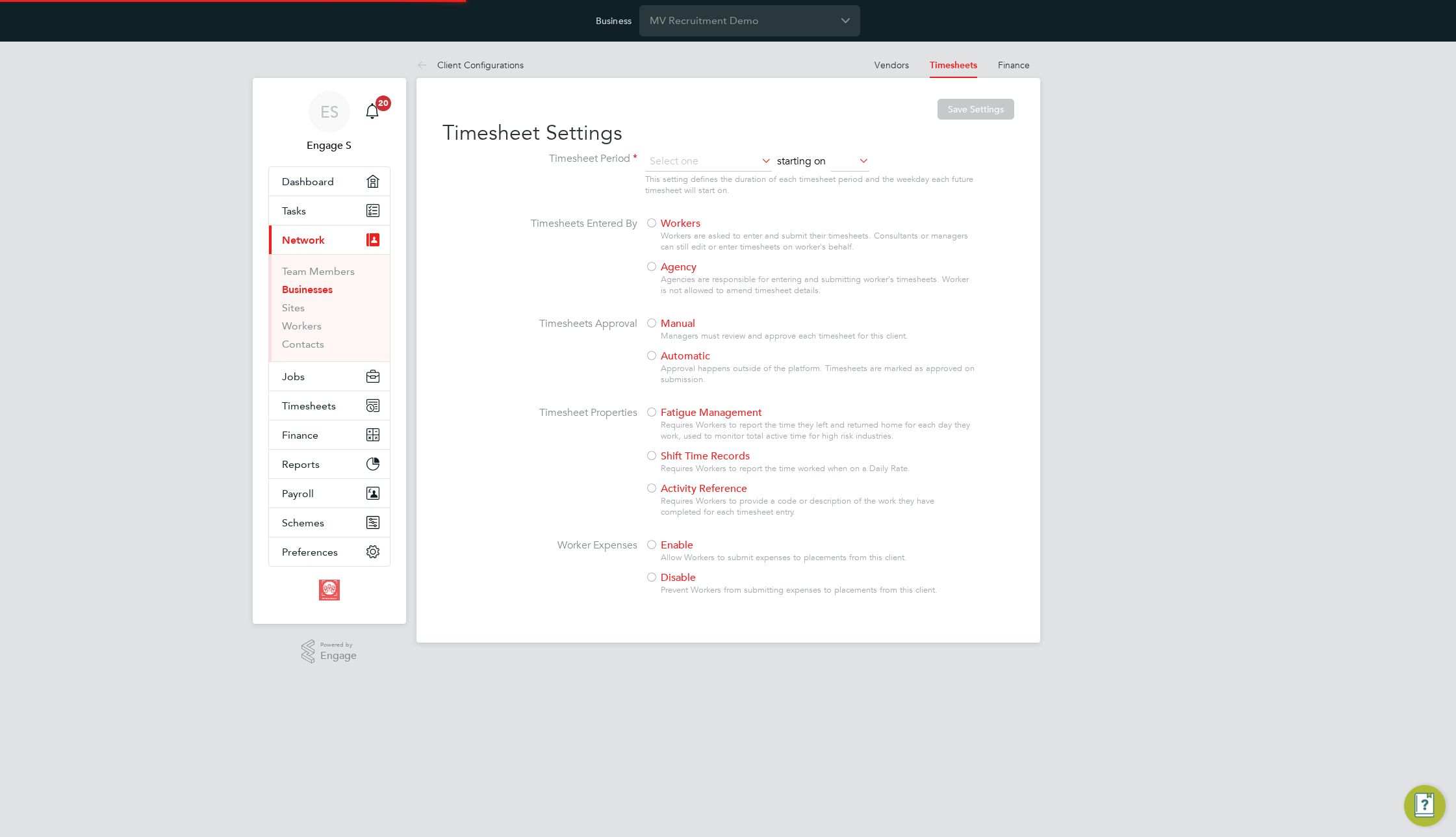
type input "Weekly"
click at [900, 65] on link "Vendors" at bounding box center [891, 64] width 34 height 12
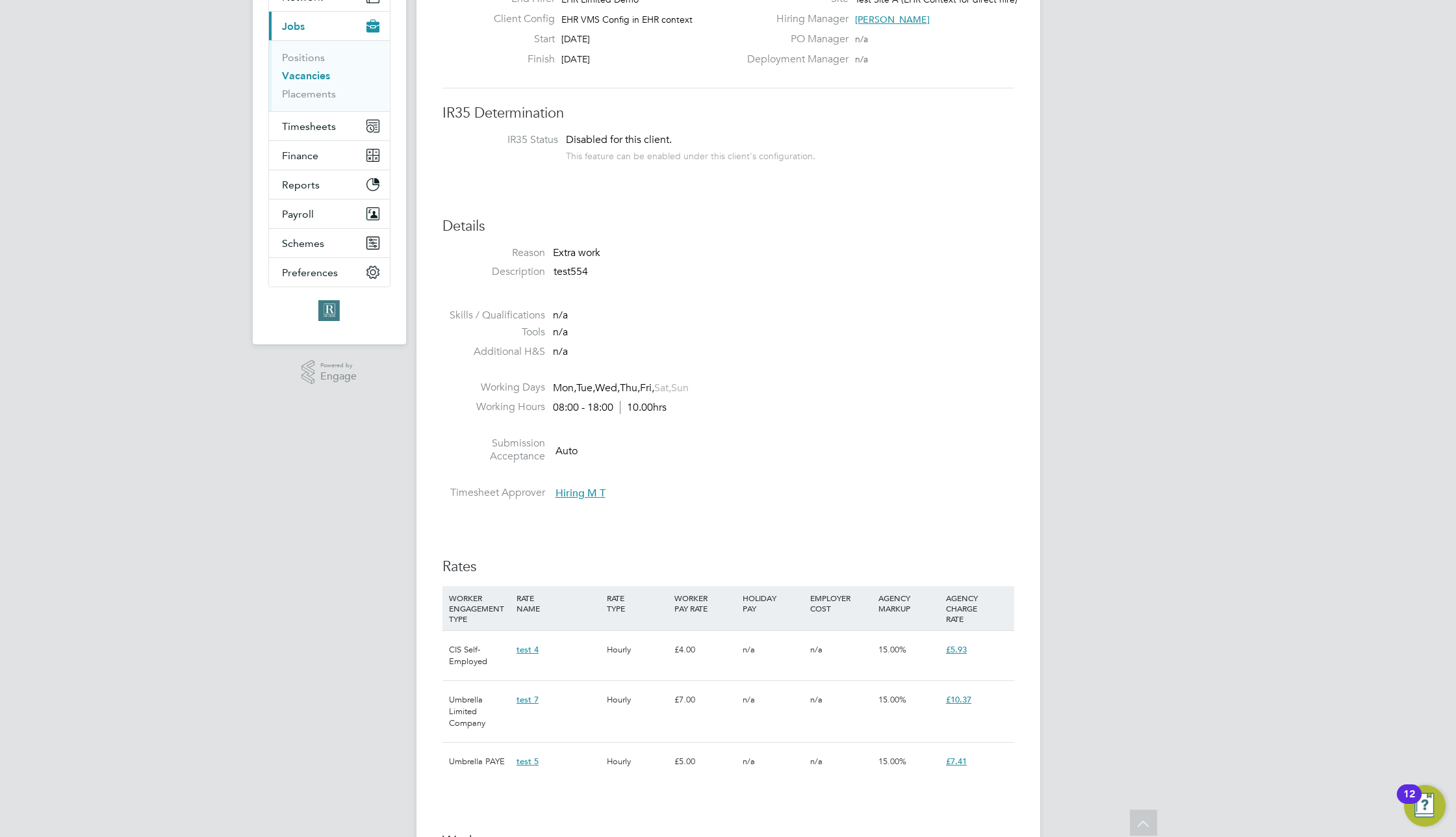
scroll to position [172, 0]
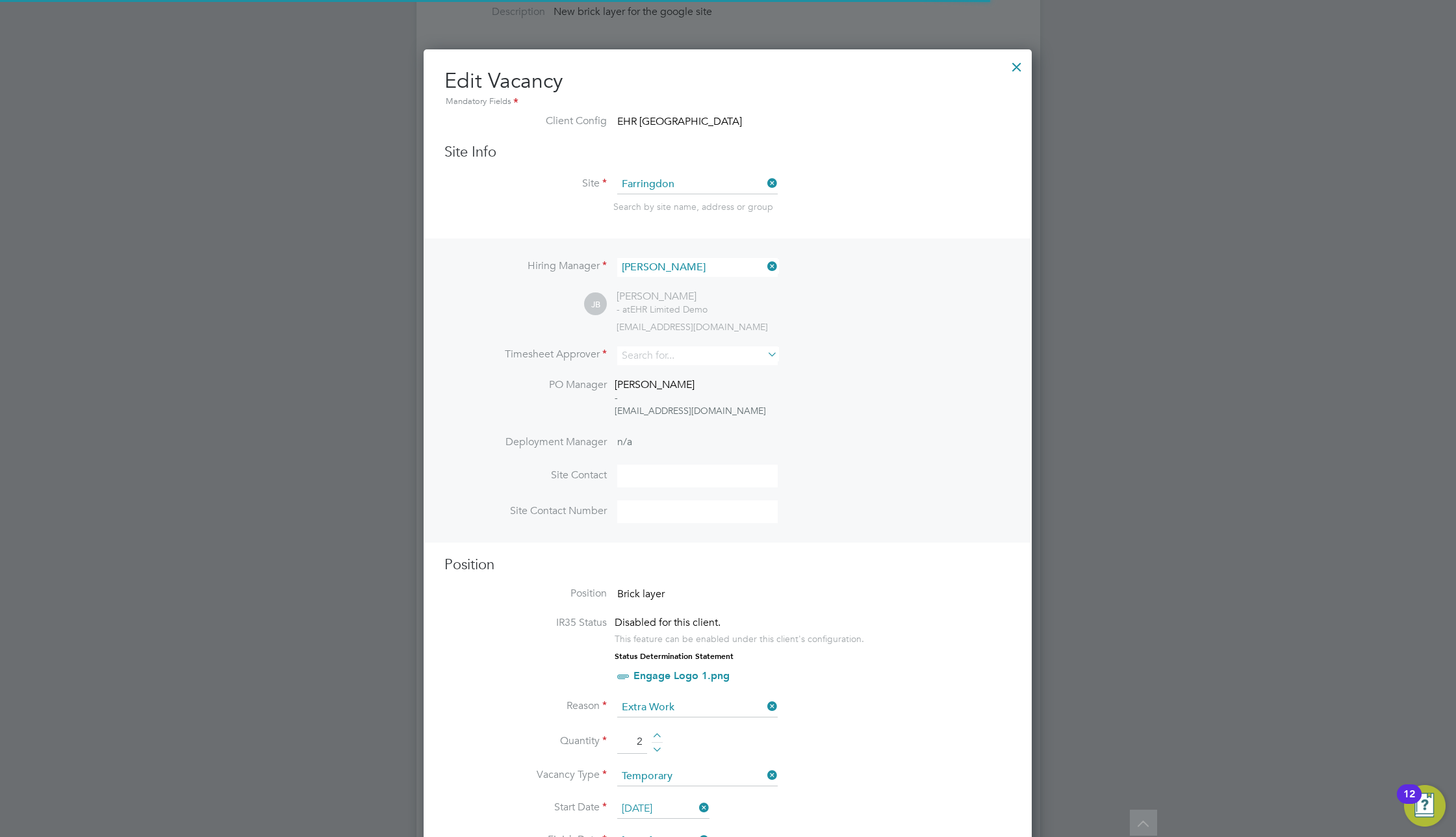
scroll to position [6, 6]
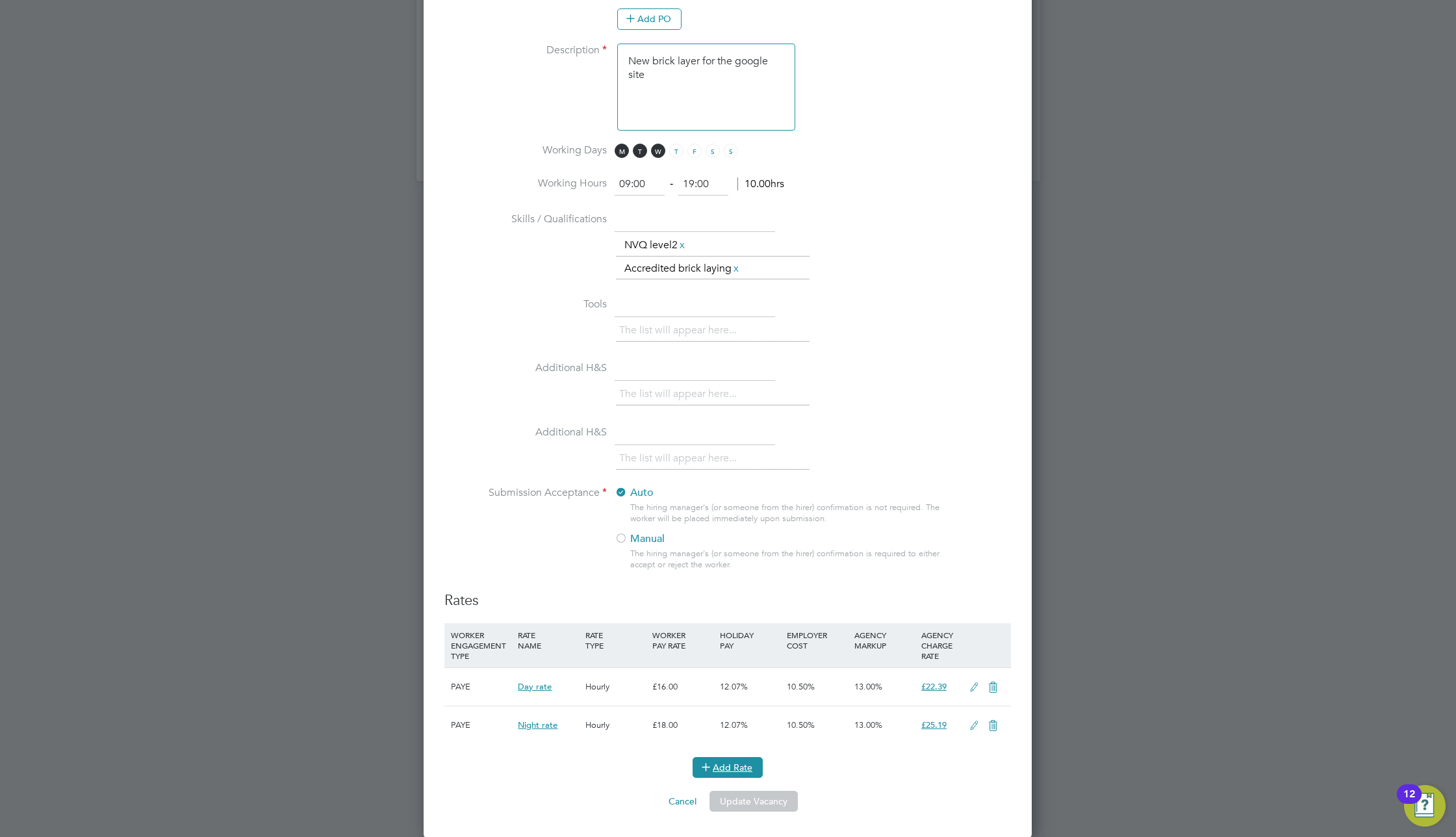
click at [737, 767] on button "Add Rate" at bounding box center [727, 767] width 70 height 21
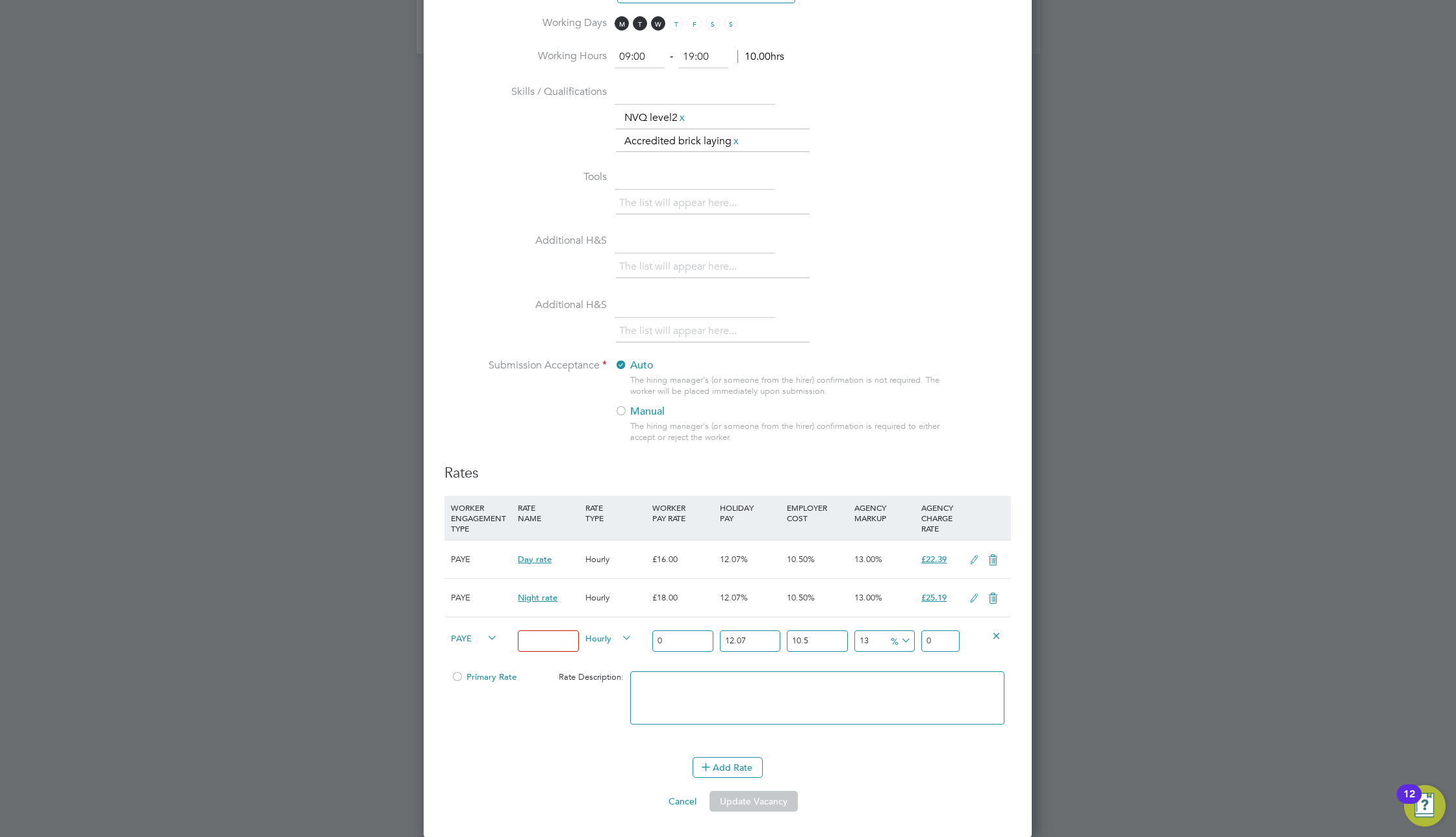
drag, startPoint x: 870, startPoint y: 437, endPoint x: 875, endPoint y: 107, distance: 330.0
click at [458, 639] on span "PAYE" at bounding box center [475, 637] width 47 height 15
